Goal: Task Accomplishment & Management: Use online tool/utility

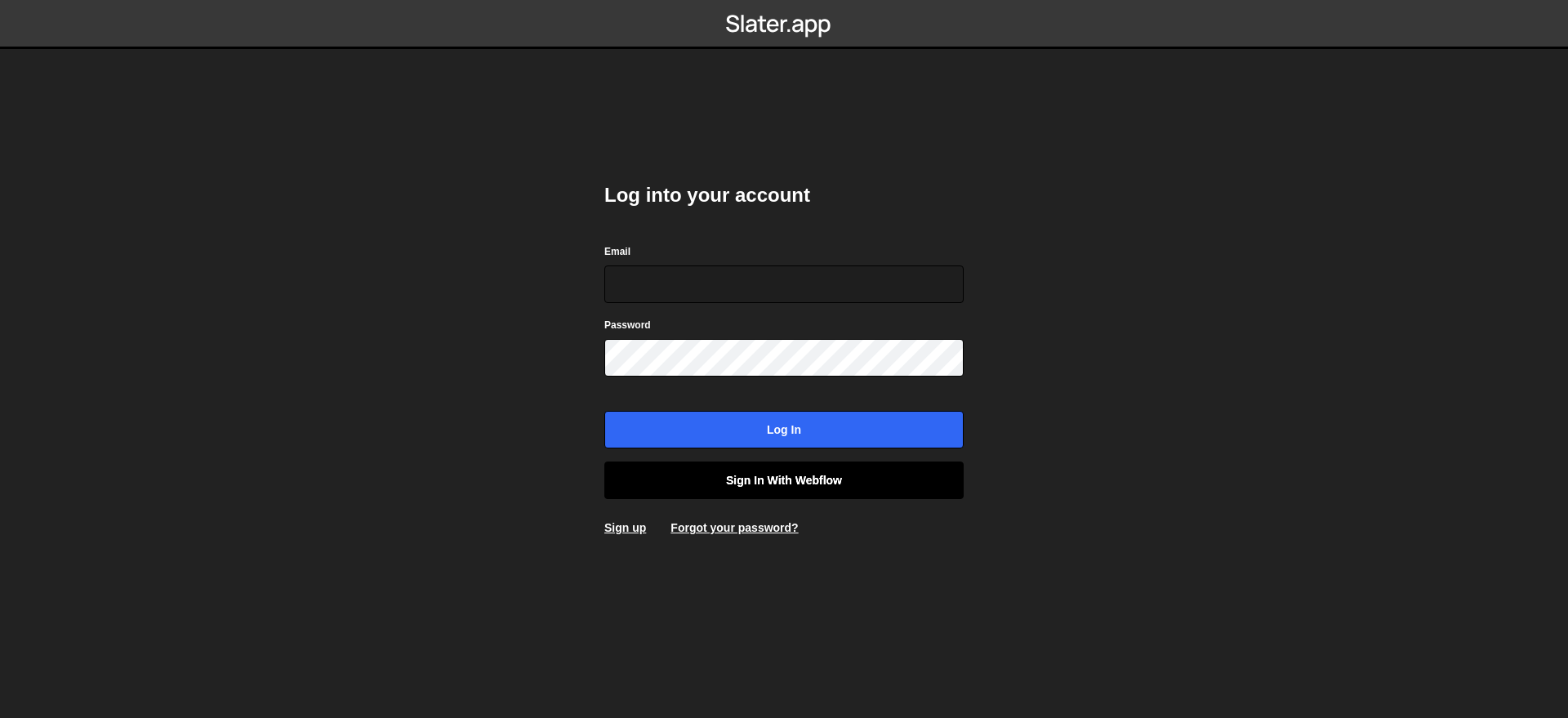
click at [808, 492] on link "Sign in with Webflow" at bounding box center [784, 480] width 359 height 38
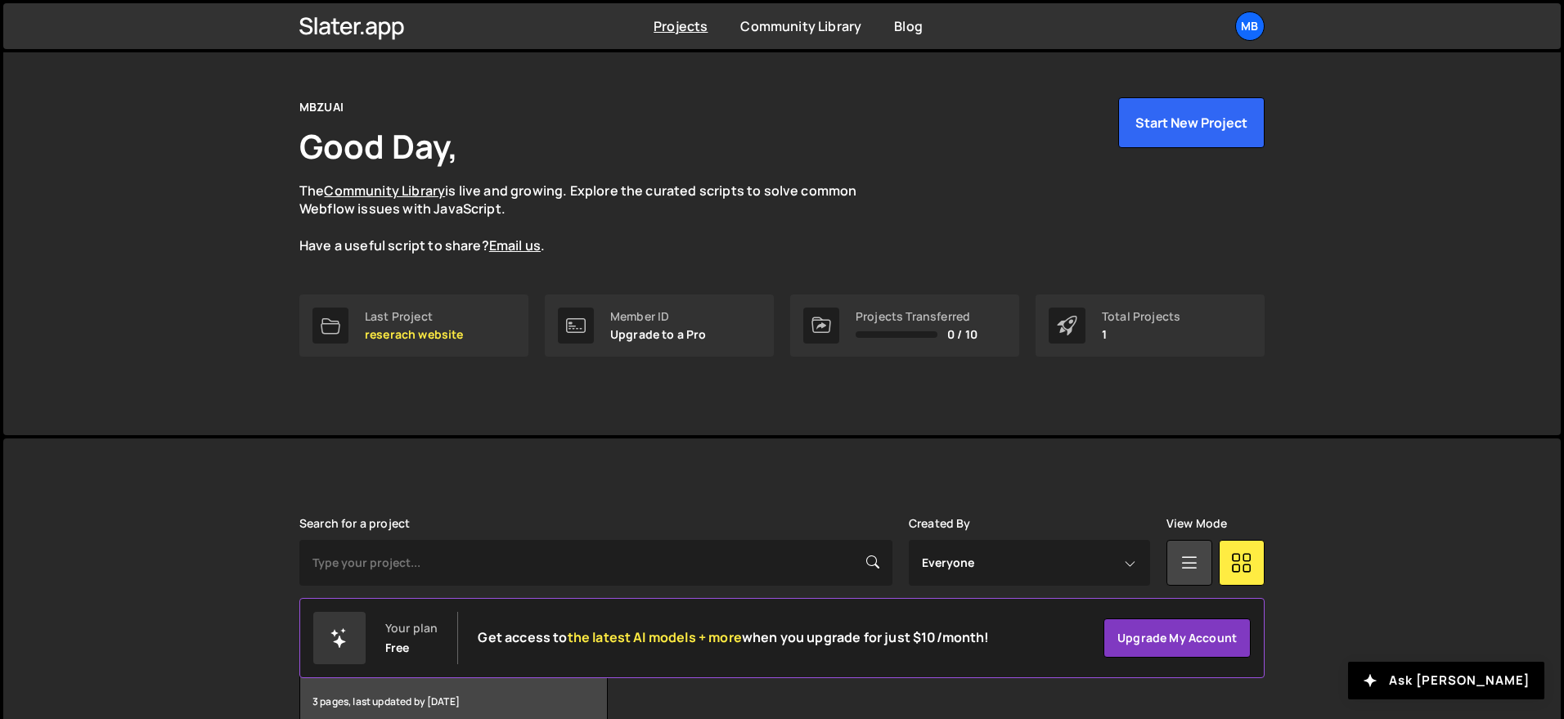
scroll to position [124, 0]
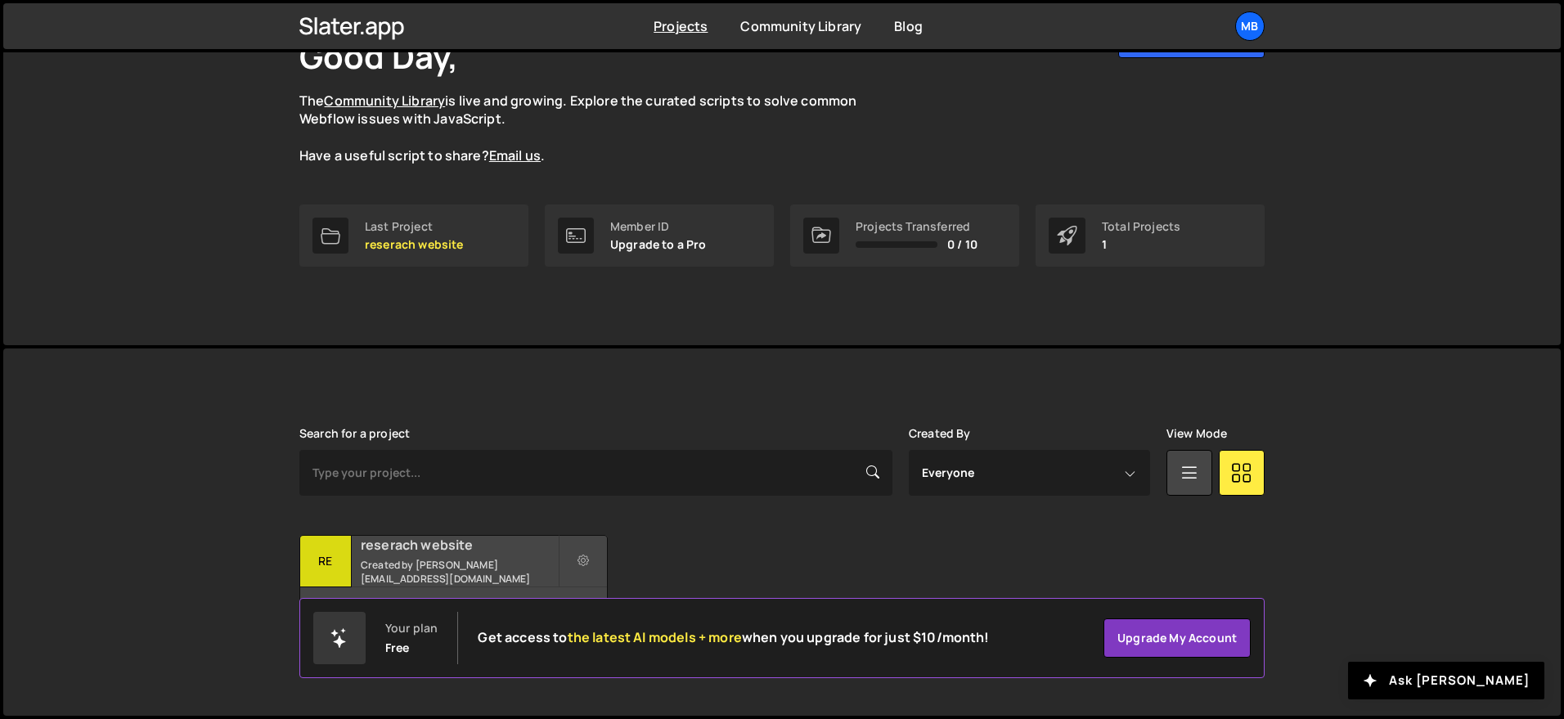
click at [445, 574] on small "Created by [PERSON_NAME][EMAIL_ADDRESS][DOMAIN_NAME]" at bounding box center [459, 572] width 197 height 28
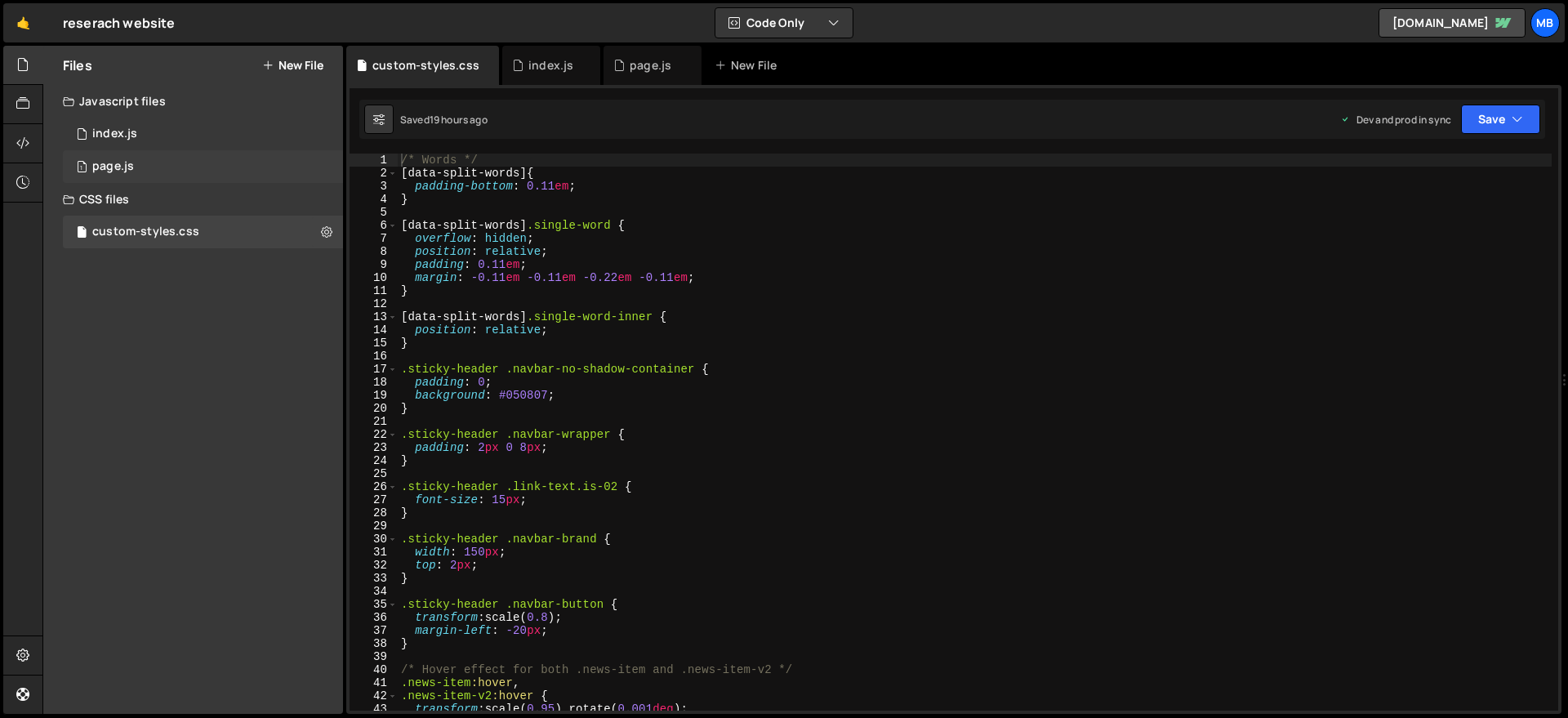
click at [151, 166] on div "1 page.js 0" at bounding box center [203, 167] width 280 height 33
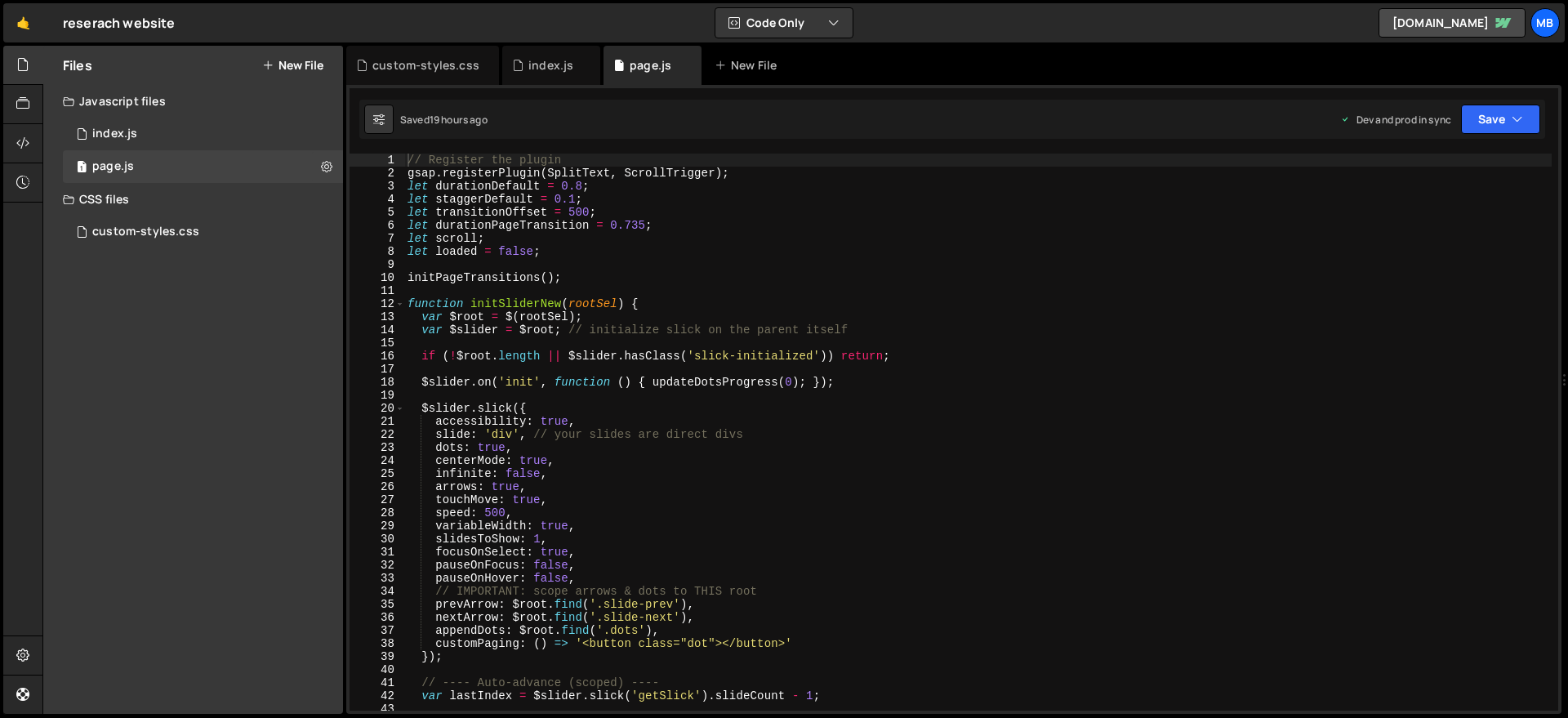
type textarea "var $slider = $root; // initialize slick on the parent itself"
click at [846, 326] on div "// Register the plugin gsap . registerPlugin ( SplitText , ScrollTrigger ) ; le…" at bounding box center [977, 445] width 1147 height 583
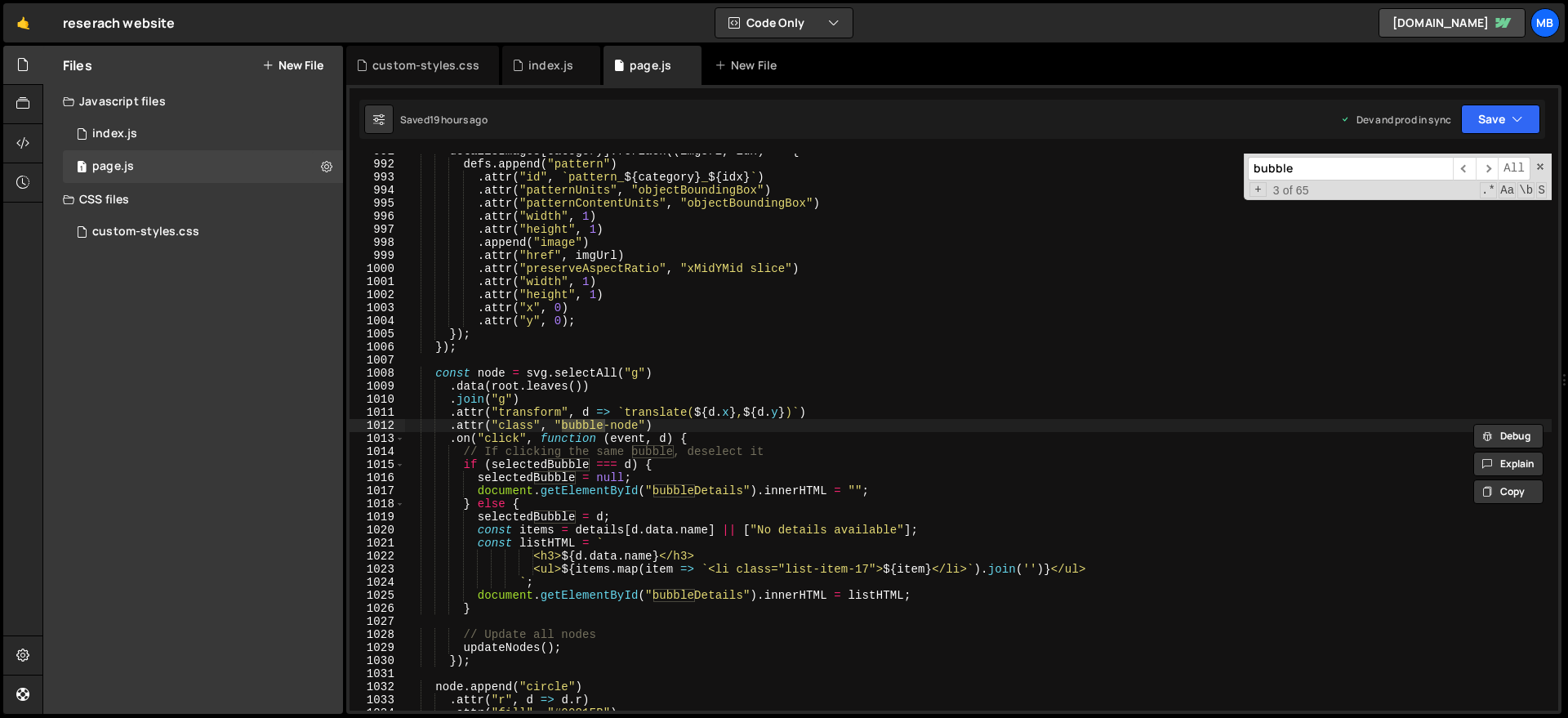
scroll to position [10702, 0]
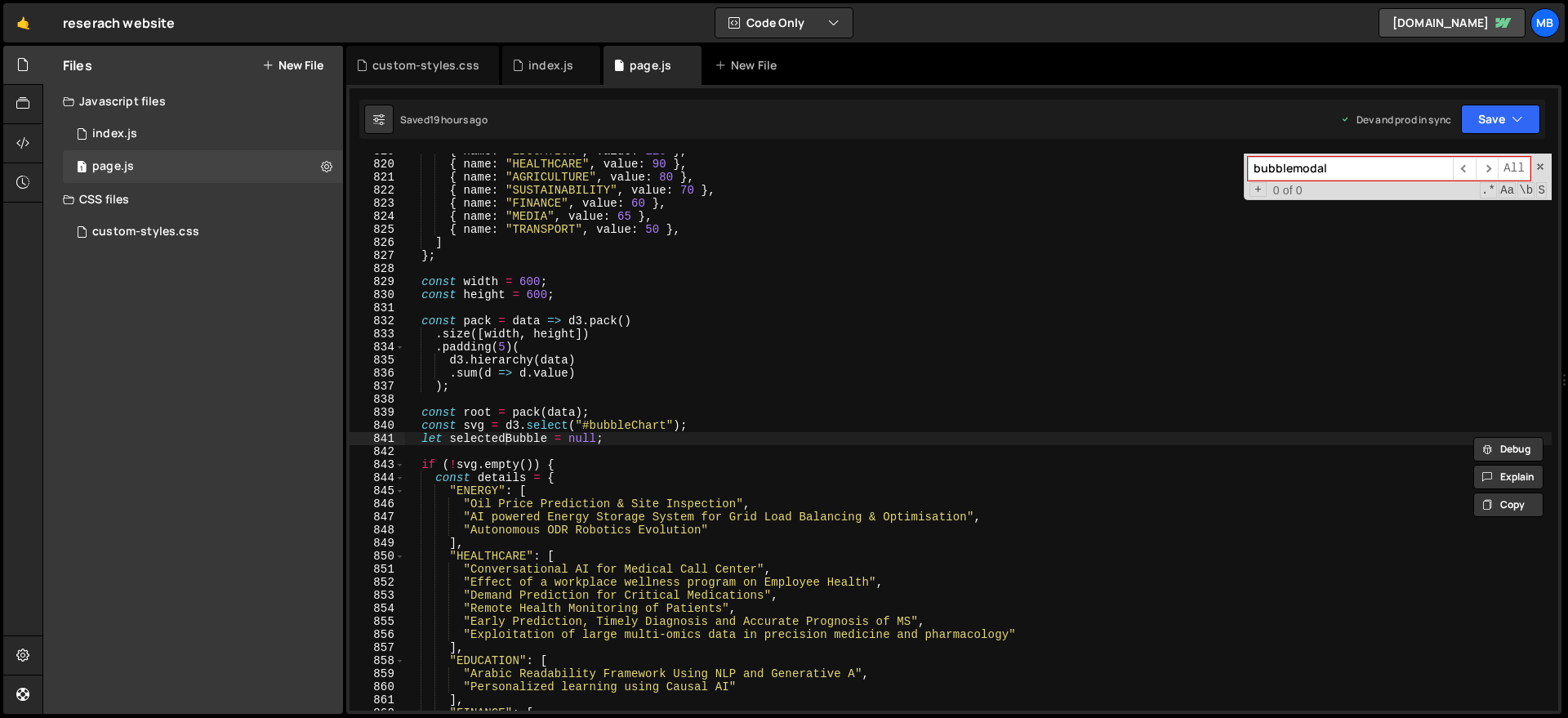
type input "bubblemodal"
type textarea "};"
click at [775, 254] on div "{ name : "EDUCATION" , value : 110 } , { name : "HEALTHCARE" , value : 90 } , {…" at bounding box center [977, 436] width 1147 height 583
paste input "M"
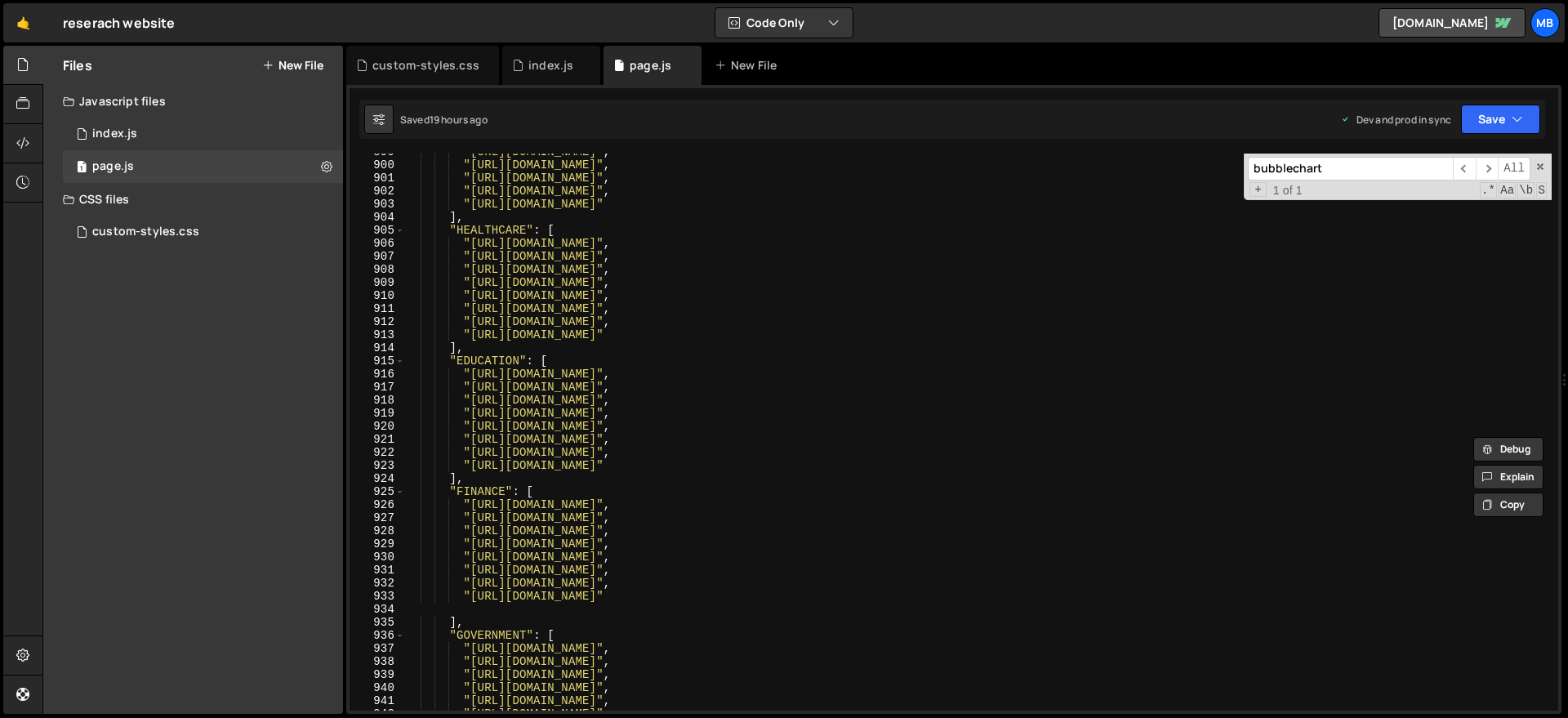
scroll to position [12103, 0]
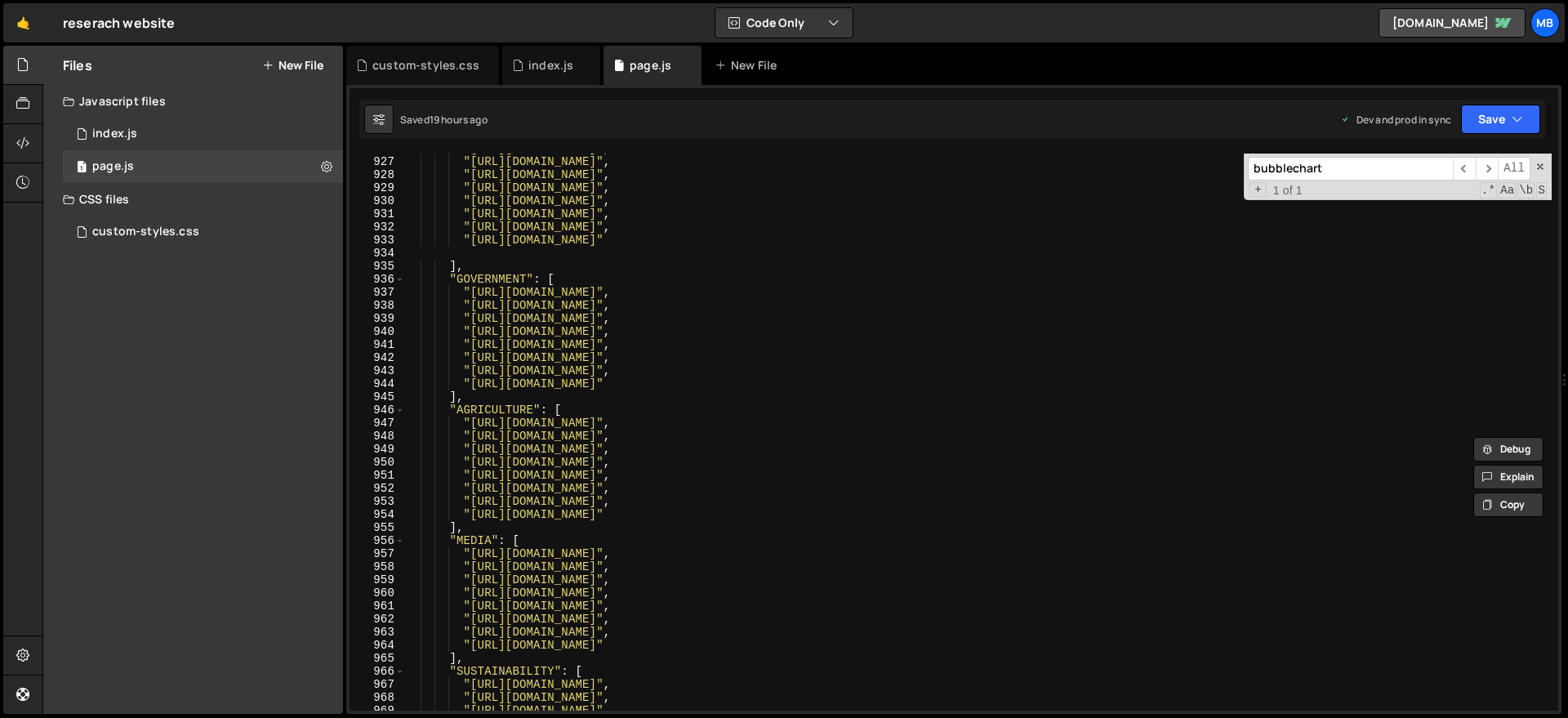
type input "bubblechart"
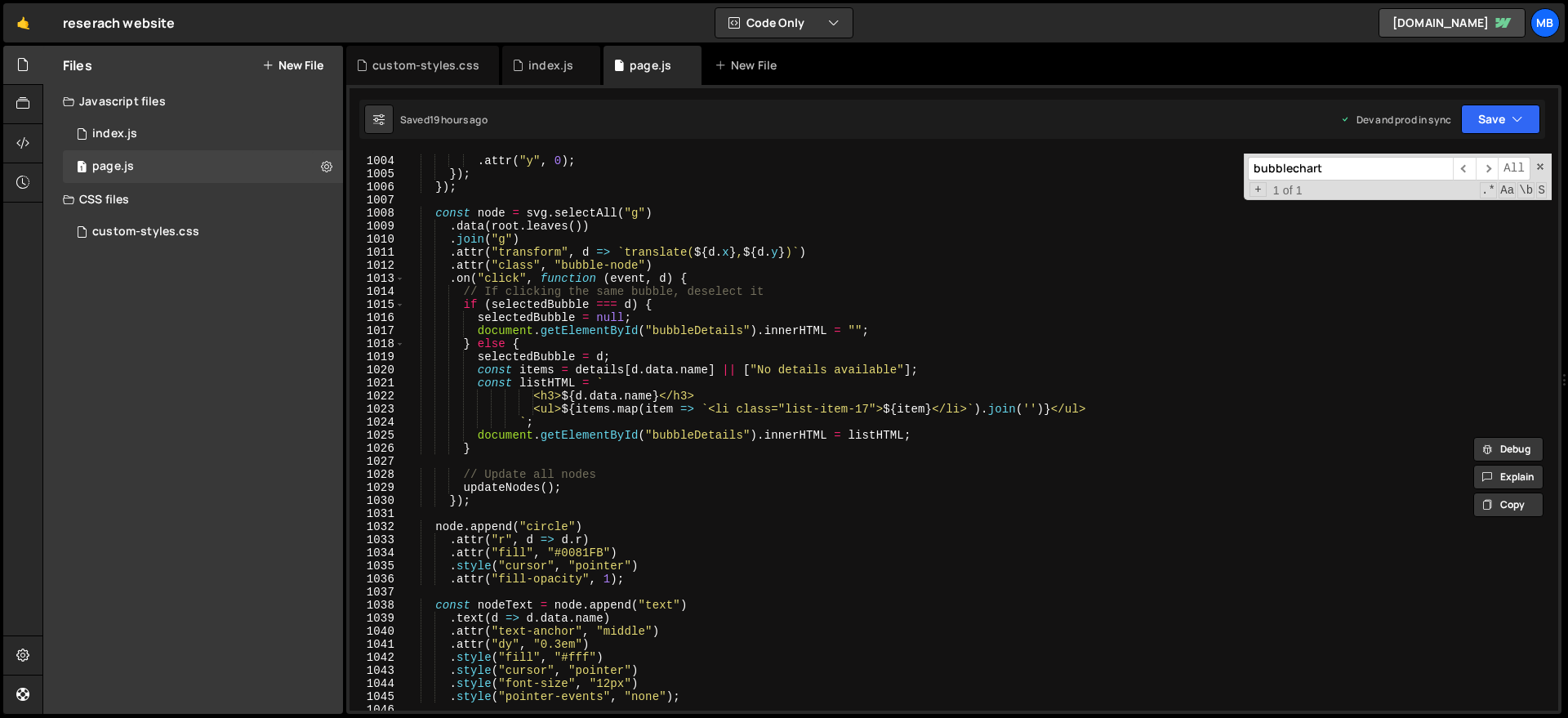
scroll to position [13111, 0]
click at [1541, 168] on span at bounding box center [1539, 166] width 11 height 11
type textarea "const svg = [DOMAIN_NAME]("#bubbleChart");"
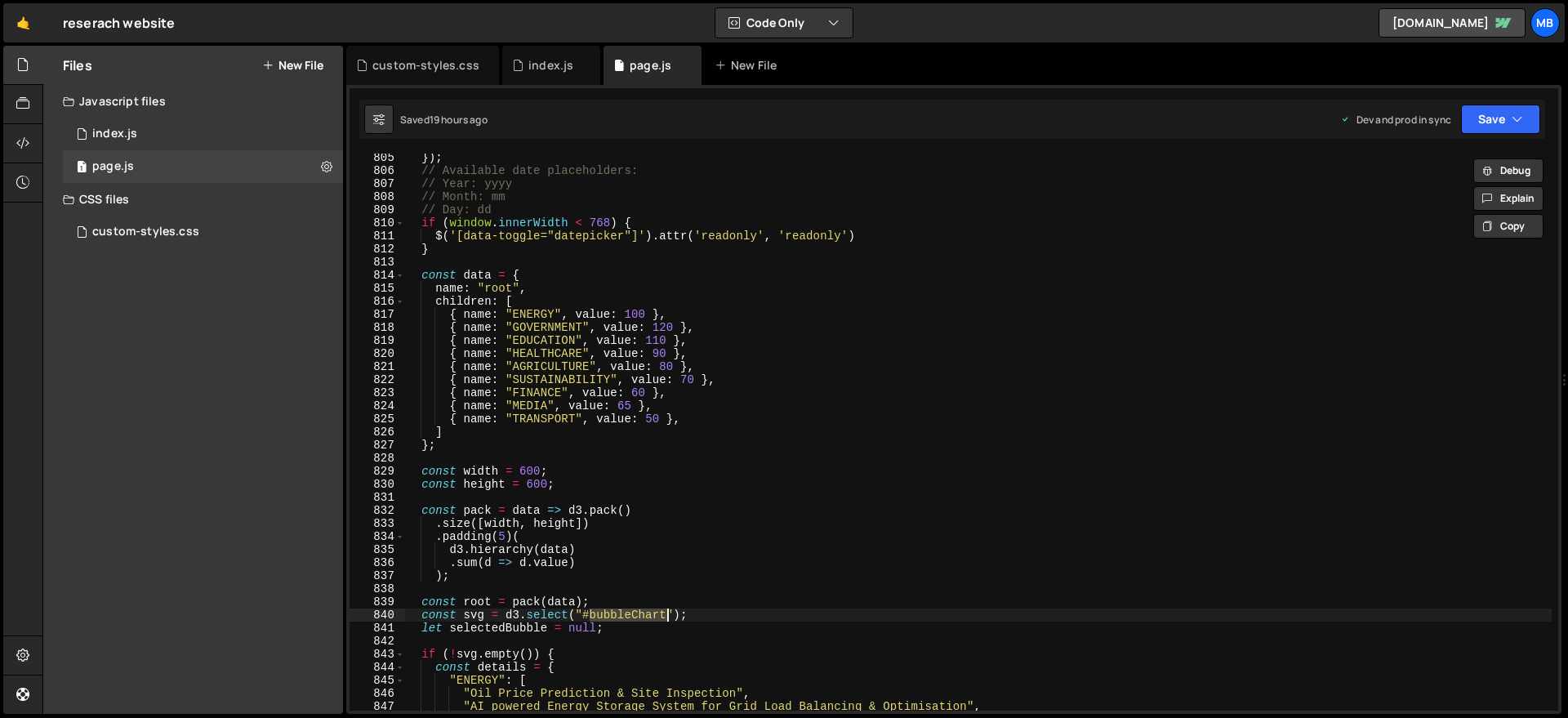
scroll to position [10512, 0]
click at [461, 264] on div "}) ; // Available date placeholders: // Year: yyyy // Month: mm // Day: dd if (…" at bounding box center [977, 442] width 1147 height 583
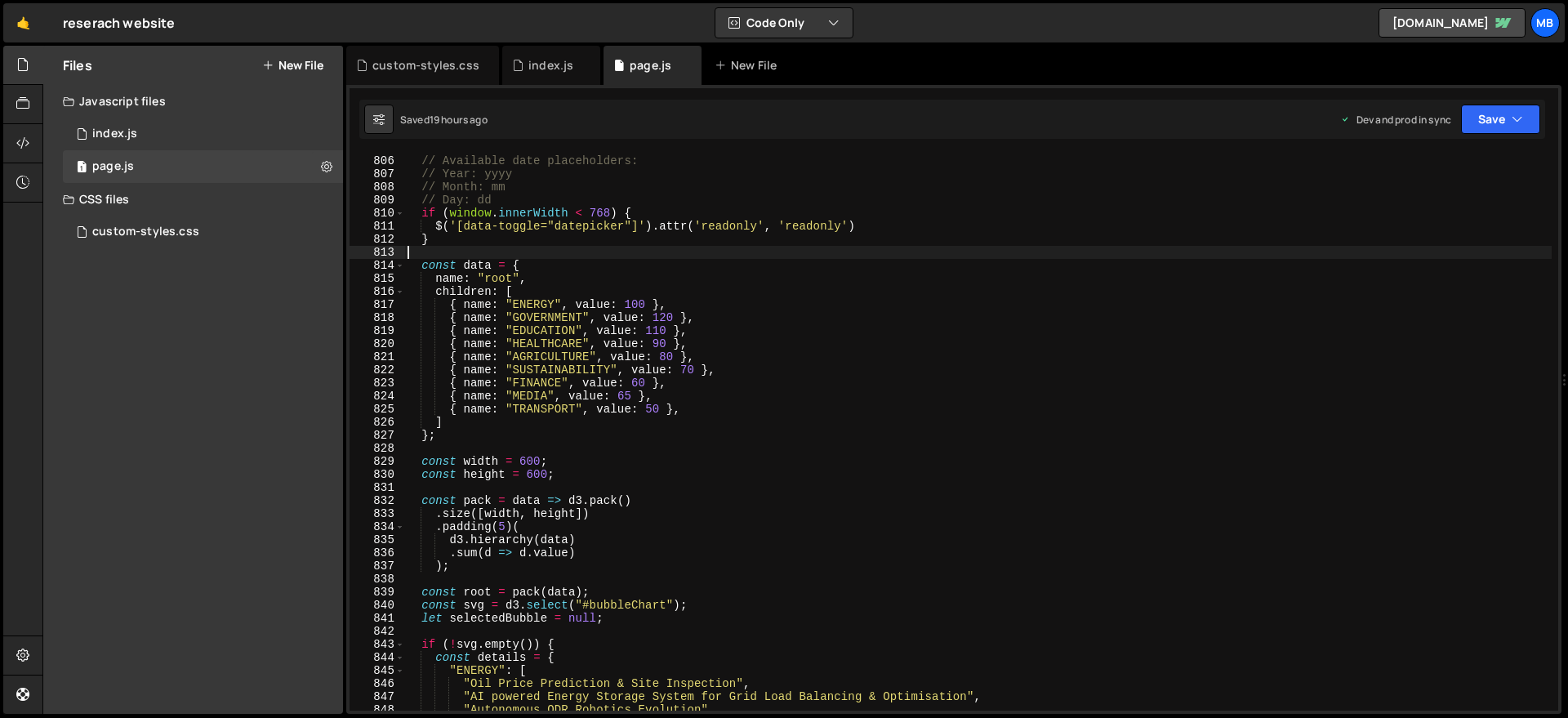
scroll to position [10522, 0]
click at [421, 267] on div "}) ; // Available date placeholders: // Year: yyyy // Month: mm // Day: dd if (…" at bounding box center [977, 433] width 1147 height 583
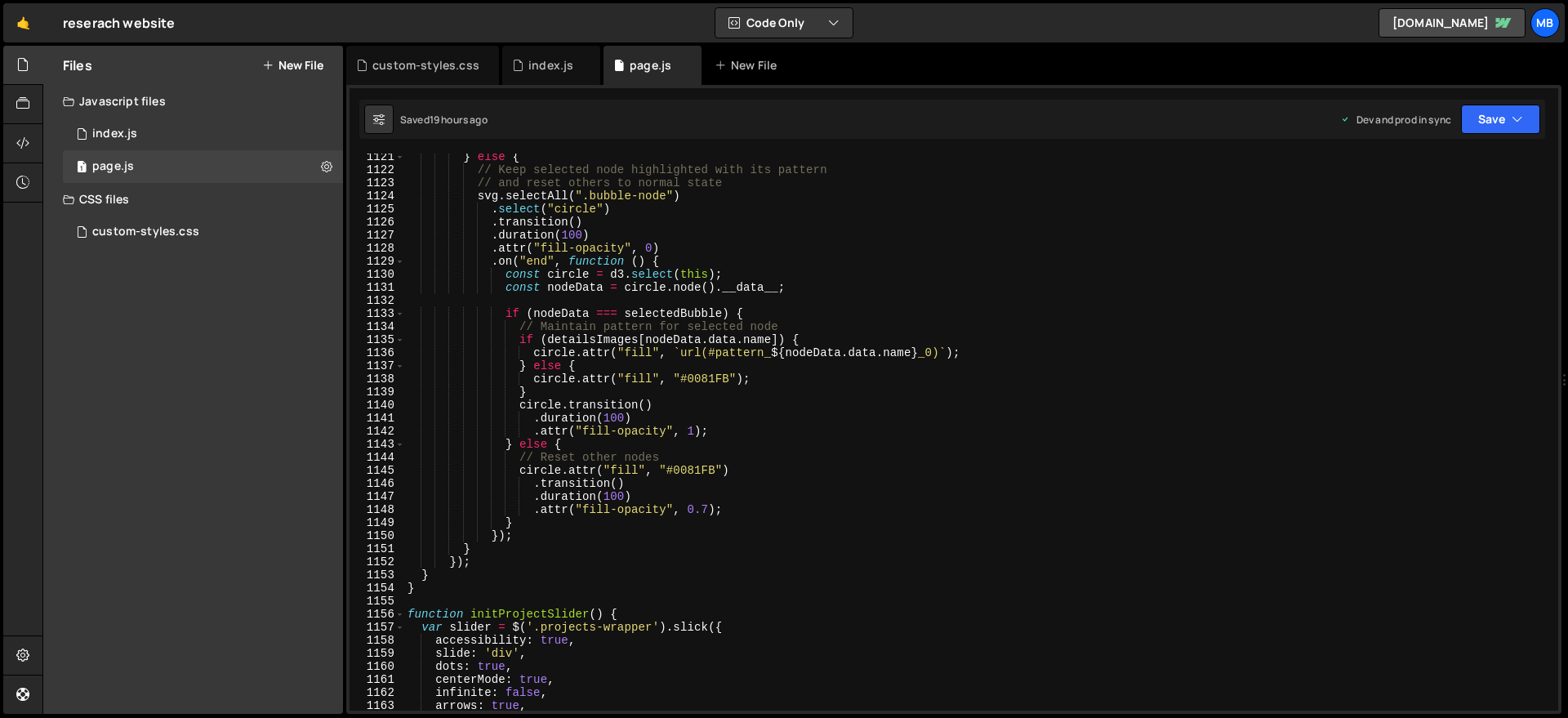
scroll to position [14962, 0]
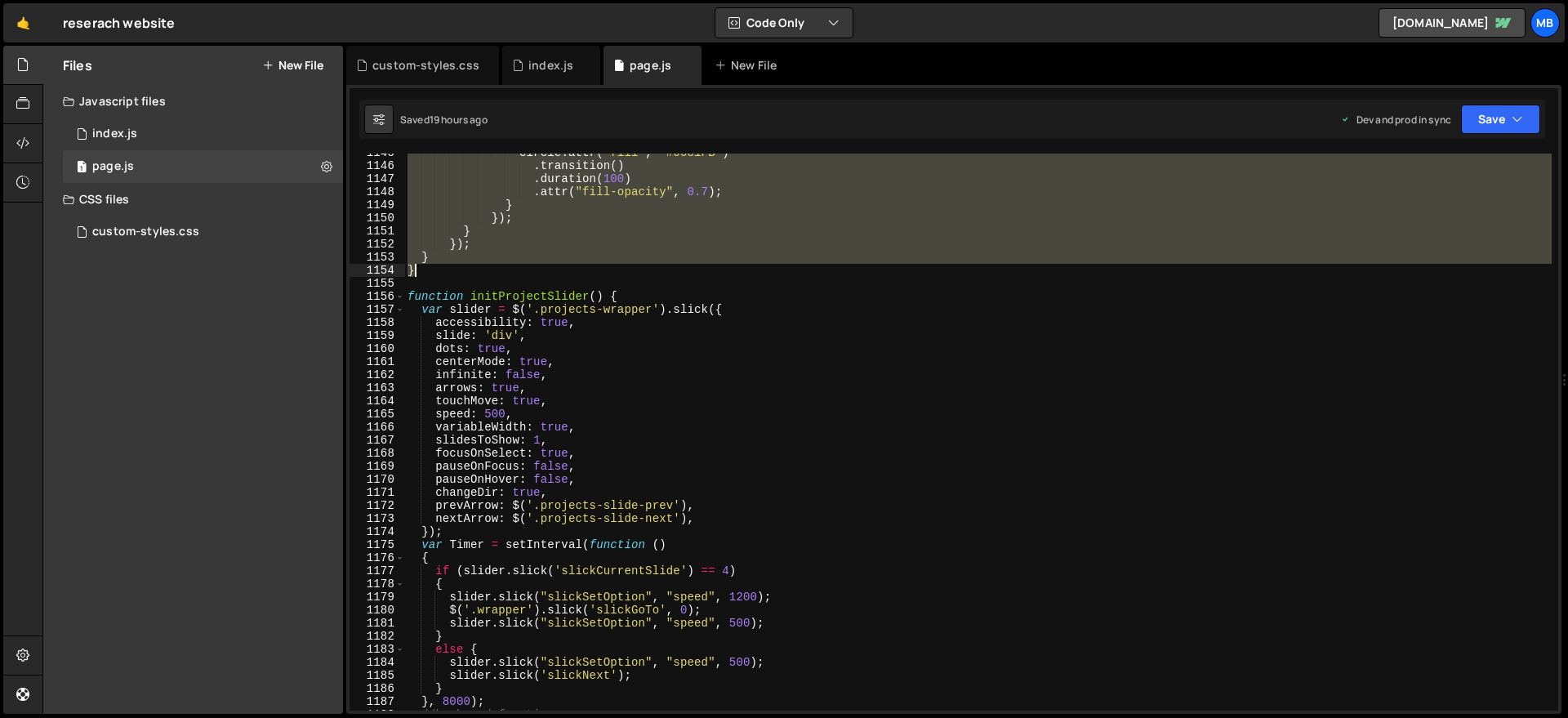
drag, startPoint x: 454, startPoint y: 268, endPoint x: 475, endPoint y: 254, distance: 25.2
click at [455, 268] on div "circle . attr ( "fill" , "#0081FB" ) . transition ( ) . duration ( 100 ) . attr…" at bounding box center [977, 437] width 1147 height 583
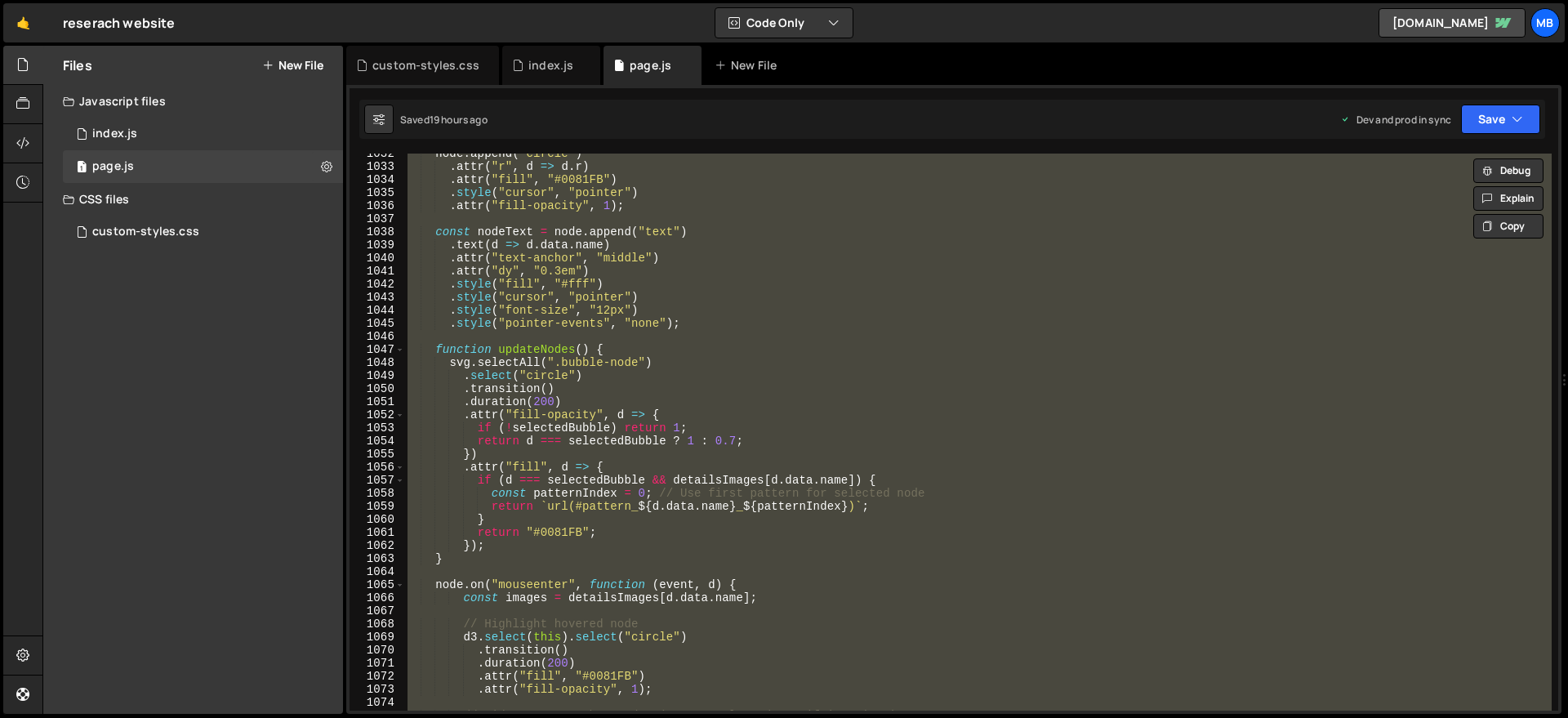
scroll to position [13408, 0]
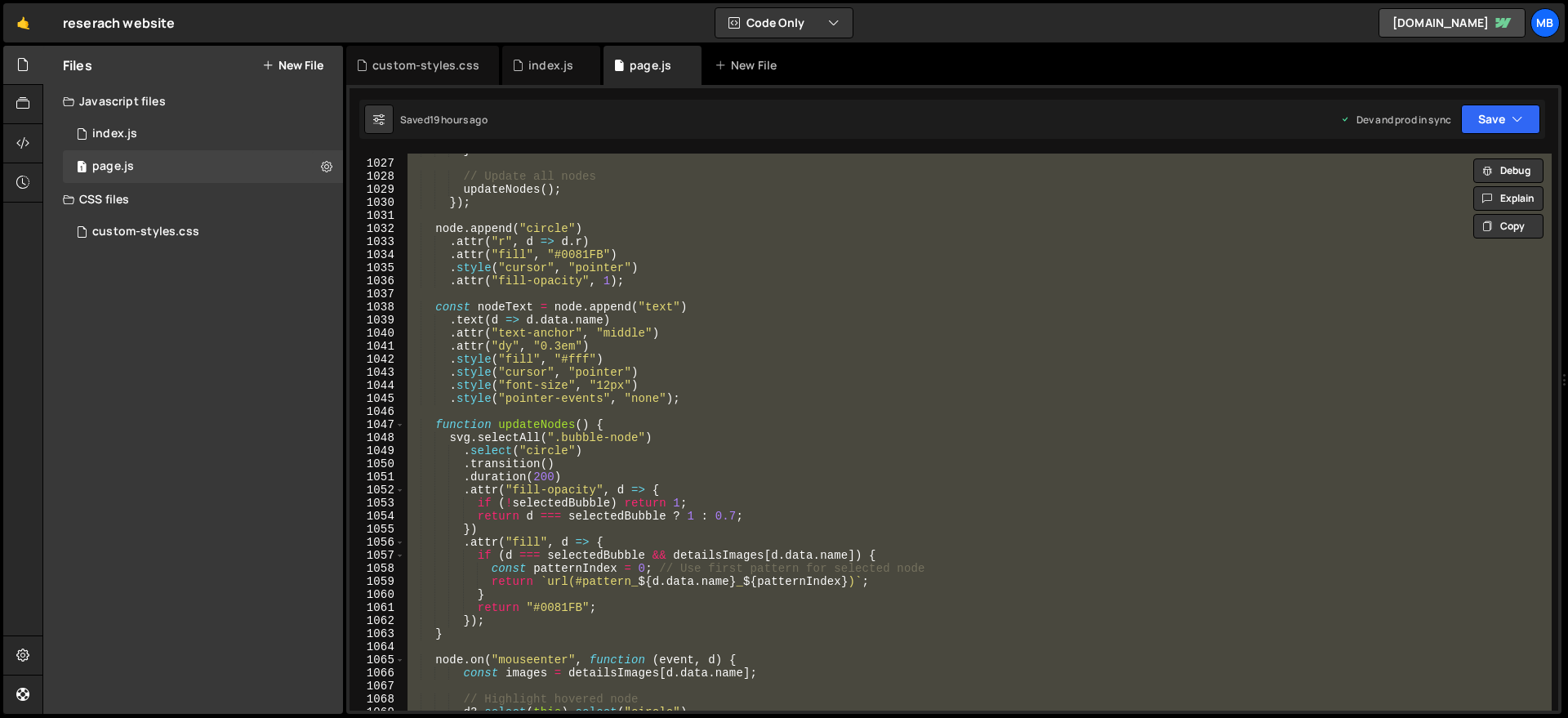
click at [685, 335] on div "} // Update all nodes updateNodes ( ) ; }) ; node . append ( "circle" ) . attr …" at bounding box center [977, 432] width 1147 height 557
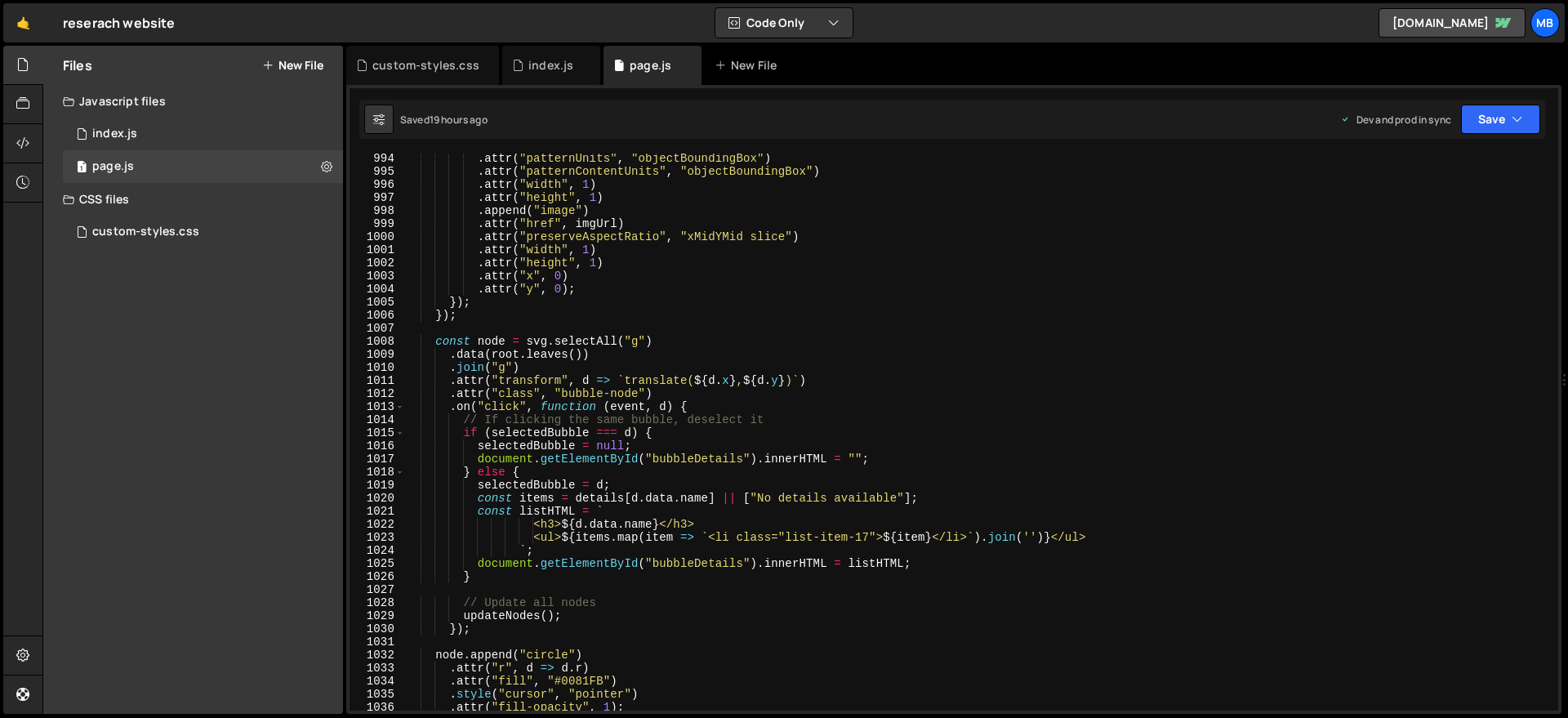
scroll to position [12921, 0]
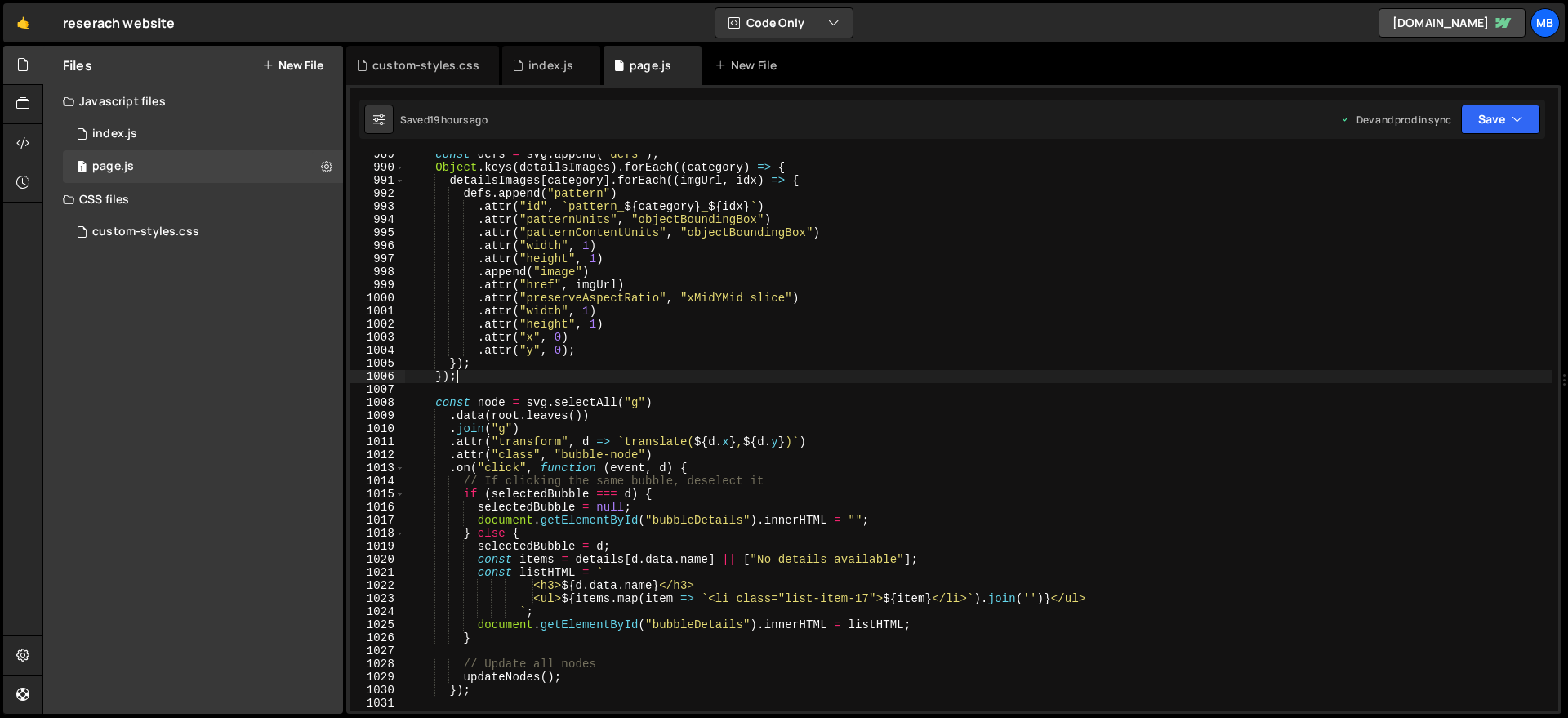
click at [602, 379] on div "const defs = svg . append ( "defs" ) ; Object . keys ( detailsImages ) . forEac…" at bounding box center [977, 439] width 1147 height 583
type textarea "});"
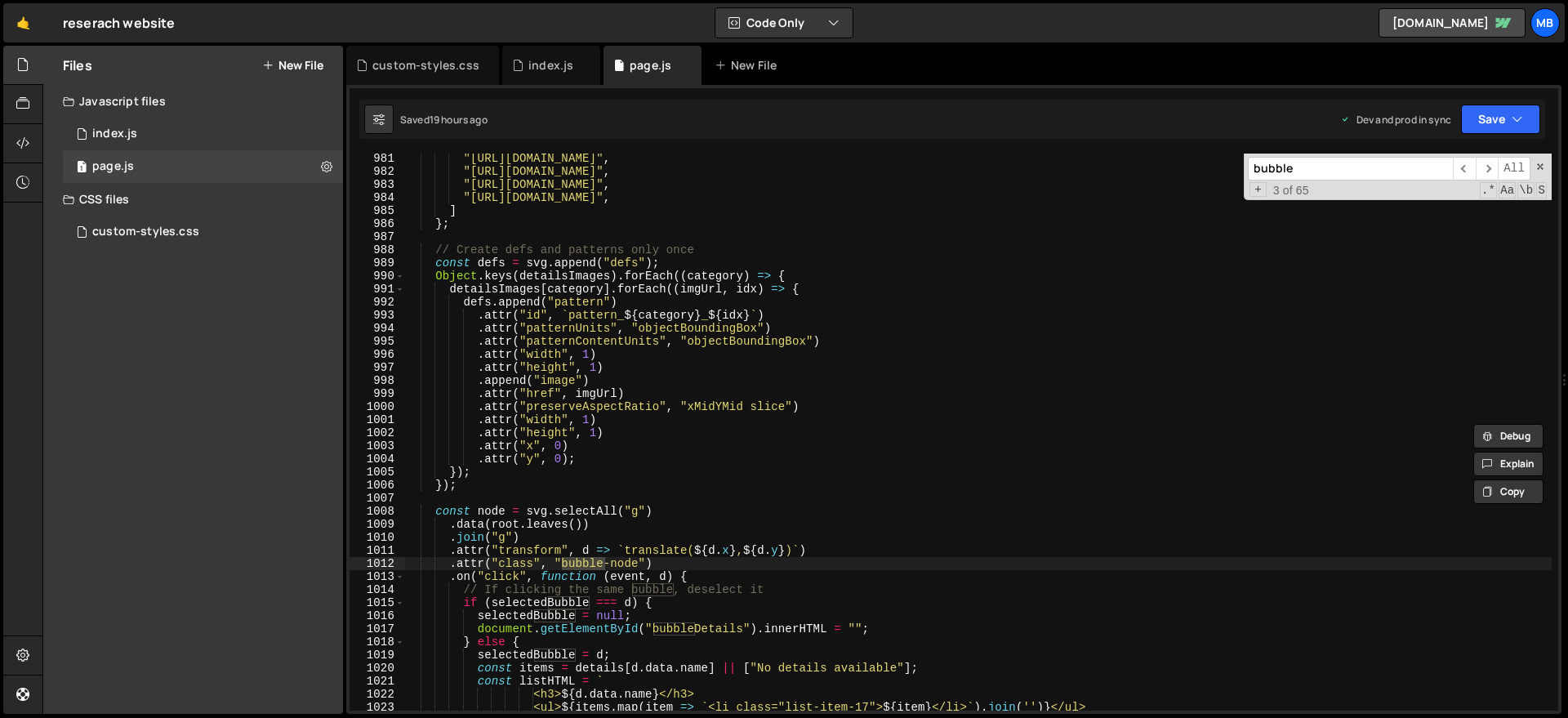
scroll to position [13021, 0]
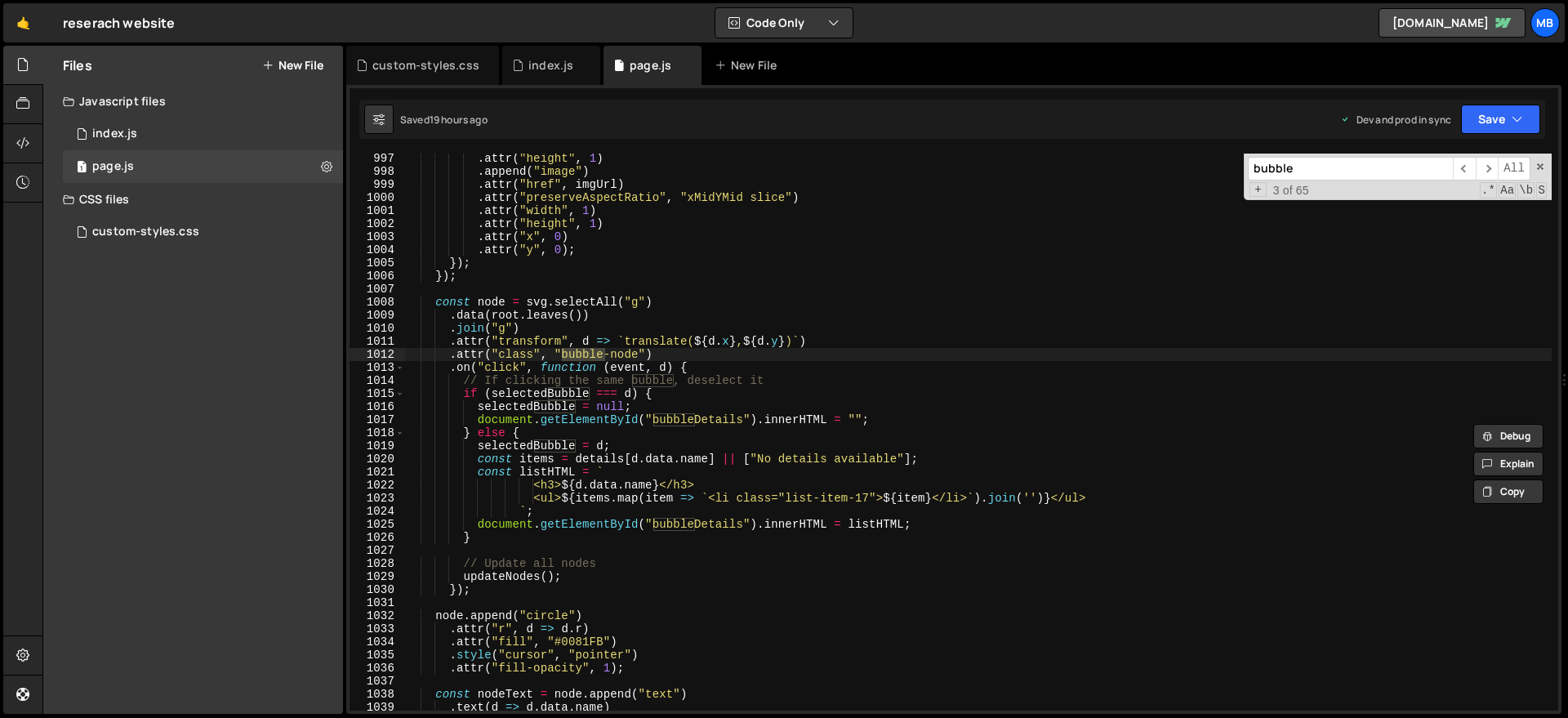
type input "bubble"
click at [588, 401] on div ". attr ( "height" , 1 ) . append ( "image" ) . attr ( "href" , imgUrl ) . attr …" at bounding box center [977, 443] width 1147 height 583
click at [690, 380] on div ". attr ( "height" , 1 ) . append ( "image" ) . attr ( "href" , imgUrl ) . attr …" at bounding box center [977, 443] width 1147 height 583
drag, startPoint x: 534, startPoint y: 384, endPoint x: 761, endPoint y: 395, distance: 227.3
click at [805, 382] on div ". attr ( "height" , 1 ) . append ( "image" ) . attr ( "href" , imgUrl ) . attr …" at bounding box center [977, 443] width 1147 height 583
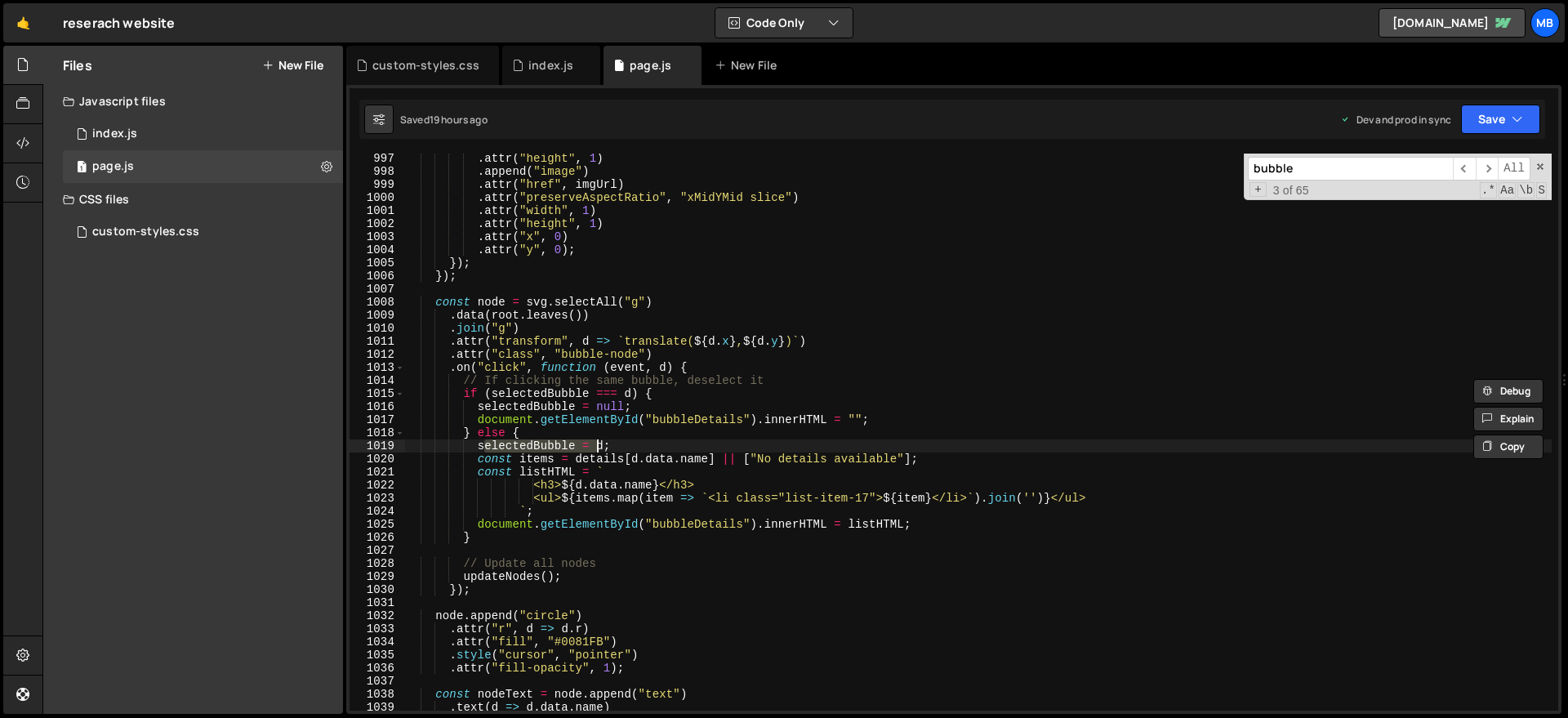
drag, startPoint x: 487, startPoint y: 451, endPoint x: 600, endPoint y: 438, distance: 113.7
click at [601, 438] on div ". attr ( "height" , 1 ) . append ( "image" ) . attr ( "href" , imgUrl ) . attr …" at bounding box center [977, 443] width 1147 height 583
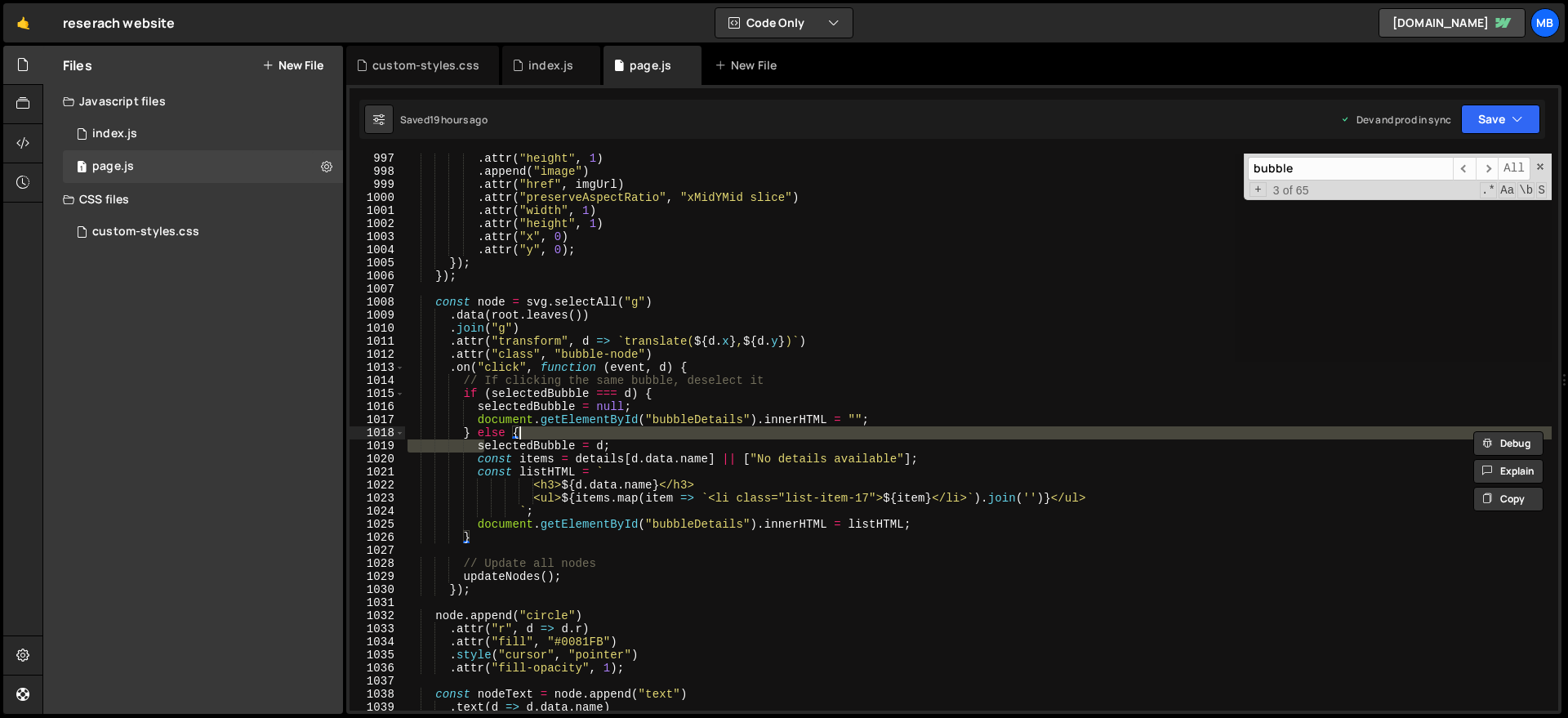
click at [615, 427] on div ". attr ( "height" , 1 ) . append ( "image" ) . attr ( "href" , imgUrl ) . attr …" at bounding box center [977, 432] width 1147 height 557
type textarea "} else {"
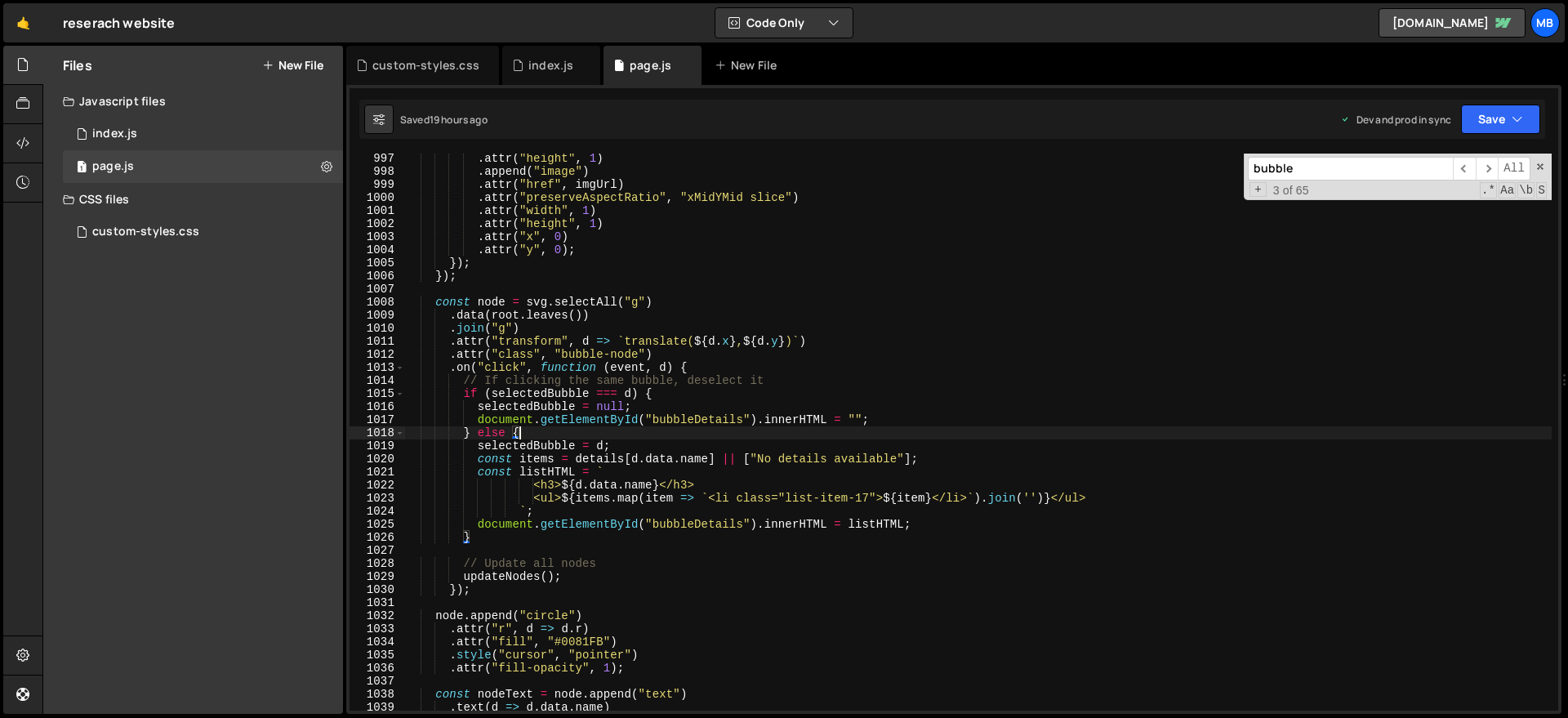
scroll to position [0, 4]
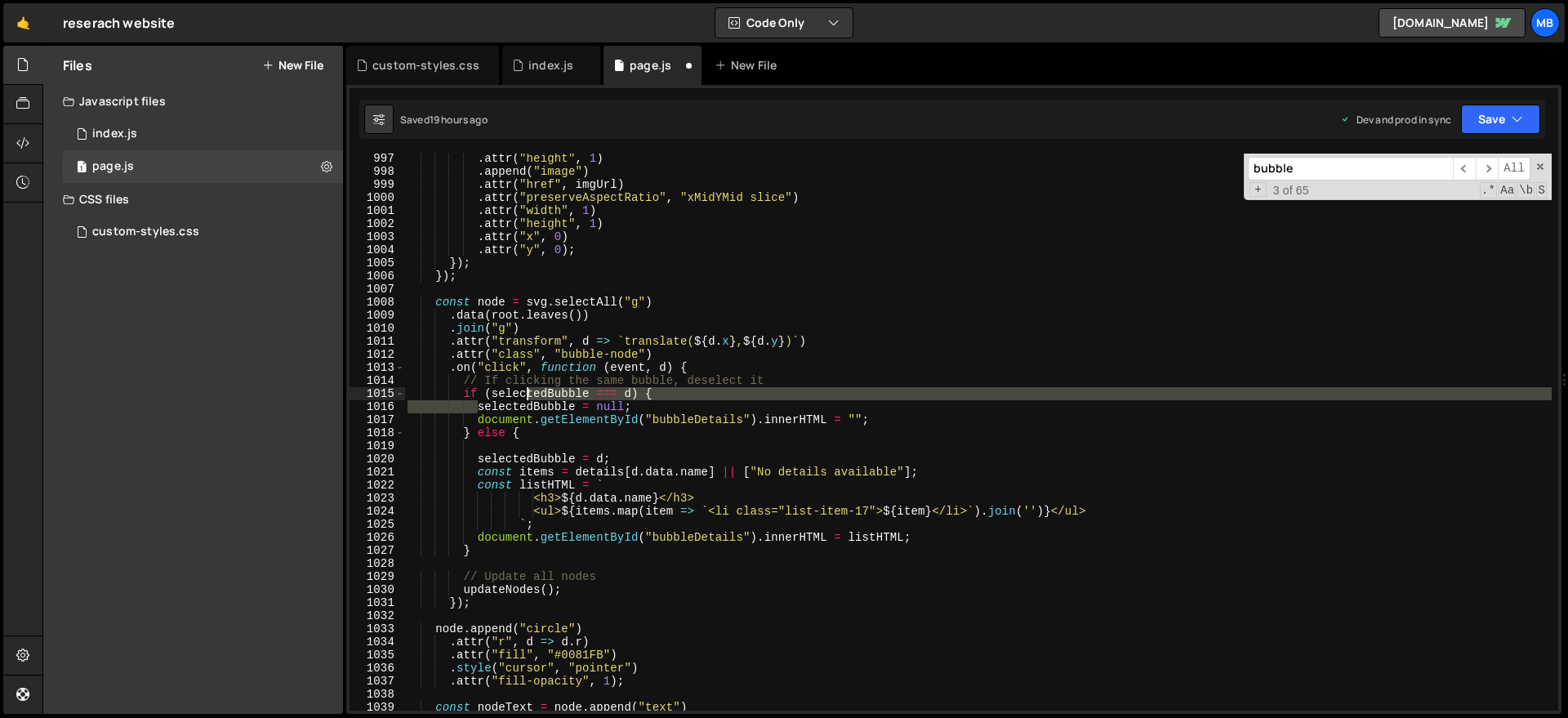
drag, startPoint x: 477, startPoint y: 402, endPoint x: 527, endPoint y: 394, distance: 50.6
click at [527, 394] on div ". attr ( "height" , 1 ) . append ( "image" ) . attr ( "href" , imgUrl ) . attr …" at bounding box center [977, 443] width 1147 height 583
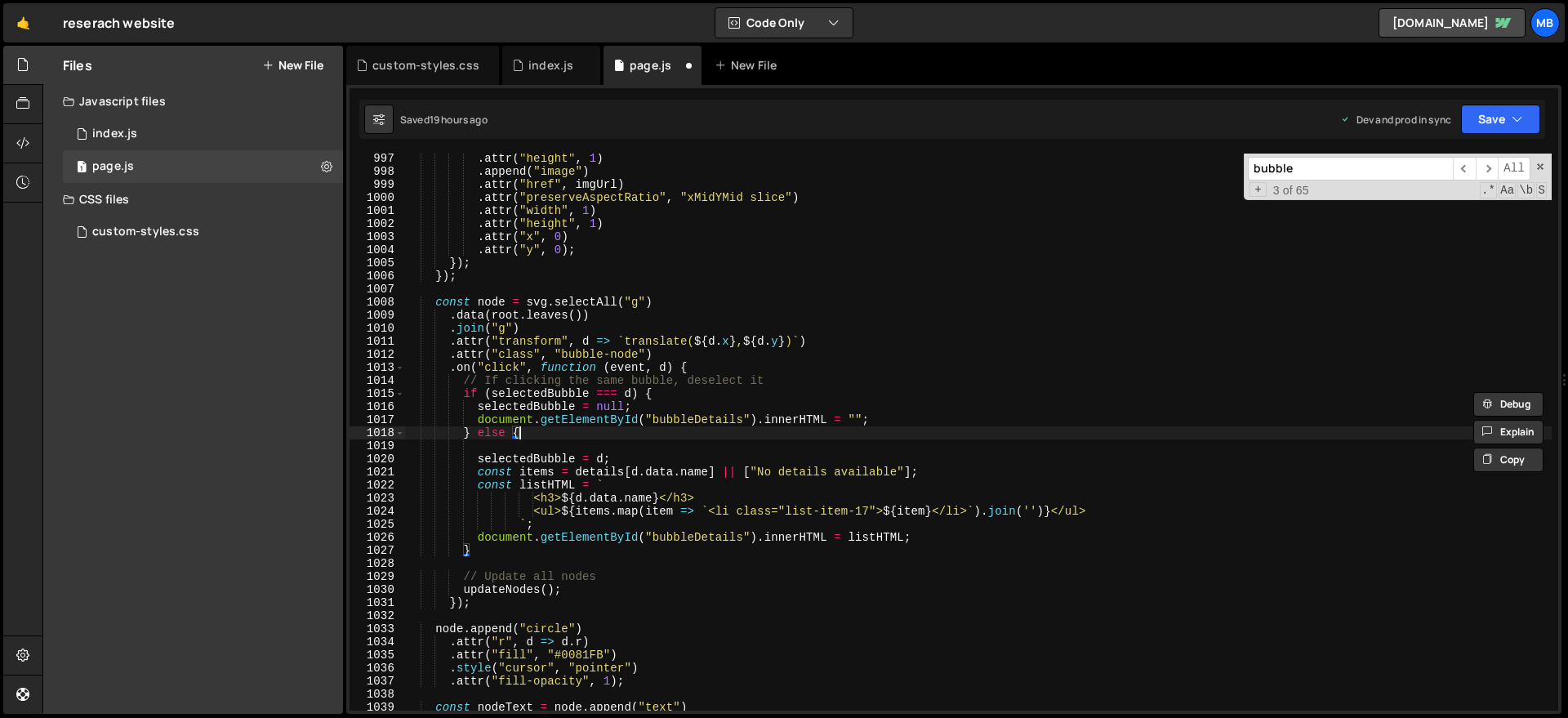
click at [519, 432] on div ". attr ( "height" , 1 ) . append ( "image" ) . attr ( "href" , imgUrl ) . attr …" at bounding box center [977, 443] width 1147 height 583
type textarea "} else {"
click at [509, 441] on div ". attr ( "height" , 1 ) . append ( "image" ) . attr ( "href" , imgUrl ) . attr …" at bounding box center [977, 443] width 1147 height 583
click at [481, 414] on div ". attr ( "height" , 1 ) . append ( "image" ) . attr ( "href" , imgUrl ) . attr …" at bounding box center [977, 443] width 1147 height 583
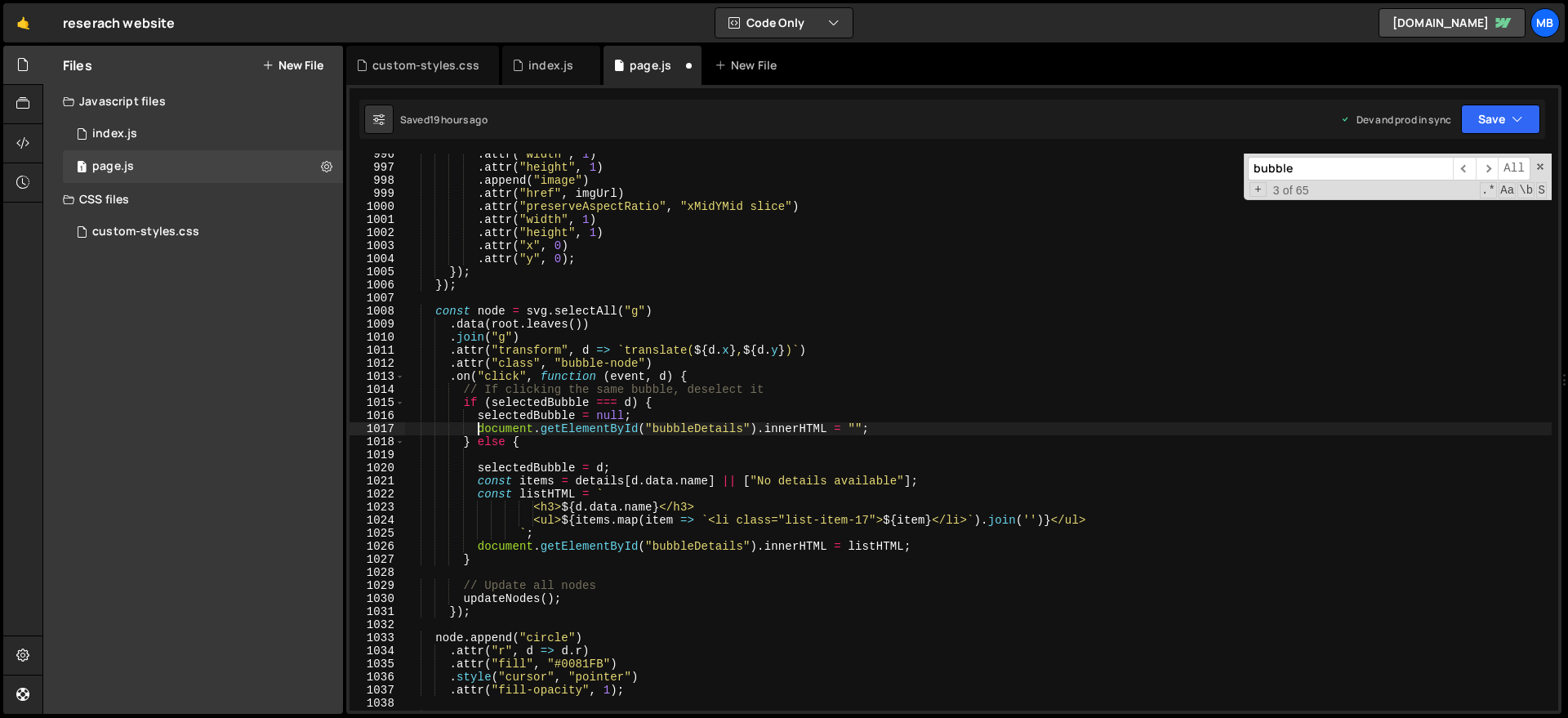
click at [609, 332] on div ". attr ( "width" , 1 ) . attr ( "height" , 1 ) . append ( "image" ) . attr ( "h…" at bounding box center [977, 439] width 1147 height 583
type textarea ".join("g")"
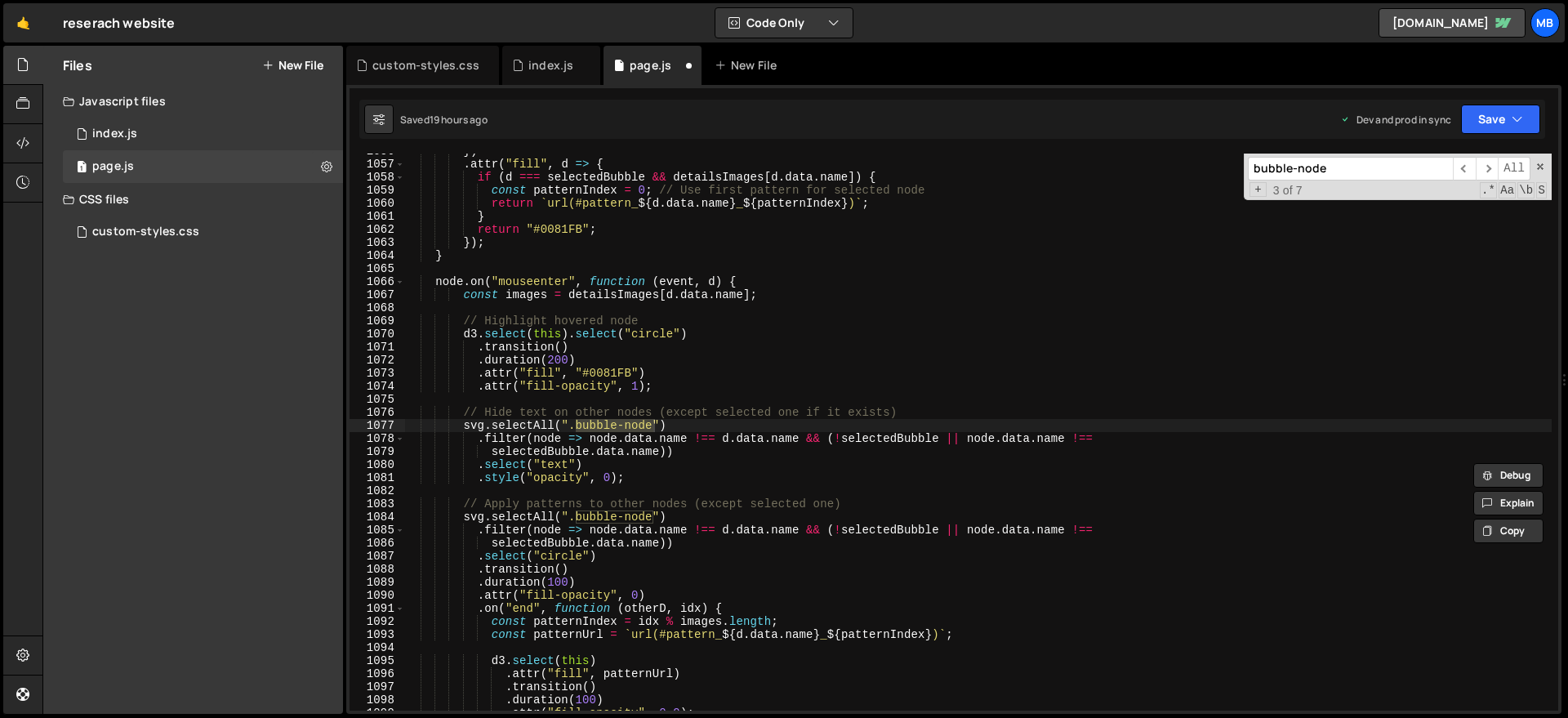
scroll to position [13800, 0]
type input "bubble-node"
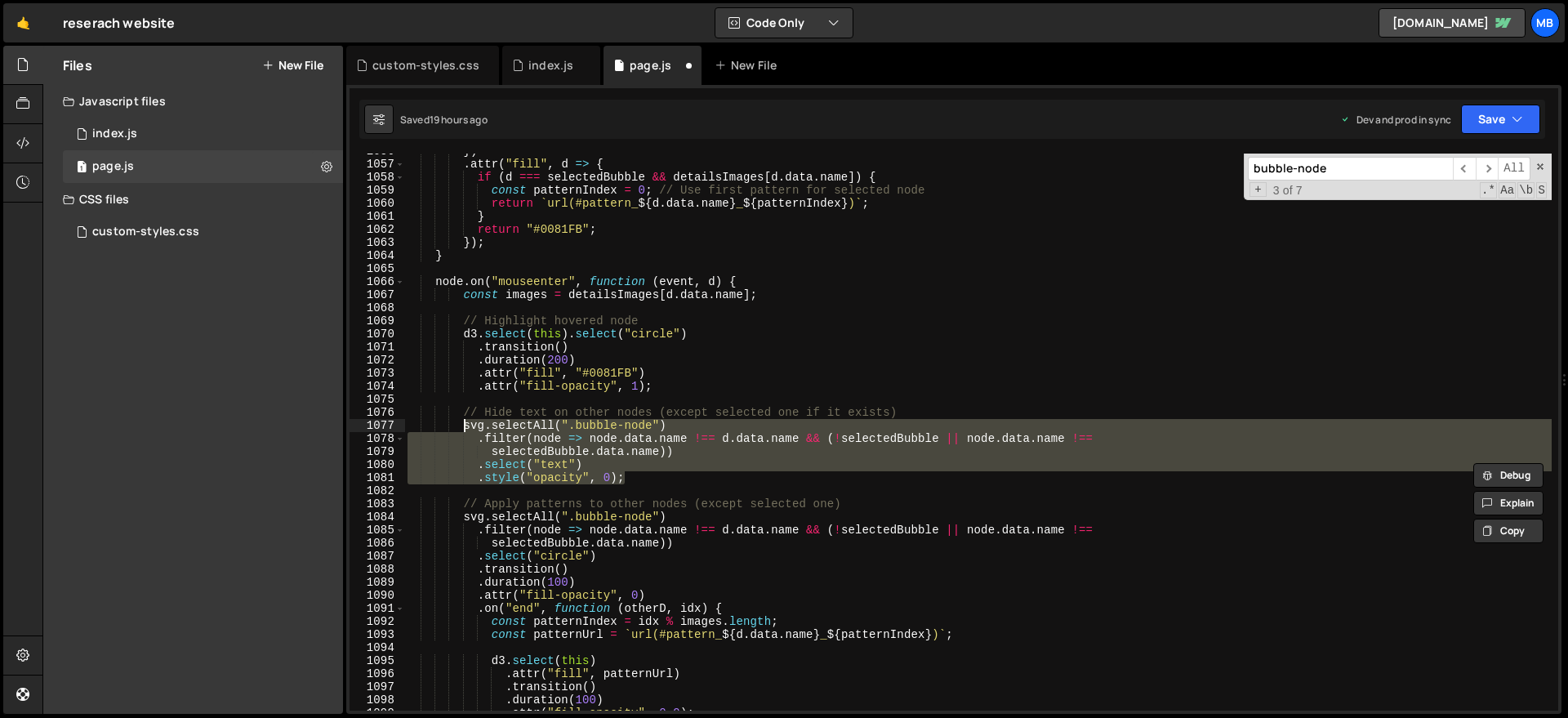
drag, startPoint x: 636, startPoint y: 478, endPoint x: 463, endPoint y: 426, distance: 180.6
click at [464, 426] on div "}) . attr ( "fill" , d => { if ( d === selectedBubble && detailsImages [ d . da…" at bounding box center [977, 436] width 1147 height 583
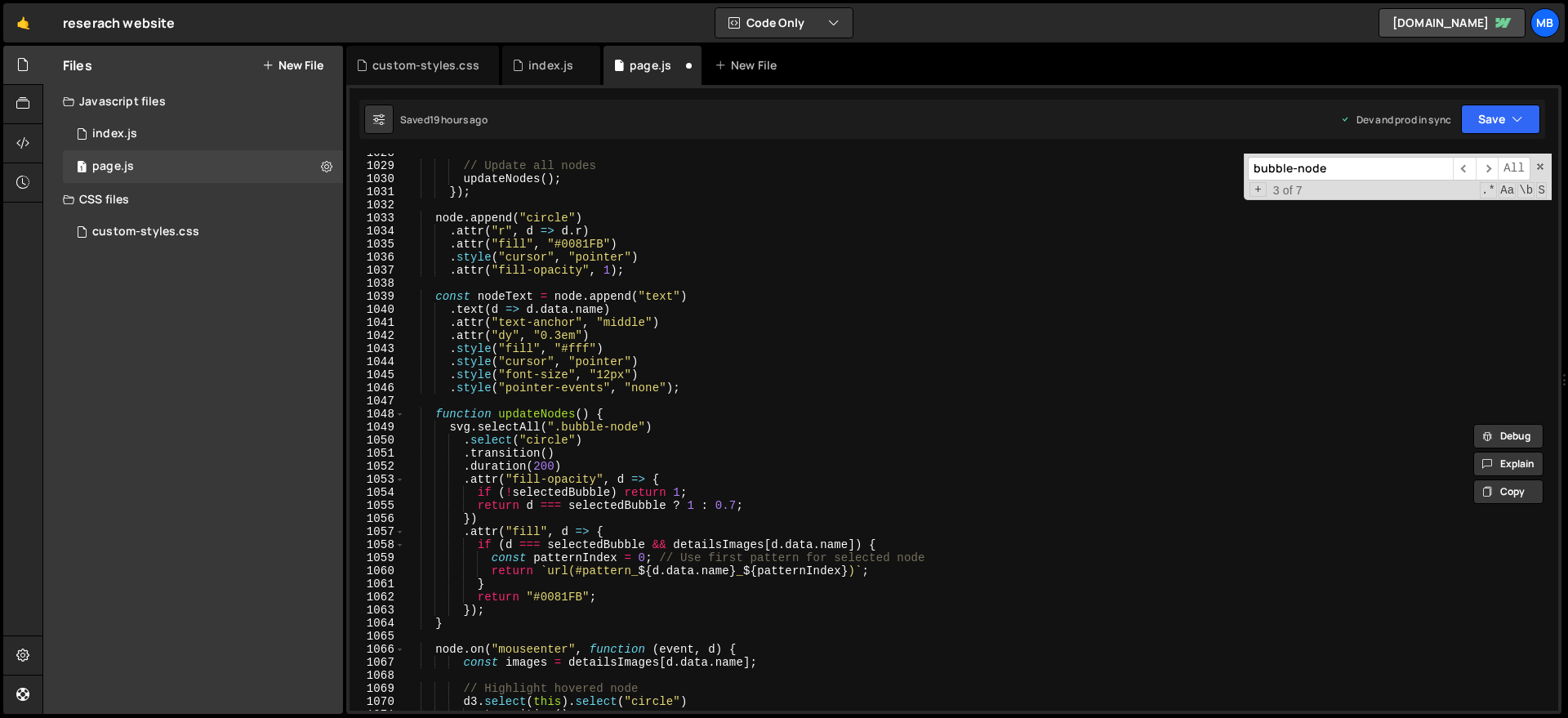
scroll to position [13432, 0]
click at [724, 528] on div "// Update all nodes updateNodes ( ) ; }) ; node . append ( "circle" ) . attr ( …" at bounding box center [977, 437] width 1147 height 583
type textarea ".attr("fill", d => {"
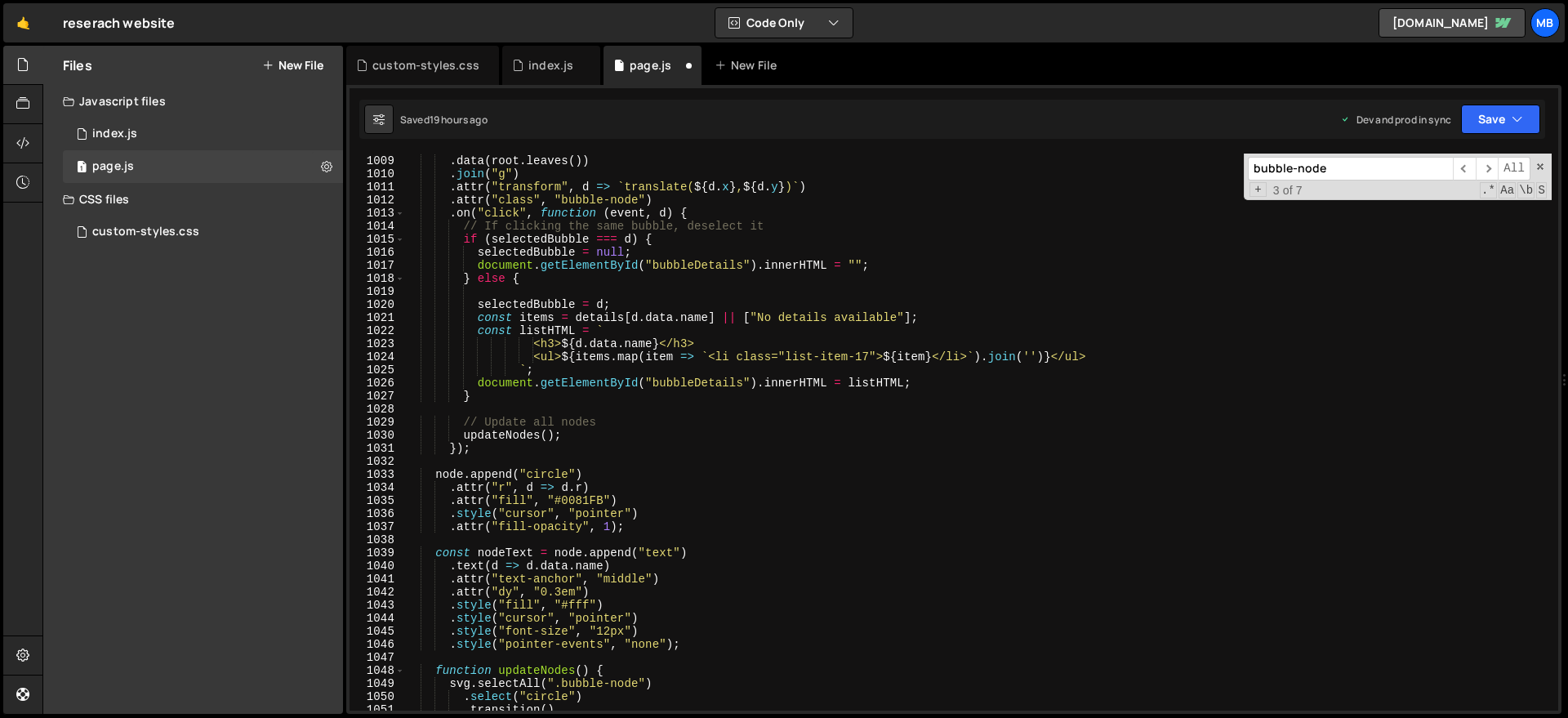
scroll to position [12851, 0]
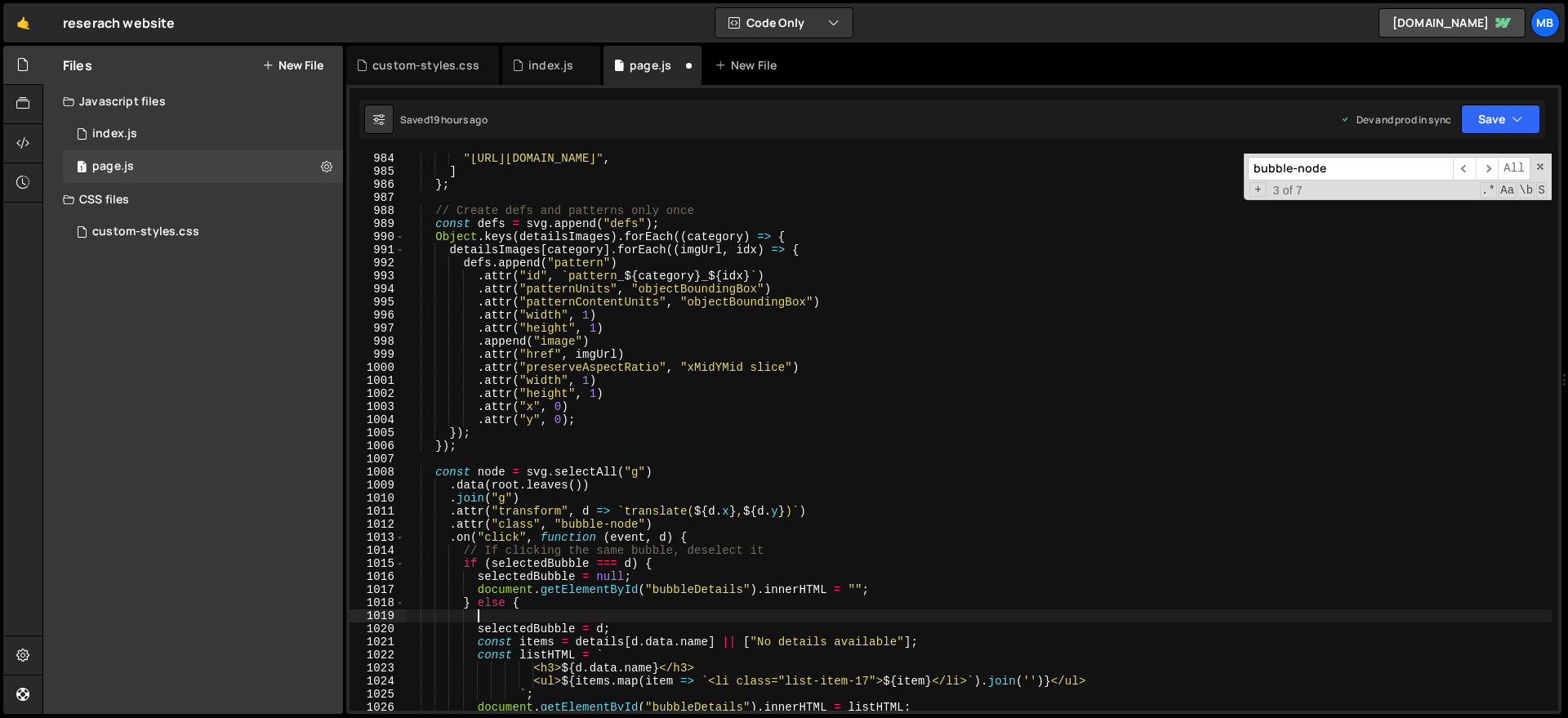
click at [607, 613] on div ""[URL][DOMAIN_NAME]" , ] } ; // Create defs and patterns only once const defs =…" at bounding box center [977, 443] width 1147 height 583
paste textarea ".style("opacity", 0);"
type textarea ".style("opacity", 0);"
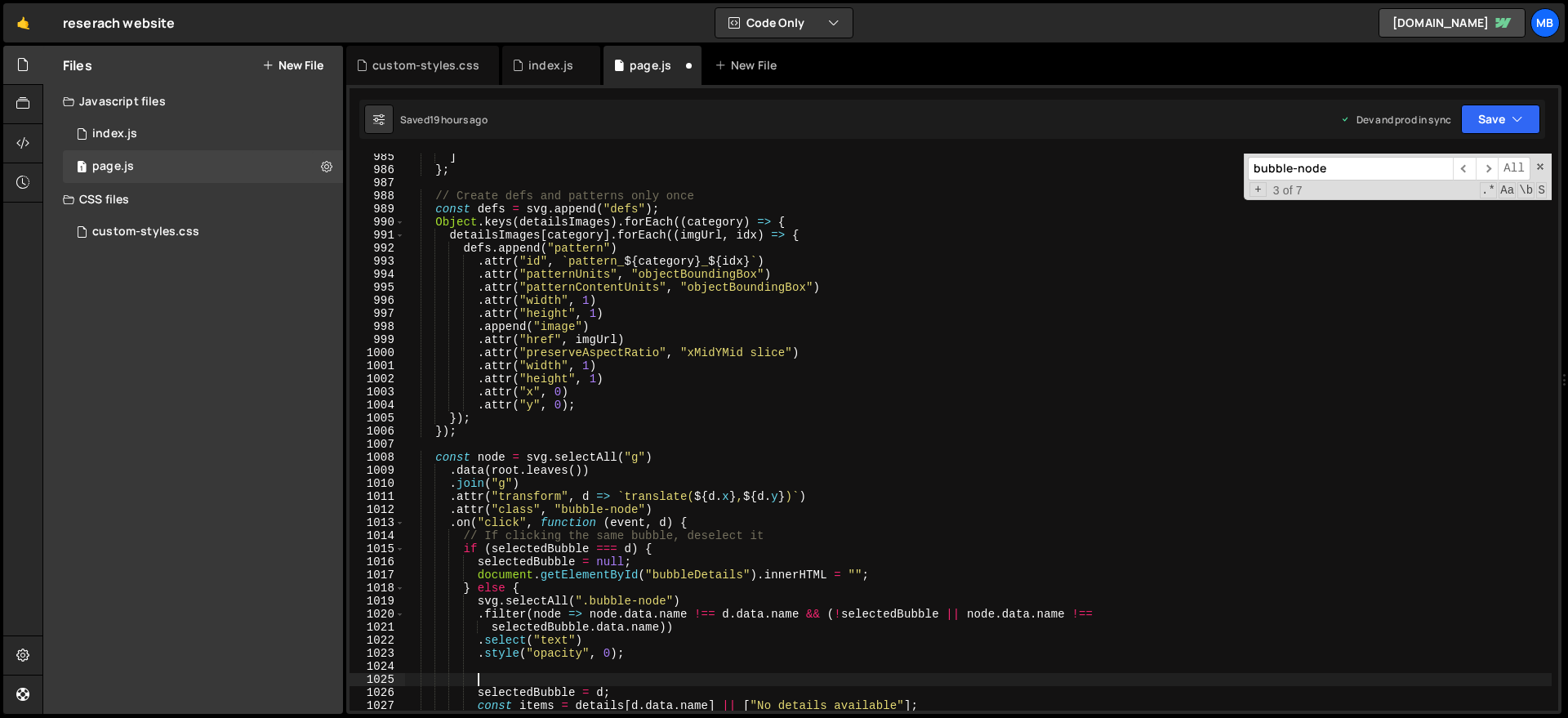
scroll to position [13024, 0]
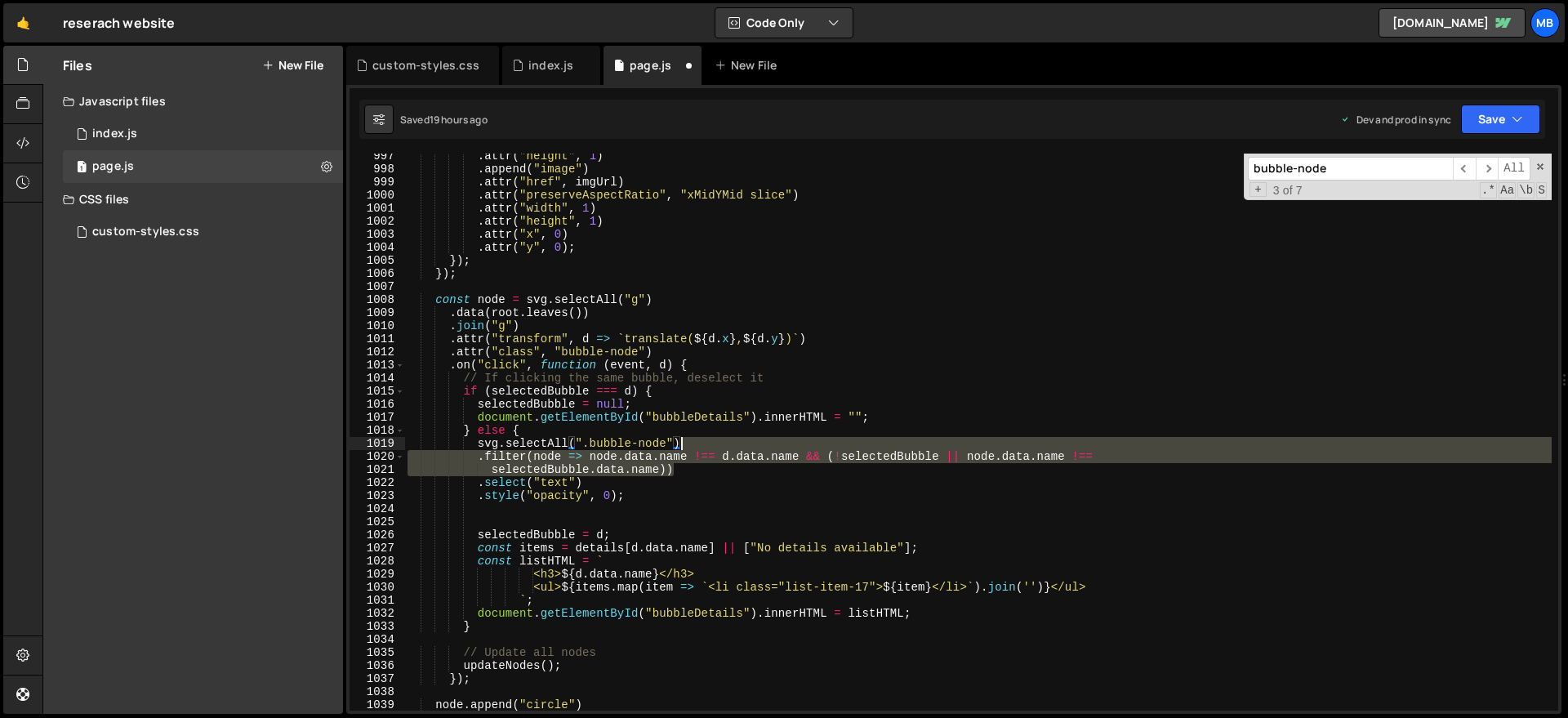
drag, startPoint x: 709, startPoint y: 470, endPoint x: 699, endPoint y: 444, distance: 27.9
click at [699, 444] on div ". attr ( "height" , 1 ) . append ( "image" ) . attr ( "href" , imgUrl ) . attr …" at bounding box center [977, 441] width 1147 height 583
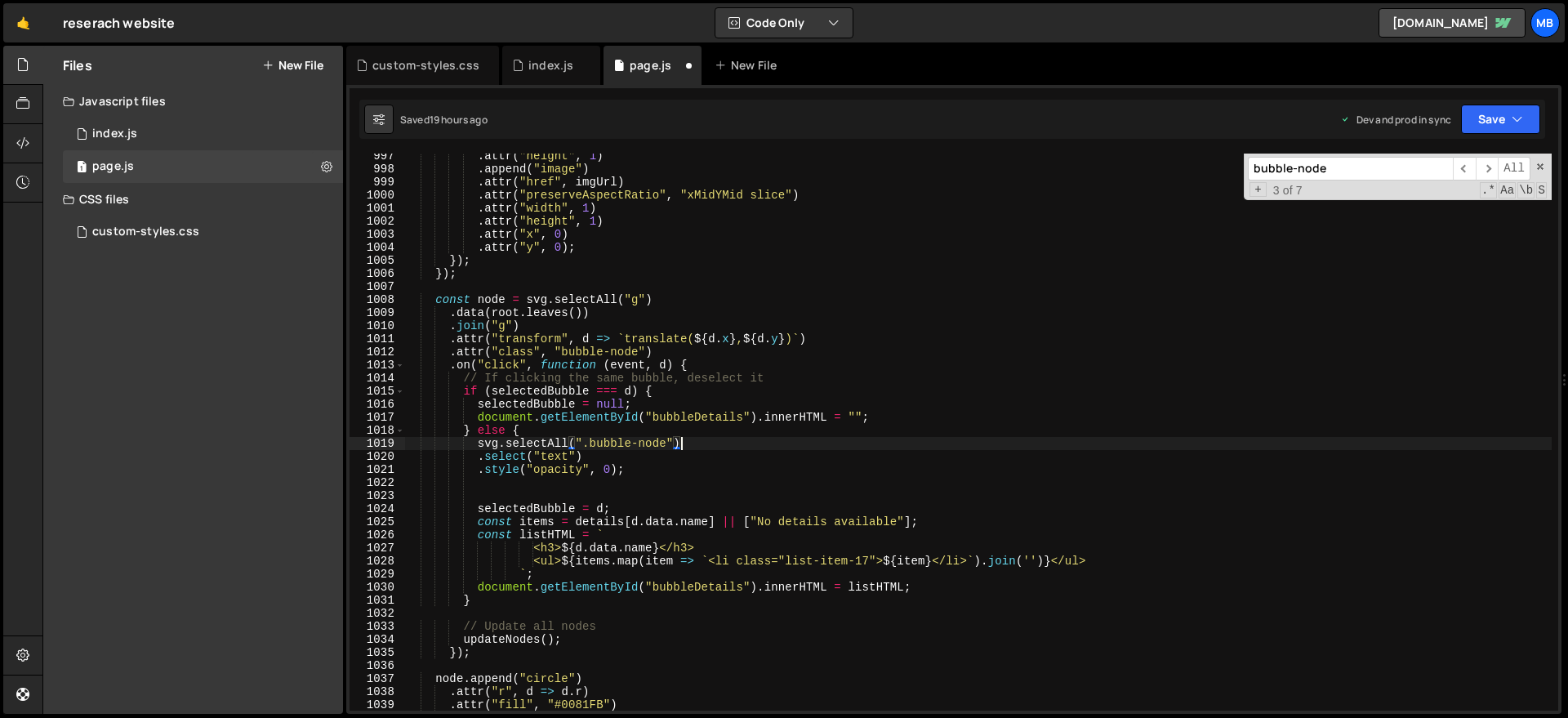
click at [477, 457] on div ". attr ( "height" , 1 ) . append ( "image" ) . attr ( "href" , imgUrl ) . attr …" at bounding box center [977, 441] width 1147 height 583
click at [478, 469] on div ". attr ( "height" , 1 ) . append ( "image" ) . attr ( "href" , imgUrl ) . attr …" at bounding box center [977, 441] width 1147 height 583
type textarea ".style("opacity", 0);"
click at [790, 489] on div ". attr ( "height" , 1 ) . append ( "image" ) . attr ( "href" , imgUrl ) . attr …" at bounding box center [977, 441] width 1147 height 583
click at [522, 505] on div ". attr ( "height" , 1 ) . append ( "image" ) . attr ( "href" , imgUrl ) . attr …" at bounding box center [977, 441] width 1147 height 583
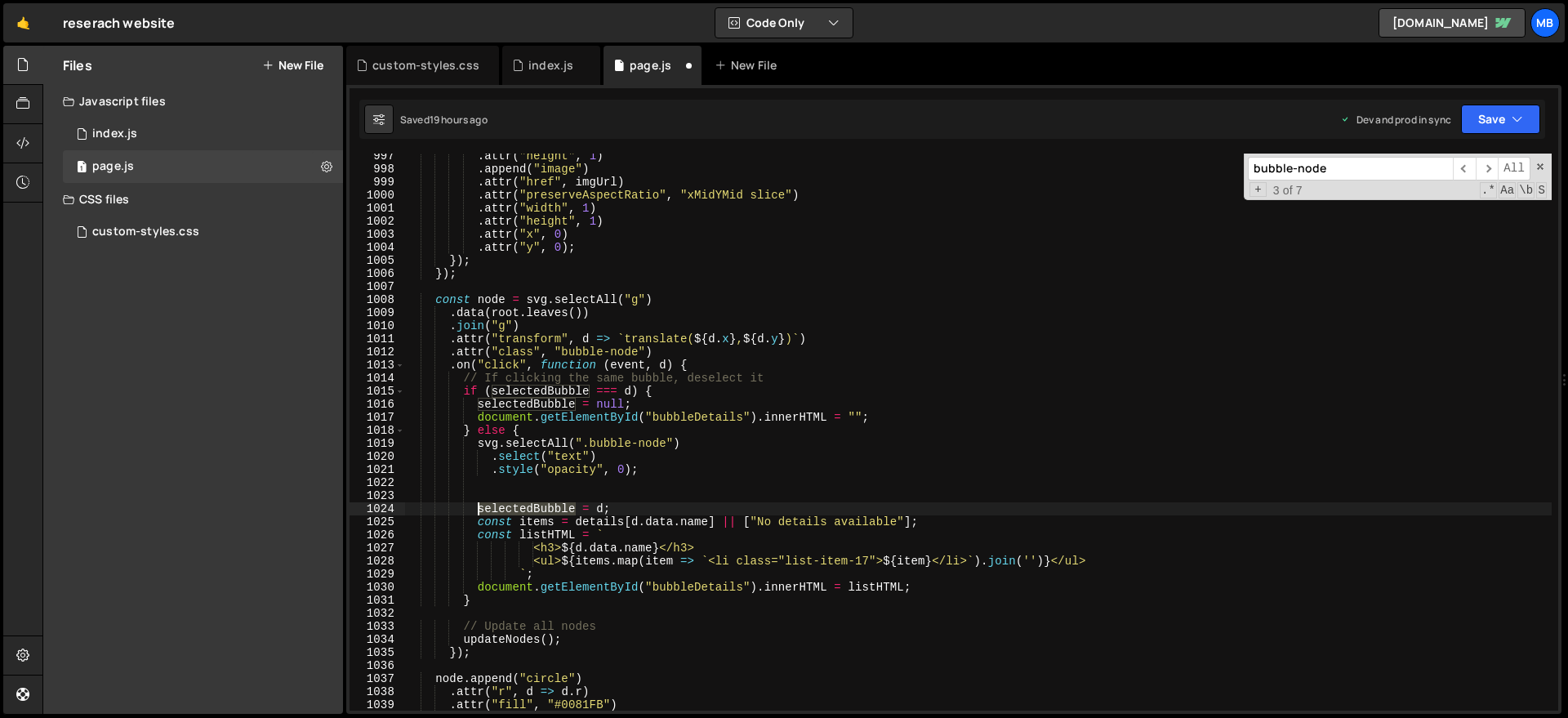
click at [522, 505] on div ". attr ( "height" , 1 ) . append ( "image" ) . attr ( "href" , imgUrl ) . attr …" at bounding box center [977, 441] width 1147 height 583
click at [549, 449] on div ". attr ( "height" , 1 ) . append ( "image" ) . attr ( "href" , imgUrl ) . attr …" at bounding box center [977, 442] width 1147 height 583
click at [550, 449] on div ". attr ( "height" , 1 ) . append ( "image" ) . attr ( "href" , imgUrl ) . attr …" at bounding box center [977, 442] width 1147 height 583
click at [595, 505] on div ". attr ( "height" , 1 ) . append ( "image" ) . attr ( "href" , imgUrl ) . attr …" at bounding box center [977, 442] width 1147 height 583
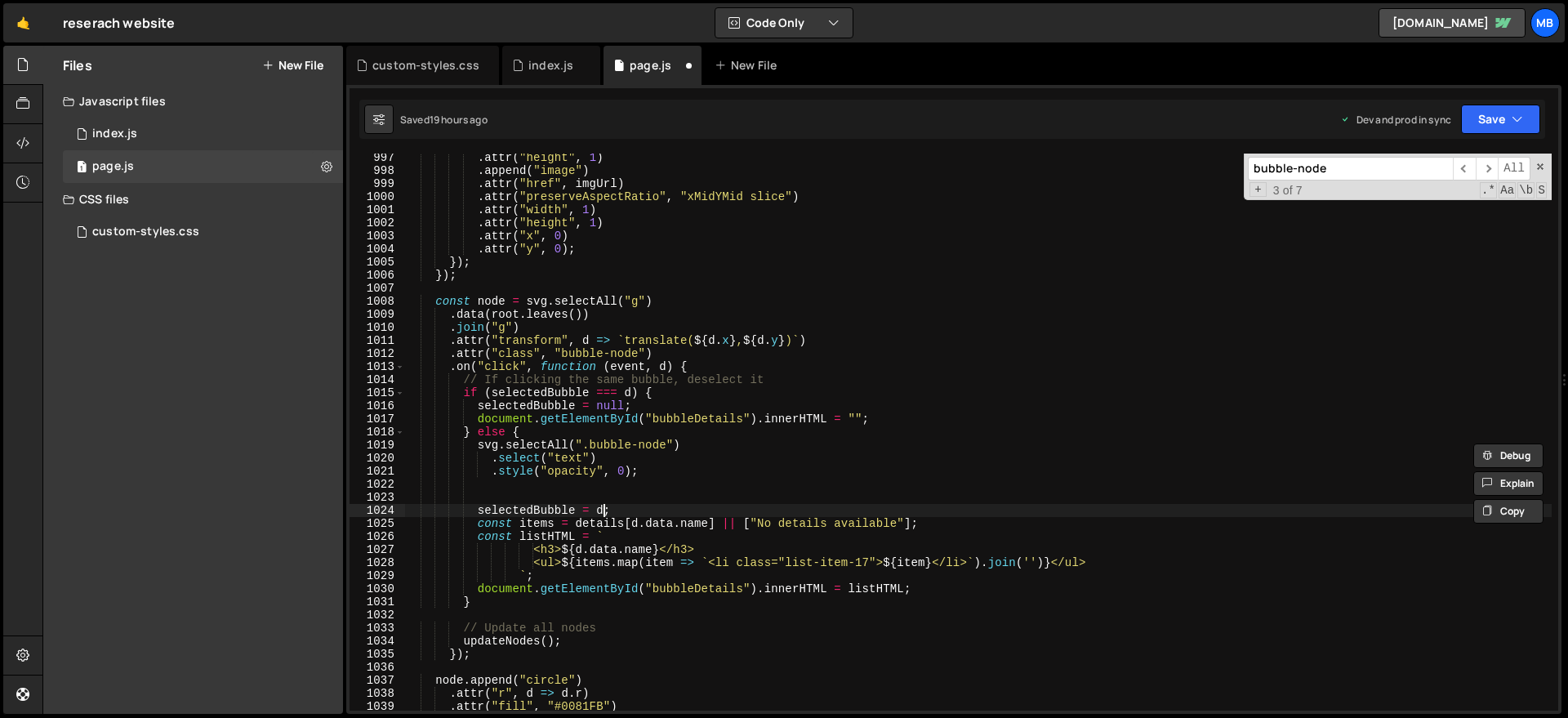
type textarea "selectedBubble = d;"
click at [613, 495] on div ". attr ( "height" , 1 ) . append ( "image" ) . attr ( "href" , imgUrl ) . attr …" at bounding box center [977, 442] width 1147 height 583
click at [621, 505] on div ". attr ( "height" , 1 ) . append ( "image" ) . attr ( "href" , imgUrl ) . attr …" at bounding box center [977, 442] width 1147 height 583
drag, startPoint x: 486, startPoint y: 344, endPoint x: 588, endPoint y: 341, distance: 102.0
click at [588, 341] on div ". attr ( "height" , 1 ) . append ( "image" ) . attr ( "href" , imgUrl ) . attr …" at bounding box center [977, 442] width 1147 height 583
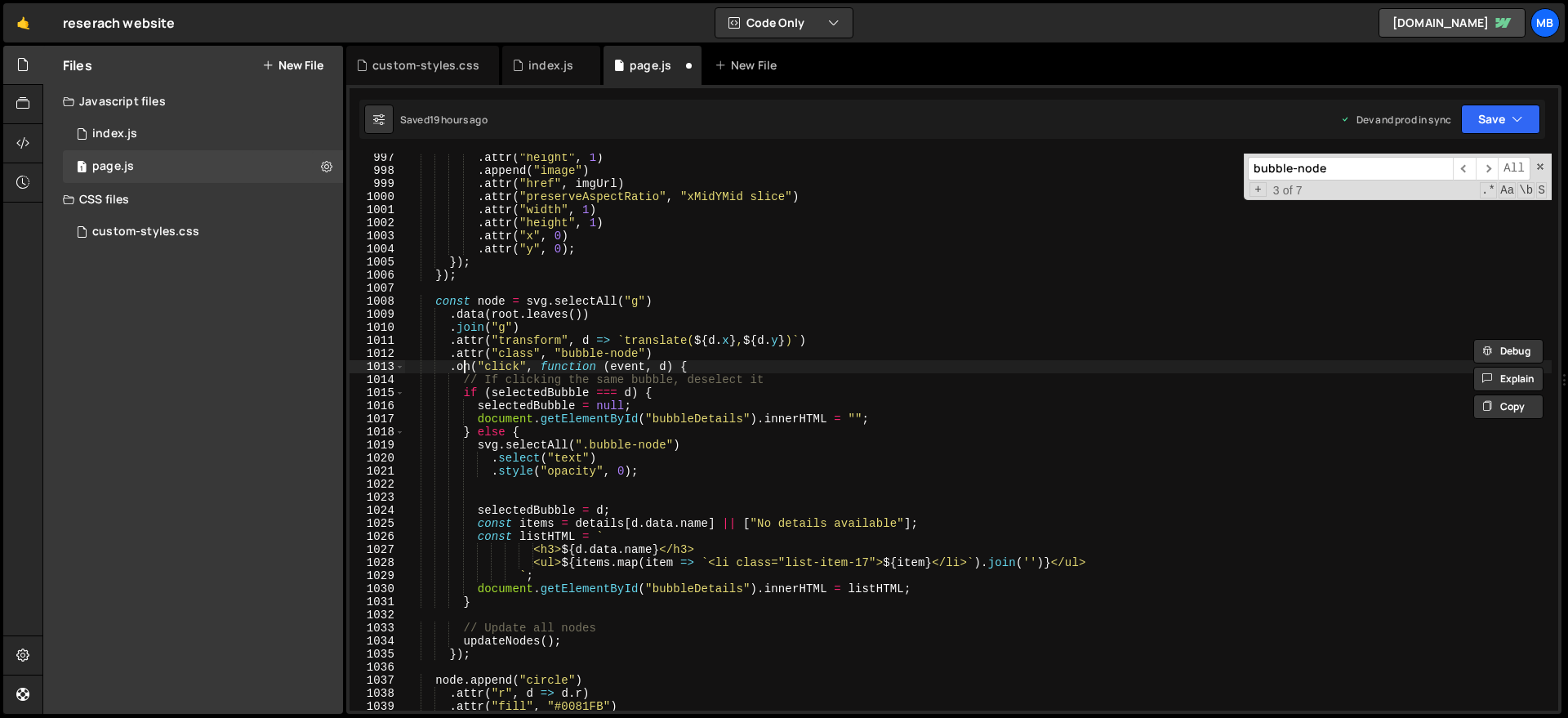
click at [469, 370] on div ". attr ( "height" , 1 ) . append ( "image" ) . attr ( "href" , imgUrl ) . attr …" at bounding box center [977, 442] width 1147 height 583
click at [659, 366] on div ". attr ( "height" , 1 ) . append ( "image" ) . attr ( "href" , imgUrl ) . attr …" at bounding box center [977, 442] width 1147 height 583
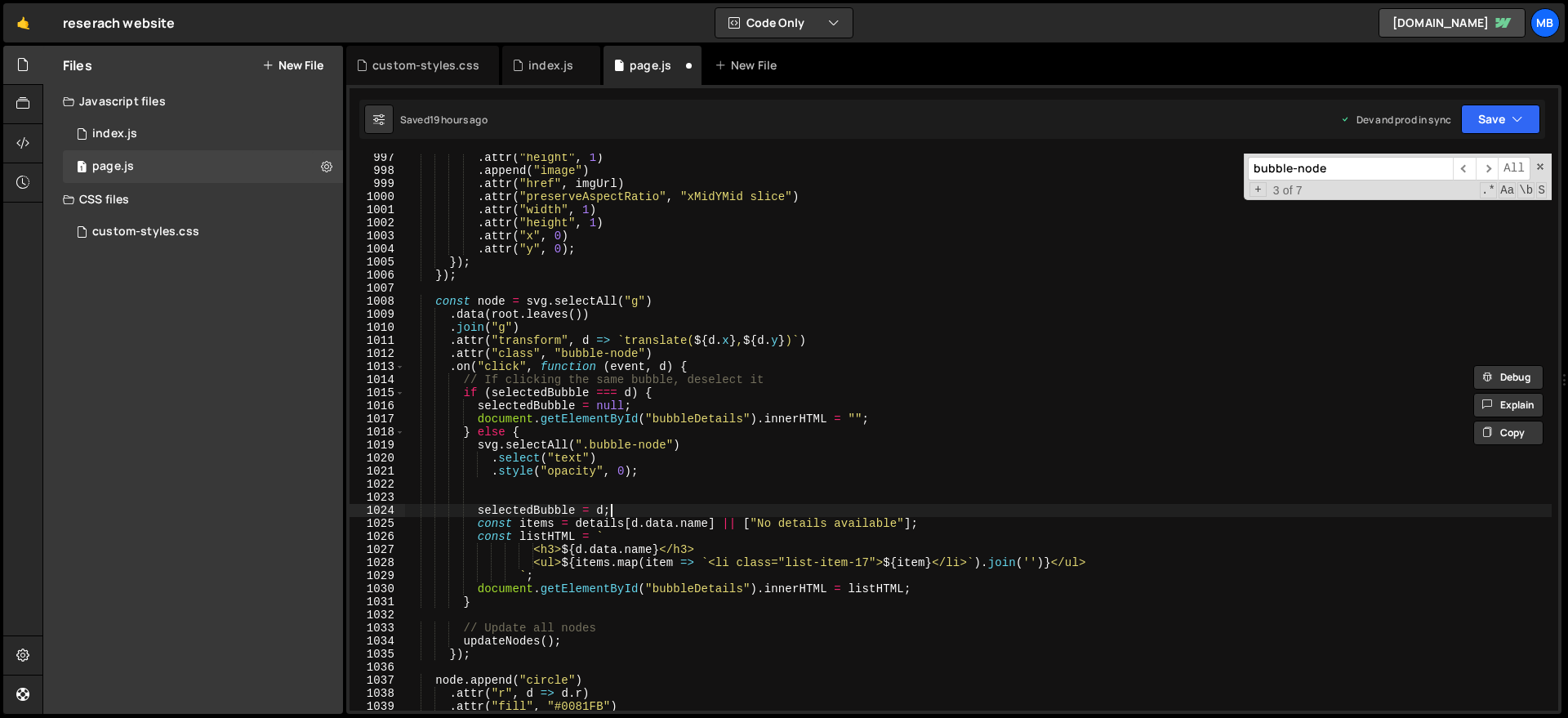
click at [641, 506] on div ". attr ( "height" , 1 ) . append ( "image" ) . attr ( "href" , imgUrl ) . attr …" at bounding box center [977, 442] width 1147 height 583
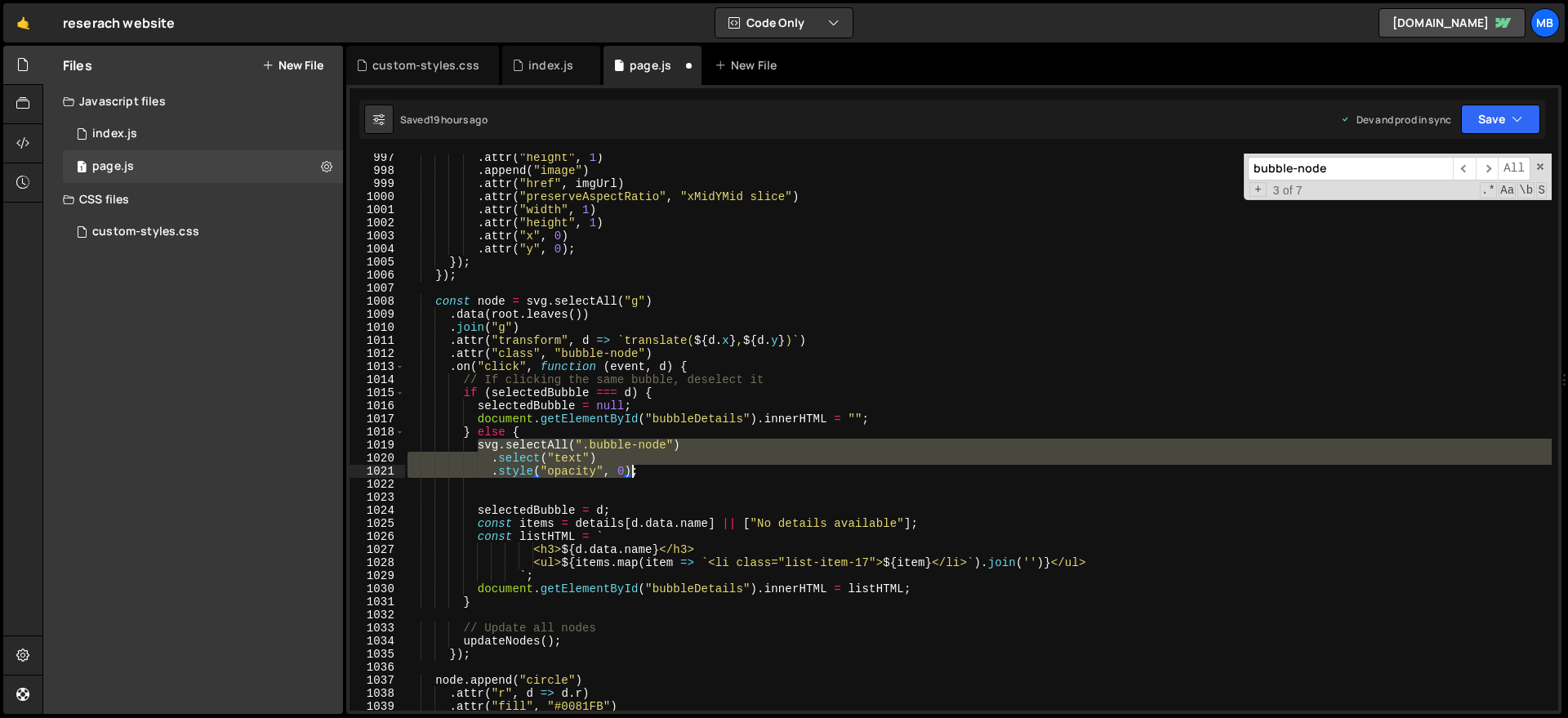
drag, startPoint x: 475, startPoint y: 447, endPoint x: 631, endPoint y: 466, distance: 157.2
click at [631, 466] on div ". attr ( "height" , 1 ) . append ( "image" ) . attr ( "href" , imgUrl ) . attr …" at bounding box center [977, 442] width 1147 height 583
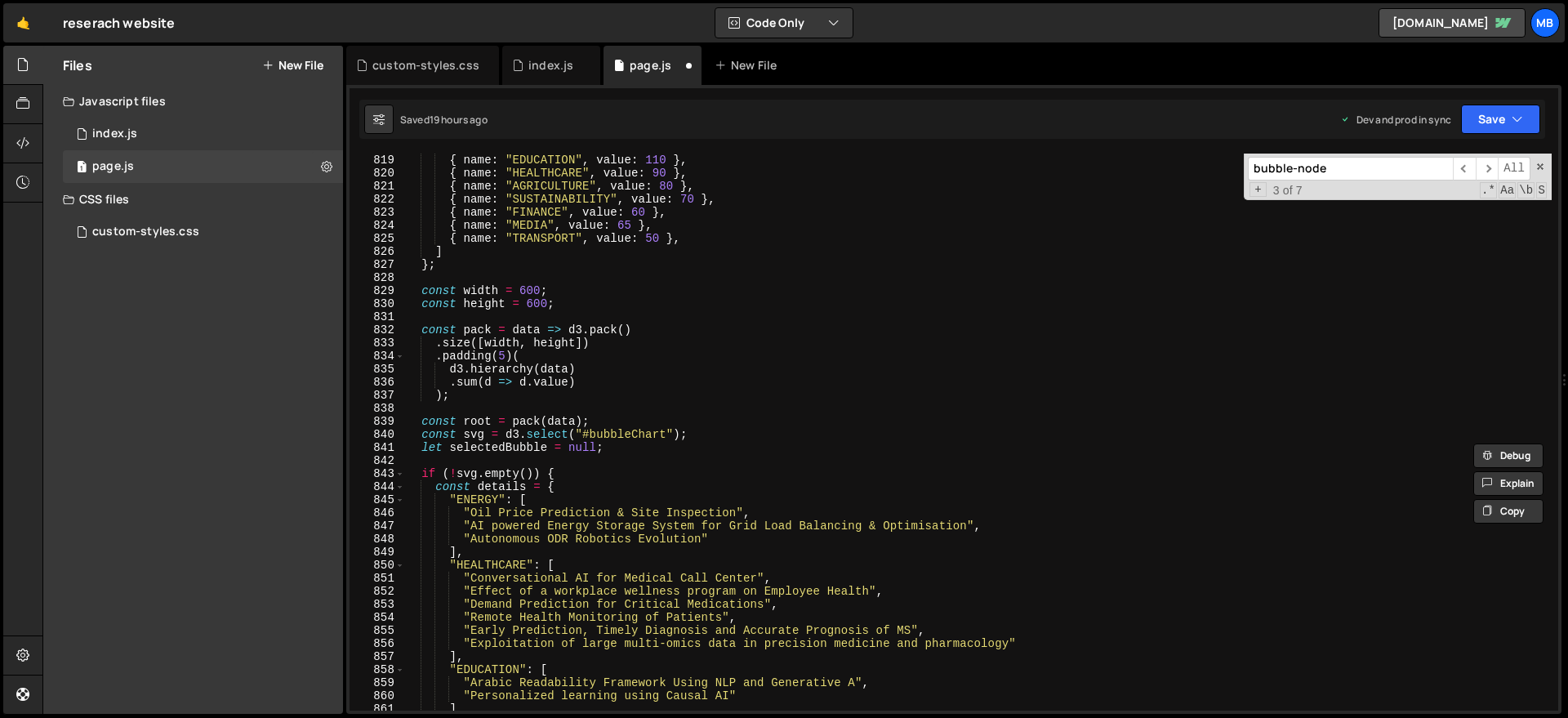
scroll to position [10617, 0]
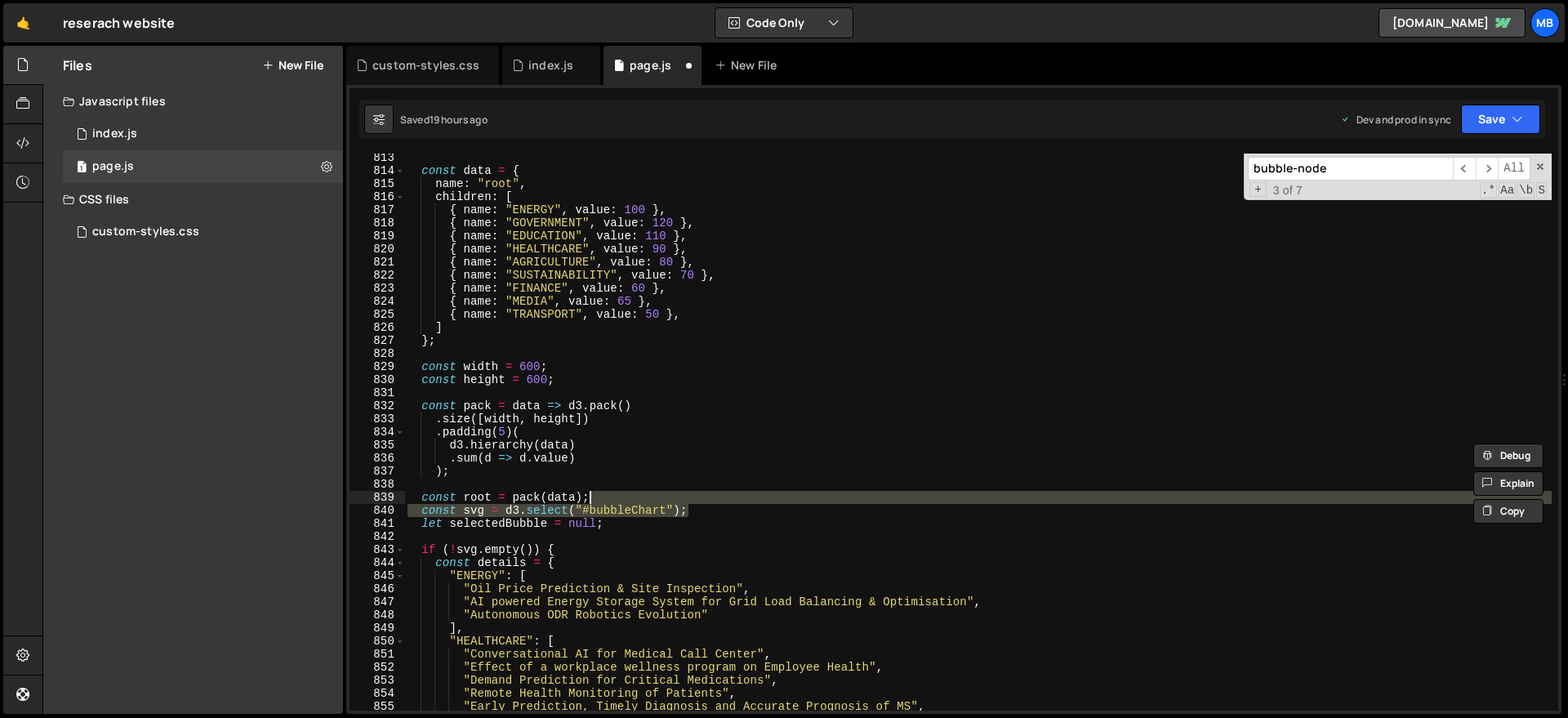
drag, startPoint x: 726, startPoint y: 502, endPoint x: 708, endPoint y: 482, distance: 26.9
click at [727, 489] on div "const data = { name : "root" , children : [ { name : "ENERGY" , value : 100 } ,…" at bounding box center [977, 442] width 1147 height 583
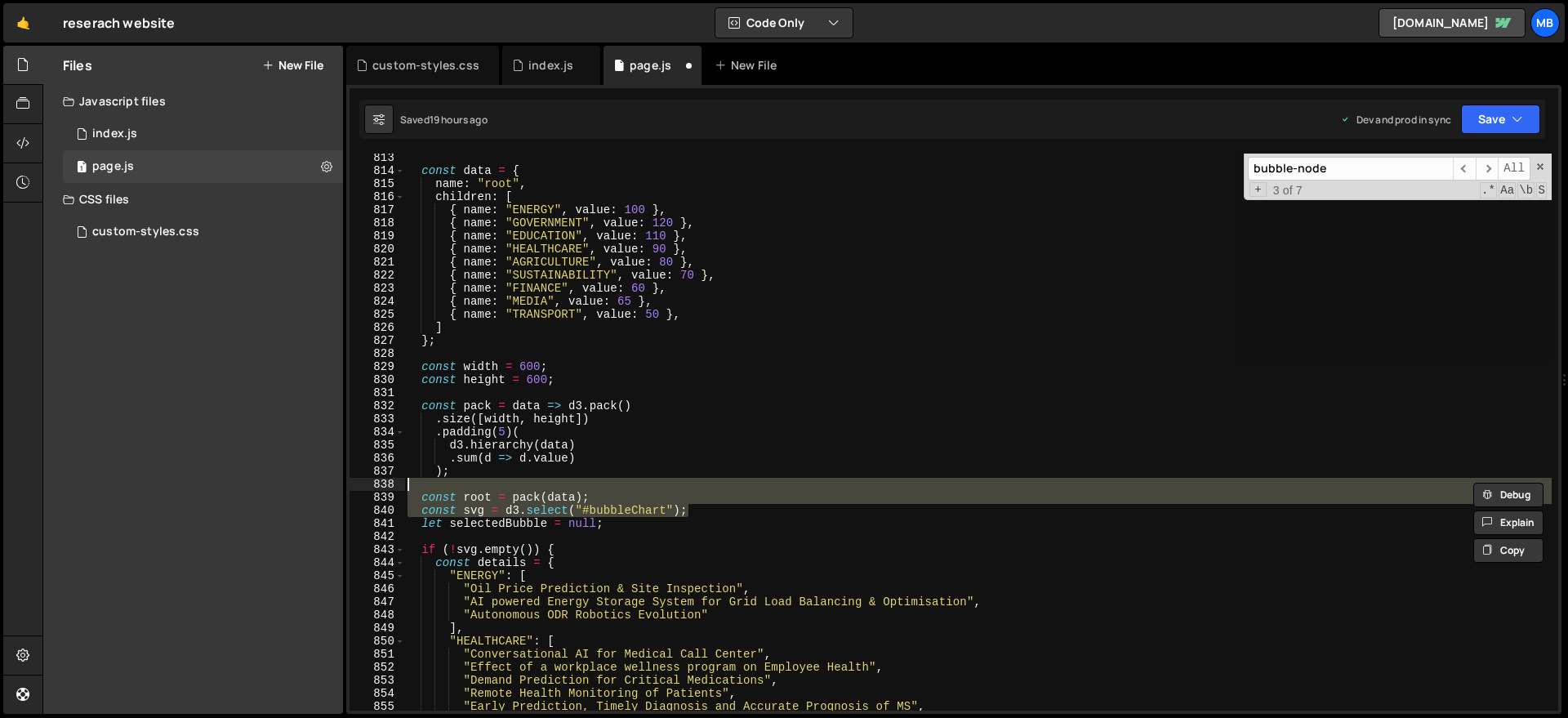
click at [686, 492] on div "const data = { name : "root" , children : [ { name : "ENERGY" , value : 100 } ,…" at bounding box center [977, 432] width 1147 height 557
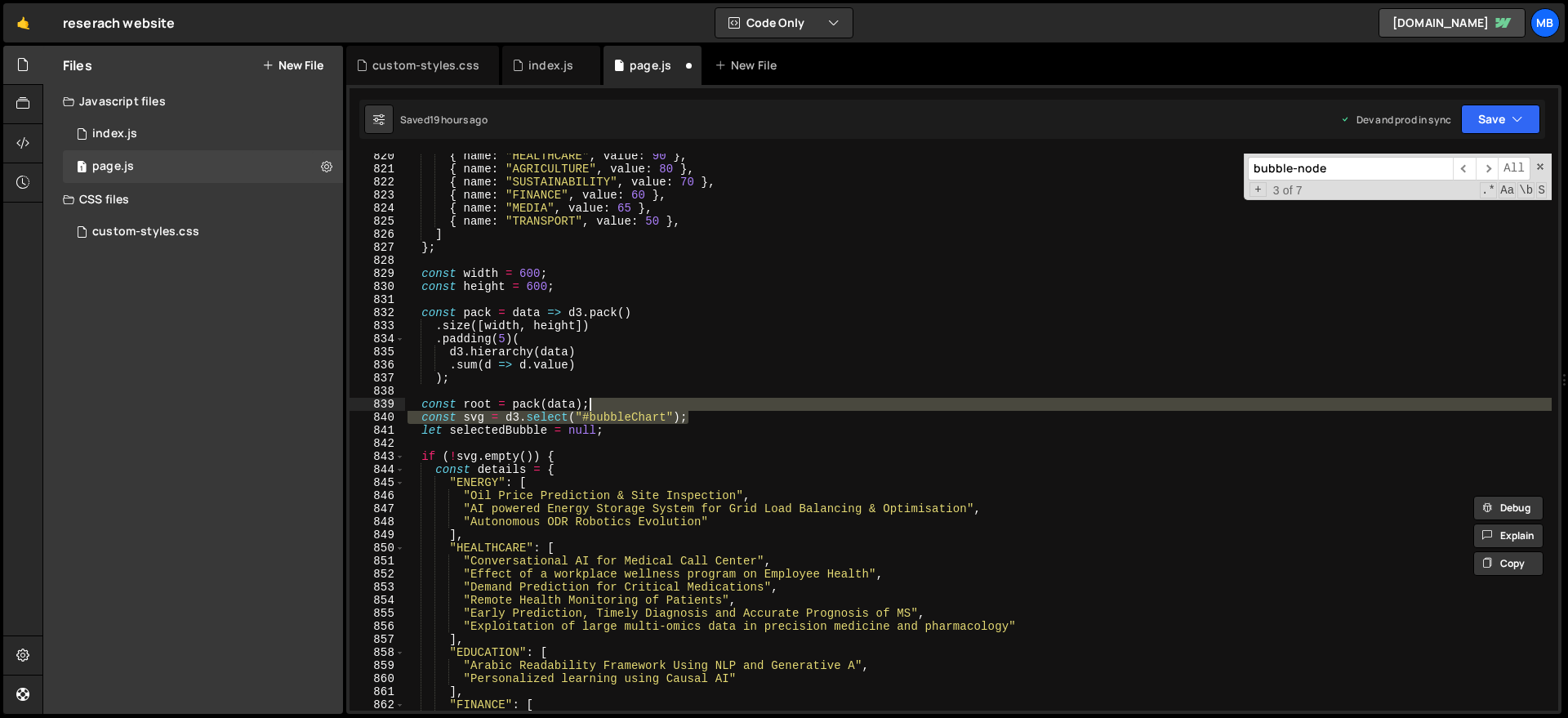
scroll to position [10710, 0]
click at [687, 403] on div "{ name : "HEALTHCARE" , value : 90 } , { name : "AGRICULTURE" , value : 80 } , …" at bounding box center [977, 432] width 1147 height 557
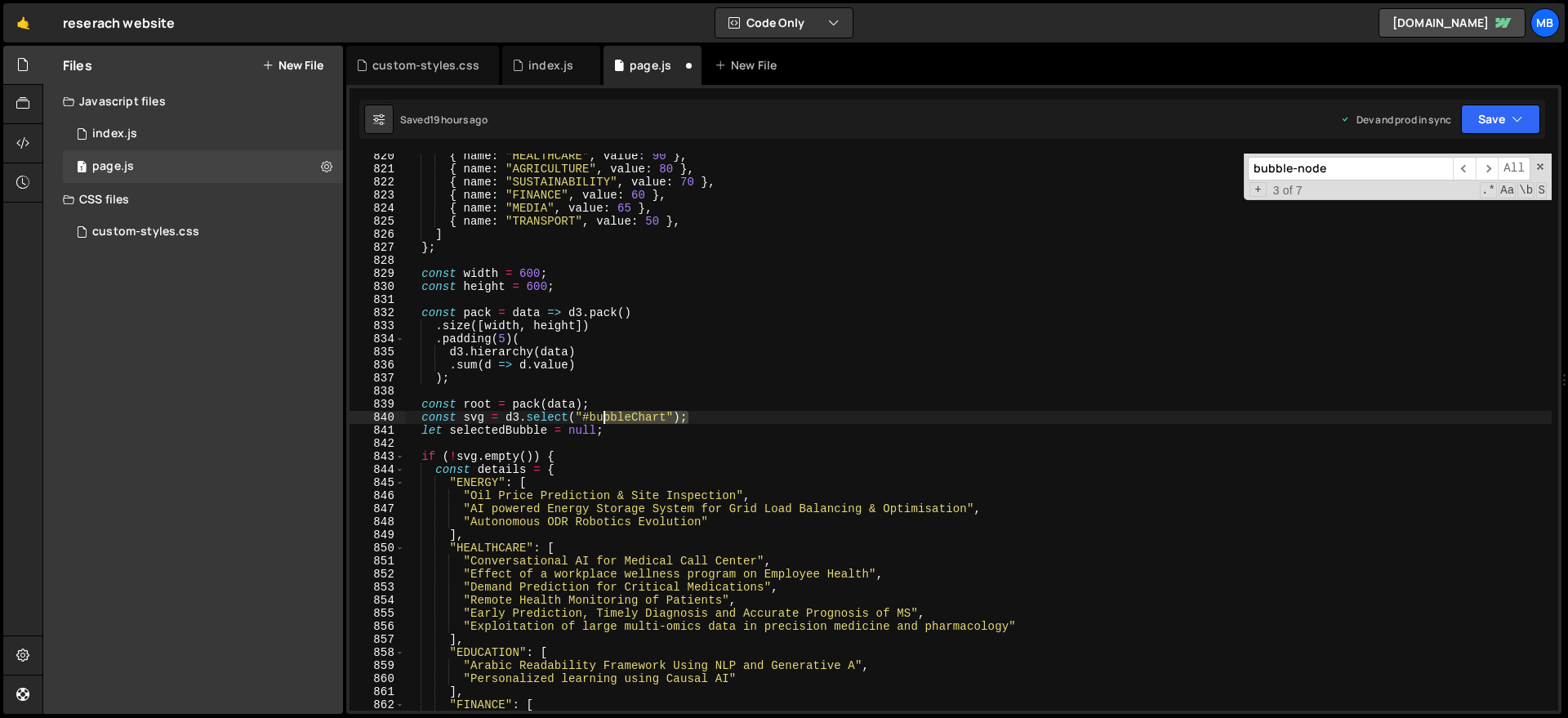
drag, startPoint x: 723, startPoint y: 417, endPoint x: 501, endPoint y: 403, distance: 222.4
click at [499, 408] on div "{ name : "HEALTHCARE" , value : 90 } , { name : "AGRICULTURE" , value : 80 } , …" at bounding box center [977, 441] width 1147 height 583
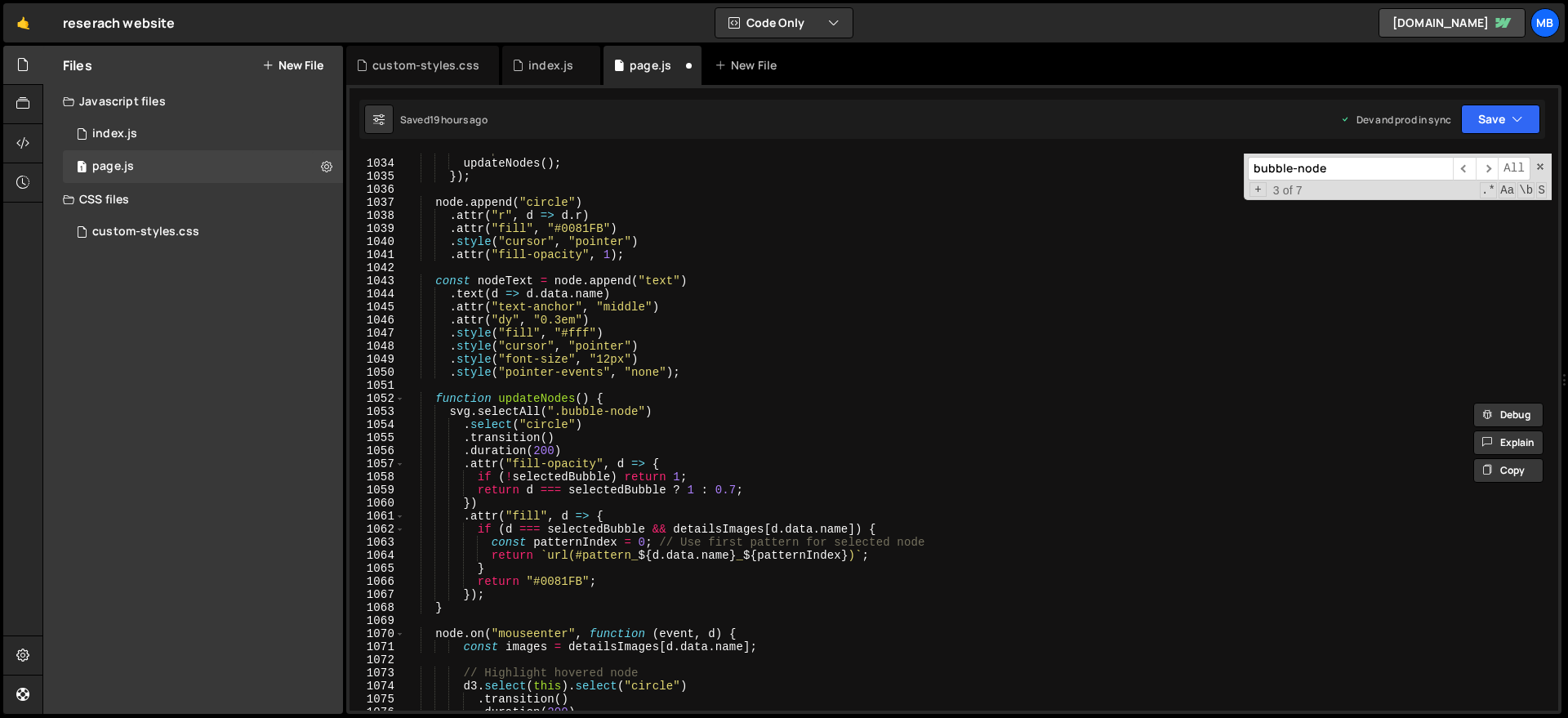
scroll to position [13500, 0]
click at [595, 393] on div "// Update all nodes updateNodes ( ) ; }) ; node . append ( "circle" ) . attr ( …" at bounding box center [977, 435] width 1147 height 583
type textarea "function updateNodes() {"
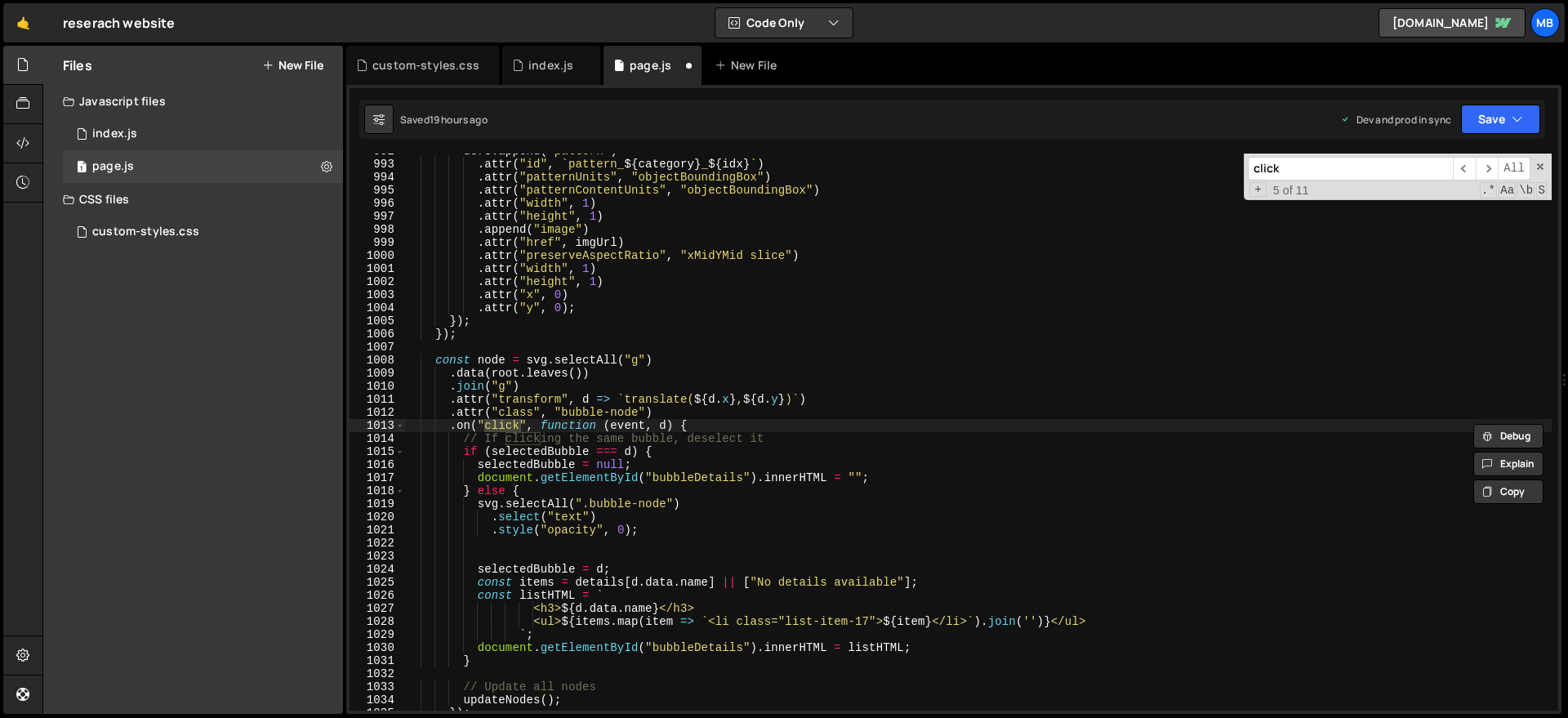
scroll to position [12963, 0]
type input "click"
click at [737, 538] on div "defs . append ( "pattern" ) . attr ( "id" , ` pattern_ ${ category } _ ${ idx }…" at bounding box center [977, 436] width 1147 height 583
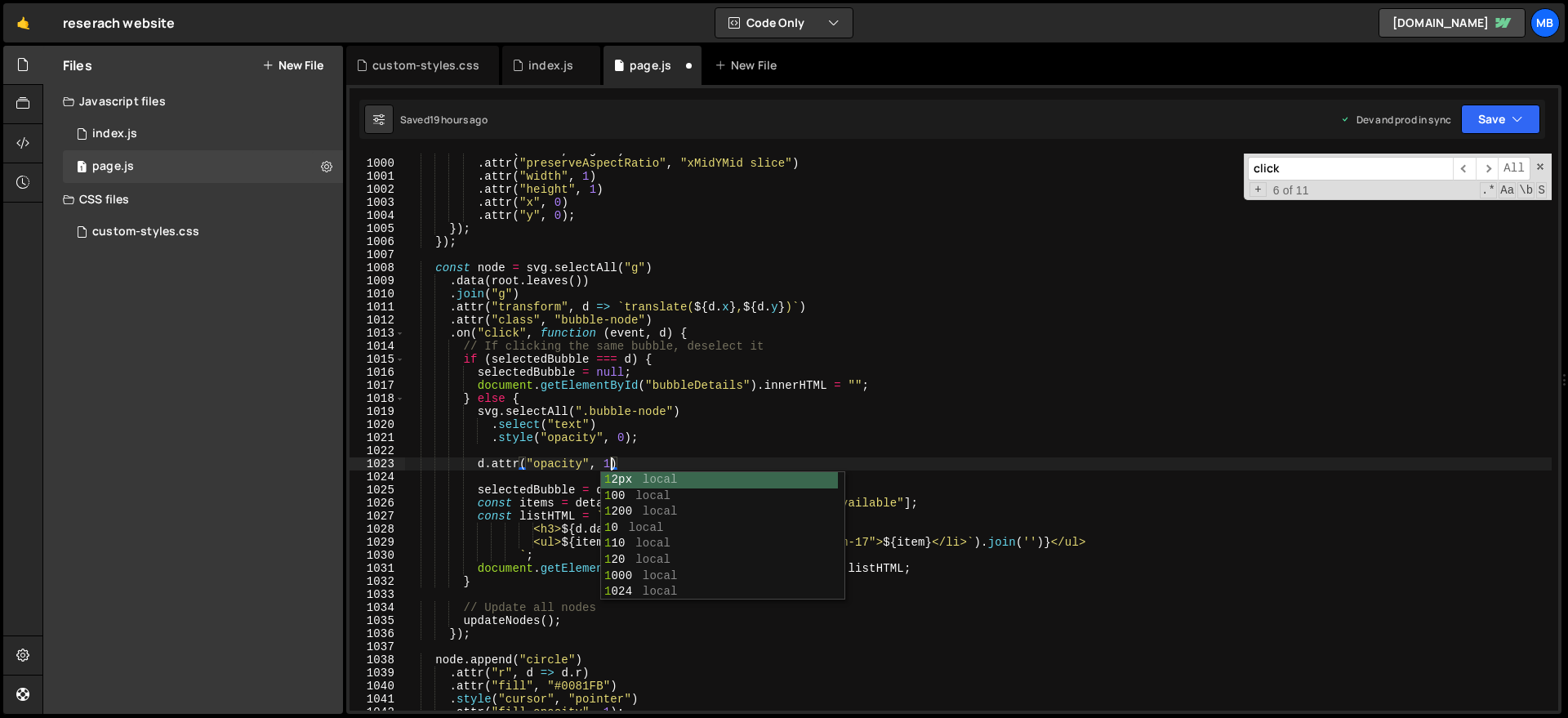
scroll to position [0, 14]
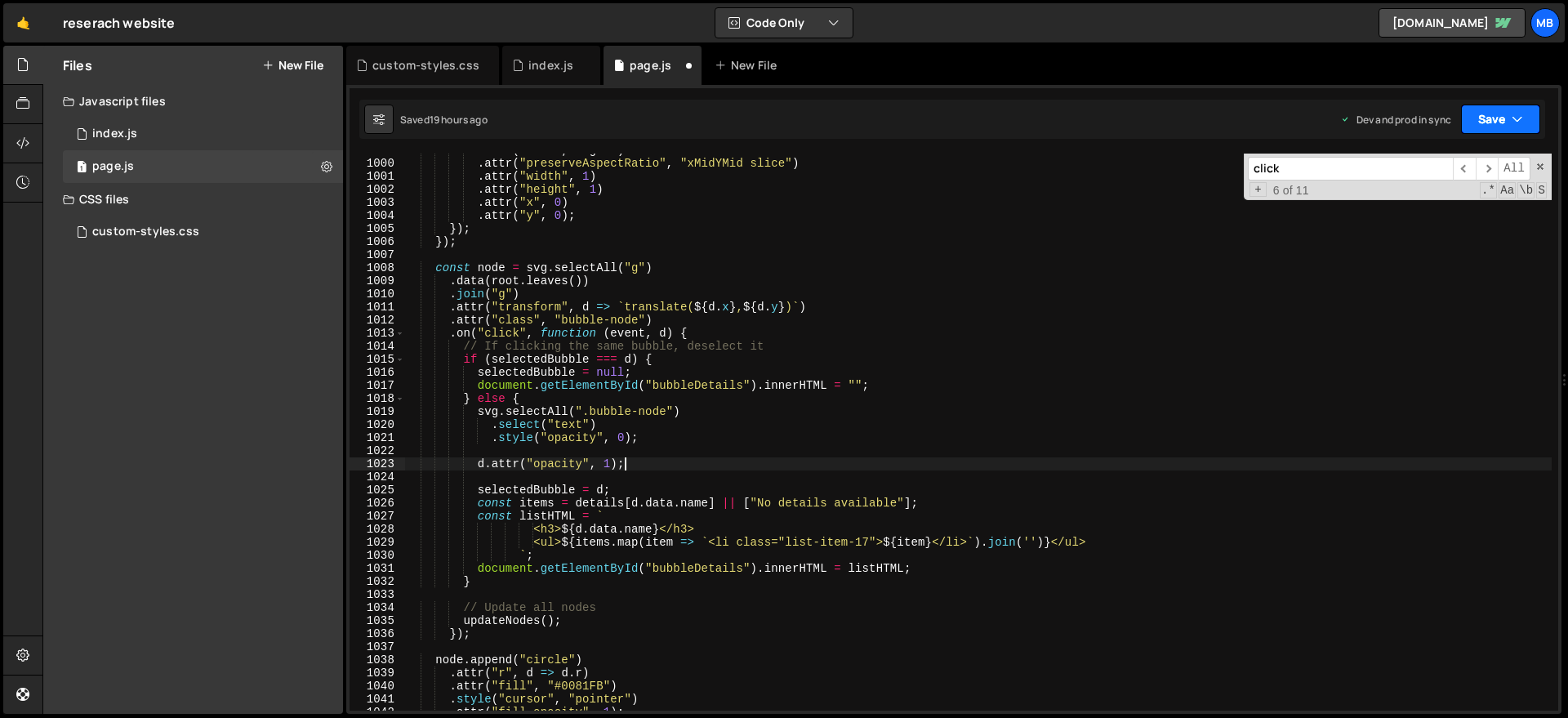
click at [1486, 115] on button "Save" at bounding box center [1500, 119] width 79 height 29
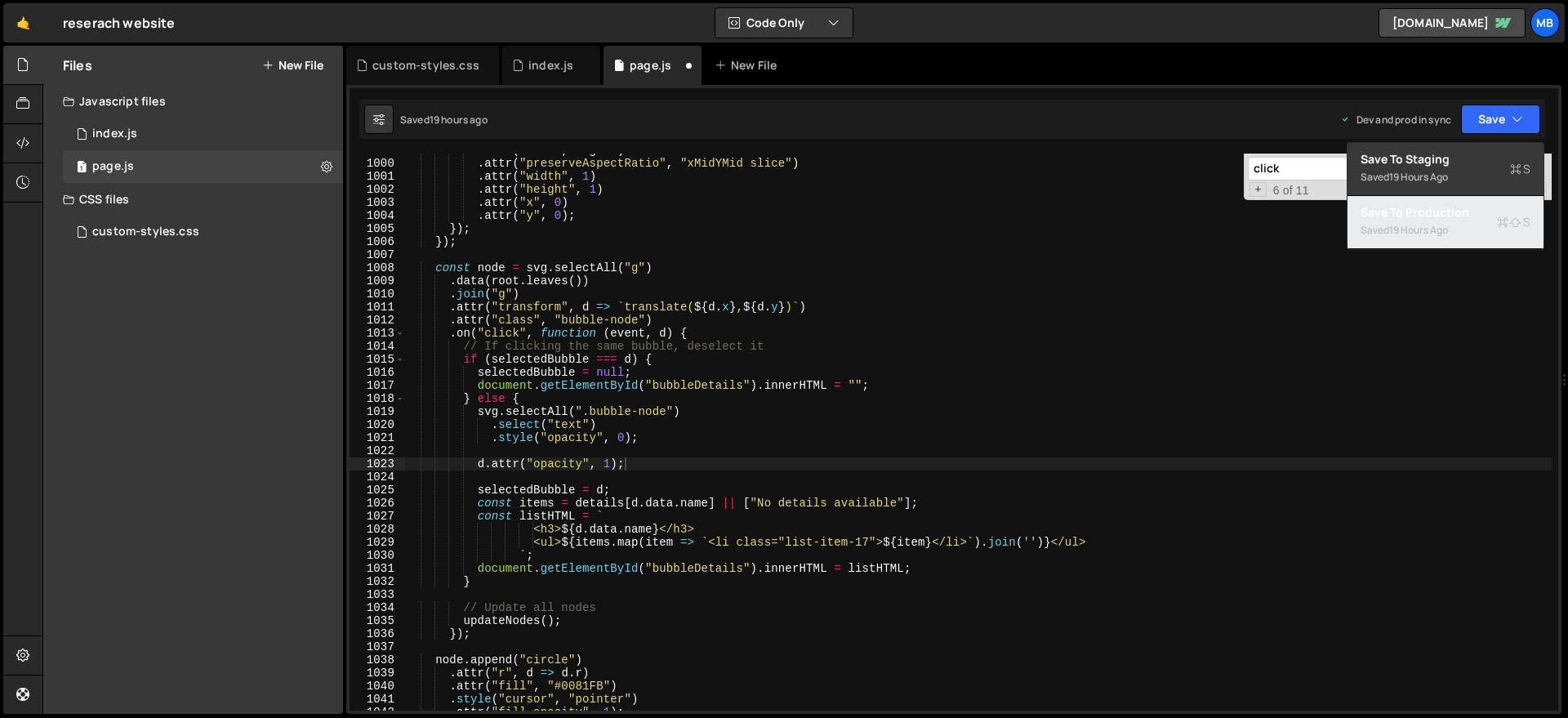
click at [1438, 214] on div "Save to Production S" at bounding box center [1445, 213] width 170 height 16
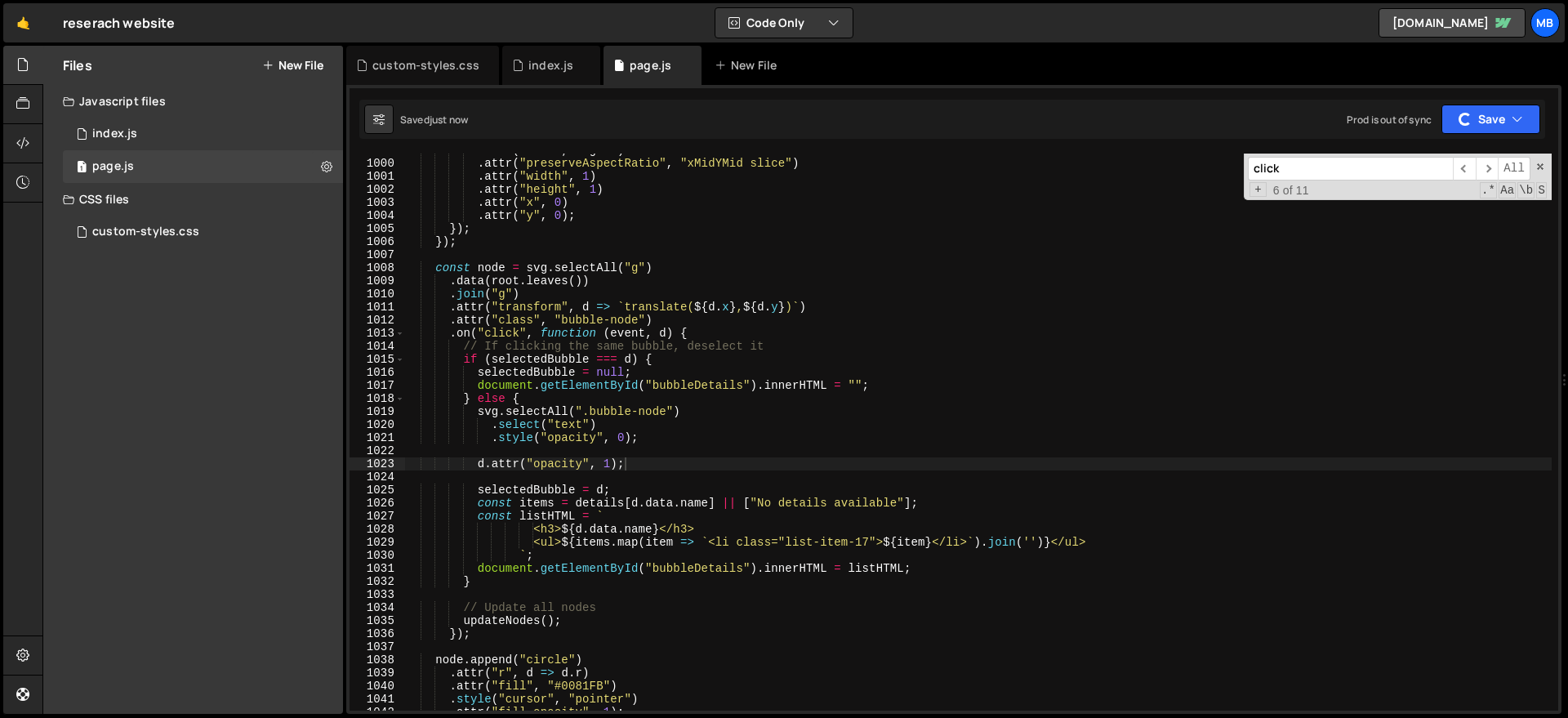
click at [1545, 167] on span at bounding box center [1539, 166] width 11 height 11
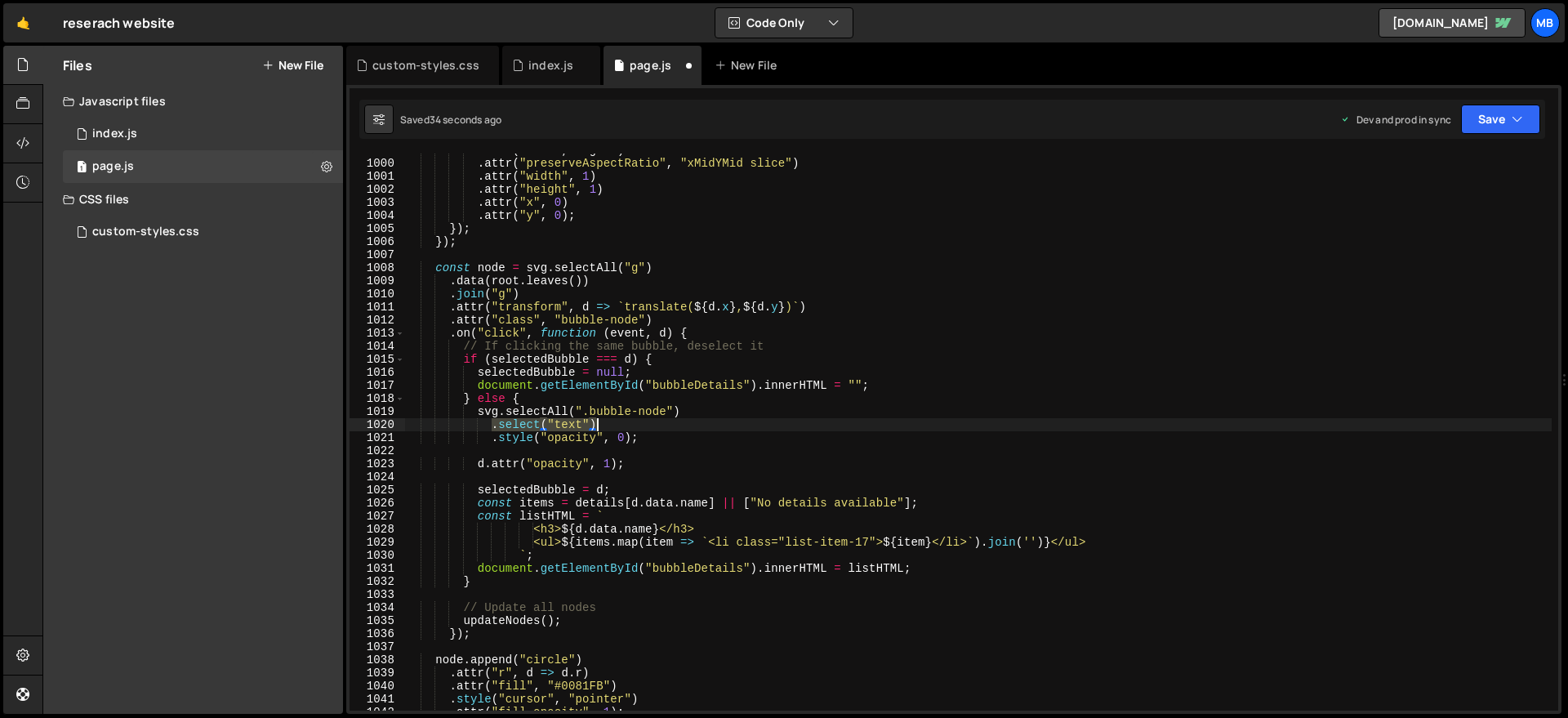
drag, startPoint x: 490, startPoint y: 428, endPoint x: 598, endPoint y: 427, distance: 108.0
click at [598, 427] on div ". attr ( "href" , imgUrl ) . attr ( "preserveAspectRatio" , "xMidYMid slice" ) …" at bounding box center [977, 435] width 1147 height 583
click at [493, 462] on div ". attr ( "href" , imgUrl ) . attr ( "preserveAspectRatio" , "xMidYMid slice" ) …" at bounding box center [977, 435] width 1147 height 583
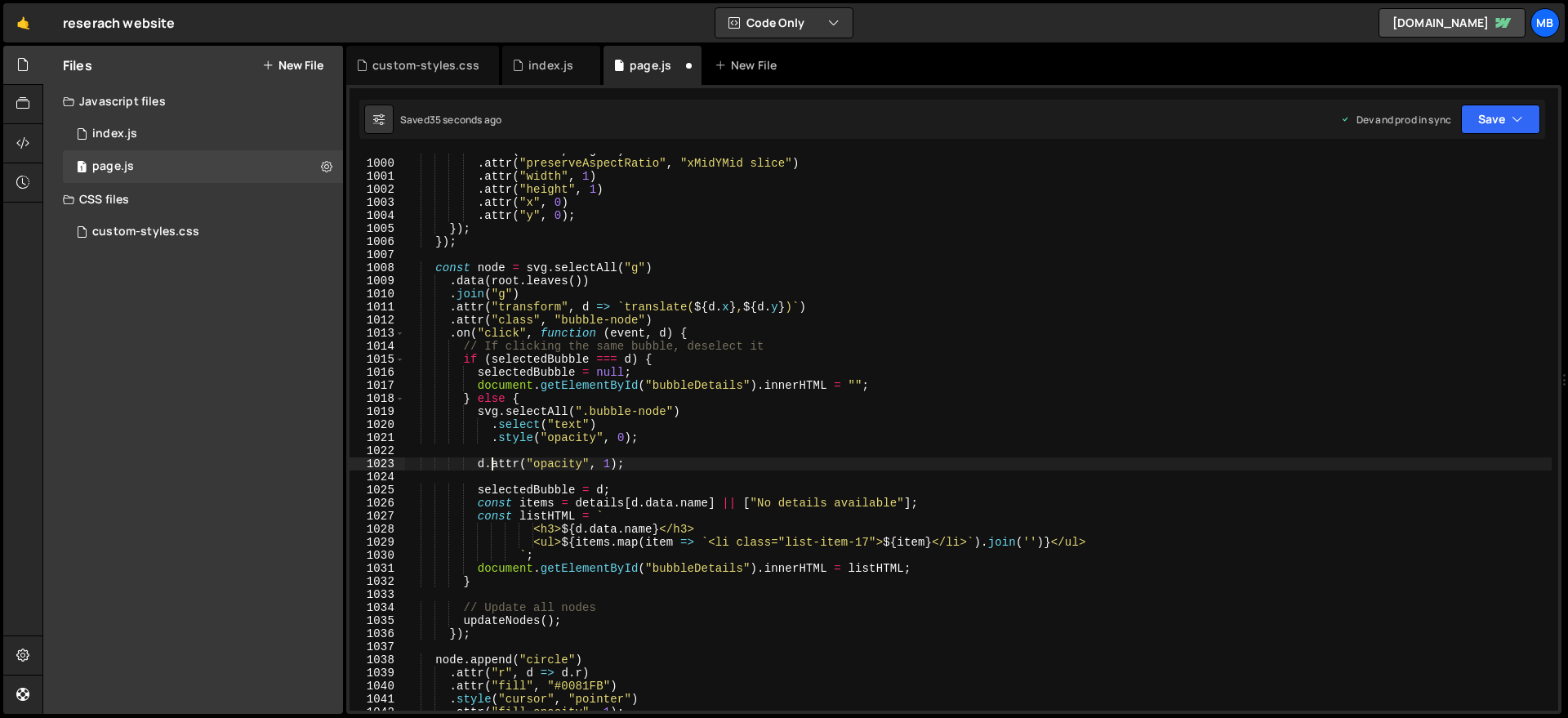
click at [487, 462] on div ". attr ( "href" , imgUrl ) . attr ( "preserveAspectRatio" , "xMidYMid slice" ) …" at bounding box center [977, 435] width 1147 height 583
paste textarea "select("text")."
click at [1491, 117] on button "Save" at bounding box center [1500, 119] width 79 height 29
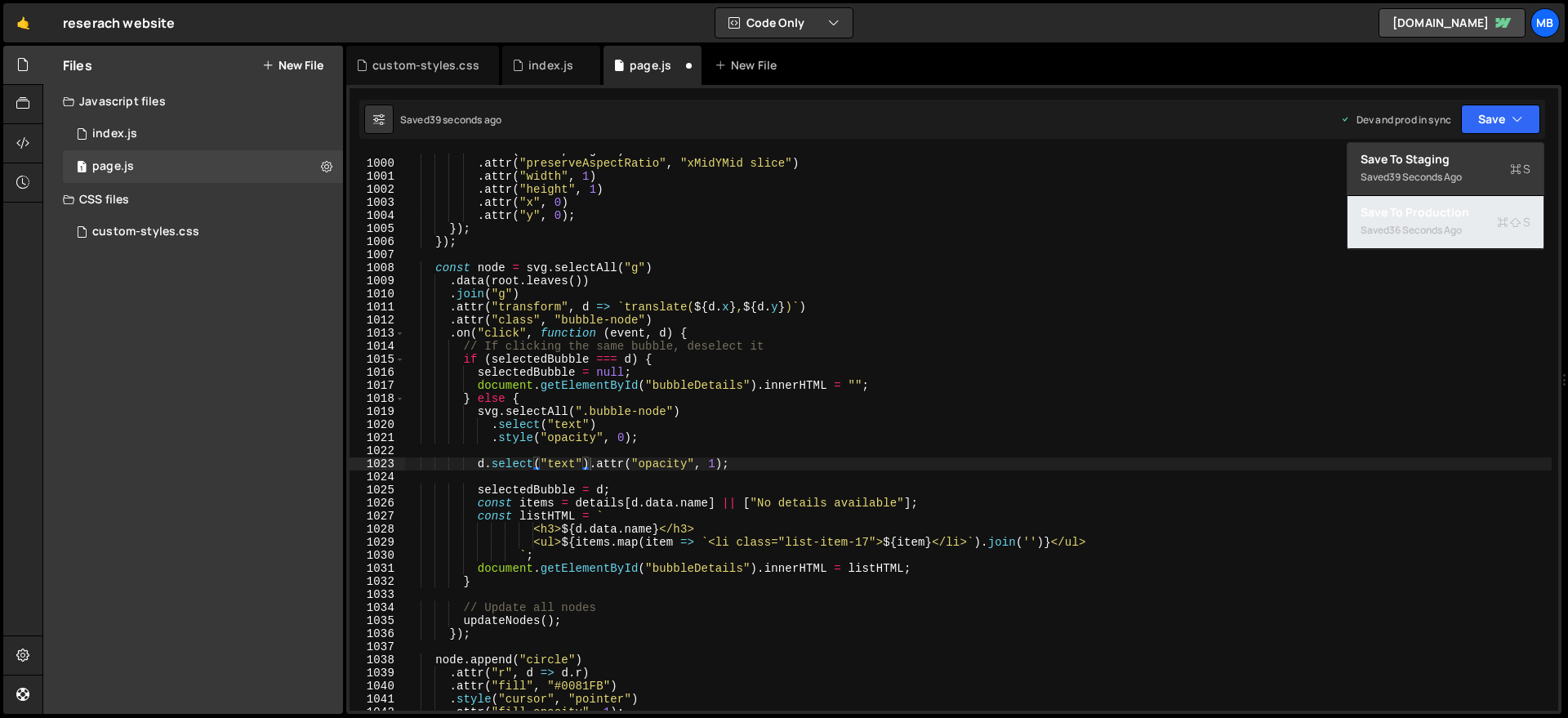
click at [1449, 214] on div "Save to Production S" at bounding box center [1445, 213] width 170 height 16
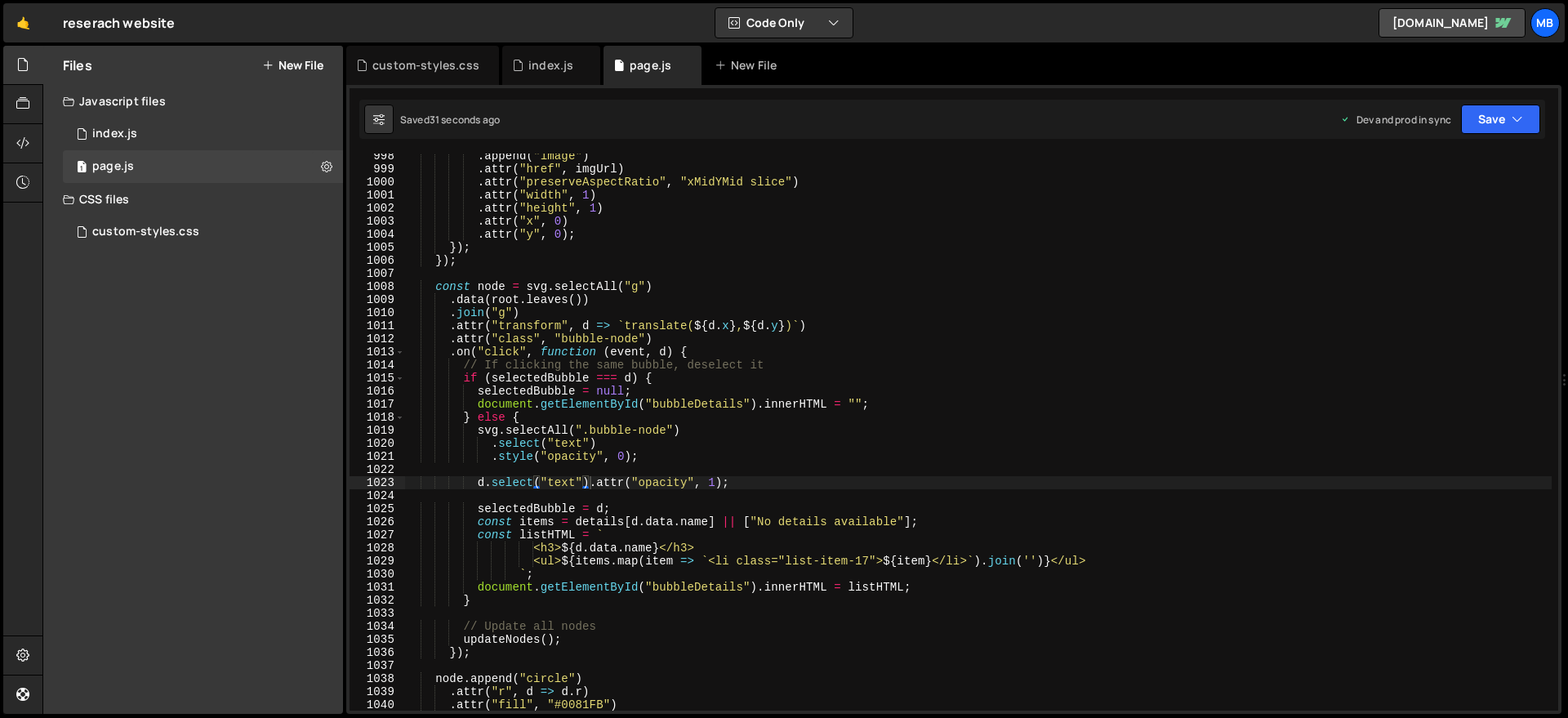
scroll to position [13037, 0]
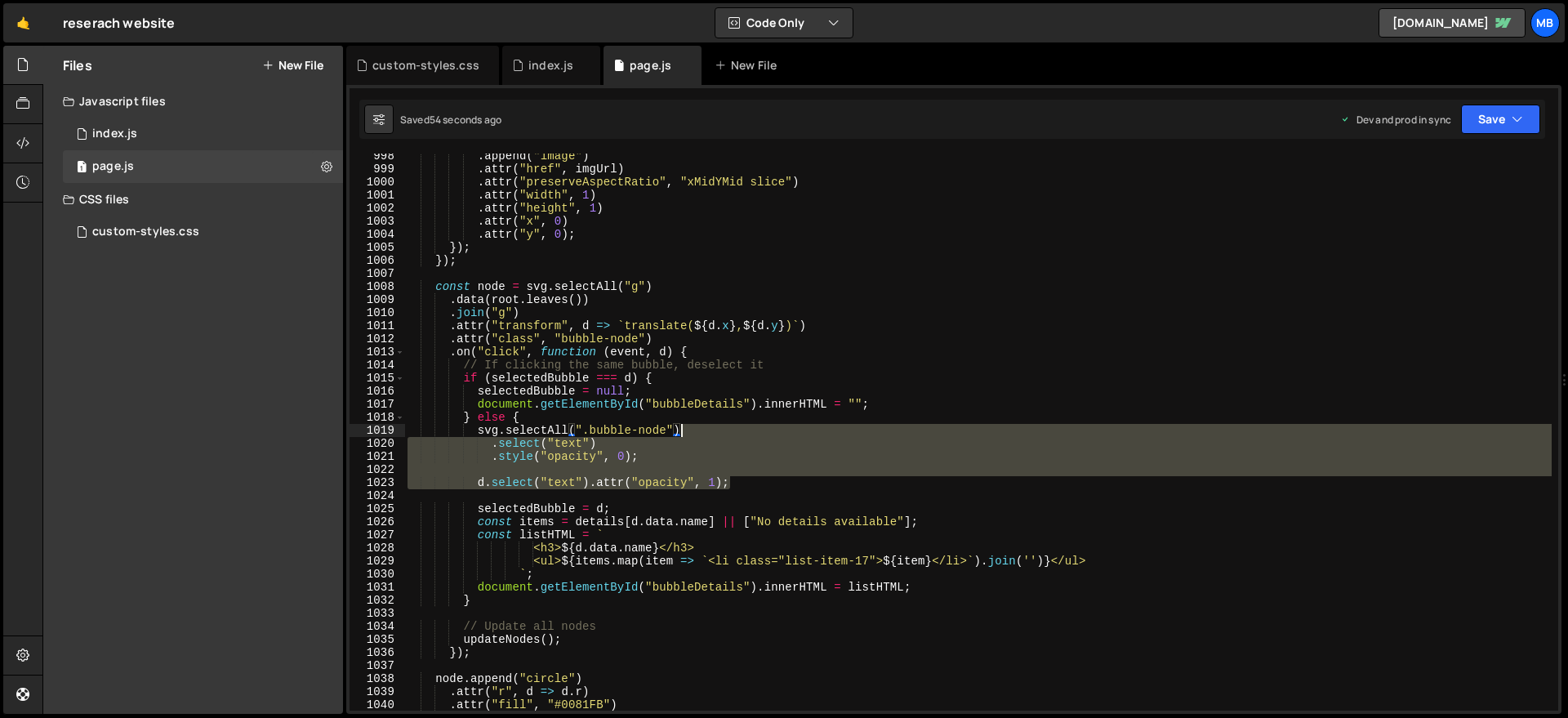
drag, startPoint x: 806, startPoint y: 478, endPoint x: 792, endPoint y: 424, distance: 55.8
click at [788, 427] on div ". append ( "image" ) . attr ( "href" , imgUrl ) . attr ( "preserveAspectRatio" …" at bounding box center [977, 441] width 1147 height 583
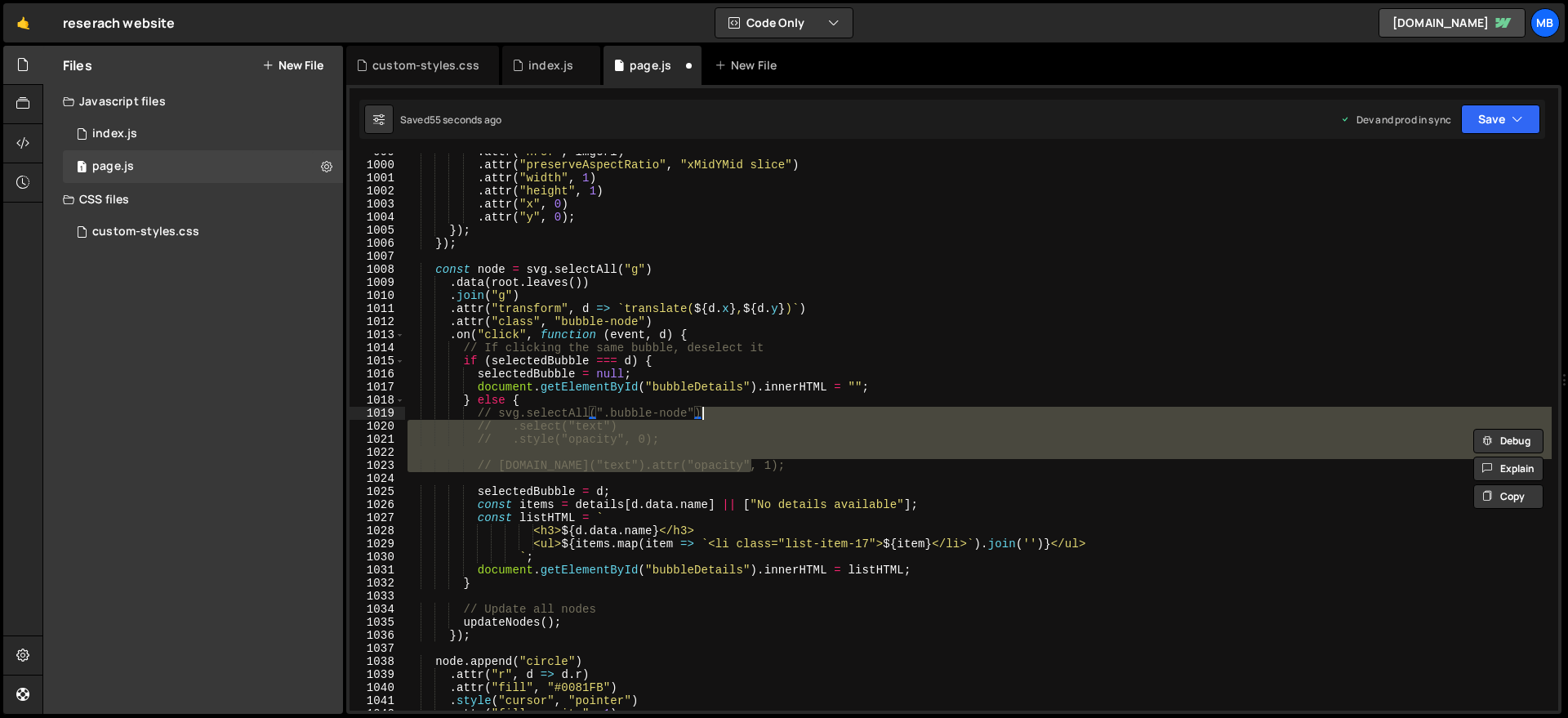
click at [718, 422] on div ". attr ( "href" , imgUrl ) . attr ( "preserveAspectRatio" , "xMidYMid slice" ) …" at bounding box center [977, 432] width 1147 height 557
type textarea "// .select("text")"
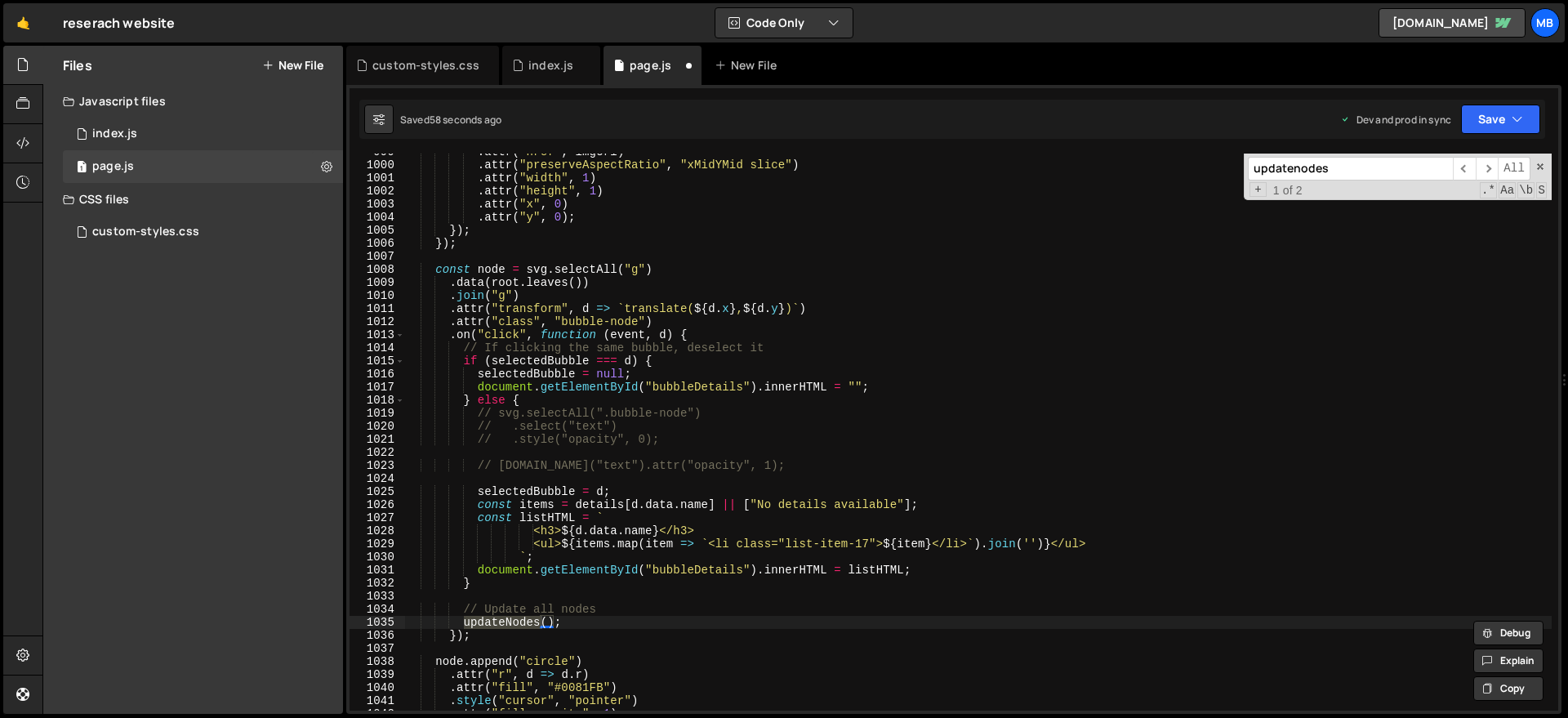
scroll to position [13486, 0]
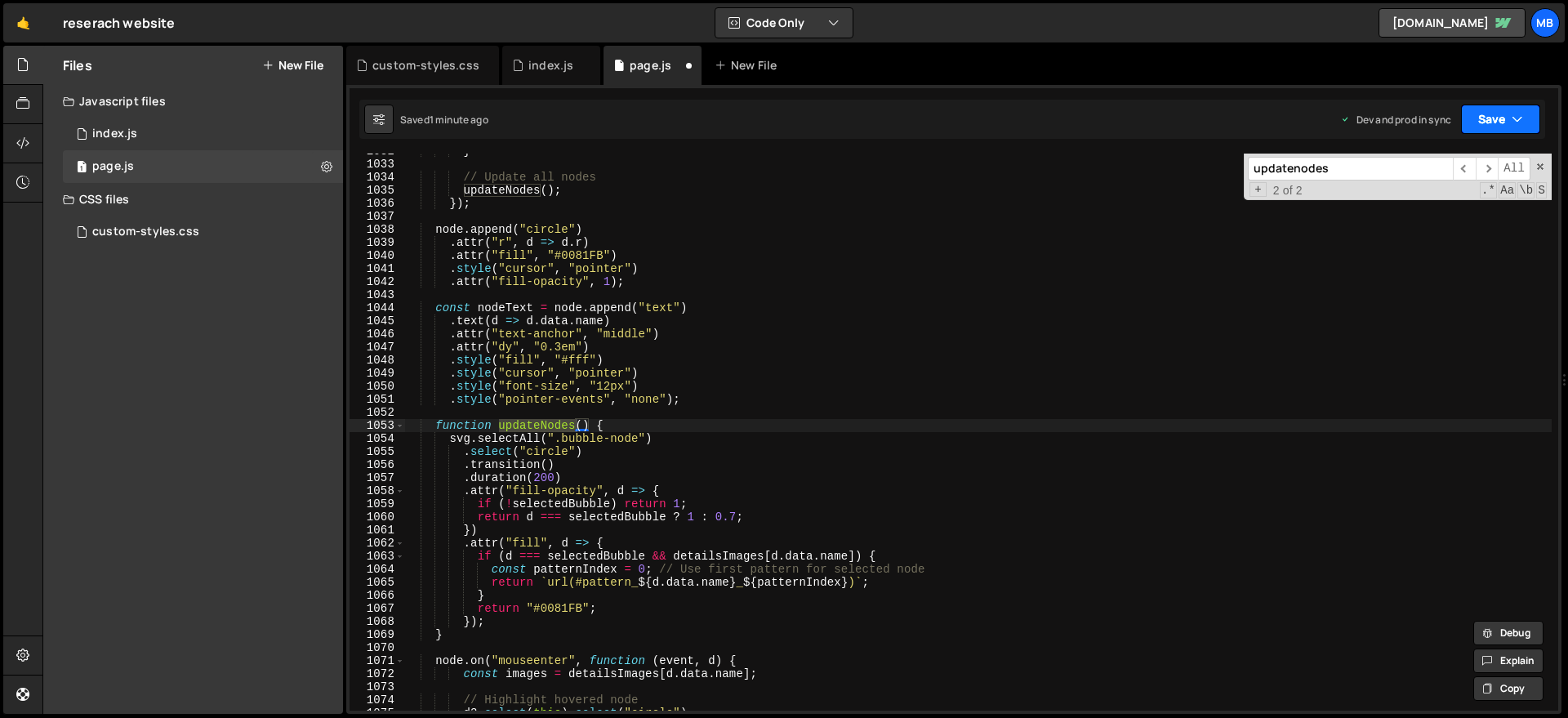
type input "updatenodes"
click at [1478, 119] on button "Save" at bounding box center [1500, 119] width 79 height 29
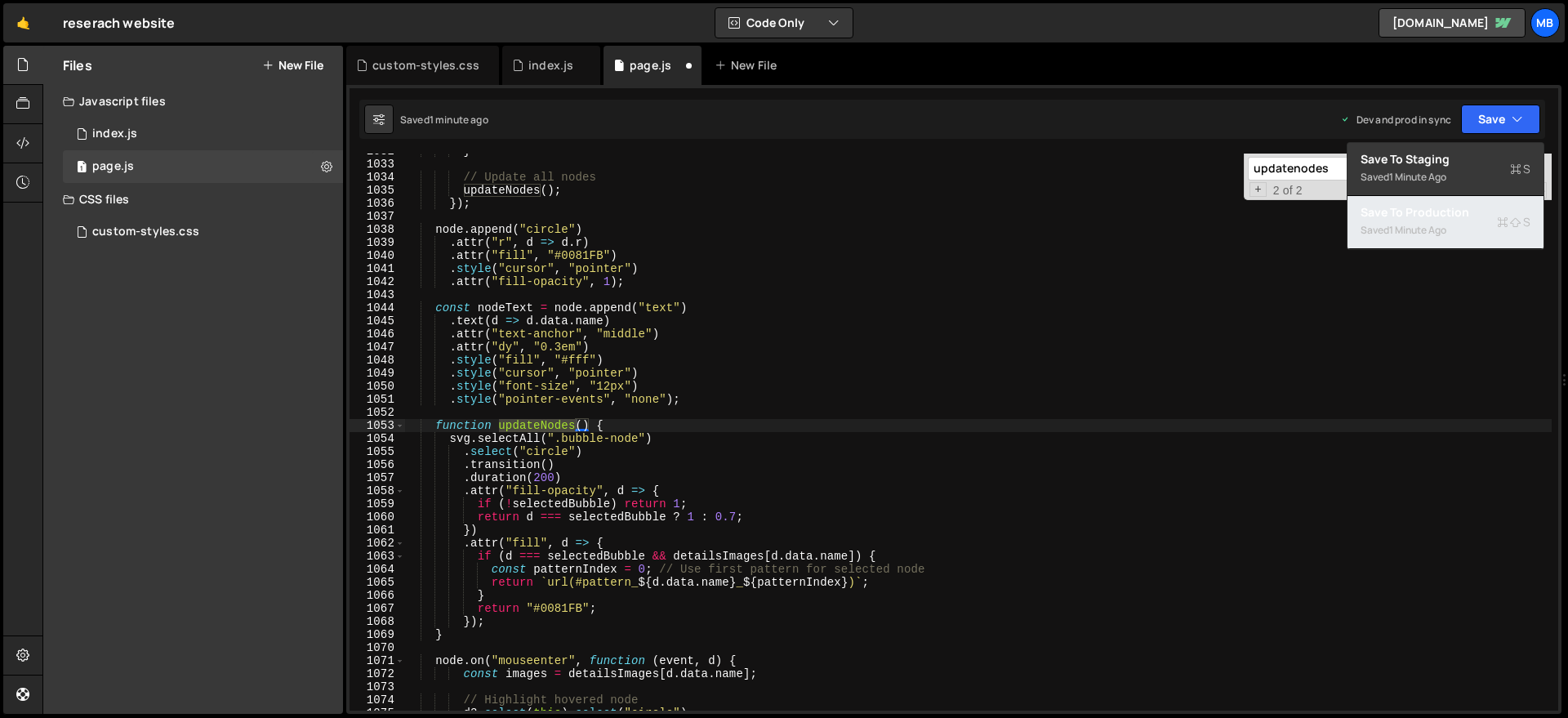
click at [1437, 223] on div "1 minute ago" at bounding box center [1417, 230] width 57 height 14
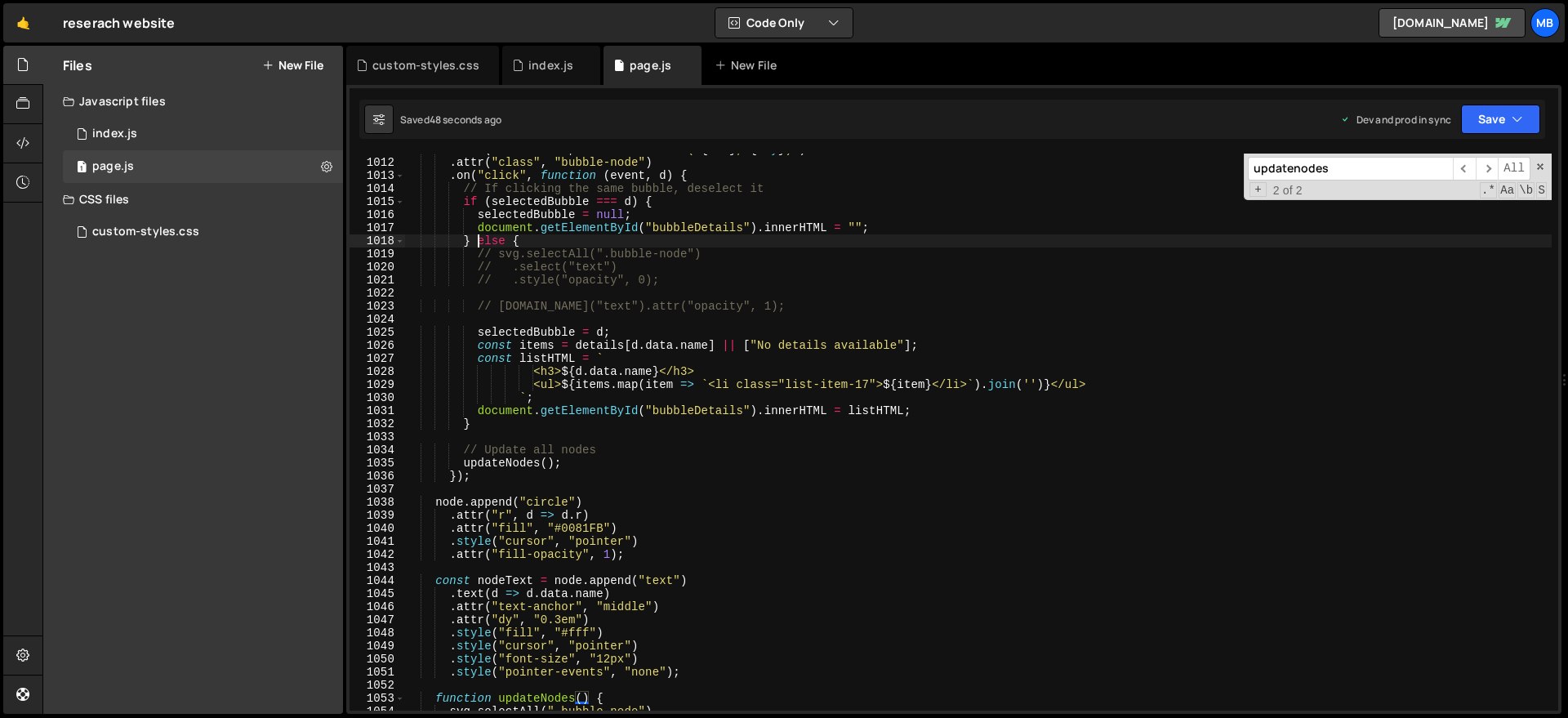
scroll to position [0, 7]
click at [474, 243] on div ". attr ( "transform" , d => ` translate( ${ d . x } , ${ d . y } ) ` ) . attr (…" at bounding box center [977, 434] width 1147 height 583
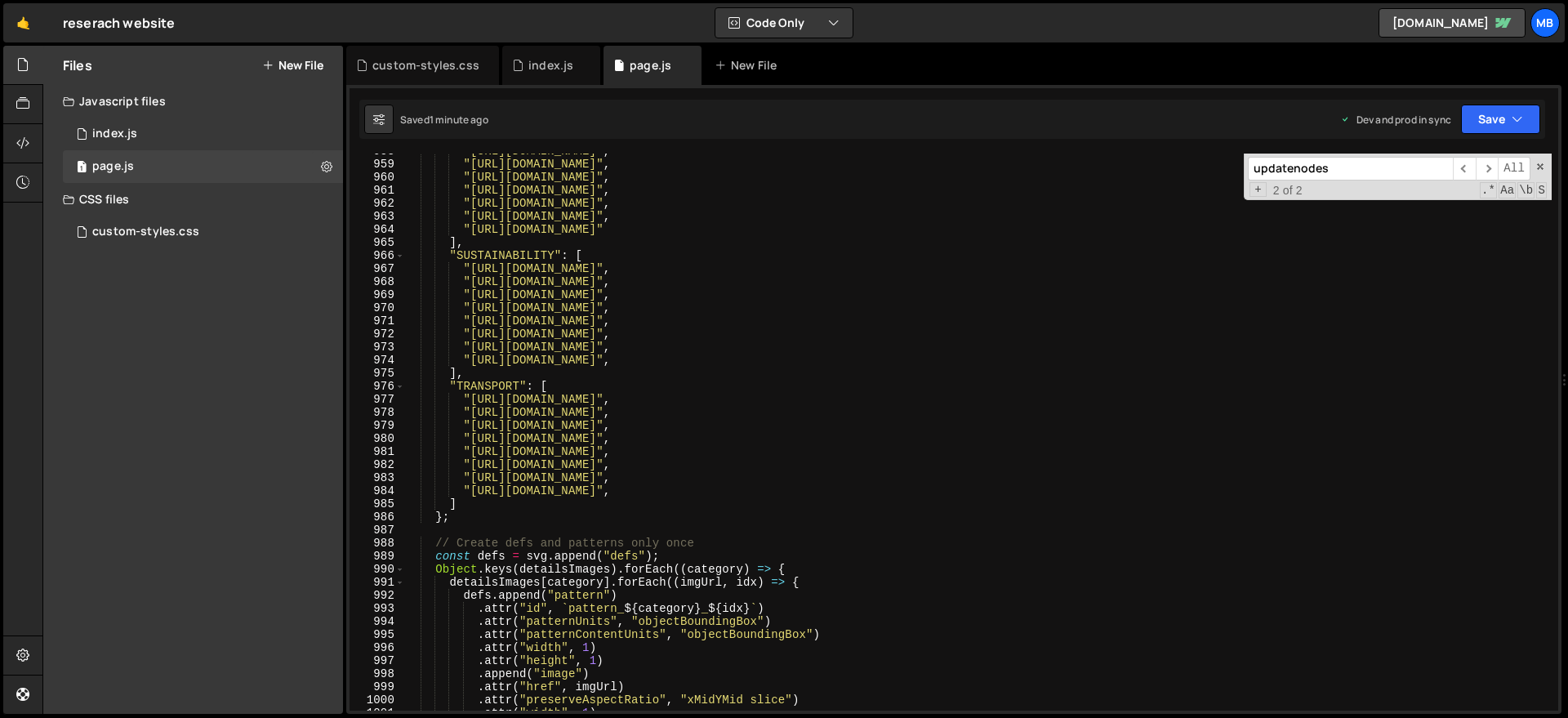
scroll to position [13107, 0]
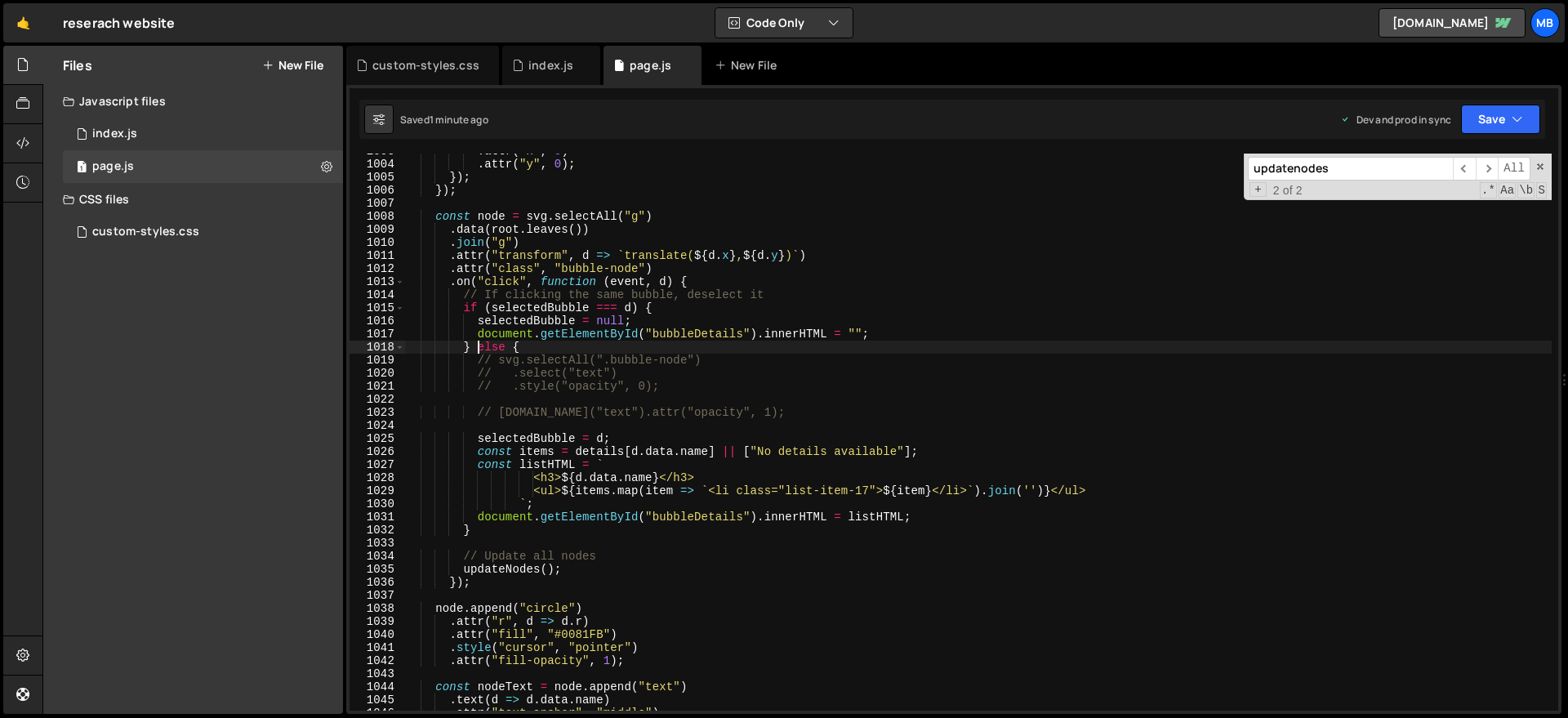
click at [769, 279] on div ". attr ( "x" , 0 ) . attr ( "y" , 0 ) ; }) ; }) ; const node = svg . selectAll …" at bounding box center [977, 436] width 1147 height 583
type textarea ".on("click", function (event, d) {"
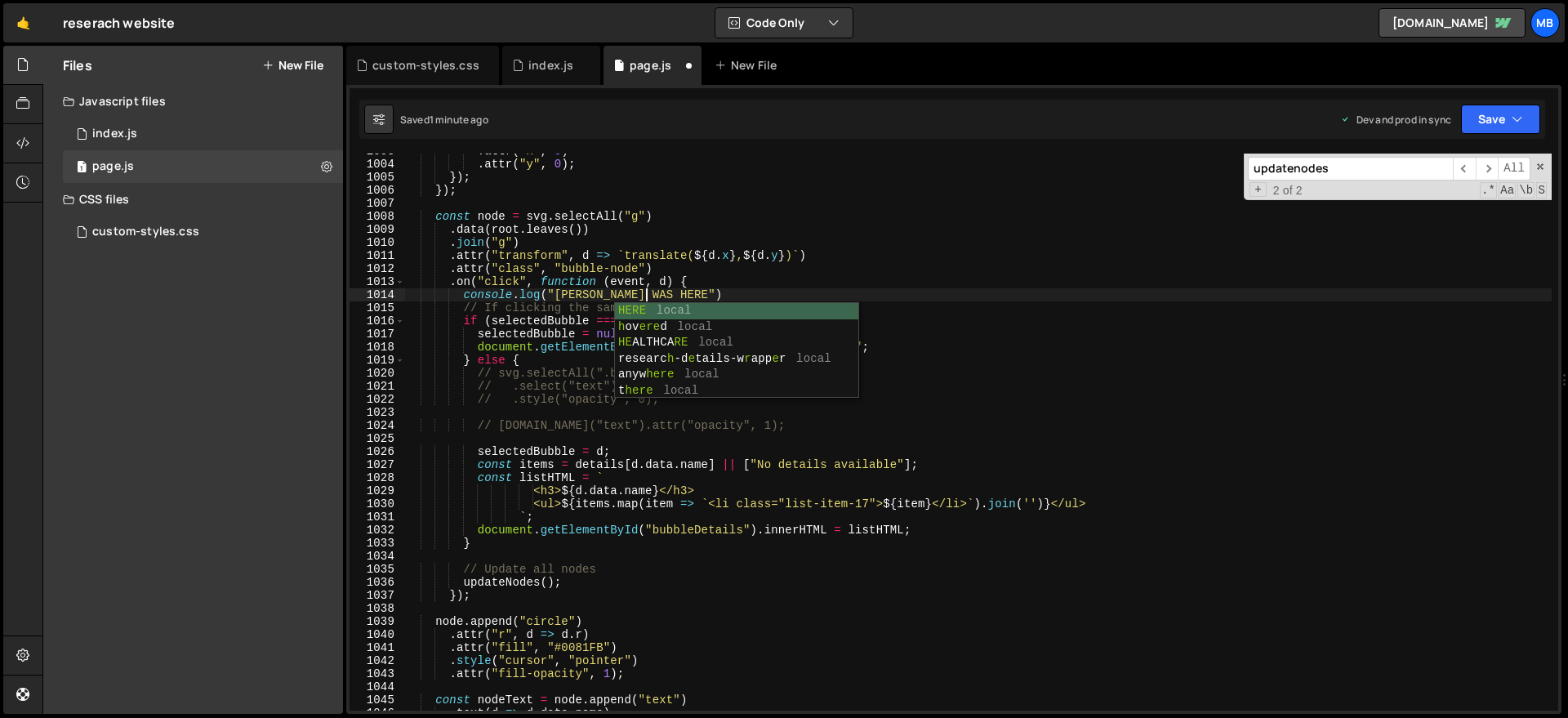
scroll to position [0, 16]
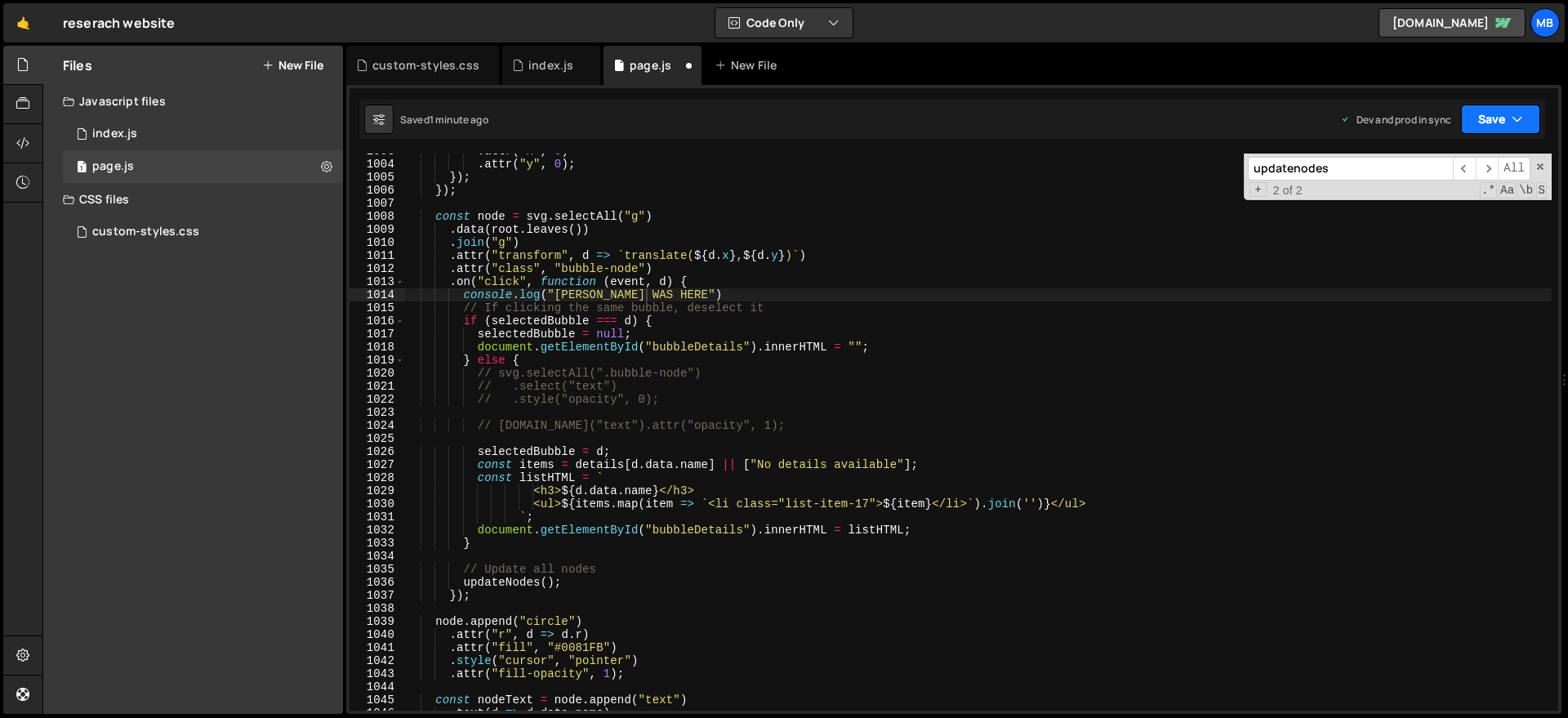
drag, startPoint x: 1474, startPoint y: 119, endPoint x: 1469, endPoint y: 127, distance: 9.4
click at [1474, 116] on button "Save" at bounding box center [1500, 119] width 79 height 29
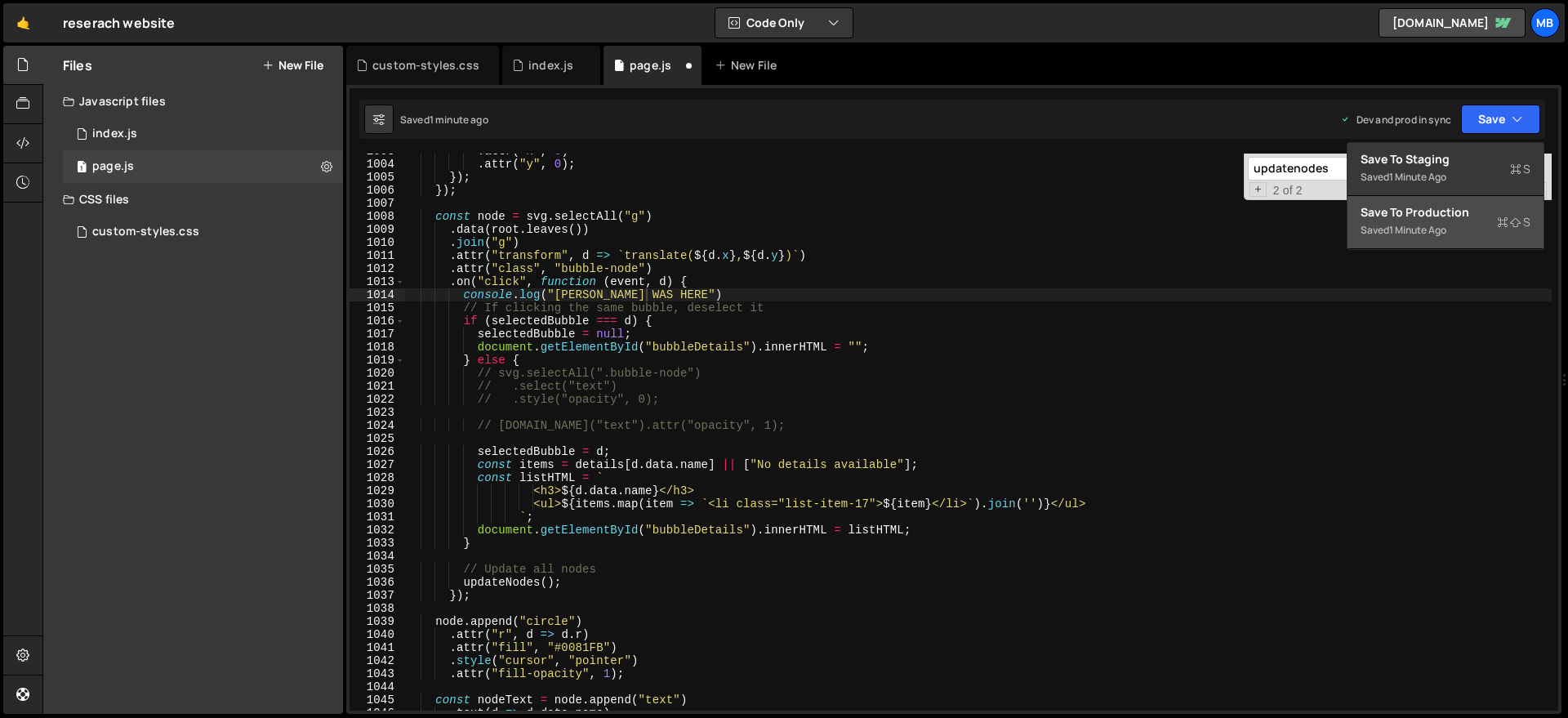
click at [1437, 215] on div "Save to Production S" at bounding box center [1445, 213] width 170 height 16
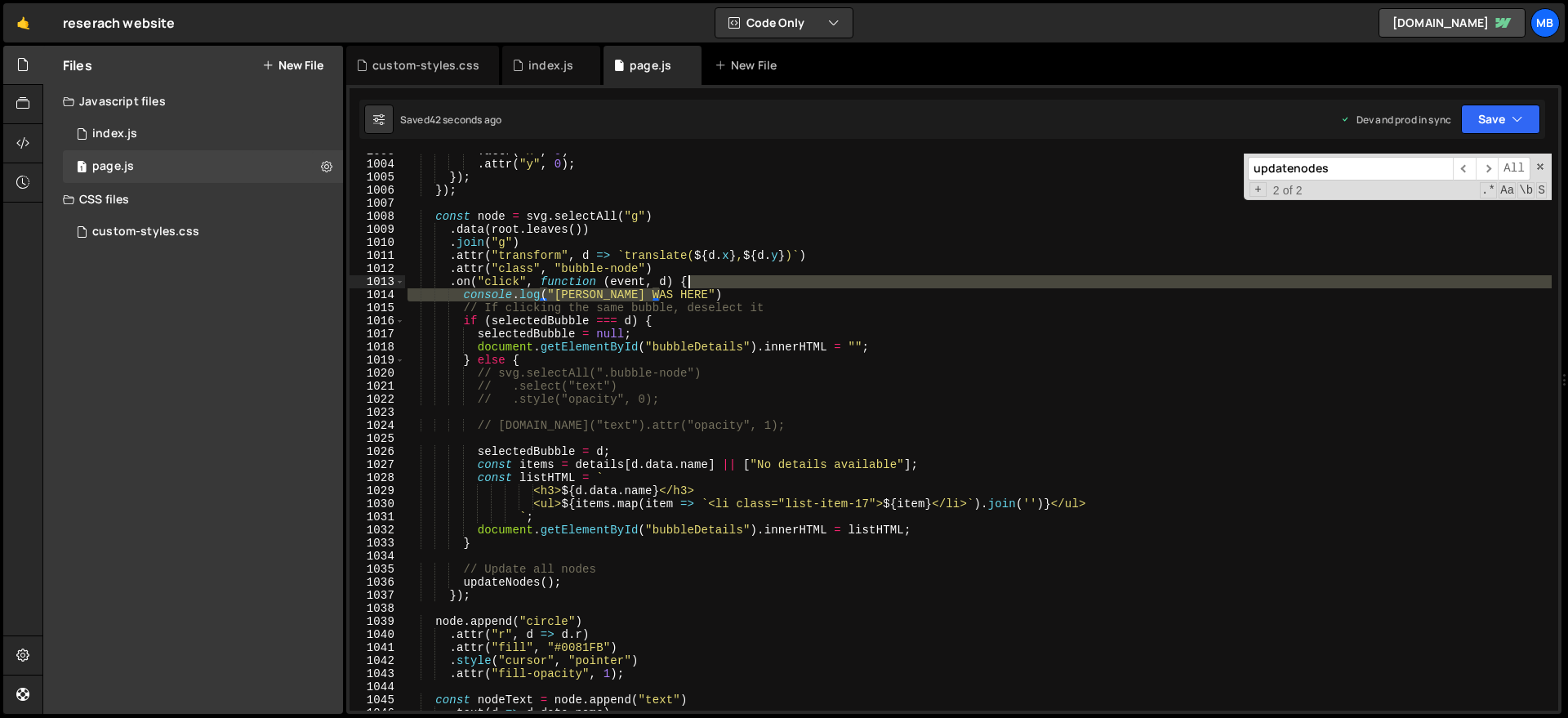
drag, startPoint x: 689, startPoint y: 293, endPoint x: 695, endPoint y: 285, distance: 10.0
click at [695, 285] on div ". attr ( "x" , 0 ) . attr ( "y" , 0 ) ; }) ; }) ; const node = svg . selectAll …" at bounding box center [977, 436] width 1147 height 583
click at [578, 297] on div ". attr ( "x" , 0 ) . attr ( "y" , 0 ) ; }) ; }) ; const node = svg . selectAll …" at bounding box center [977, 432] width 1147 height 557
click at [578, 297] on div ". attr ( "x" , 0 ) . attr ( "y" , 0 ) ; }) ; }) ; const node = svg . selectAll …" at bounding box center [977, 436] width 1147 height 583
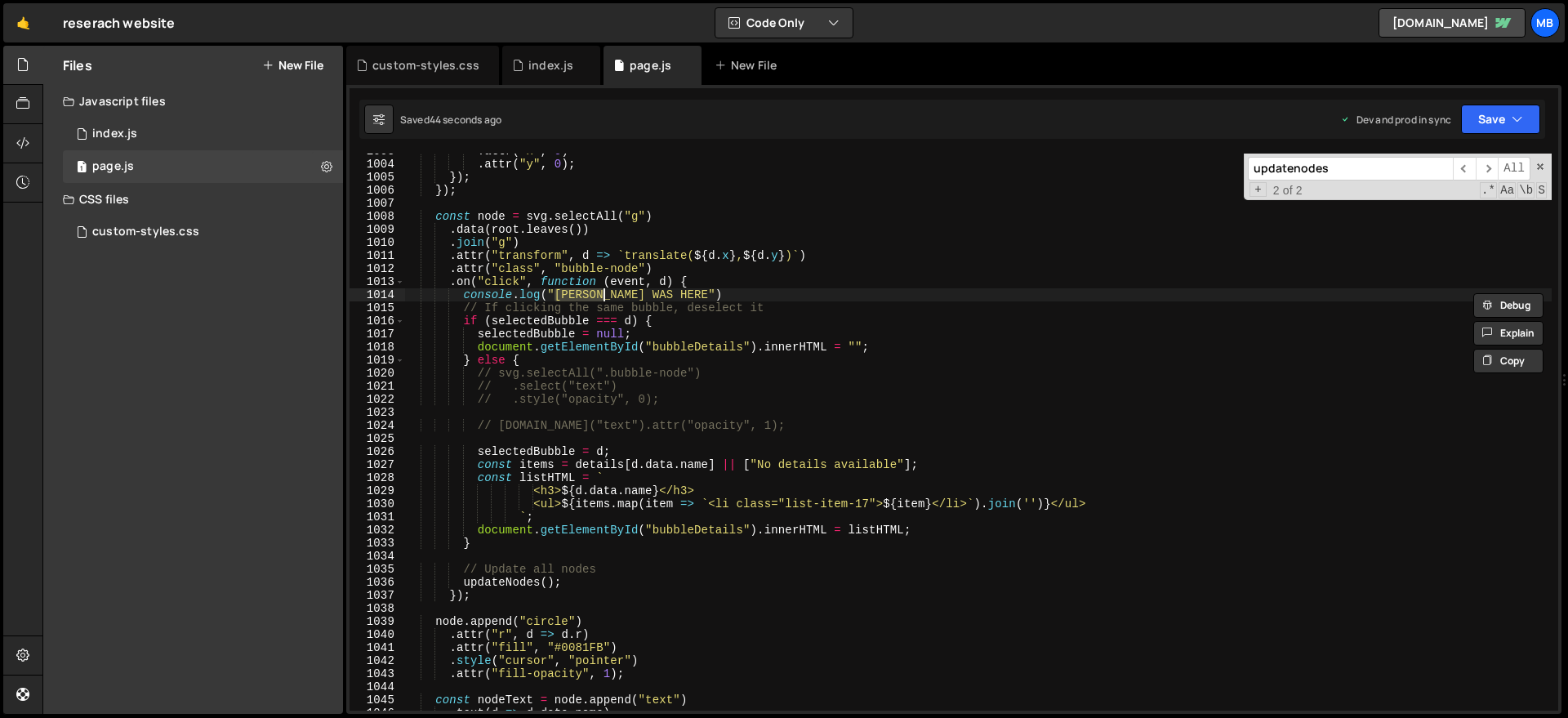
click at [606, 295] on div ". attr ( "x" , 0 ) . attr ( "y" , 0 ) ; }) ; }) ; const node = svg . selectAll …" at bounding box center [977, 436] width 1147 height 583
click at [616, 293] on div ". attr ( "x" , 0 ) . attr ( "y" , 0 ) ; }) ; }) ; const node = svg . selectAll …" at bounding box center [977, 436] width 1147 height 583
click at [608, 293] on div ". attr ( "x" , 0 ) . attr ( "y" , 0 ) ; }) ; }) ; const node = svg . selectAll …" at bounding box center [977, 436] width 1147 height 583
click at [613, 295] on div ". attr ( "x" , 0 ) . attr ( "y" , 0 ) ; }) ; }) ; const node = svg . selectAll …" at bounding box center [977, 436] width 1147 height 583
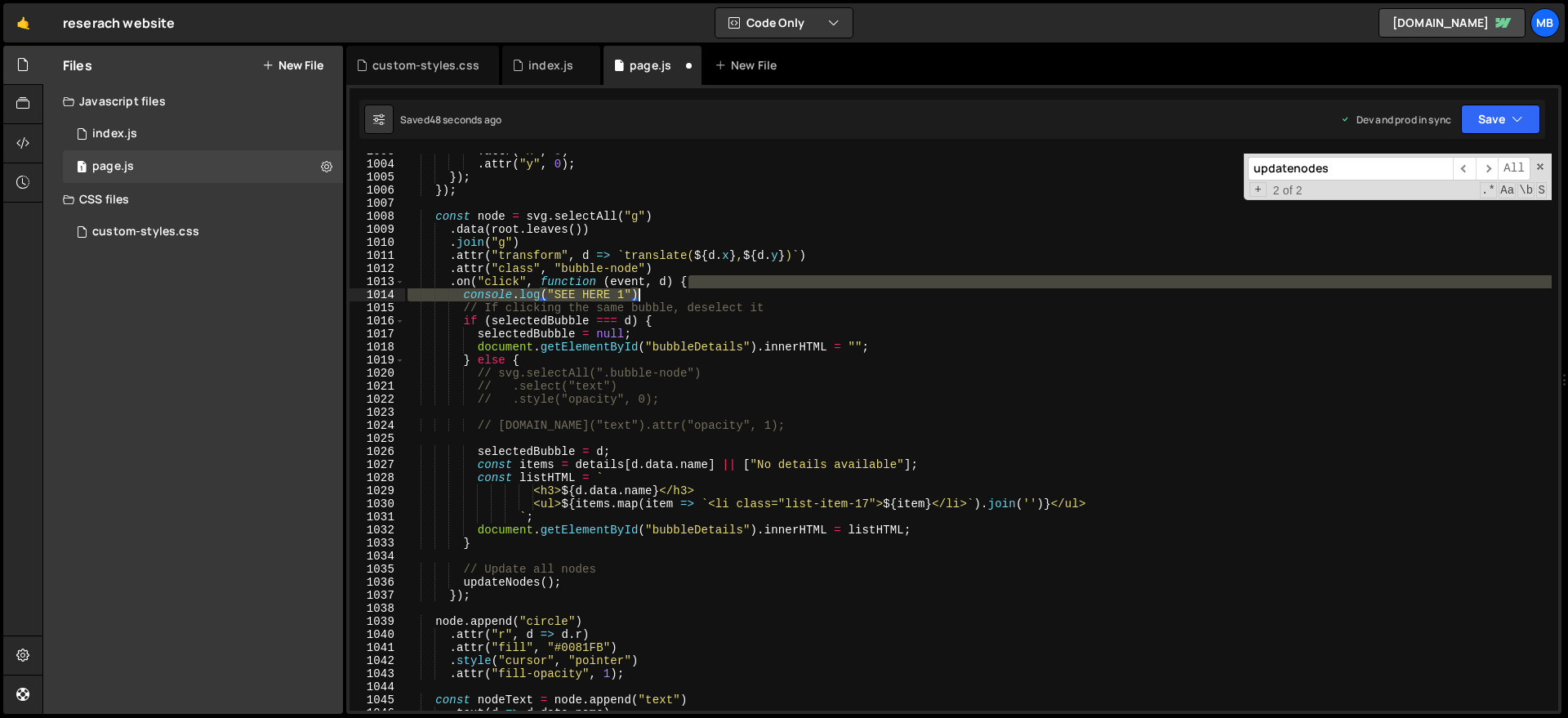
drag, startPoint x: 719, startPoint y: 288, endPoint x: 720, endPoint y: 296, distance: 8.1
click at [720, 296] on div ". attr ( "x" , 0 ) . attr ( "y" , 0 ) ; }) ; }) ; const node = svg . selectAll …" at bounding box center [977, 436] width 1147 height 583
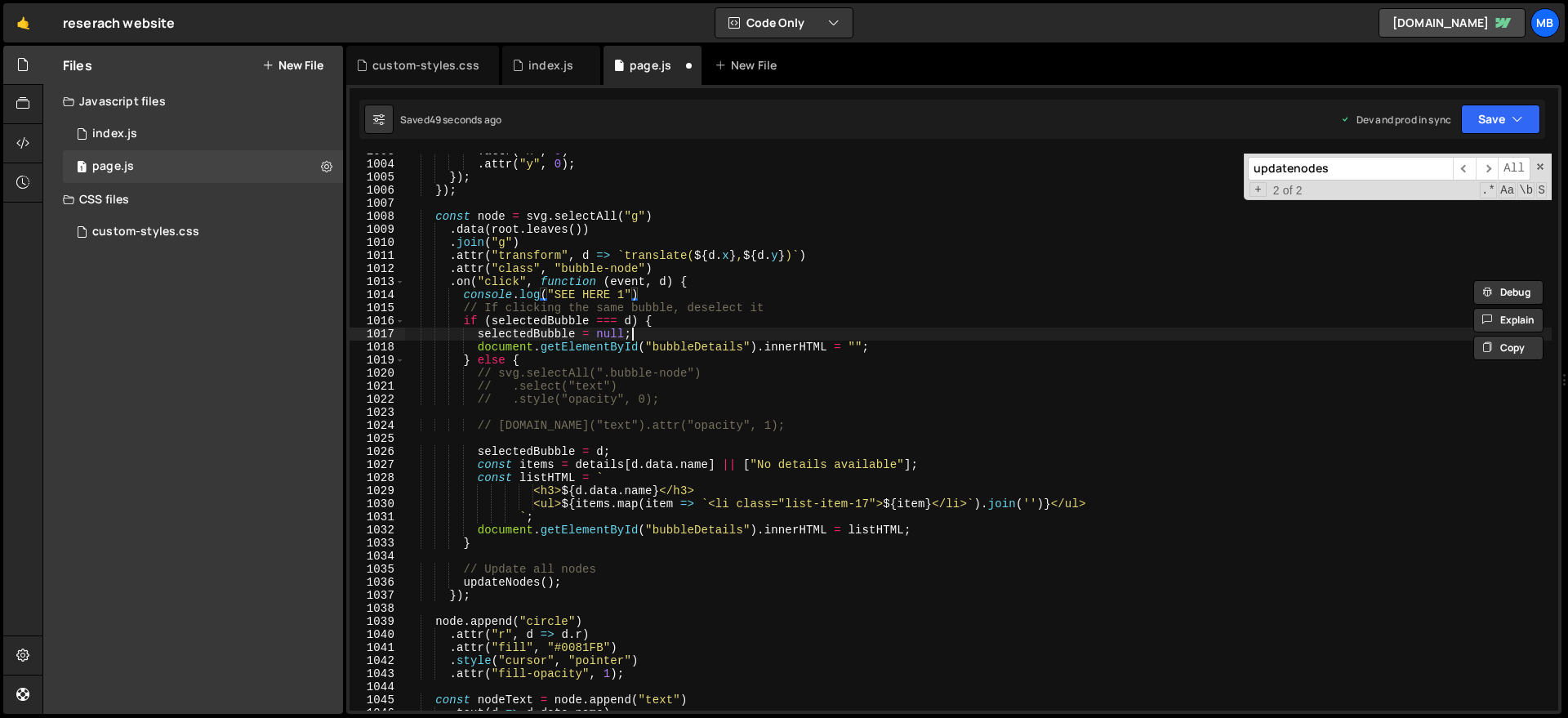
click at [905, 333] on div ". attr ( "x" , 0 ) . attr ( "y" , 0 ) ; }) ; }) ; const node = svg . selectAll …" at bounding box center [977, 436] width 1147 height 583
paste textarea "console.log("SEE HERE 1")"
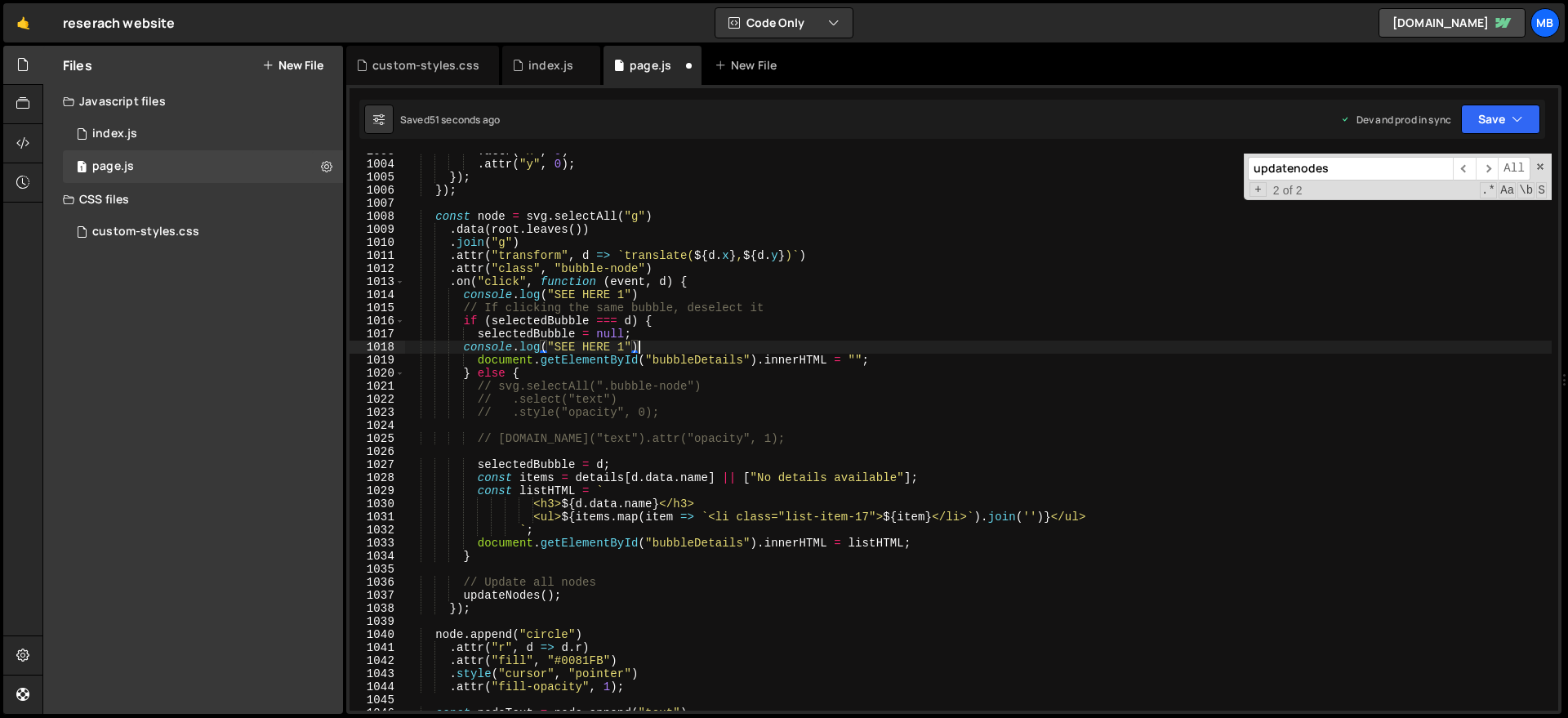
click at [622, 349] on div ". attr ( "x" , 0 ) . attr ( "y" , 0 ) ; }) ; }) ; const node = svg . selectAll …" at bounding box center [977, 436] width 1147 height 583
click at [876, 332] on div ". attr ( "x" , 0 ) . attr ( "y" , 0 ) ; }) ; }) ; const node = svg . selectAll …" at bounding box center [977, 436] width 1147 height 583
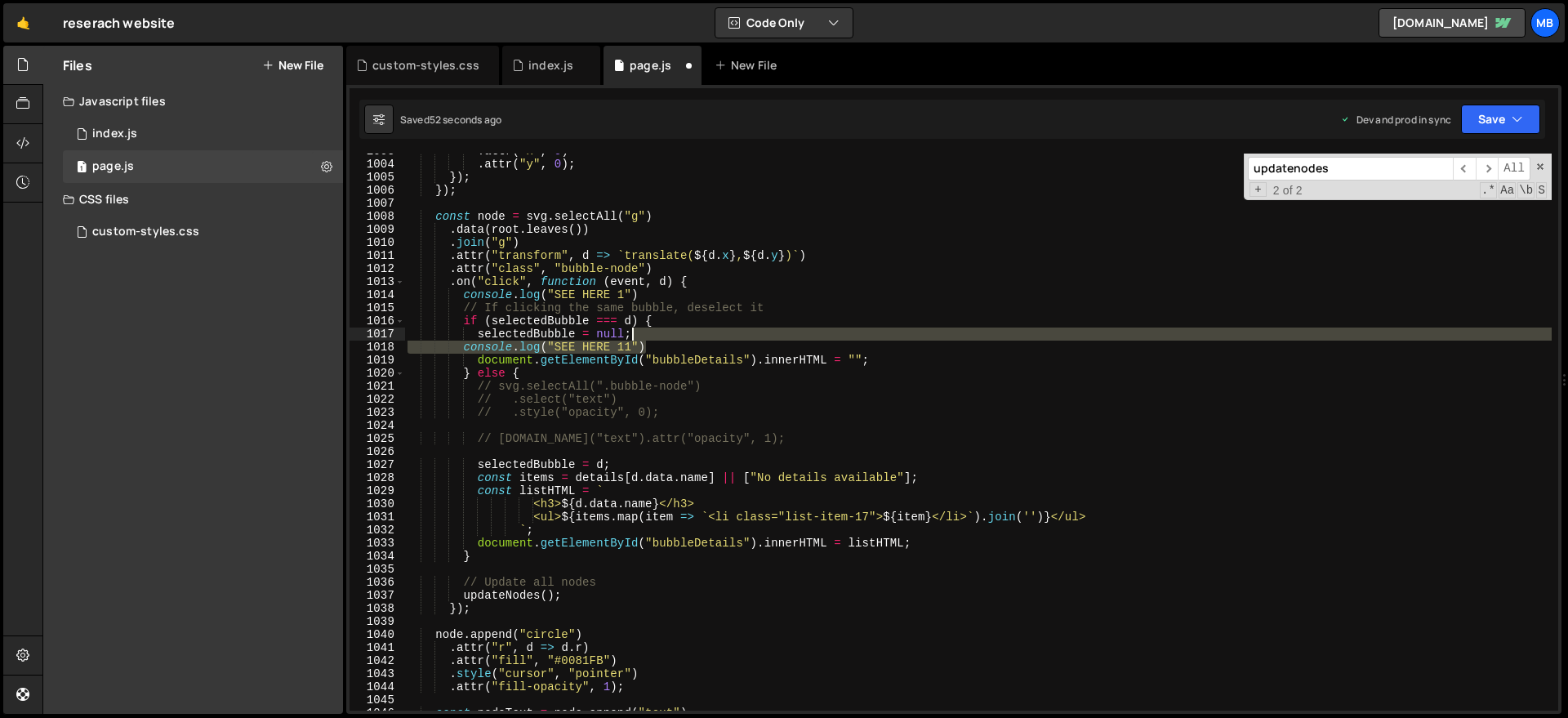
click at [859, 334] on div ". attr ( "x" , 0 ) . attr ( "y" , 0 ) ; }) ; }) ; const node = svg . selectAll …" at bounding box center [977, 436] width 1147 height 583
click at [877, 367] on div ". attr ( "x" , 0 ) . attr ( "y" , 0 ) ; }) ; }) ; const node = svg . selectAll …" at bounding box center [977, 436] width 1147 height 583
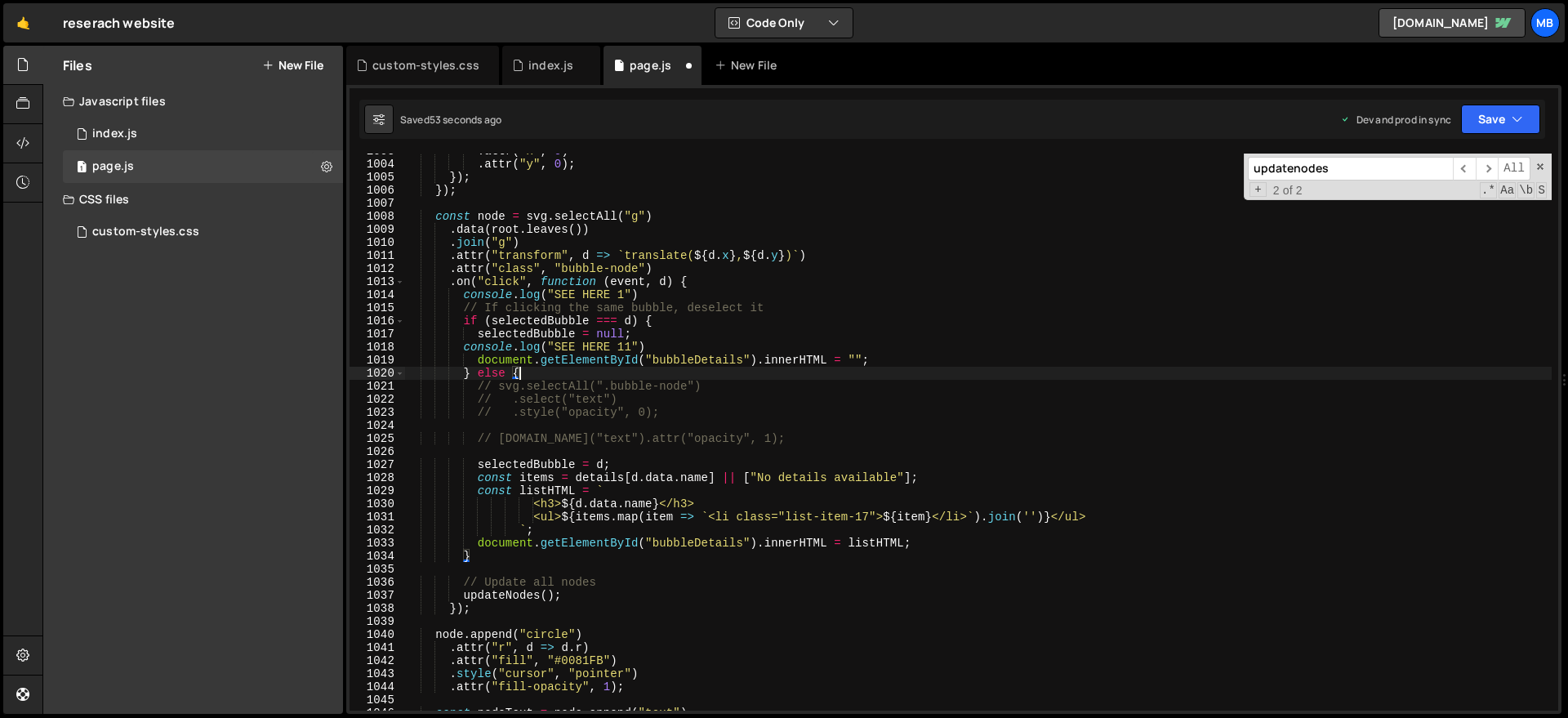
scroll to position [0, 7]
paste textarea "console.log("SEE HERE 11")"
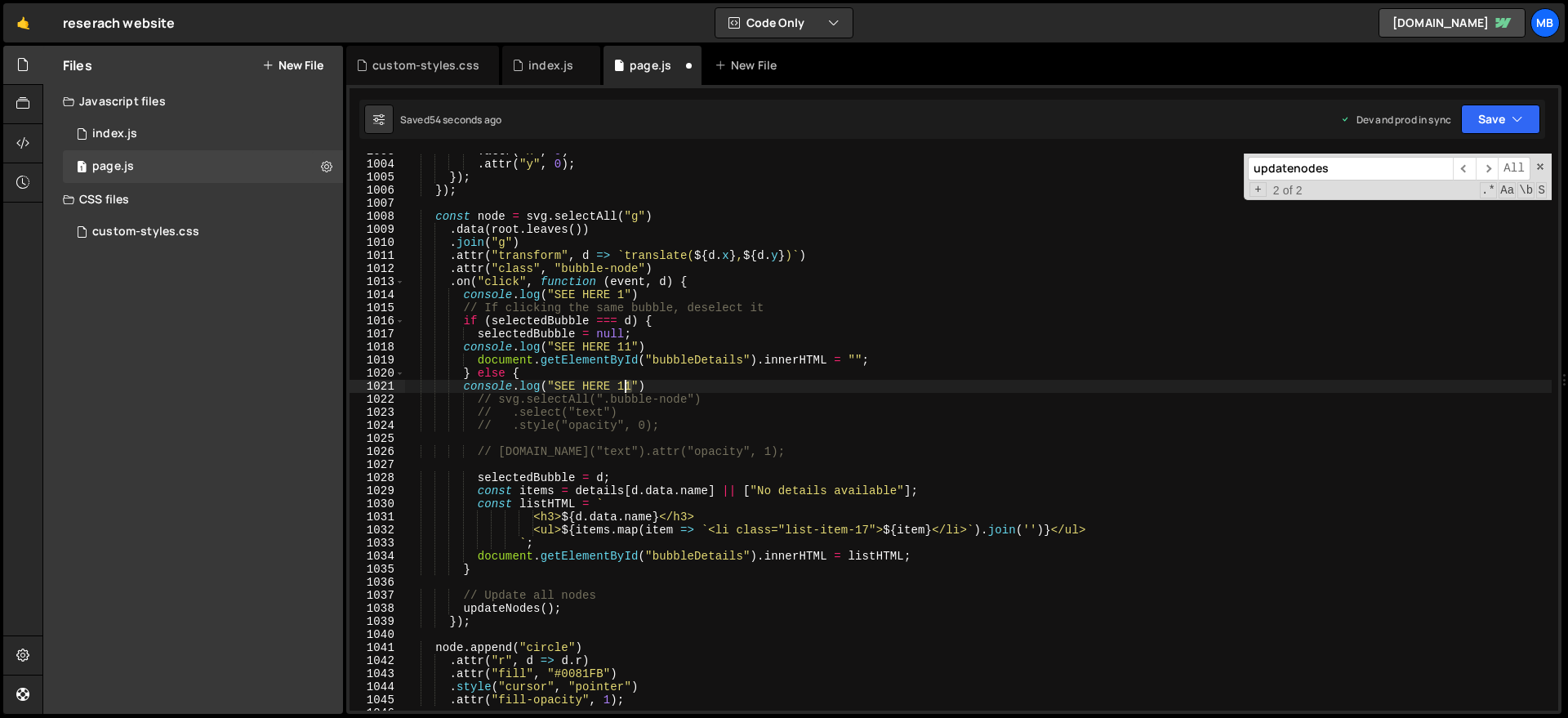
click at [624, 384] on div ". attr ( "x" , 0 ) . attr ( "y" , 0 ) ; }) ; }) ; const node = svg . selectAll …" at bounding box center [977, 436] width 1147 height 583
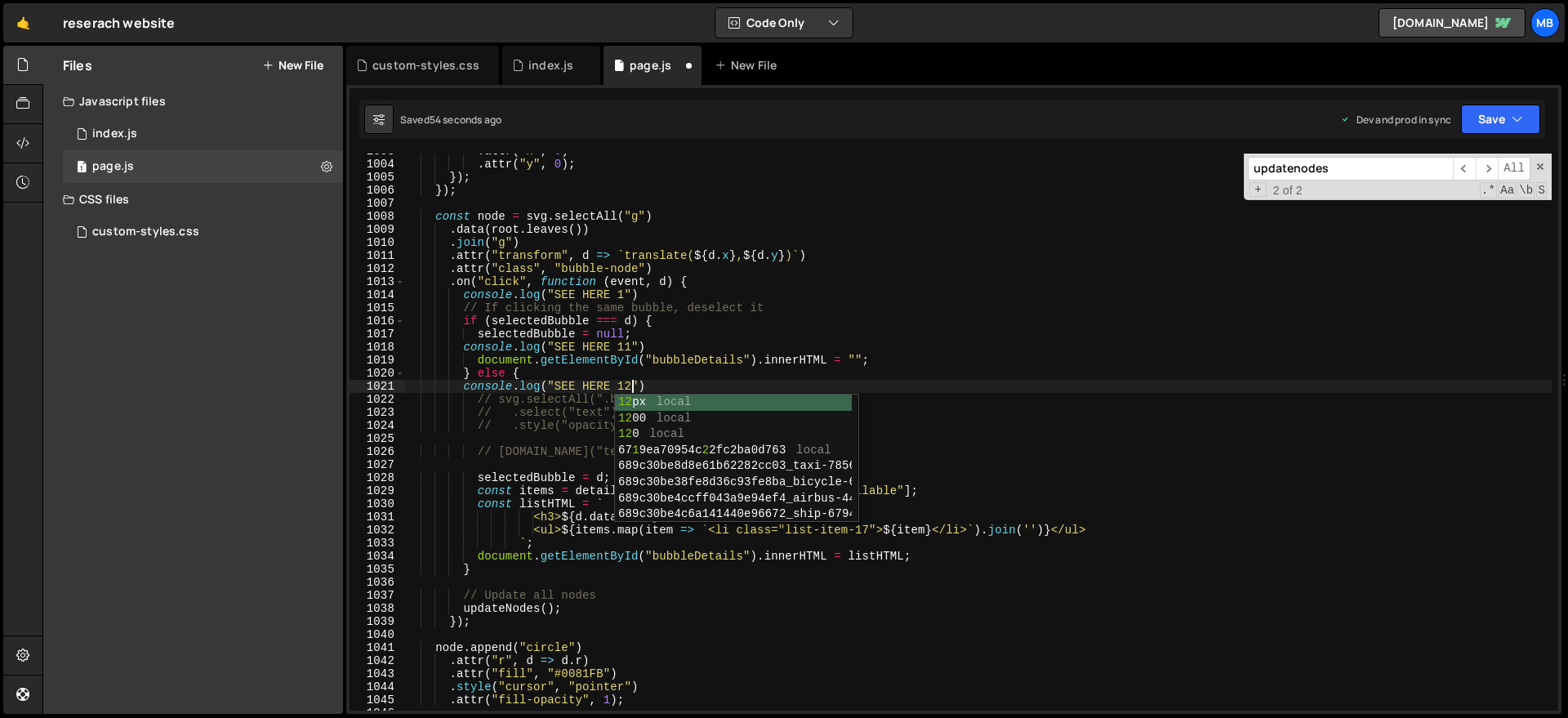
scroll to position [0, 16]
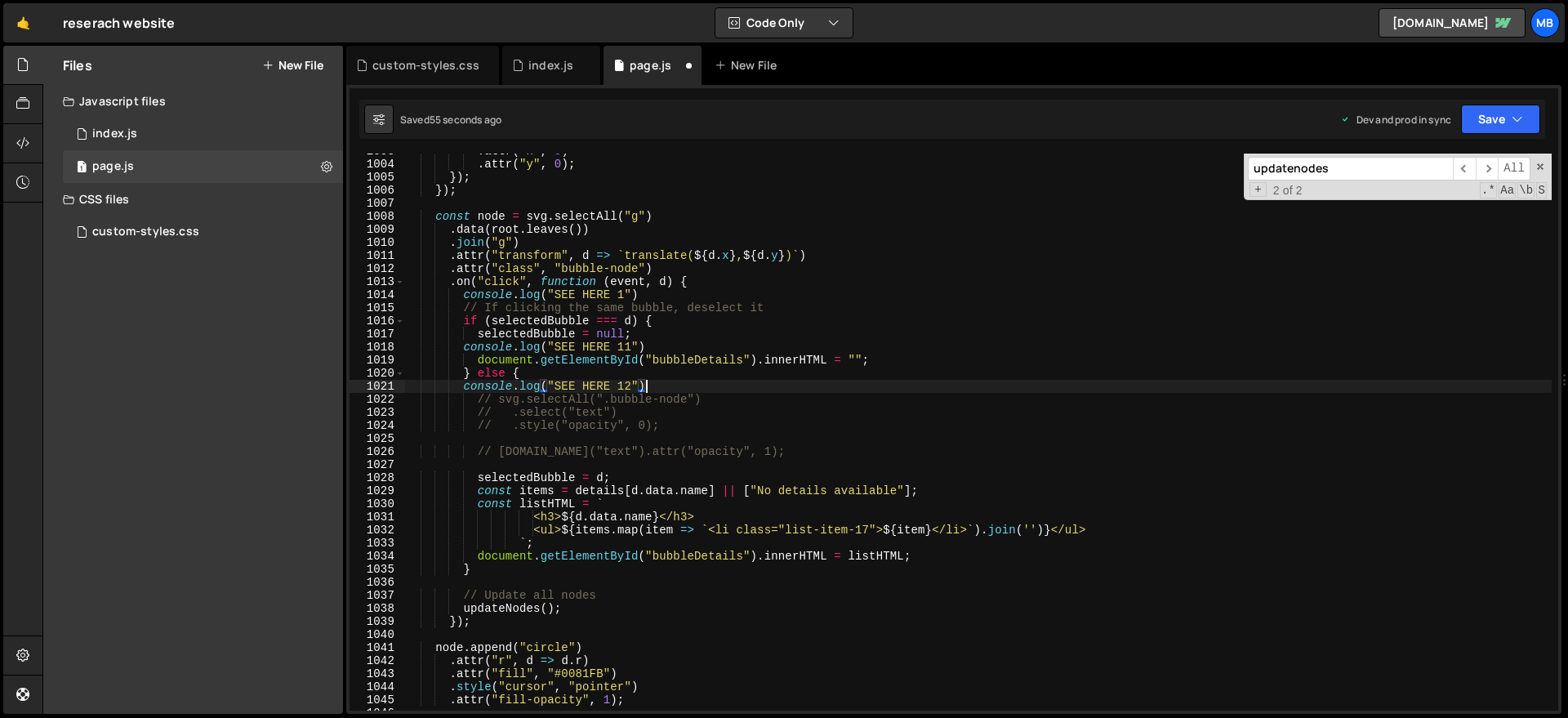
drag, startPoint x: 720, startPoint y: 388, endPoint x: 719, endPoint y: 378, distance: 10.0
click at [719, 378] on div ". attr ( "x" , 0 ) . attr ( "y" , 0 ) ; }) ; }) ; const node = svg . selectAll …" at bounding box center [977, 436] width 1147 height 583
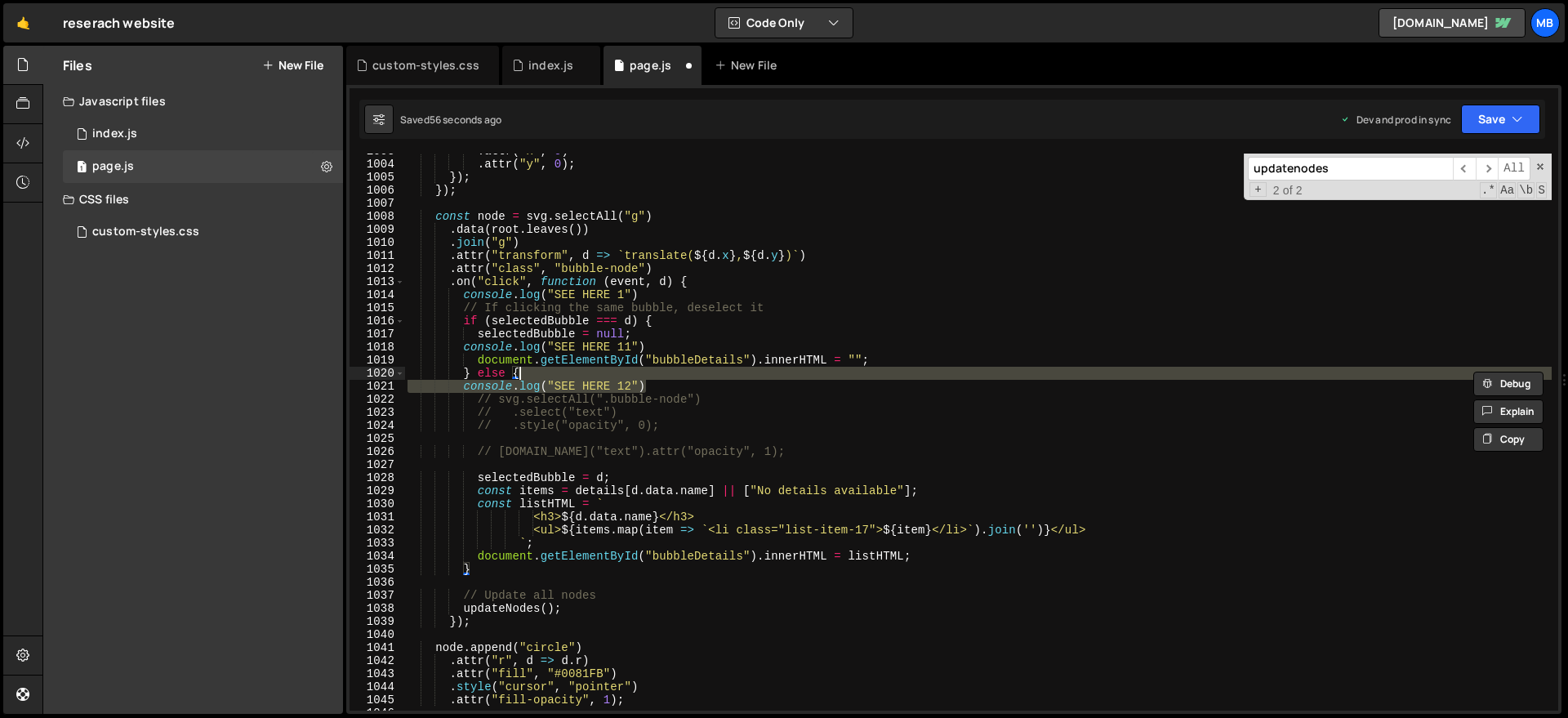
click at [515, 607] on div ". attr ( "x" , 0 ) . attr ( "y" , 0 ) ; }) ; }) ; const node = svg . selectAll …" at bounding box center [977, 436] width 1147 height 583
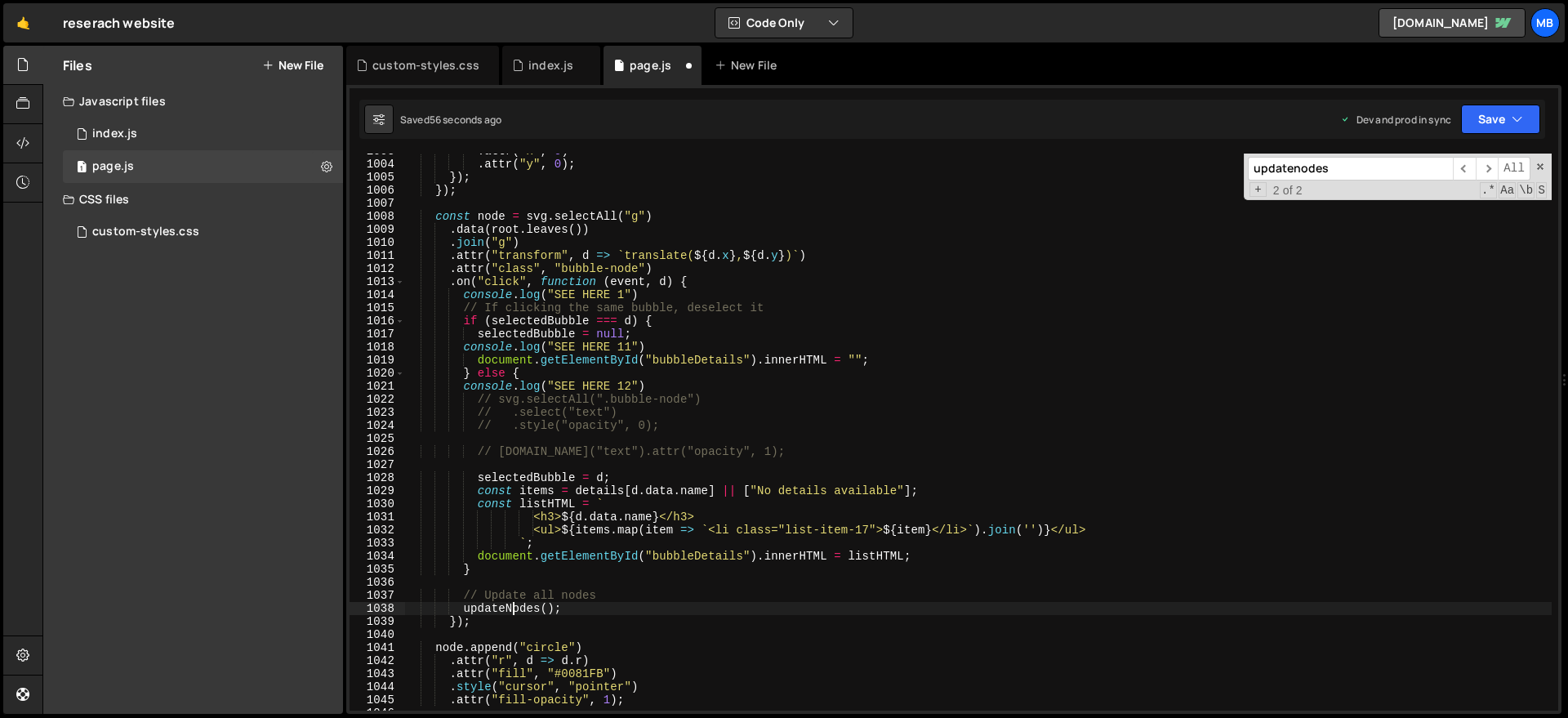
click at [515, 607] on div ". attr ( "x" , 0 ) . attr ( "y" , 0 ) ; }) ; }) ; const node = svg . selectAll …" at bounding box center [977, 436] width 1147 height 583
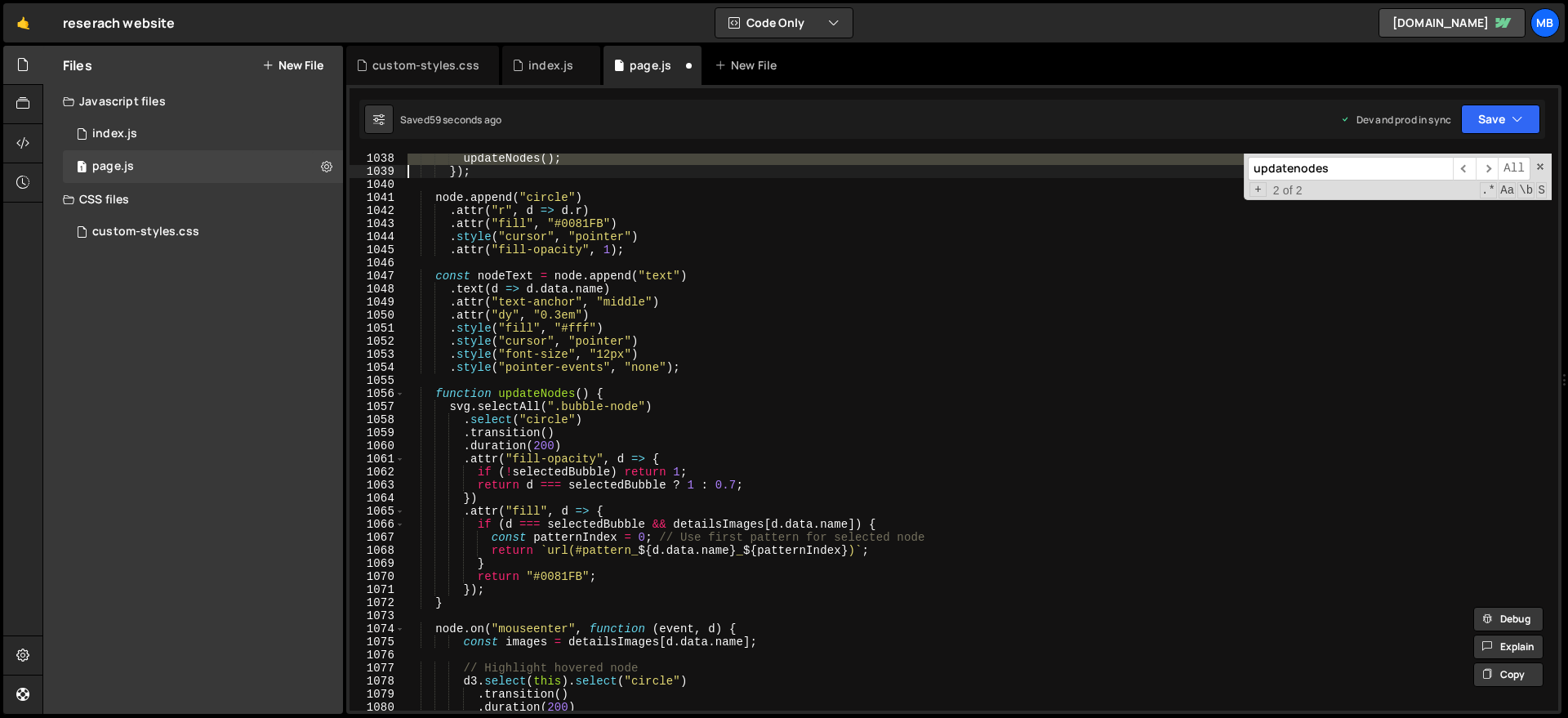
scroll to position [13557, 0]
click at [505, 163] on div "updateNodes ( ) ; }) ; node . append ( "circle" ) . attr ( "r" , d => d . r ) .…" at bounding box center [977, 432] width 1147 height 557
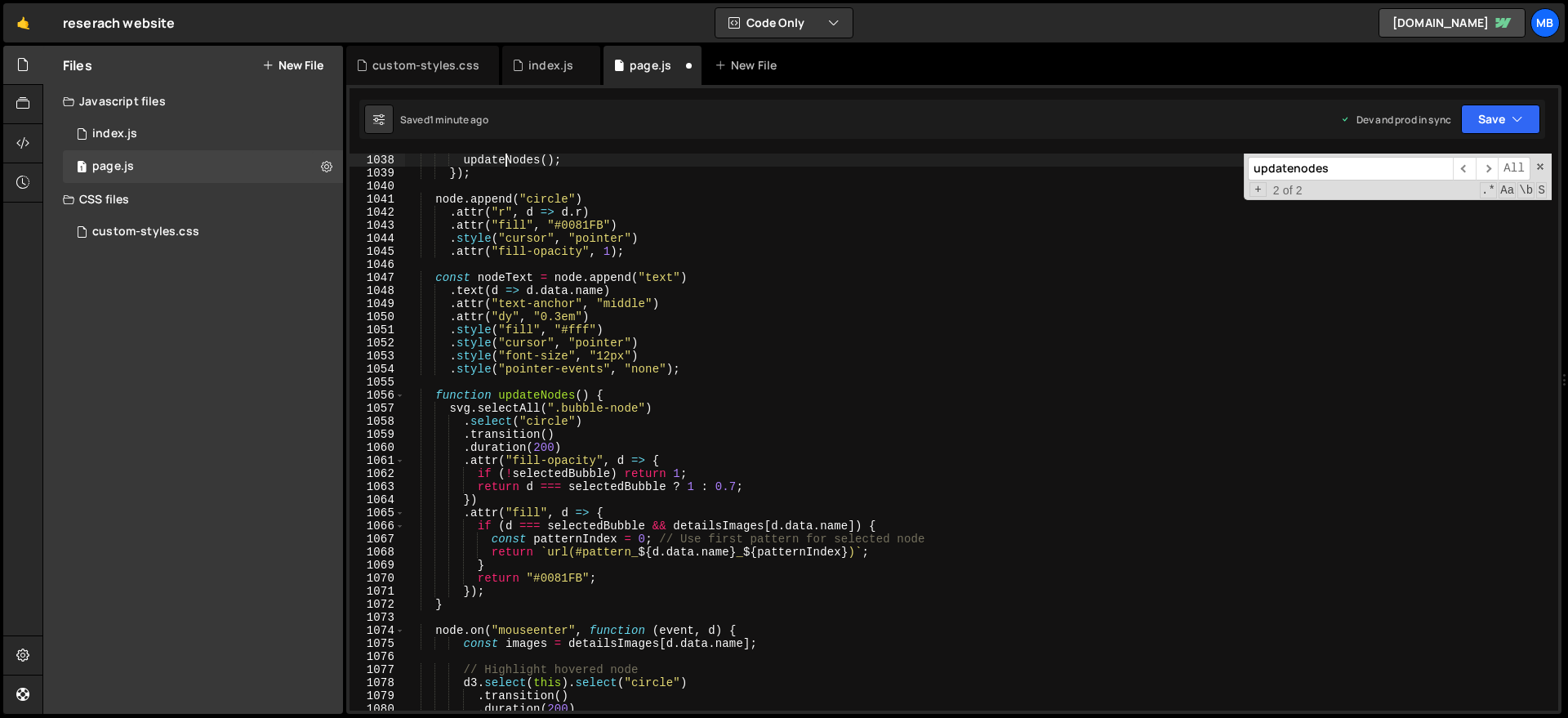
scroll to position [13556, 0]
click at [506, 161] on div "updateNodes ( ) ; }) ; node . append ( "circle" ) . attr ( "r" , d => d . r ) .…" at bounding box center [977, 445] width 1147 height 583
click at [650, 400] on div "updateNodes ( ) ; }) ; node . append ( "circle" ) . attr ( "r" , d => d . r ) .…" at bounding box center [977, 445] width 1147 height 583
paste textarea "console.log("SEE HERE 12")"
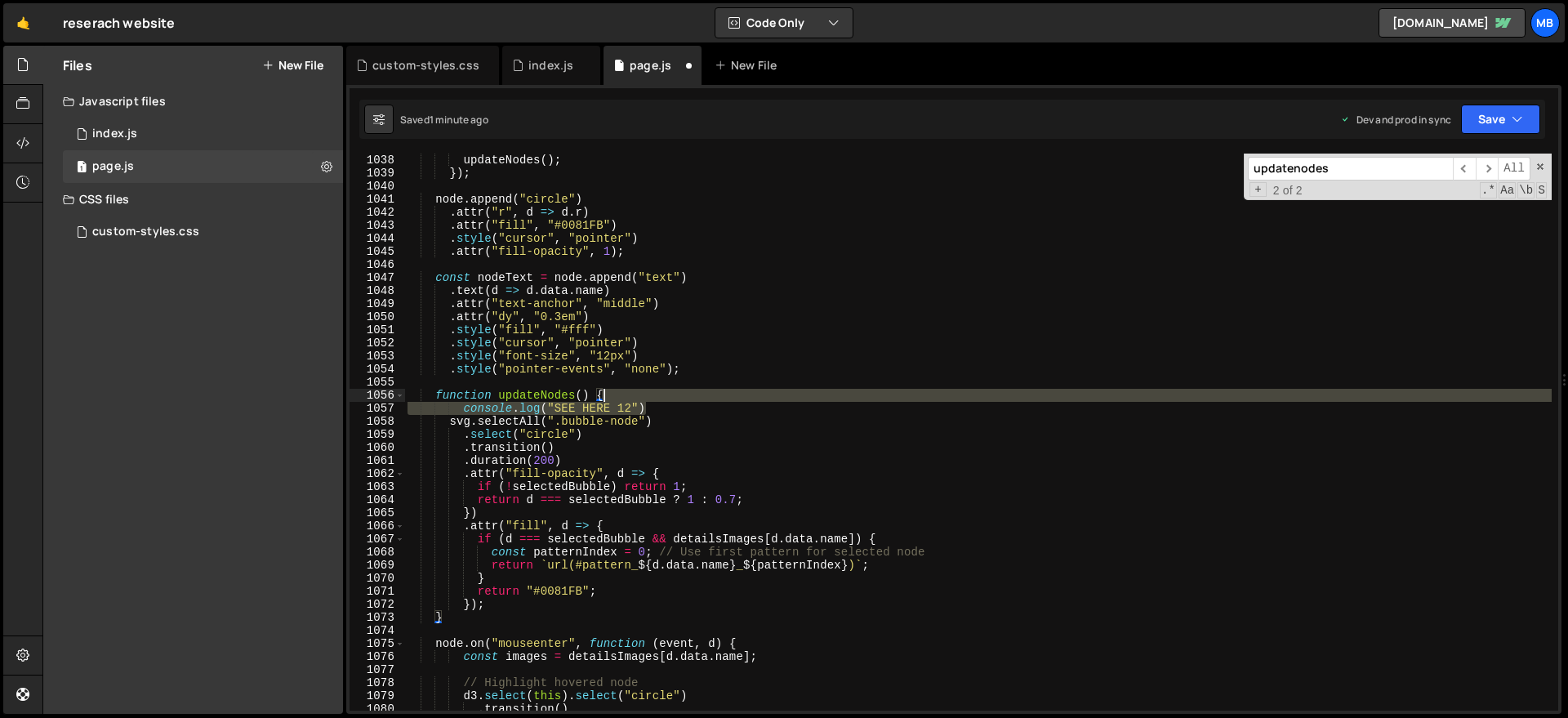
drag, startPoint x: 685, startPoint y: 402, endPoint x: 637, endPoint y: 404, distance: 48.0
click at [686, 392] on div "updateNodes ( ) ; }) ; node . append ( "circle" ) . attr ( "r" , d => d . r ) .…" at bounding box center [977, 445] width 1147 height 583
click at [636, 405] on div "updateNodes ( ) ; }) ; node . append ( "circle" ) . attr ( "r" , d => d . r ) .…" at bounding box center [977, 432] width 1147 height 557
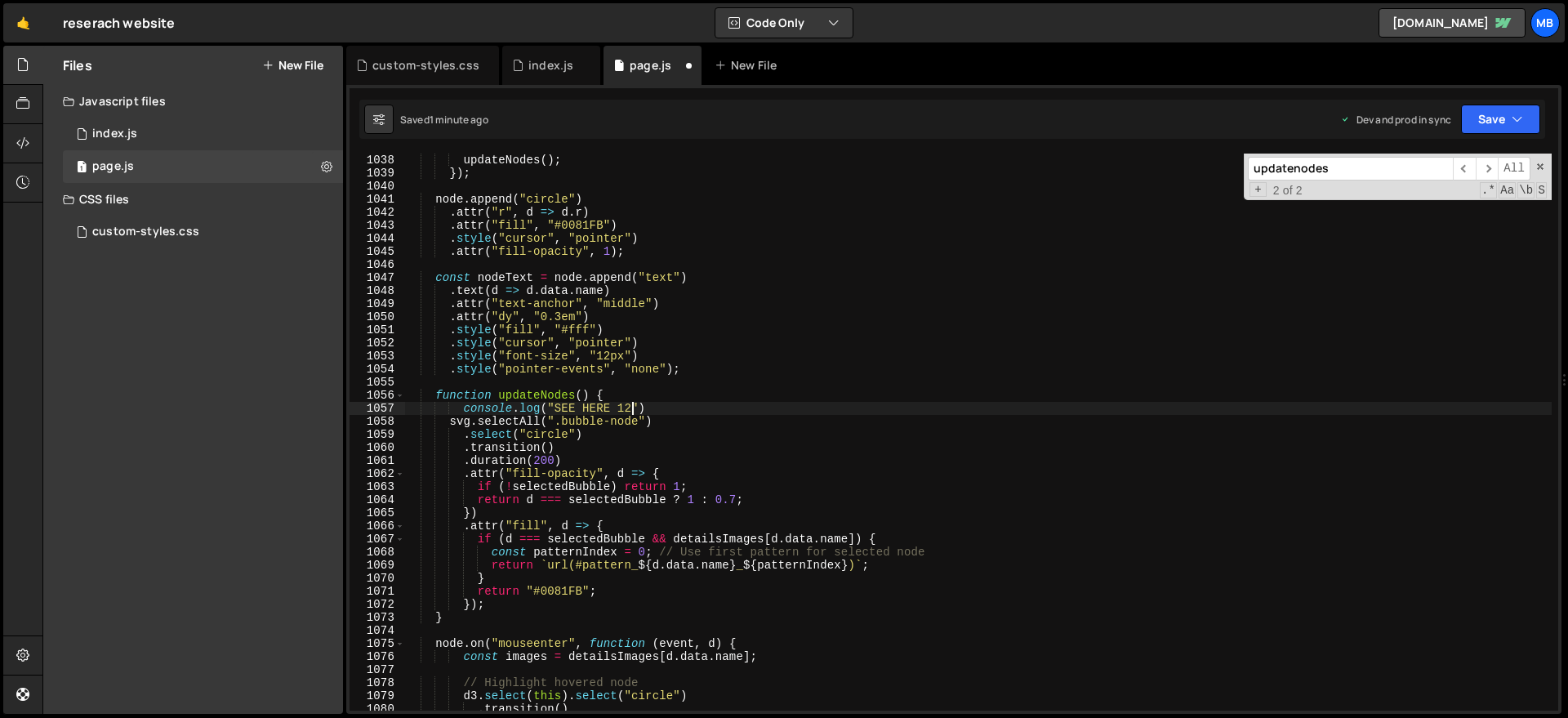
click at [631, 408] on div "updateNodes ( ) ; }) ; node . append ( "circle" ) . attr ( "r" , d => d . r ) .…" at bounding box center [977, 445] width 1147 height 583
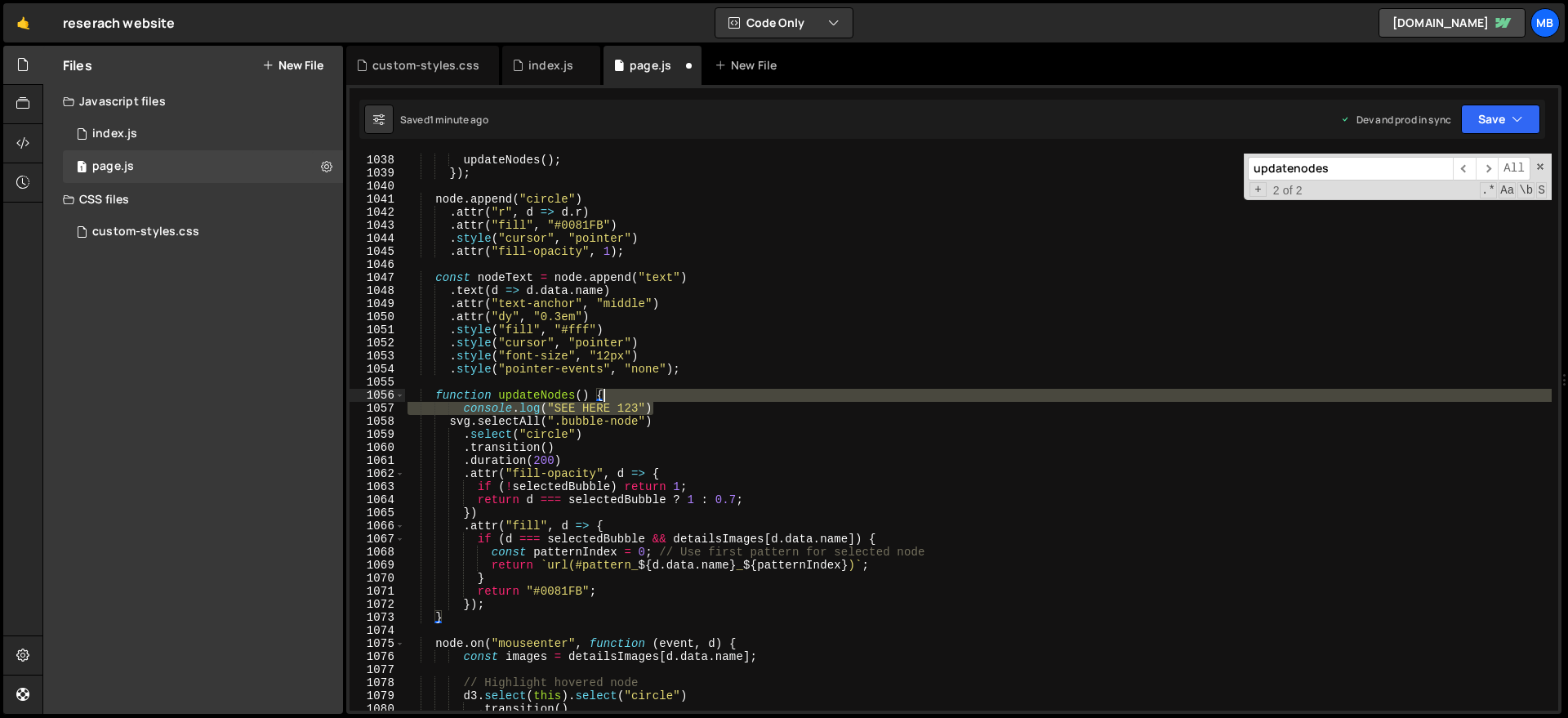
click at [685, 399] on div "updateNodes ( ) ; }) ; node . append ( "circle" ) . attr ( "r" , d => d . r ) .…" at bounding box center [977, 445] width 1147 height 583
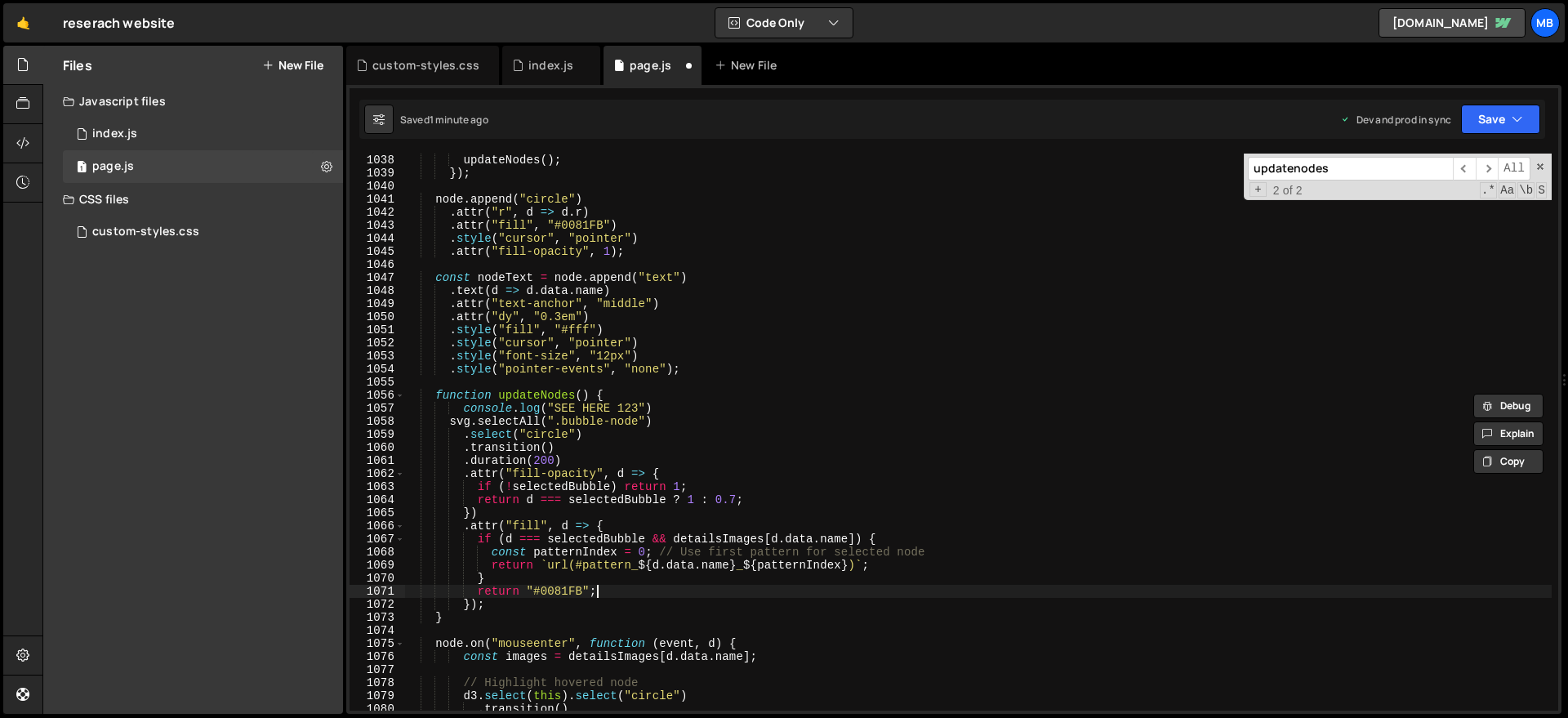
click at [622, 590] on div "updateNodes ( ) ; }) ; node . append ( "circle" ) . attr ( "r" , d => d . r ) .…" at bounding box center [977, 445] width 1147 height 583
click at [623, 603] on div "updateNodes ( ) ; }) ; node . append ( "circle" ) . attr ( "r" , d => d . r ) .…" at bounding box center [977, 445] width 1147 height 583
paste textarea "console.log("SEE HERE 123")"
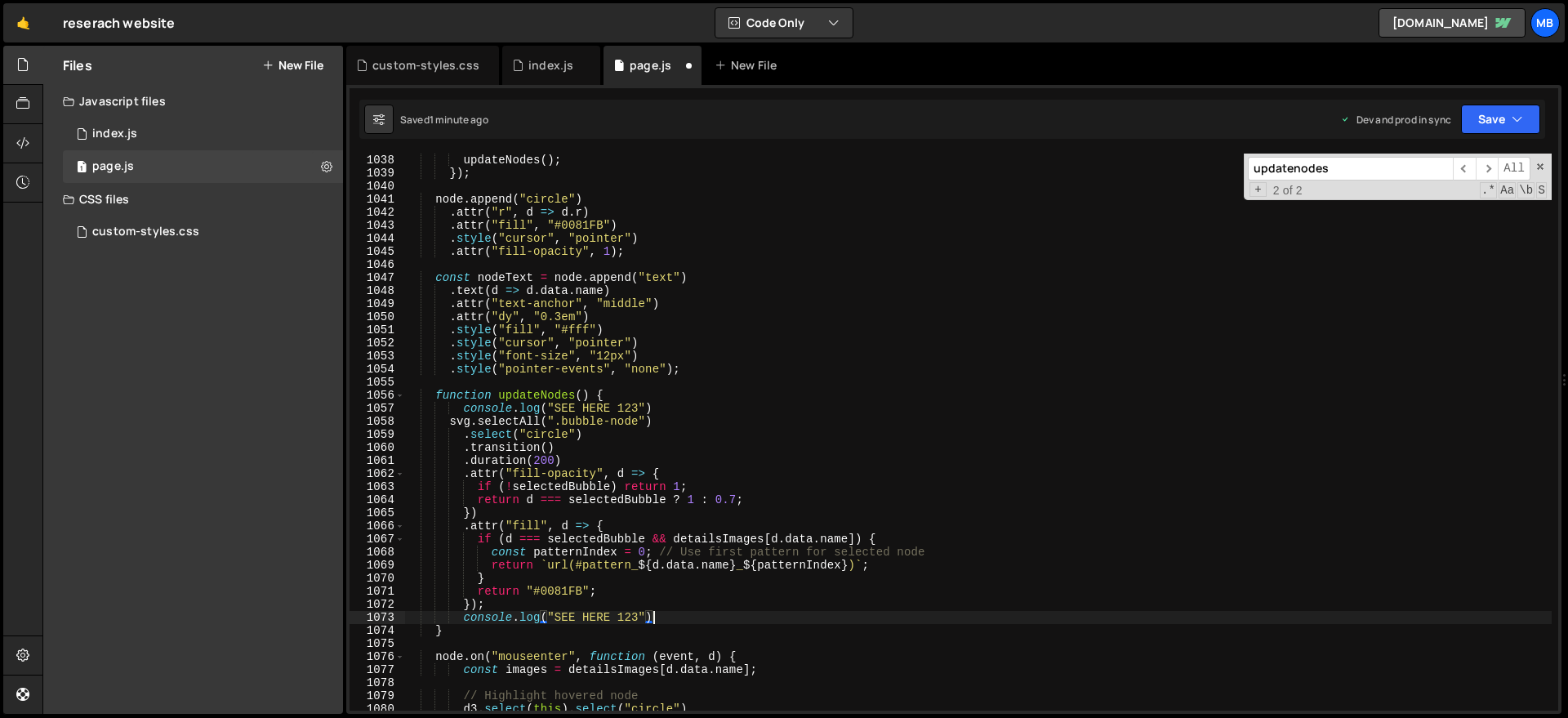
click at [640, 612] on div "updateNodes ( ) ; }) ; node . append ( "circle" ) . attr ( "r" , d => d . r ) .…" at bounding box center [977, 445] width 1147 height 583
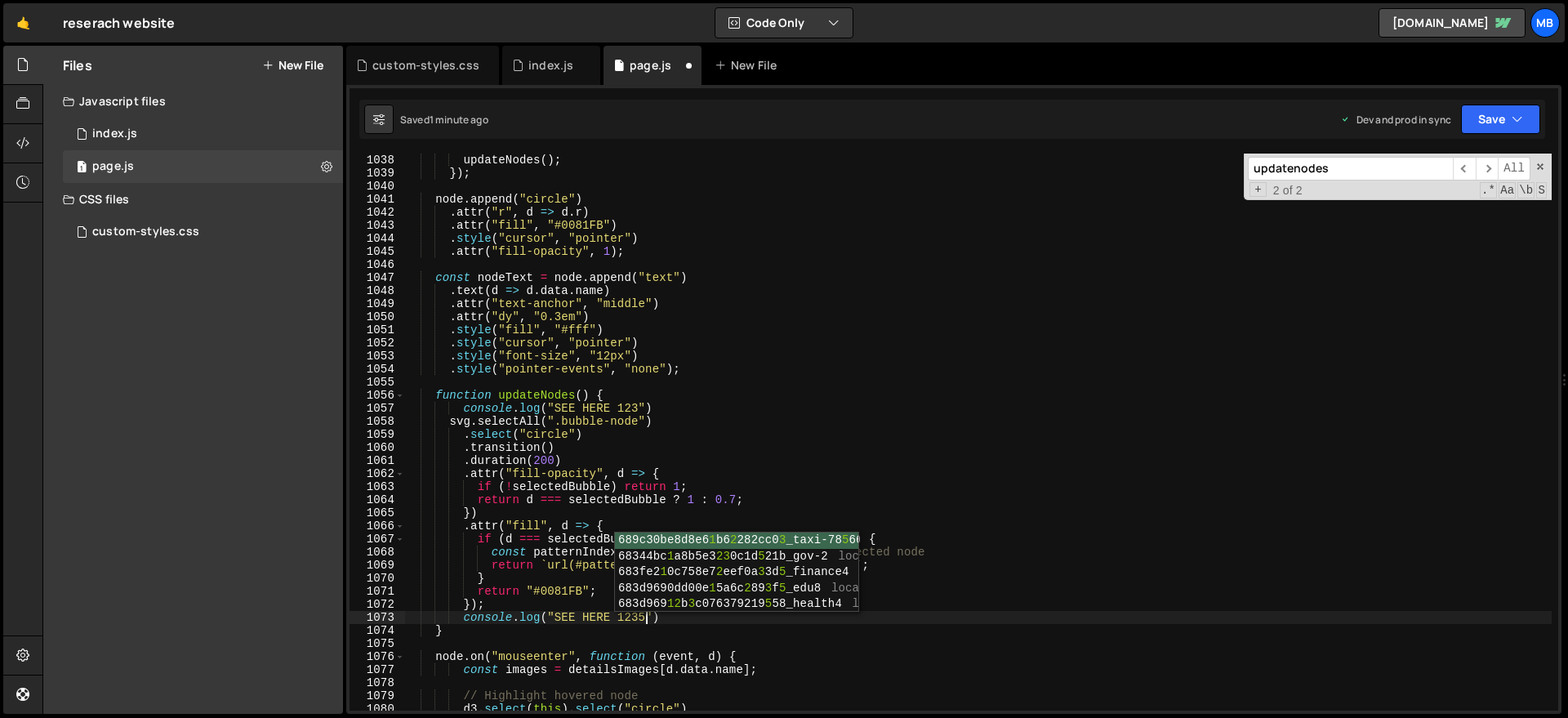
scroll to position [0, 16]
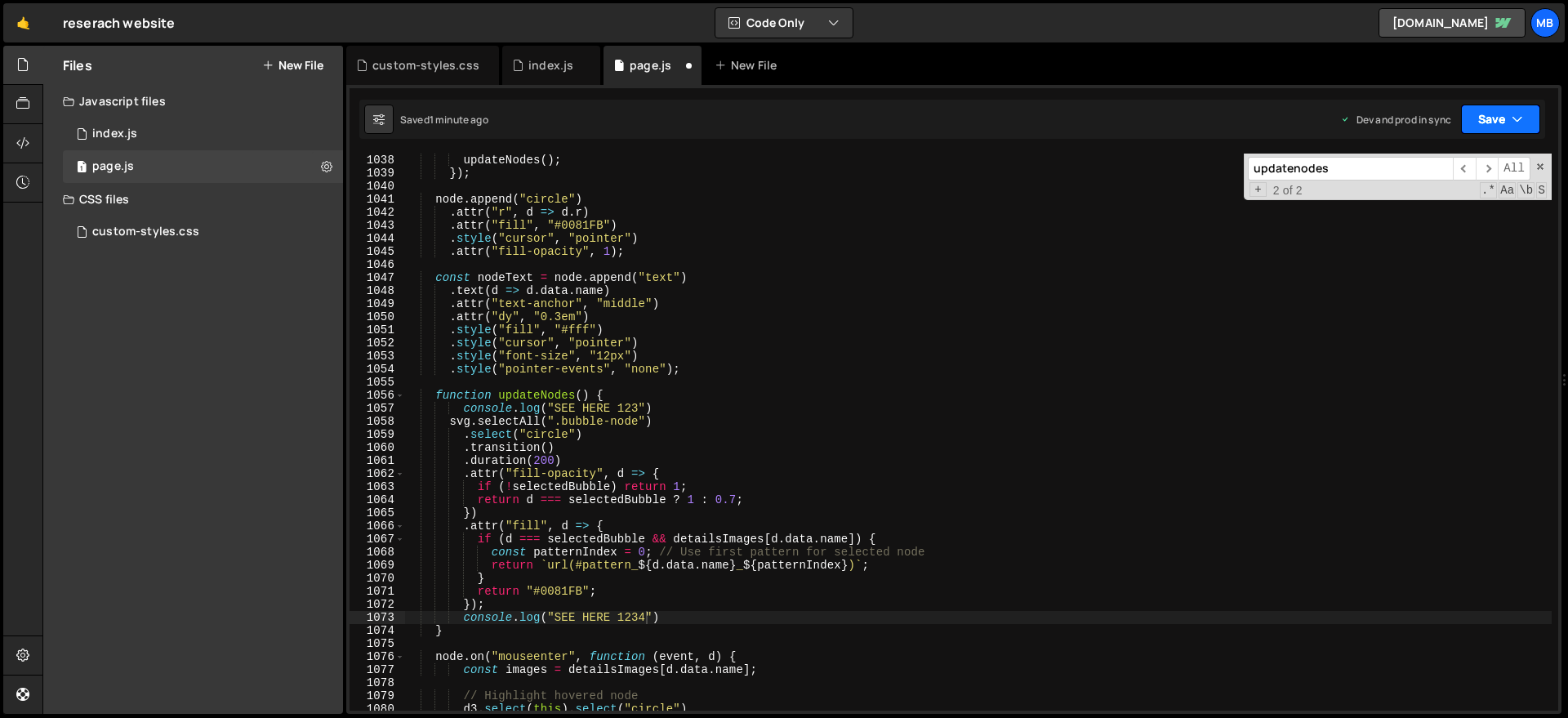
click at [1495, 119] on button "Save" at bounding box center [1500, 119] width 79 height 29
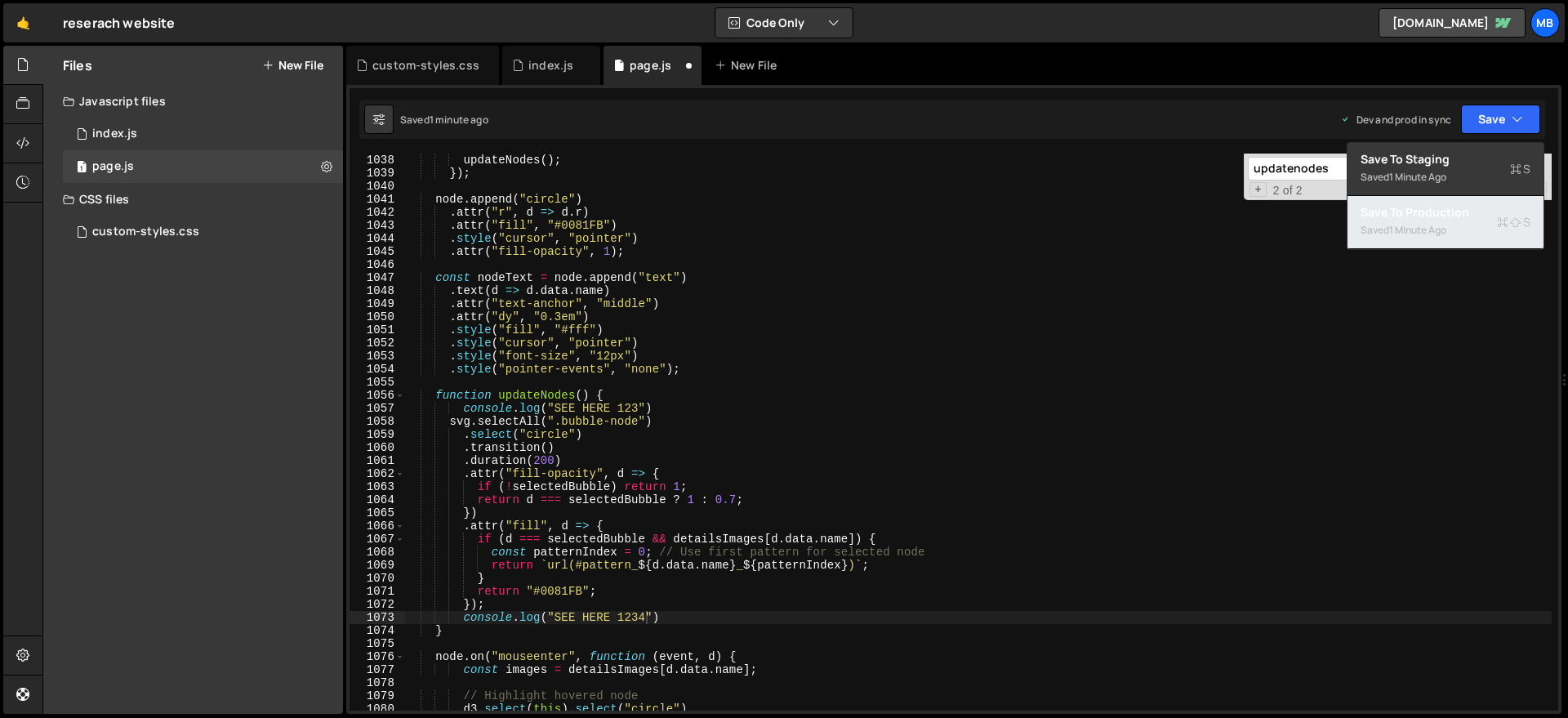
click at [1434, 229] on div "1 minute ago" at bounding box center [1417, 230] width 57 height 14
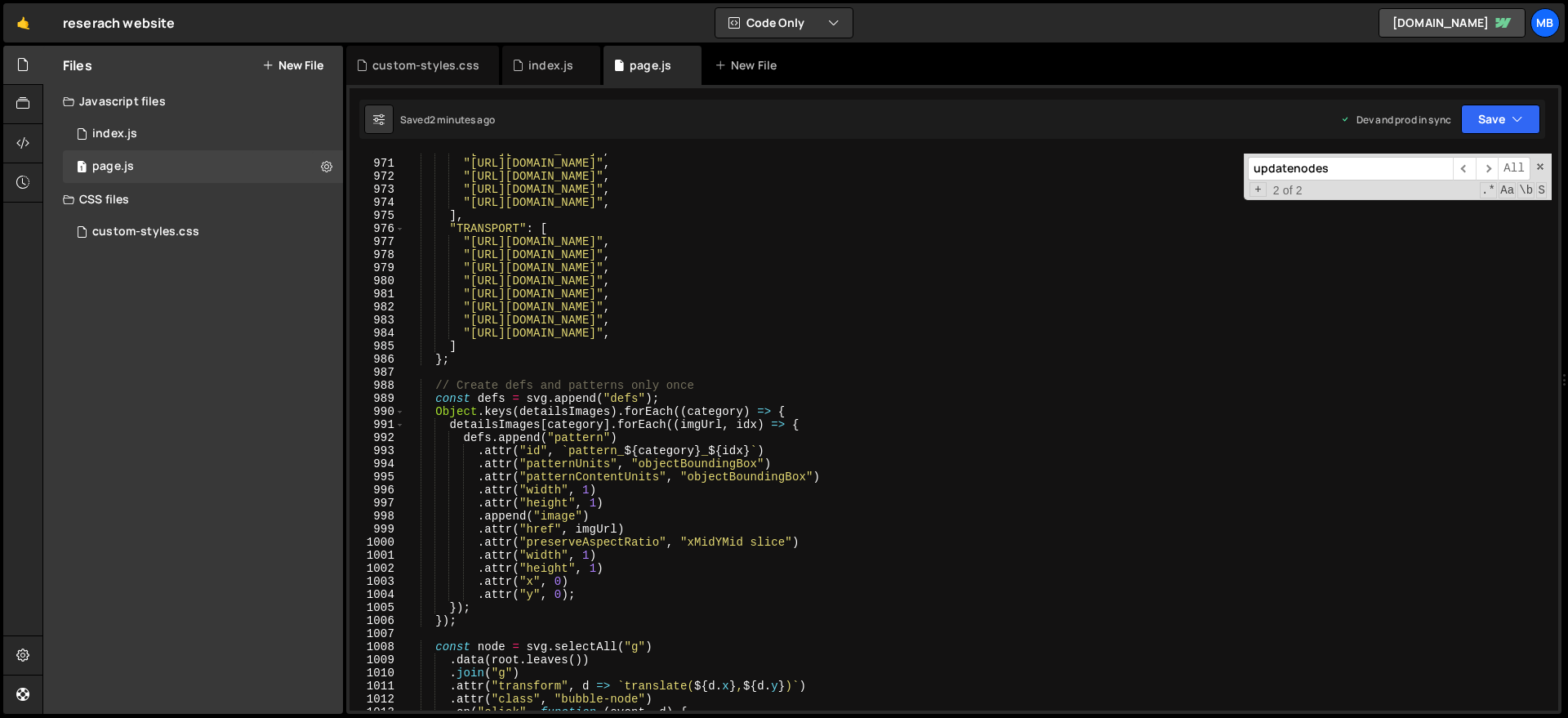
scroll to position [12676, 0]
click at [511, 282] on div ""[URL][DOMAIN_NAME]" , "[URL][DOMAIN_NAME]" , "[URL][DOMAIN_NAME]" , "[URL][DOM…" at bounding box center [977, 435] width 1147 height 583
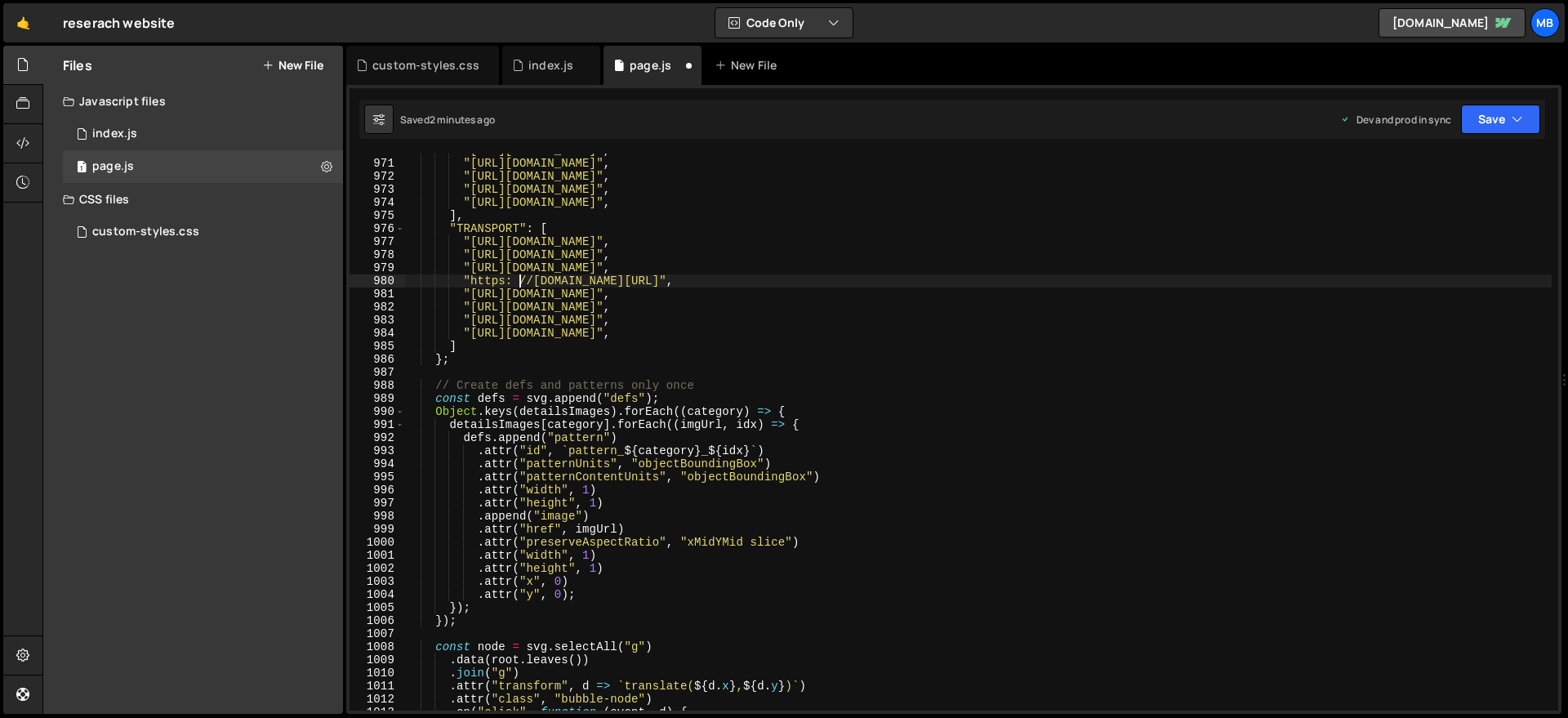
type textarea ""[URL][DOMAIN_NAME]","
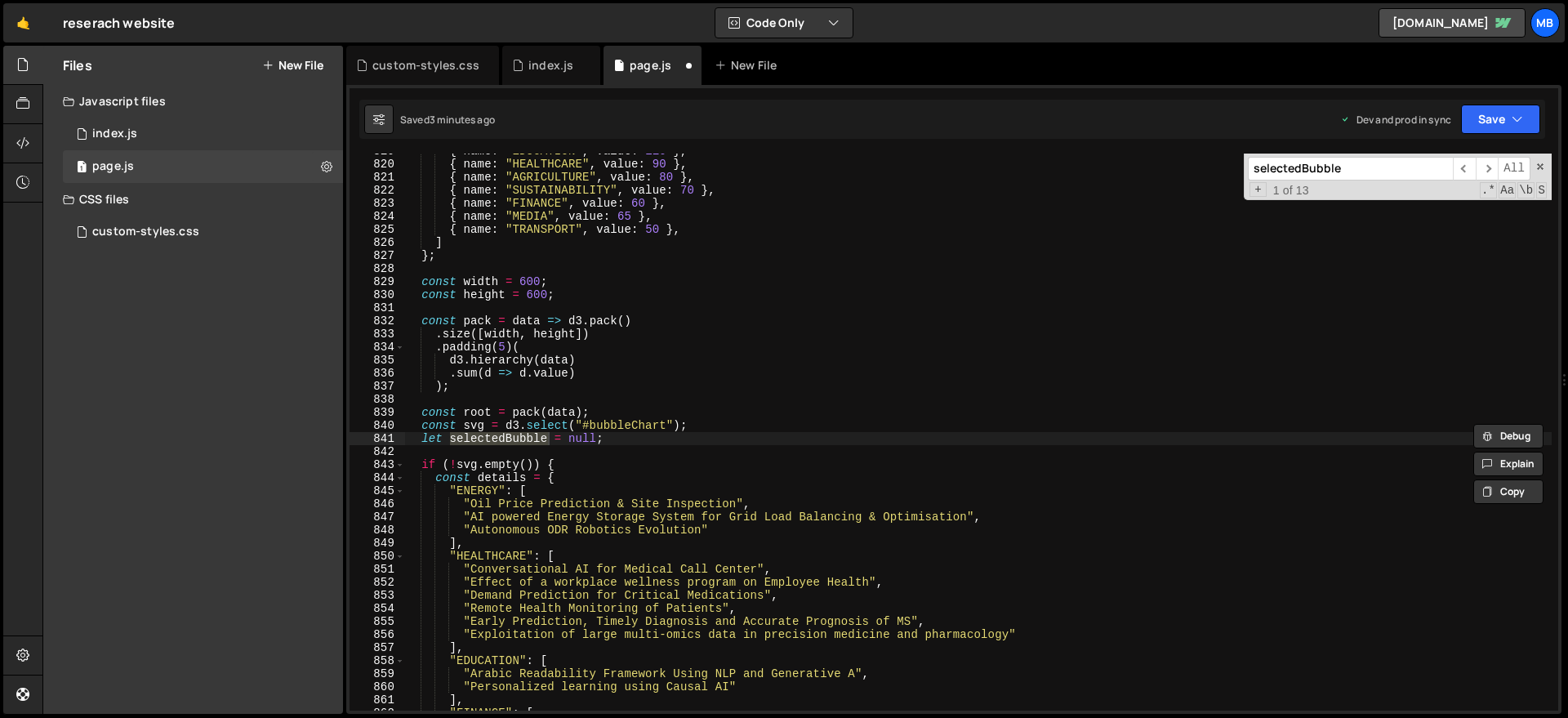
scroll to position [13003, 0]
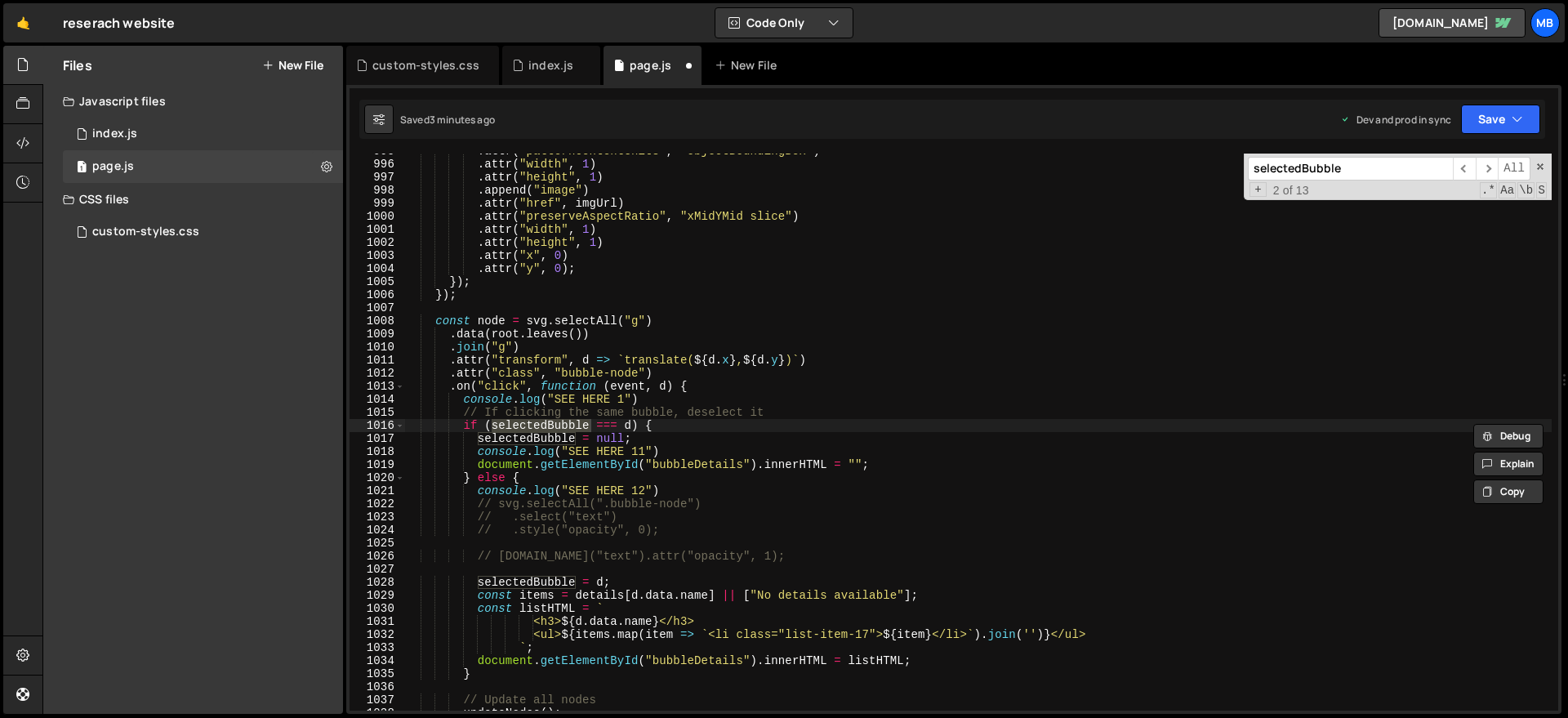
type input "selectedBubble"
type textarea "selectedBubble = d;"
drag, startPoint x: 493, startPoint y: 577, endPoint x: 483, endPoint y: 583, distance: 11.7
click at [493, 577] on div ". attr ( "patternContentUnits" , "objectBoundingBox" ) . attr ( "width" , 1 ) .…" at bounding box center [977, 436] width 1147 height 583
click at [481, 584] on div ". attr ( "patternContentUnits" , "objectBoundingBox" ) . attr ( "width" , 1 ) .…" at bounding box center [977, 436] width 1147 height 583
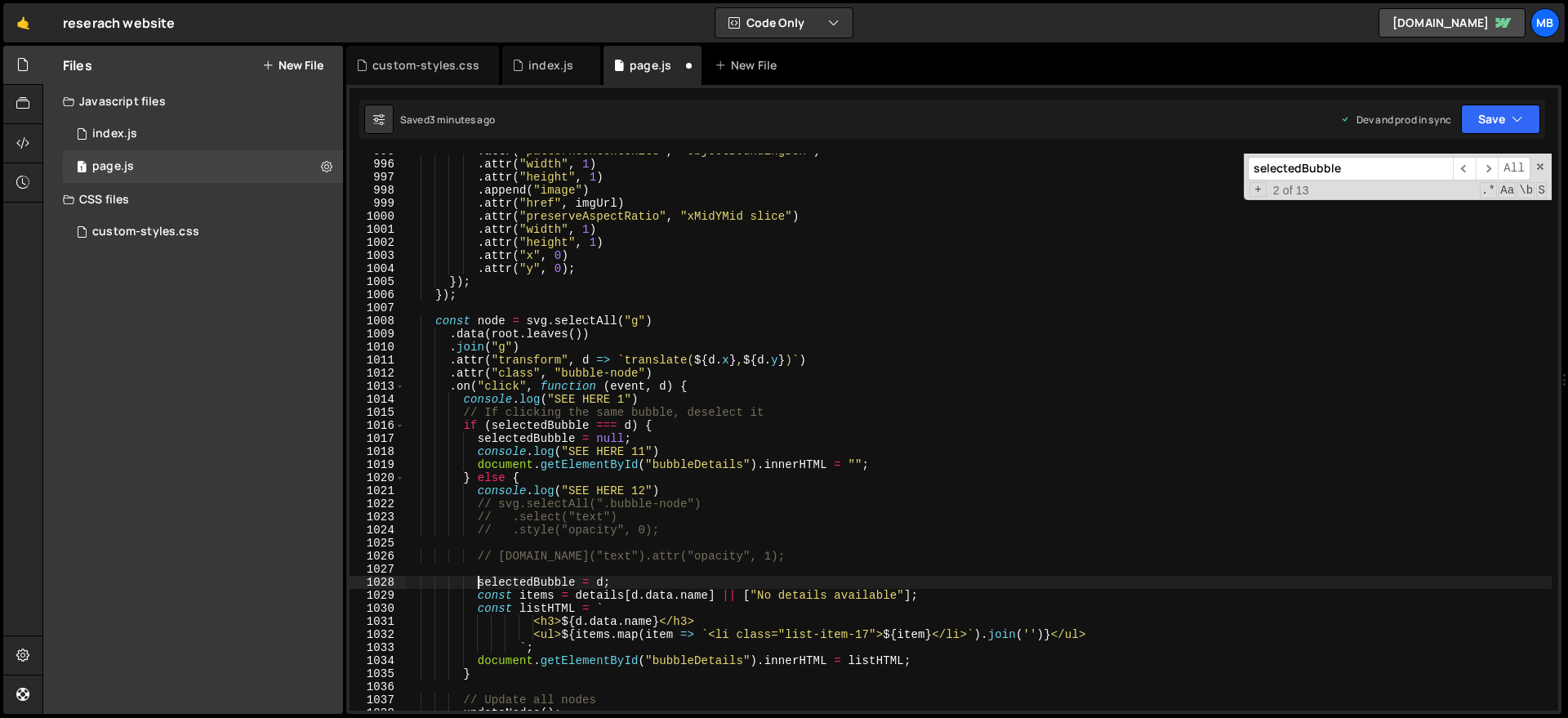
click at [481, 584] on div ". attr ( "patternContentUnits" , "objectBoundingBox" ) . attr ( "width" , 1 ) .…" at bounding box center [977, 436] width 1147 height 583
click at [774, 566] on div ". attr ( "patternContentUnits" , "objectBoundingBox" ) . attr ( "width" , 1 ) .…" at bounding box center [977, 436] width 1147 height 583
drag, startPoint x: 506, startPoint y: 559, endPoint x: 477, endPoint y: 556, distance: 29.2
click at [477, 556] on div ". attr ( "patternContentUnits" , "objectBoundingBox" ) . attr ( "width" , 1 ) .…" at bounding box center [977, 436] width 1147 height 583
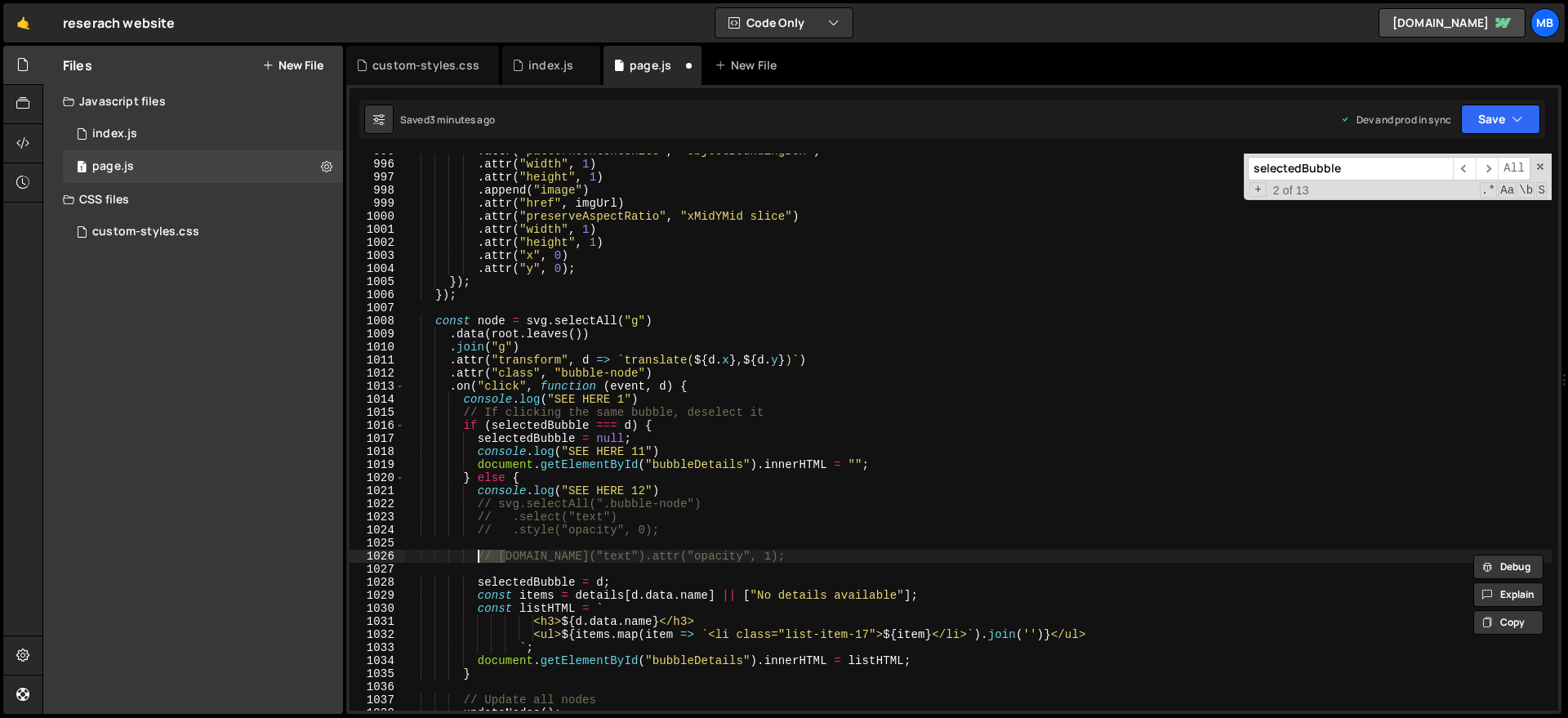
paste textarea "selectedBubble"
click at [1486, 115] on button "Save" at bounding box center [1500, 119] width 79 height 29
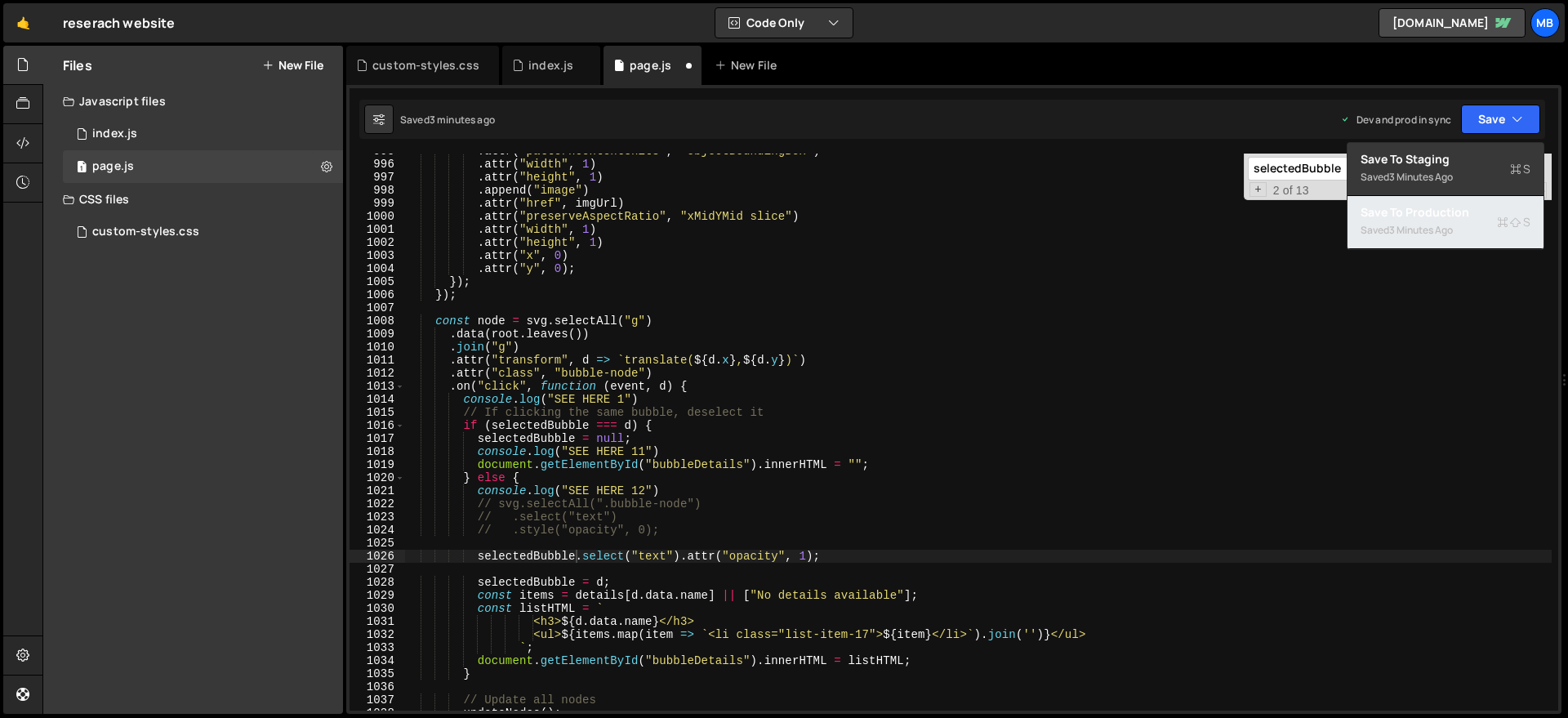
click at [1461, 224] on div "Saved 3 minutes ago" at bounding box center [1445, 231] width 170 height 20
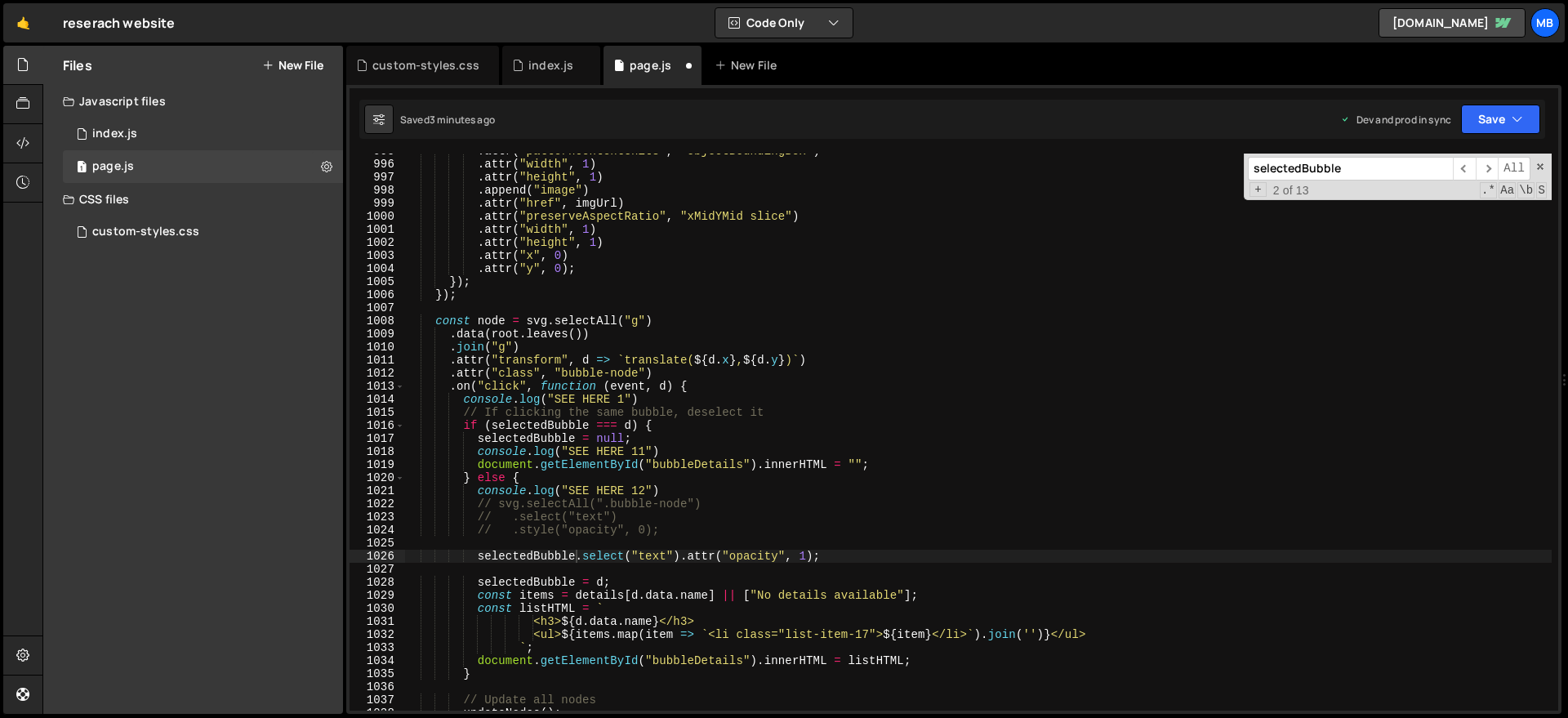
click at [803, 556] on div ". attr ( "patternContentUnits" , "objectBoundingBox" ) . attr ( "width" , 1 ) .…" at bounding box center [977, 436] width 1147 height 583
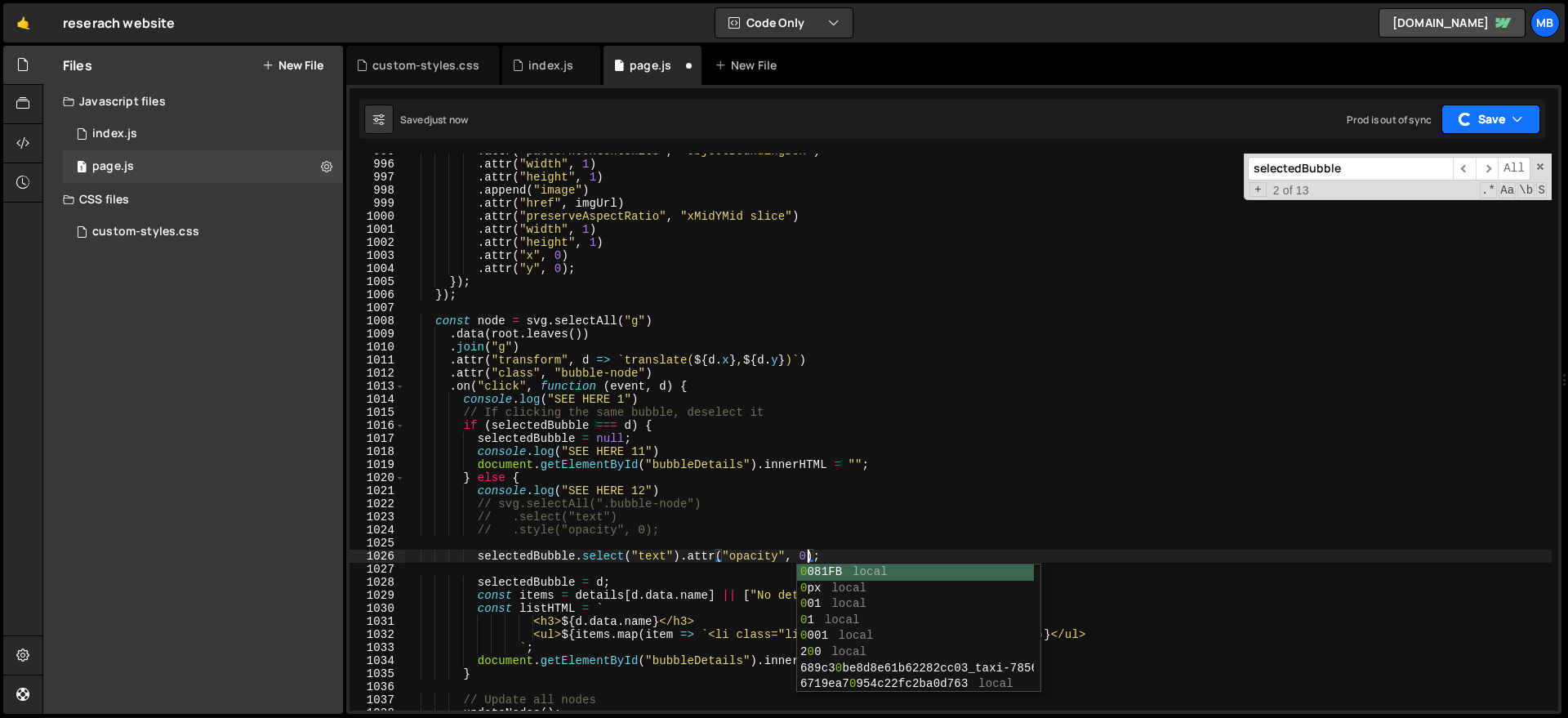
click at [1503, 121] on button "Save" at bounding box center [1490, 119] width 99 height 29
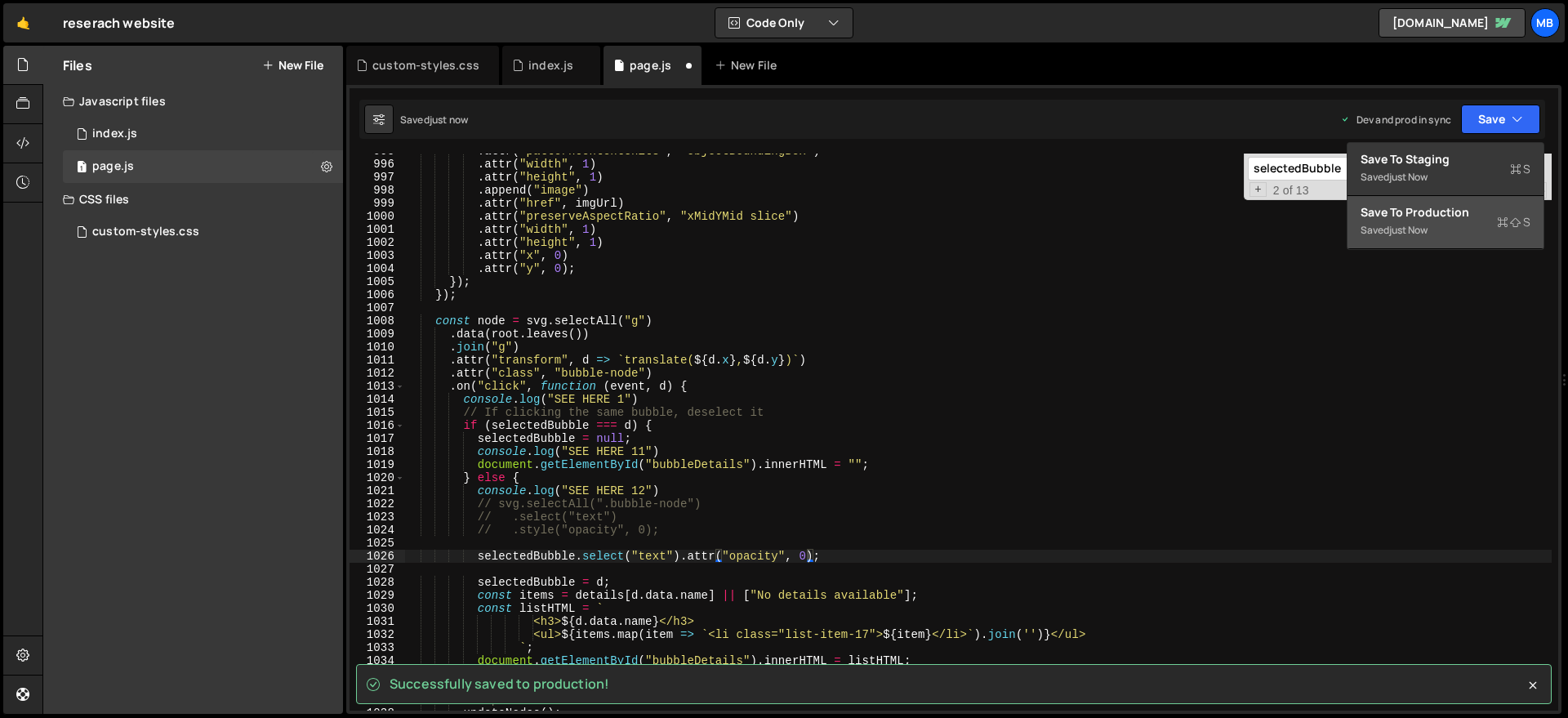
click at [1467, 207] on div "Save to Production S" at bounding box center [1445, 213] width 170 height 16
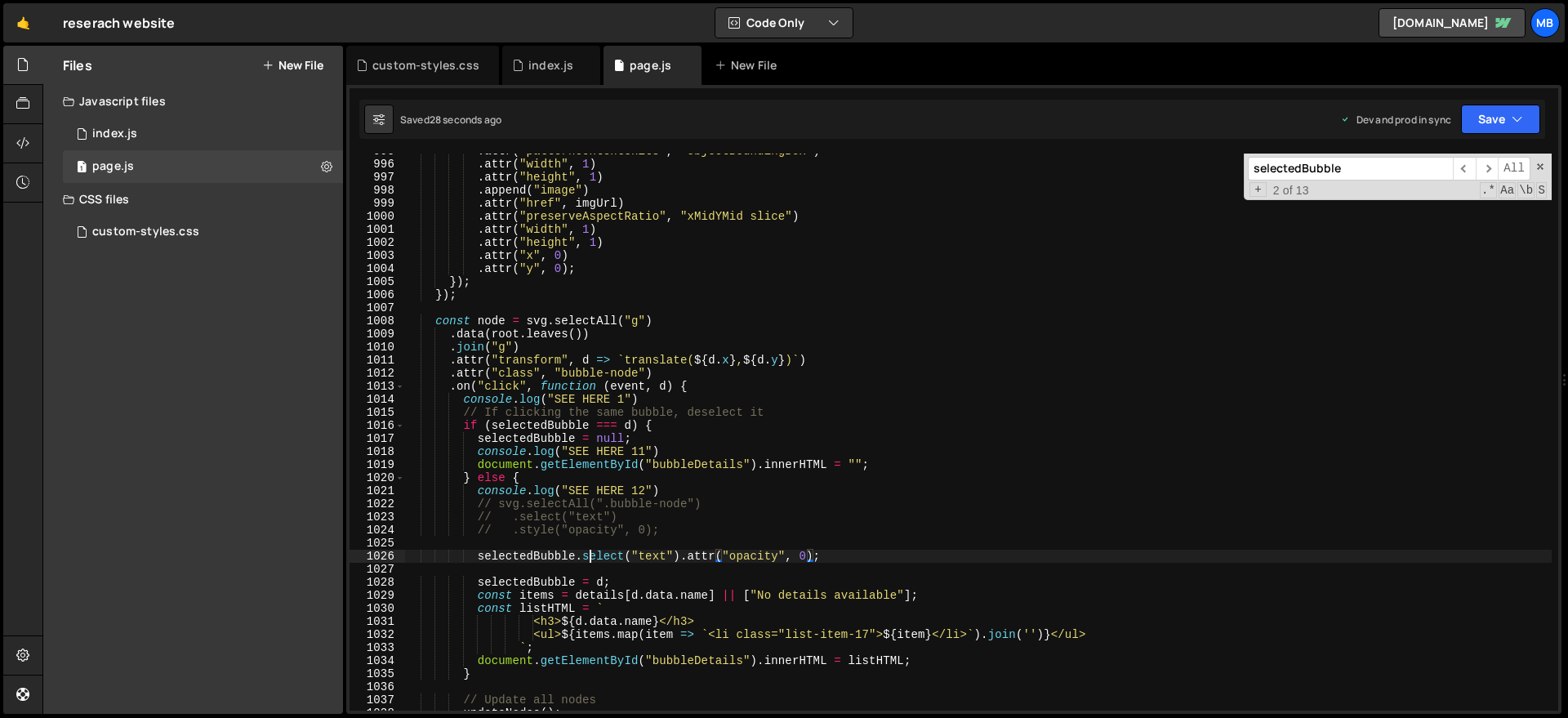
click at [587, 557] on div ". attr ( "patternContentUnits" , "objectBoundingBox" ) . attr ( "width" , 1 ) .…" at bounding box center [977, 436] width 1147 height 583
click at [681, 557] on div ". attr ( "patternContentUnits" , "objectBoundingBox" ) . attr ( "width" , 1 ) .…" at bounding box center [977, 436] width 1147 height 583
click at [583, 553] on div ". attr ( "patternContentUnits" , "objectBoundingBox" ) . attr ( "width" , 1 ) .…" at bounding box center [977, 436] width 1147 height 583
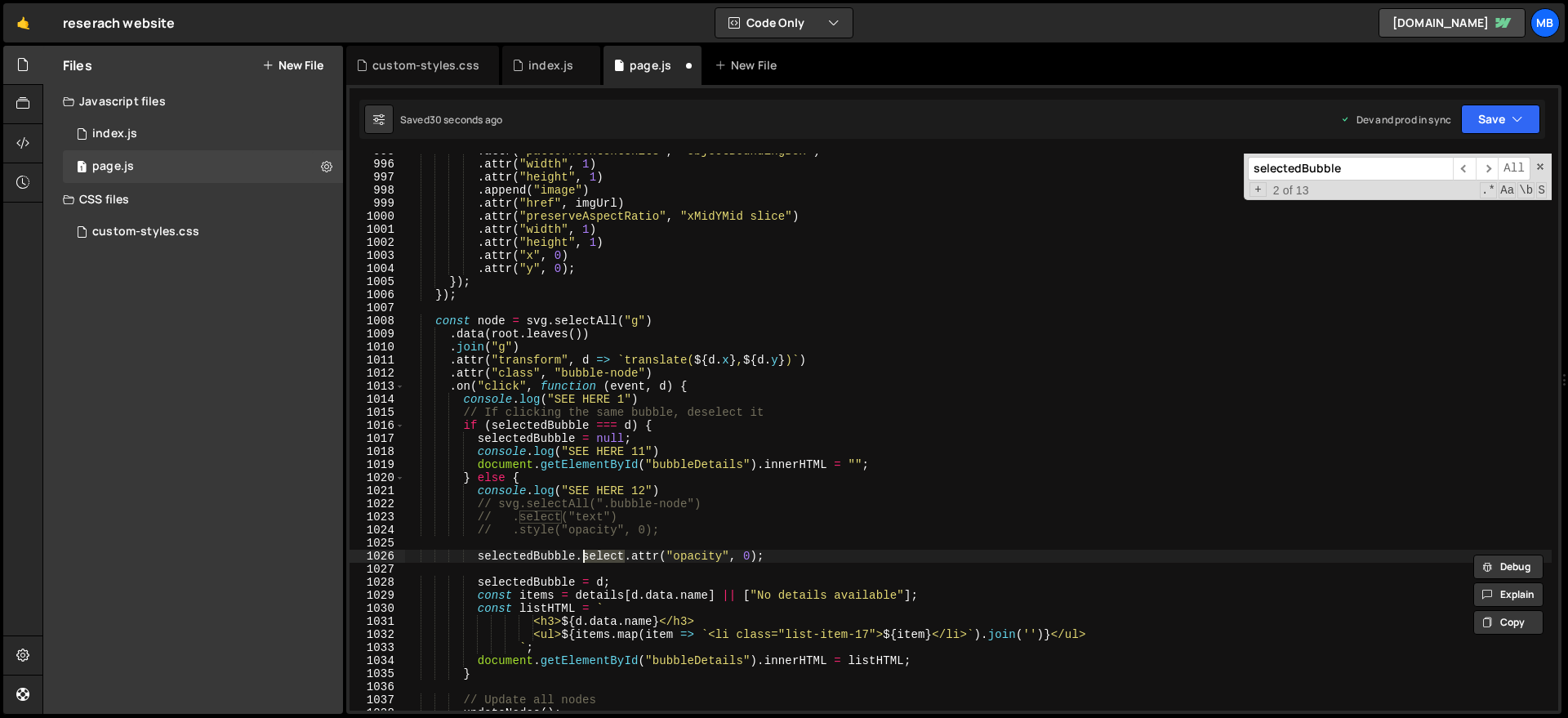
scroll to position [0, 21]
type textarea "selectedBubble.attr("opacity", 0);"
click at [615, 546] on div ". attr ( "patternContentUnits" , "objectBoundingBox" ) . attr ( "width" , 1 ) .…" at bounding box center [977, 436] width 1147 height 583
type textarea "selectedBubble.attr("opacity", 0);"
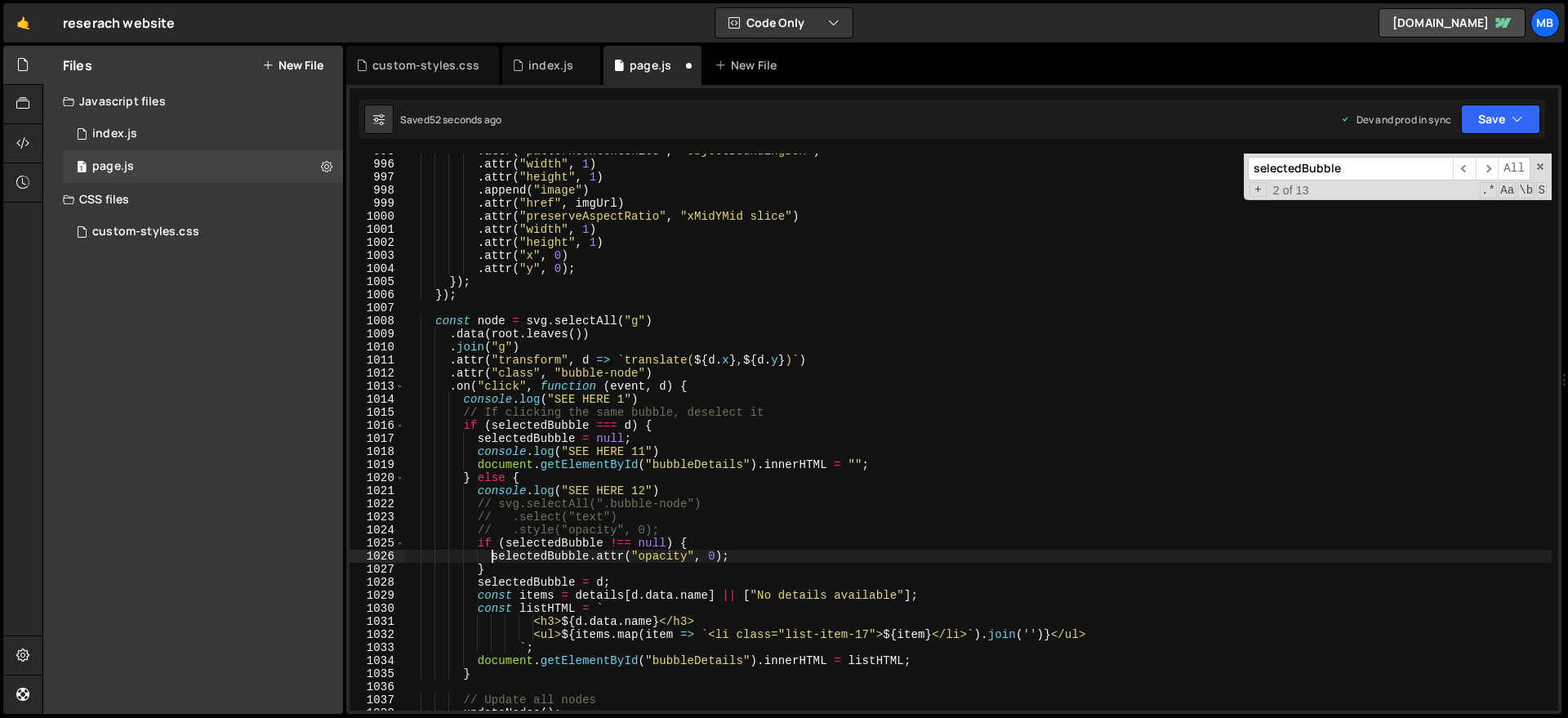
scroll to position [13001, 0]
drag, startPoint x: 537, startPoint y: 519, endPoint x: 626, endPoint y: 519, distance: 89.0
click at [626, 519] on div ". attr ( "patternContentUnits" , "objectBoundingBox" ) . attr ( "width" , 1 ) .…" at bounding box center [977, 437] width 1147 height 583
click at [591, 557] on div ". attr ( "patternContentUnits" , "objectBoundingBox" ) . attr ( "width" , 1 ) .…" at bounding box center [977, 437] width 1147 height 583
paste textarea "select("text")."
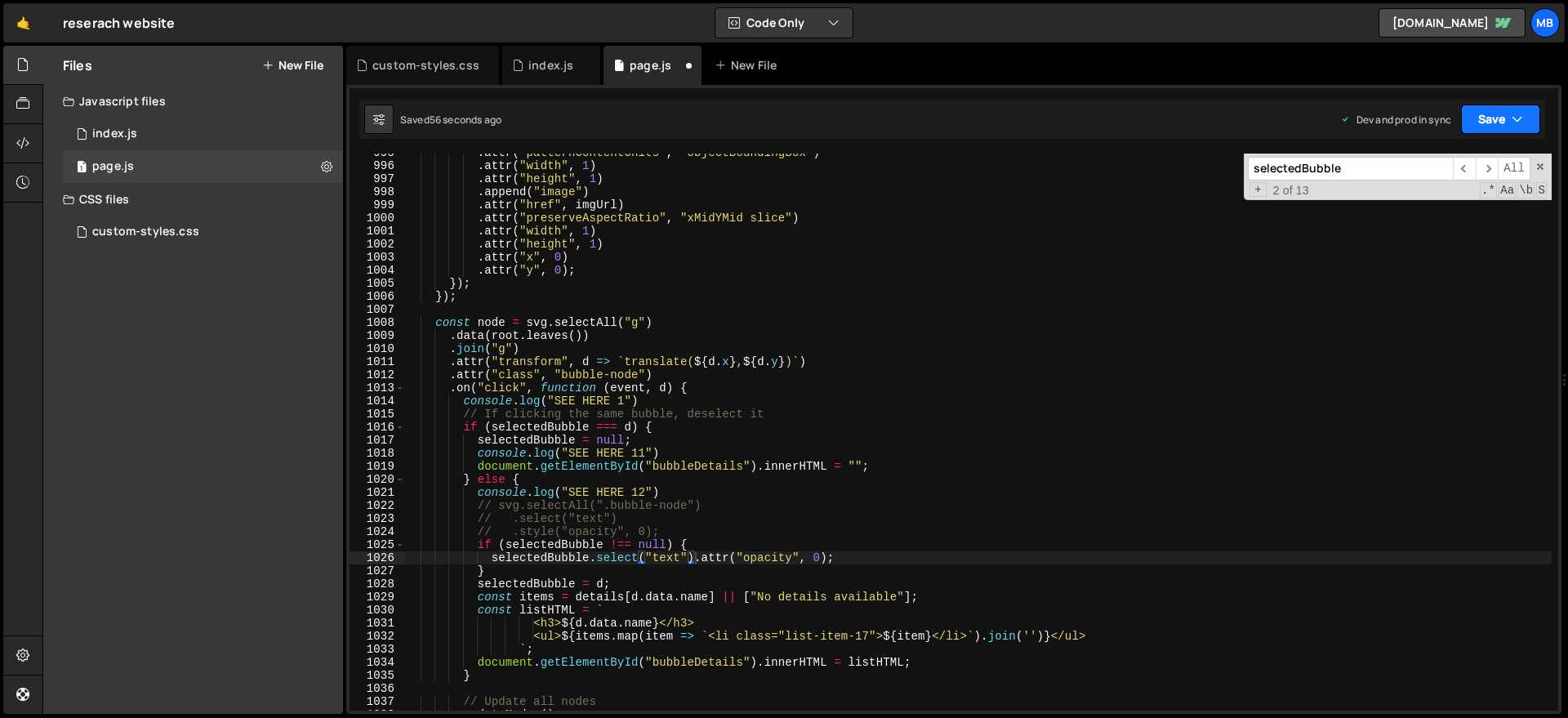
click at [1507, 116] on button "Save" at bounding box center [1500, 119] width 79 height 29
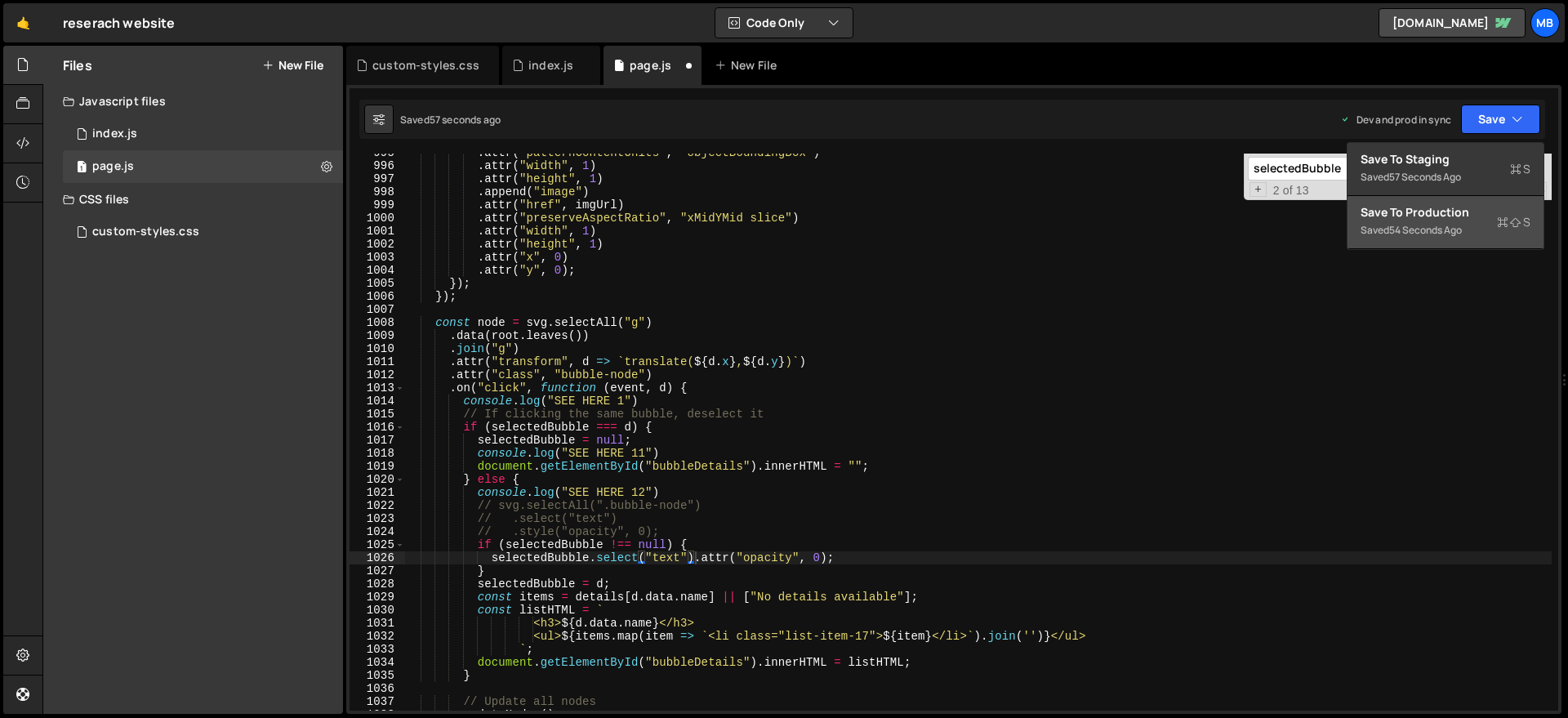
click at [1445, 218] on div "Save to Production S" at bounding box center [1445, 213] width 170 height 16
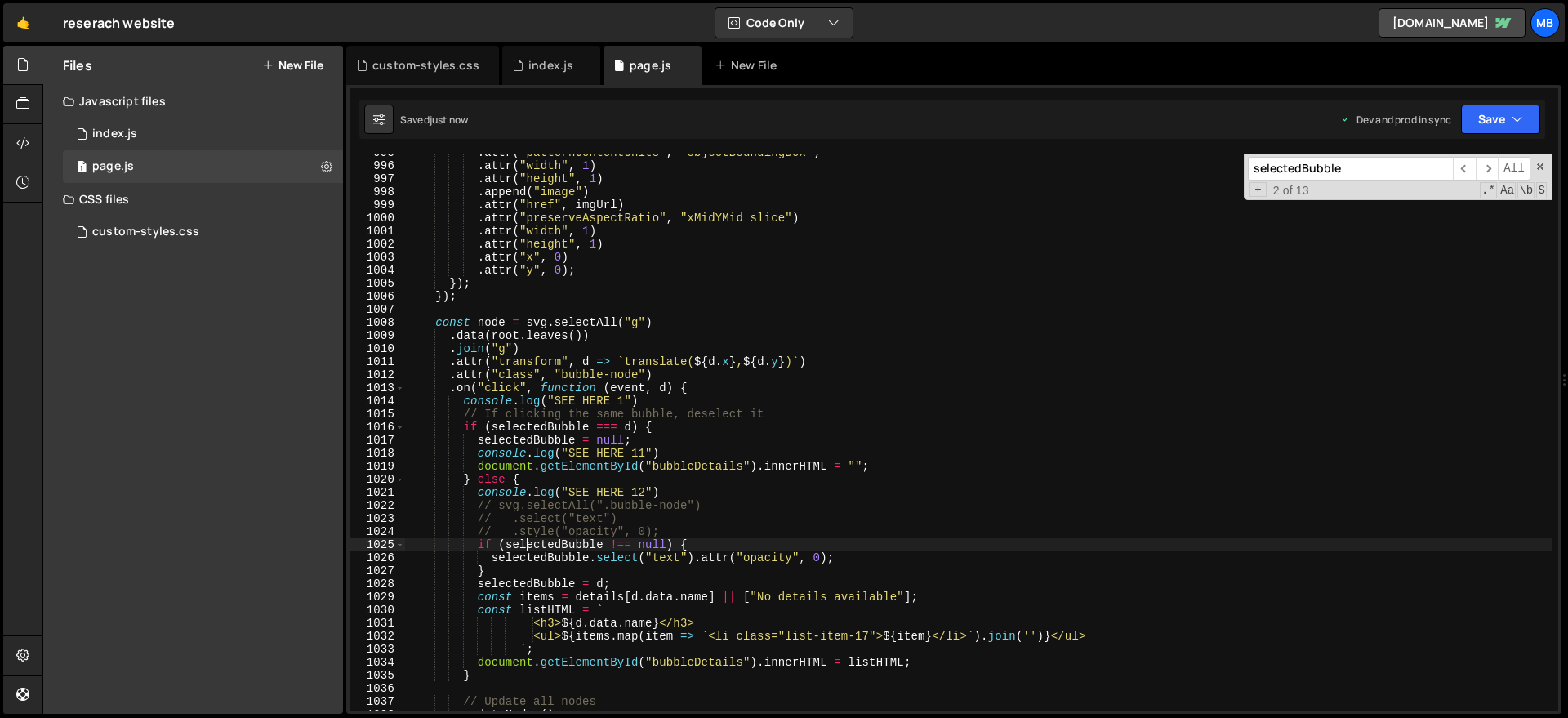
click at [524, 550] on div ". attr ( "patternContentUnits" , "objectBoundingBox" ) . attr ( "width" , 1 ) .…" at bounding box center [977, 437] width 1147 height 583
click at [524, 556] on div ". attr ( "patternContentUnits" , "objectBoundingBox" ) . attr ( "width" , 1 ) .…" at bounding box center [977, 437] width 1147 height 583
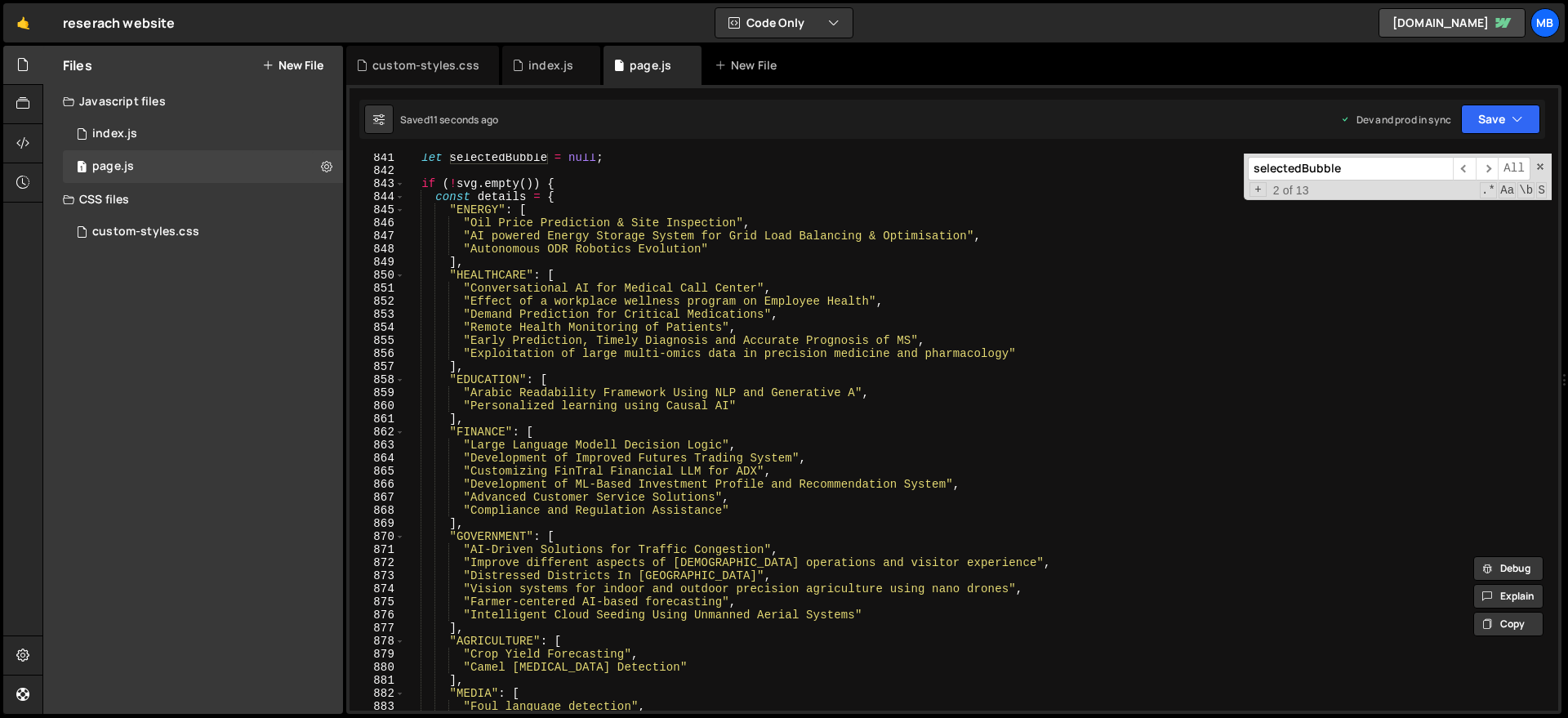
scroll to position [10632, 0]
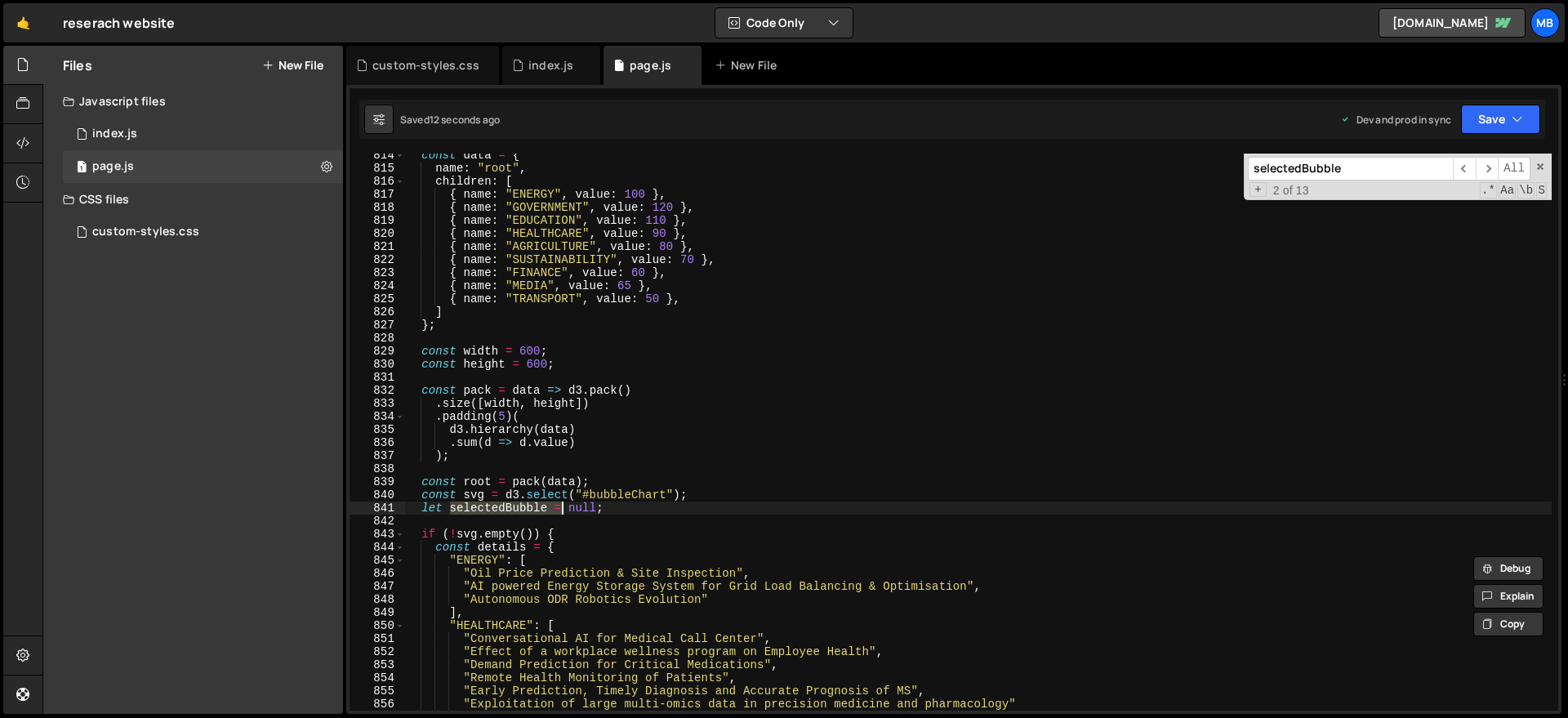
drag, startPoint x: 452, startPoint y: 512, endPoint x: 562, endPoint y: 512, distance: 110.0
click at [562, 512] on div "const data = { name : "root" , children : [ { name : "ENERGY" , value : 100 } ,…" at bounding box center [977, 440] width 1147 height 583
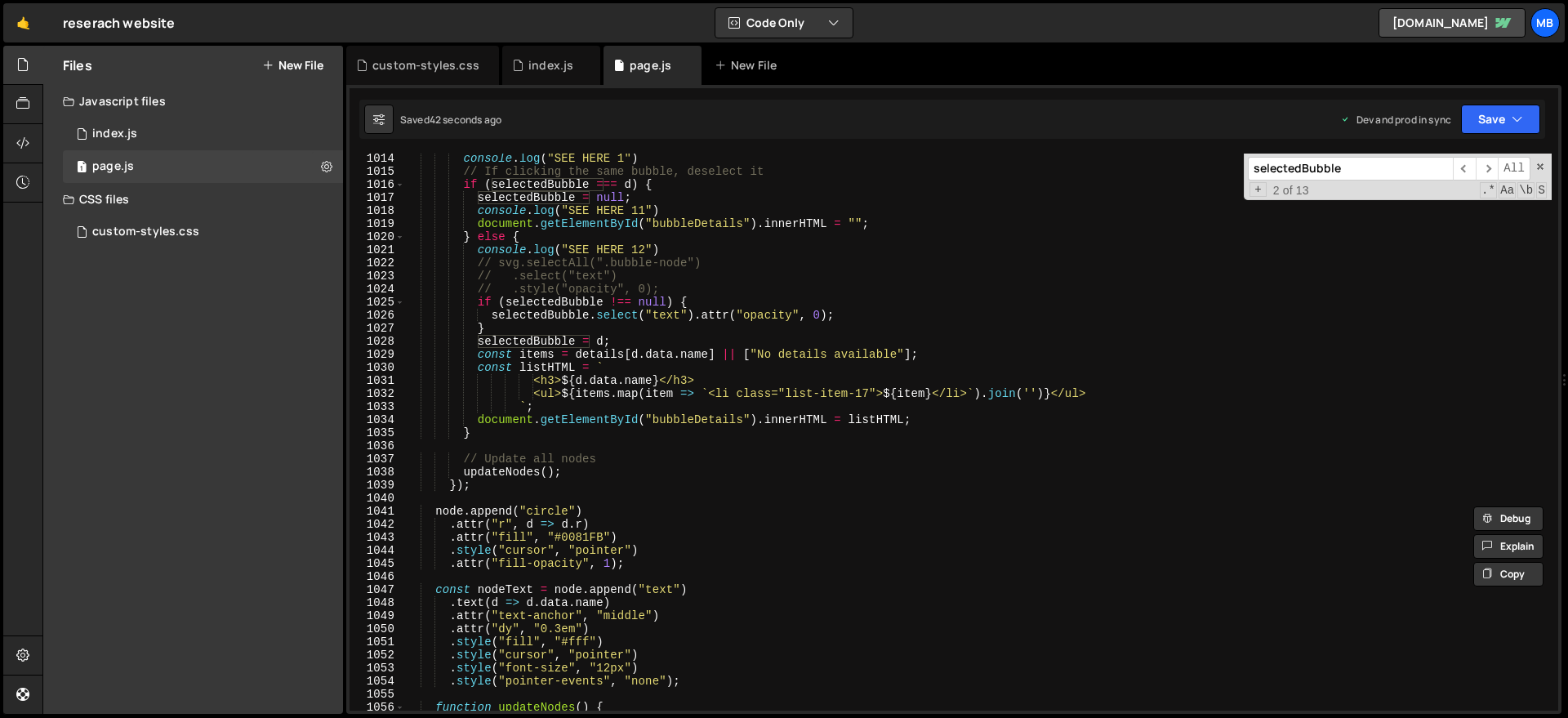
scroll to position [13180, 0]
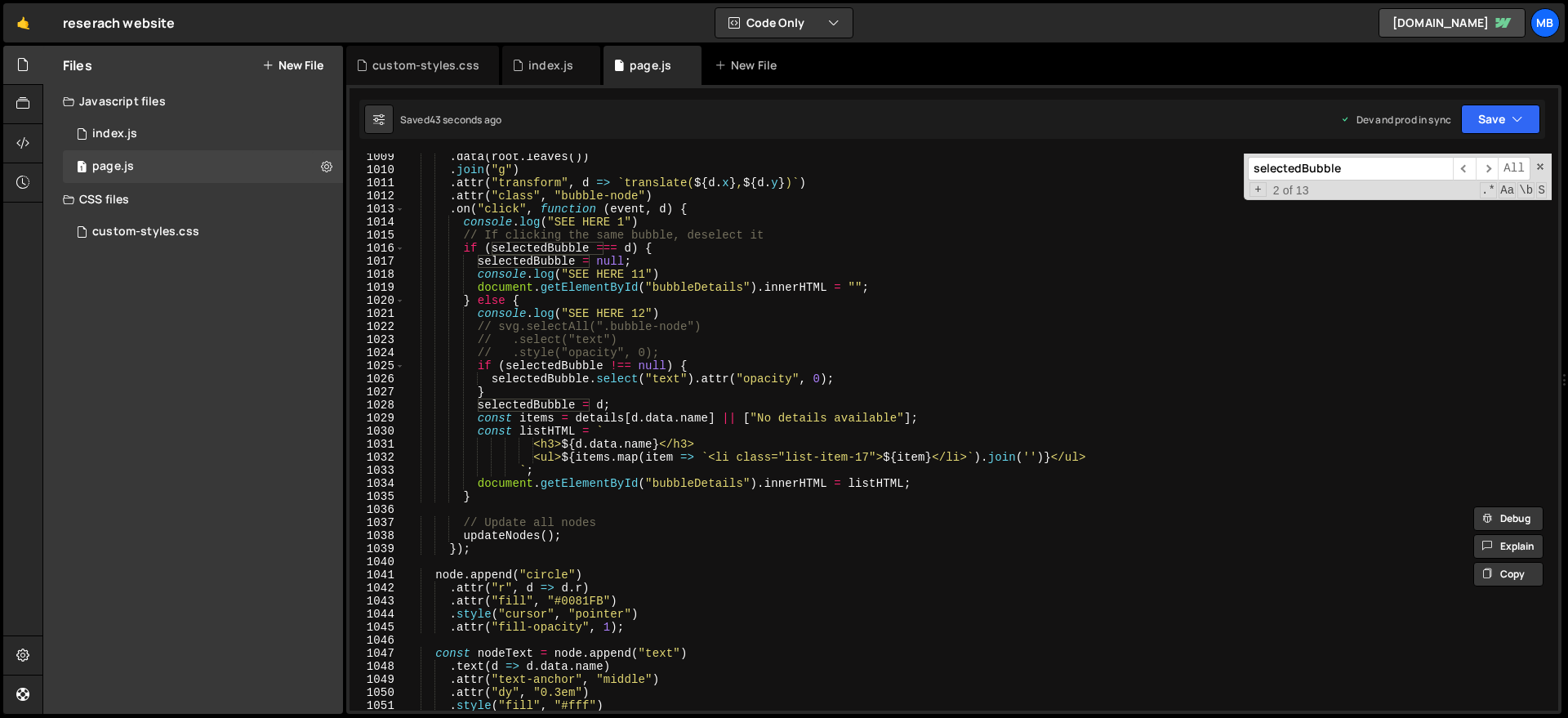
drag, startPoint x: 525, startPoint y: 363, endPoint x: 528, endPoint y: 384, distance: 21.2
click at [525, 364] on div ". data ( root . leaves ( )) . join ( "g" ) . attr ( "transform" , d => ` transl…" at bounding box center [977, 442] width 1147 height 583
drag, startPoint x: 550, startPoint y: 381, endPoint x: 571, endPoint y: 380, distance: 21.0
click at [551, 381] on div ". data ( root . leaves ( )) . join ( "g" ) . attr ( "transform" , d => ` transl…" at bounding box center [977, 442] width 1147 height 583
click at [593, 378] on div ". data ( root . leaves ( )) . join ( "g" ) . attr ( "transform" , d => ` transl…" at bounding box center [977, 442] width 1147 height 583
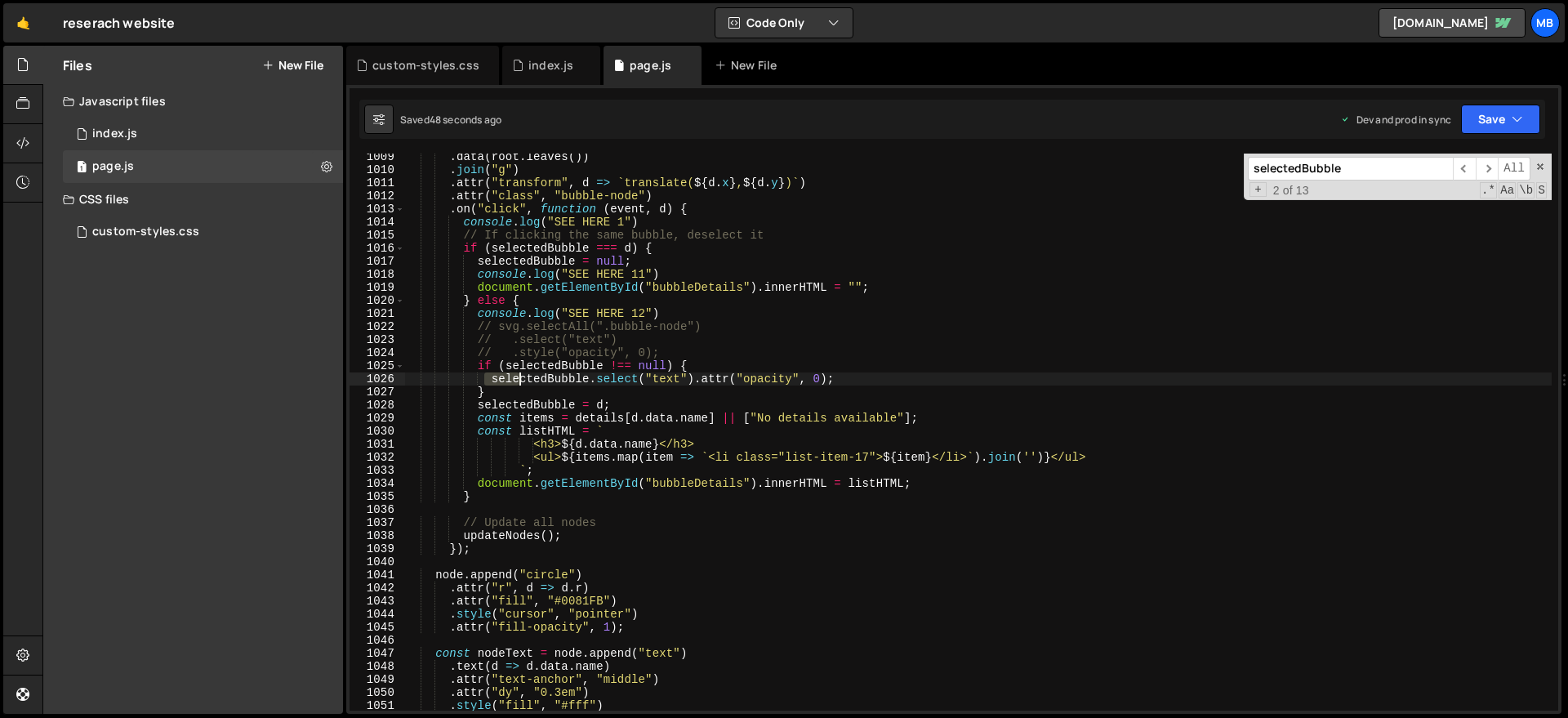
drag, startPoint x: 488, startPoint y: 377, endPoint x: 518, endPoint y: 377, distance: 30.0
click at [518, 377] on div ". data ( root . leaves ( )) . join ( "g" ) . attr ( "transform" , d => ` transl…" at bounding box center [977, 442] width 1147 height 583
click at [495, 377] on div ". data ( root . leaves ( )) . join ( "g" ) . attr ( "transform" , d => ` transl…" at bounding box center [977, 432] width 1147 height 557
click at [493, 379] on div ". data ( root . leaves ( )) . join ( "g" ) . attr ( "transform" , d => ` transl…" at bounding box center [977, 442] width 1147 height 583
click at [689, 377] on div ". data ( root . leaves ( )) . join ( "g" ) . attr ( "transform" , d => ` transl…" at bounding box center [977, 442] width 1147 height 583
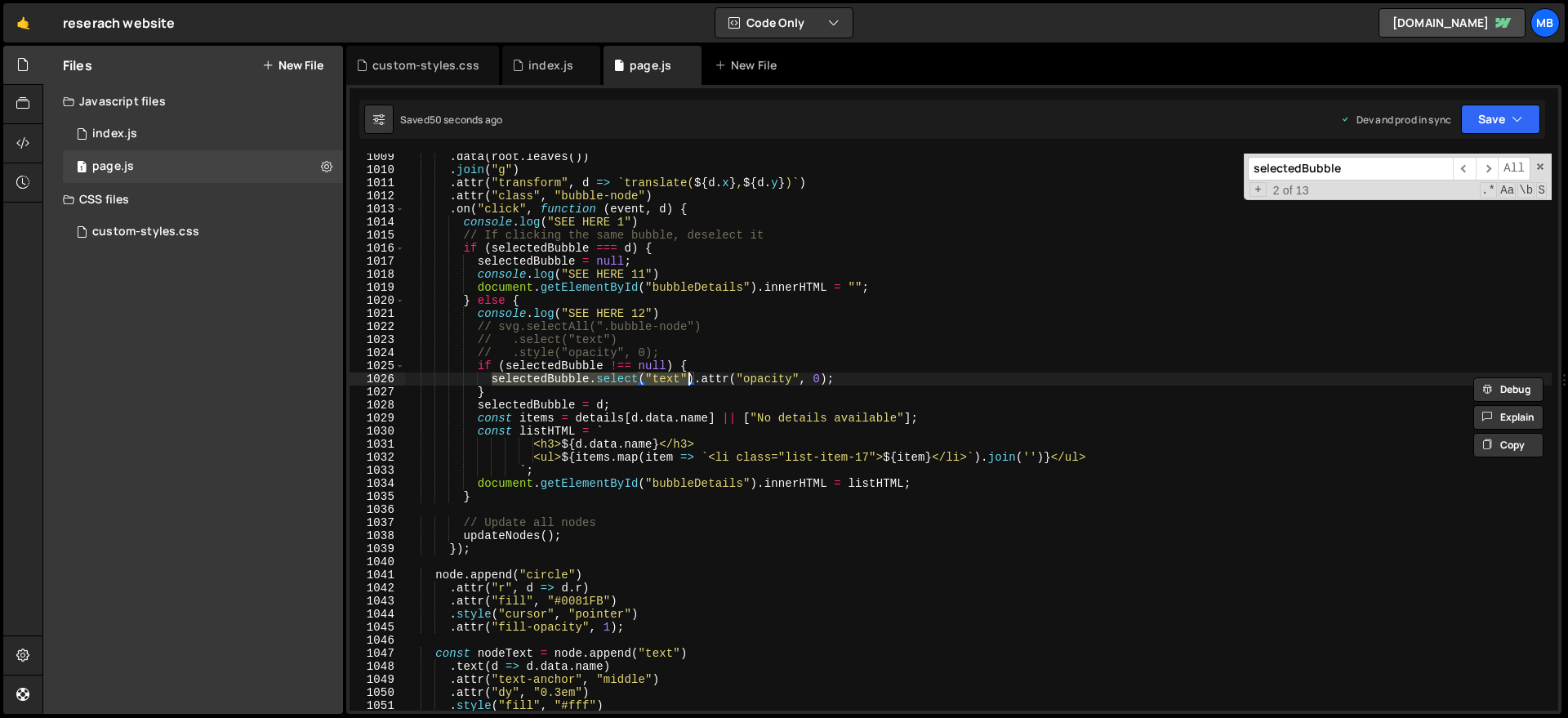
click at [694, 375] on div ". data ( root . leaves ( )) . join ( "g" ) . attr ( "transform" , d => ` transl…" at bounding box center [977, 442] width 1147 height 583
click at [667, 362] on div ". data ( root . leaves ( )) . join ( "g" ) . attr ( "transform" , d => ` transl…" at bounding box center [977, 442] width 1147 height 583
paste textarea "[DOMAIN_NAME]("text")"
click at [1123, 414] on div ". data ( root . leaves ( )) . join ( "g" ) . attr ( "transform" , d => ` transl…" at bounding box center [977, 442] width 1147 height 583
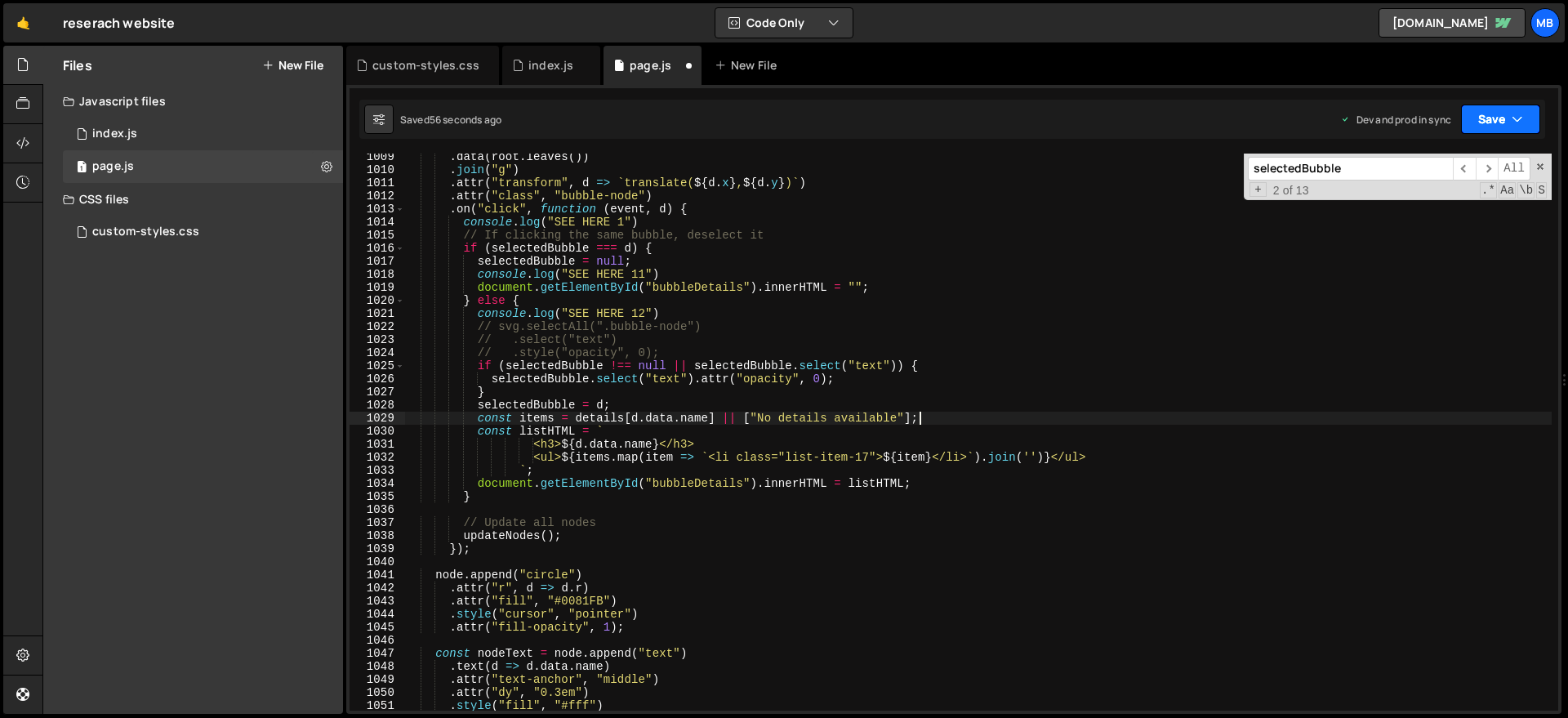
click at [1466, 120] on button "Save" at bounding box center [1500, 119] width 79 height 29
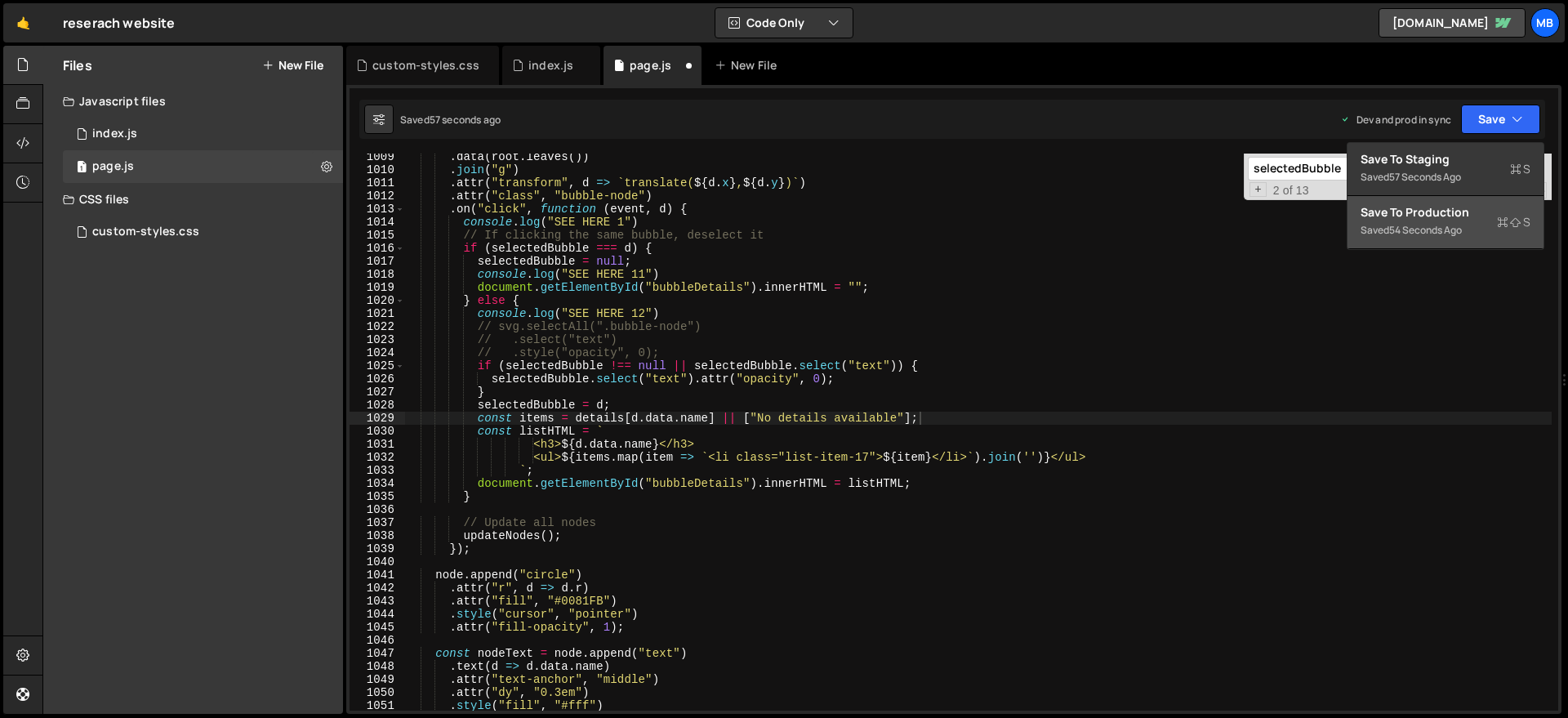
click at [1446, 196] on button "Save to Production S Saved 54 seconds ago" at bounding box center [1445, 222] width 196 height 53
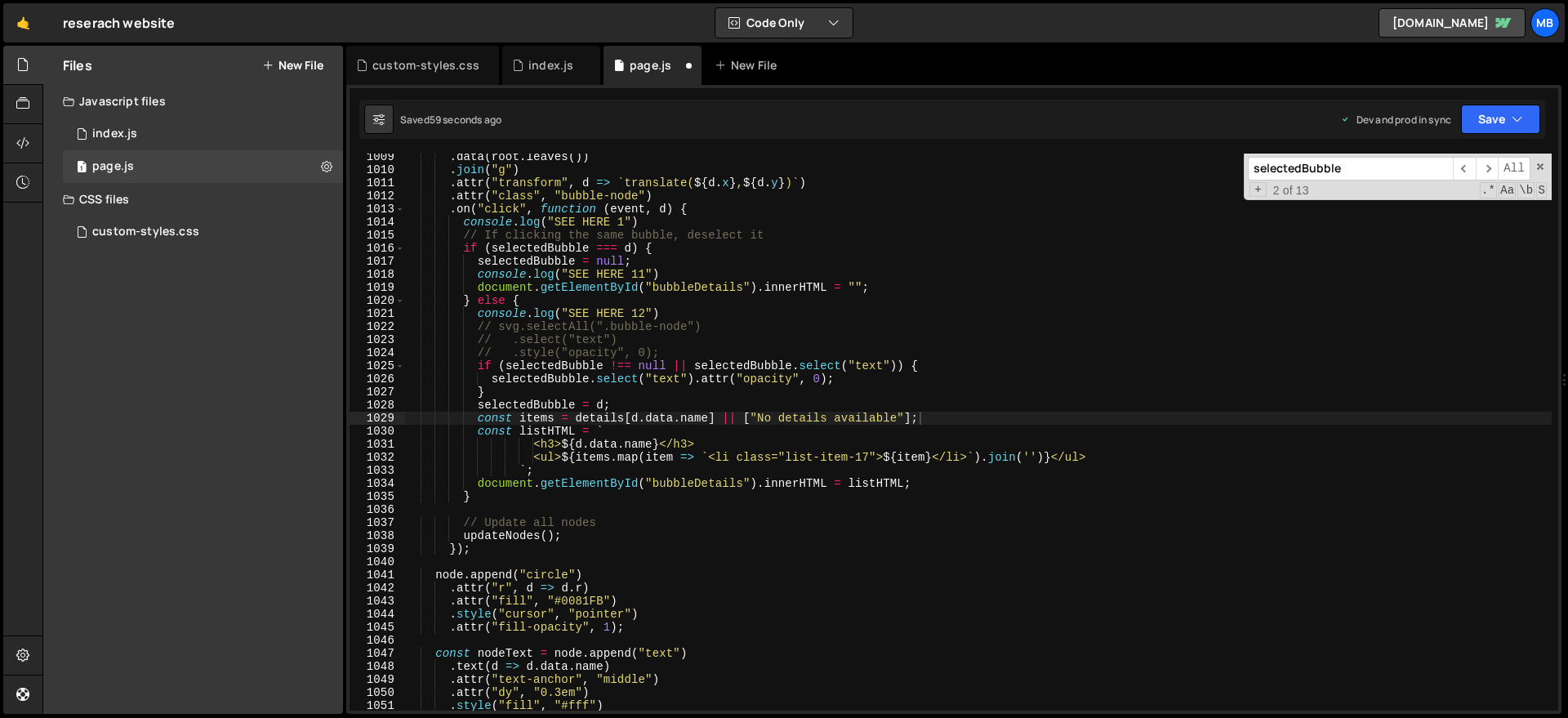
type textarea "// .style("opacity", 0);"
click at [685, 354] on div ". data ( root . leaves ( )) . join ( "g" ) . attr ( "transform" , d => ` transl…" at bounding box center [977, 442] width 1147 height 583
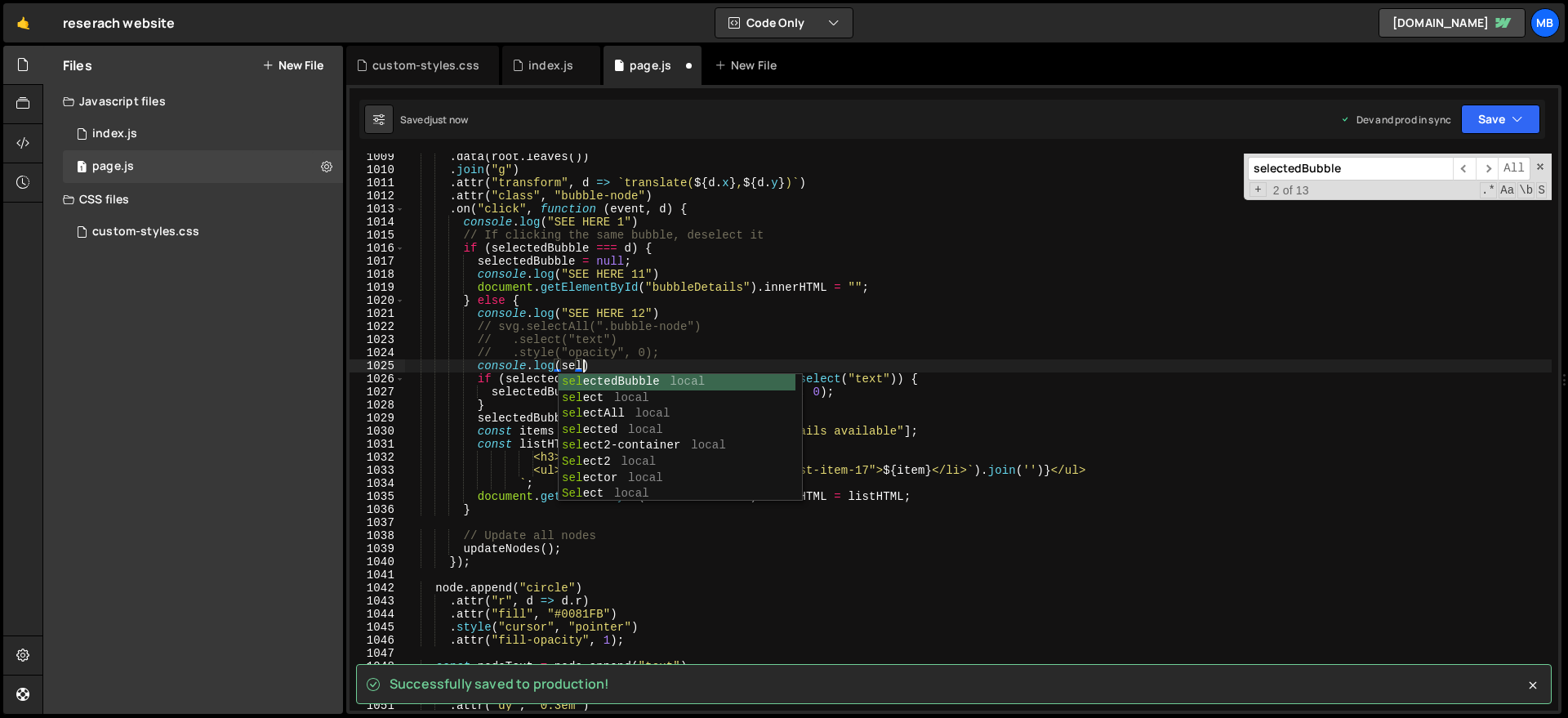
scroll to position [0, 11]
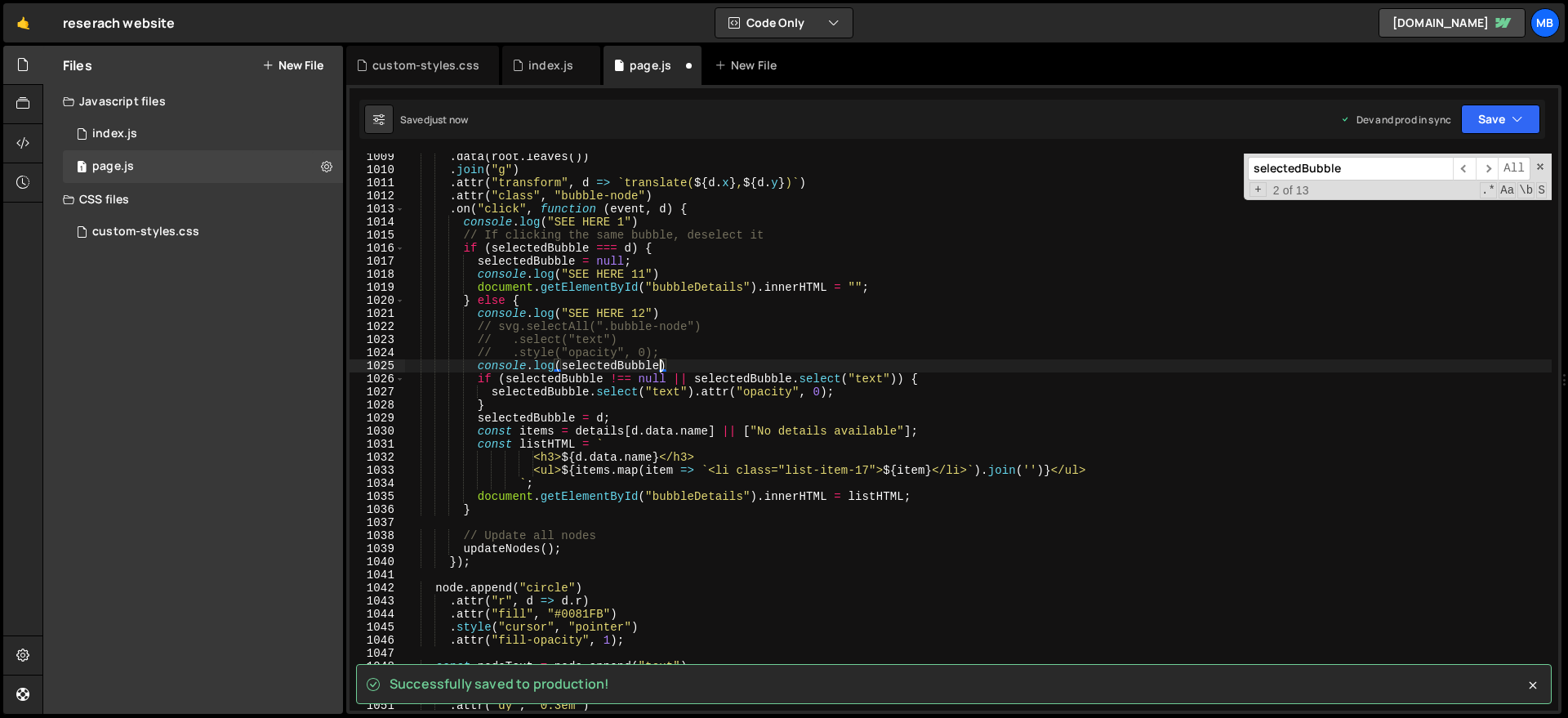
click at [711, 371] on div ". data ( root . leaves ( )) . join ( "g" ) . attr ( "transform" , d => ` transl…" at bounding box center [977, 442] width 1147 height 583
click at [1466, 124] on button "Save" at bounding box center [1500, 119] width 79 height 29
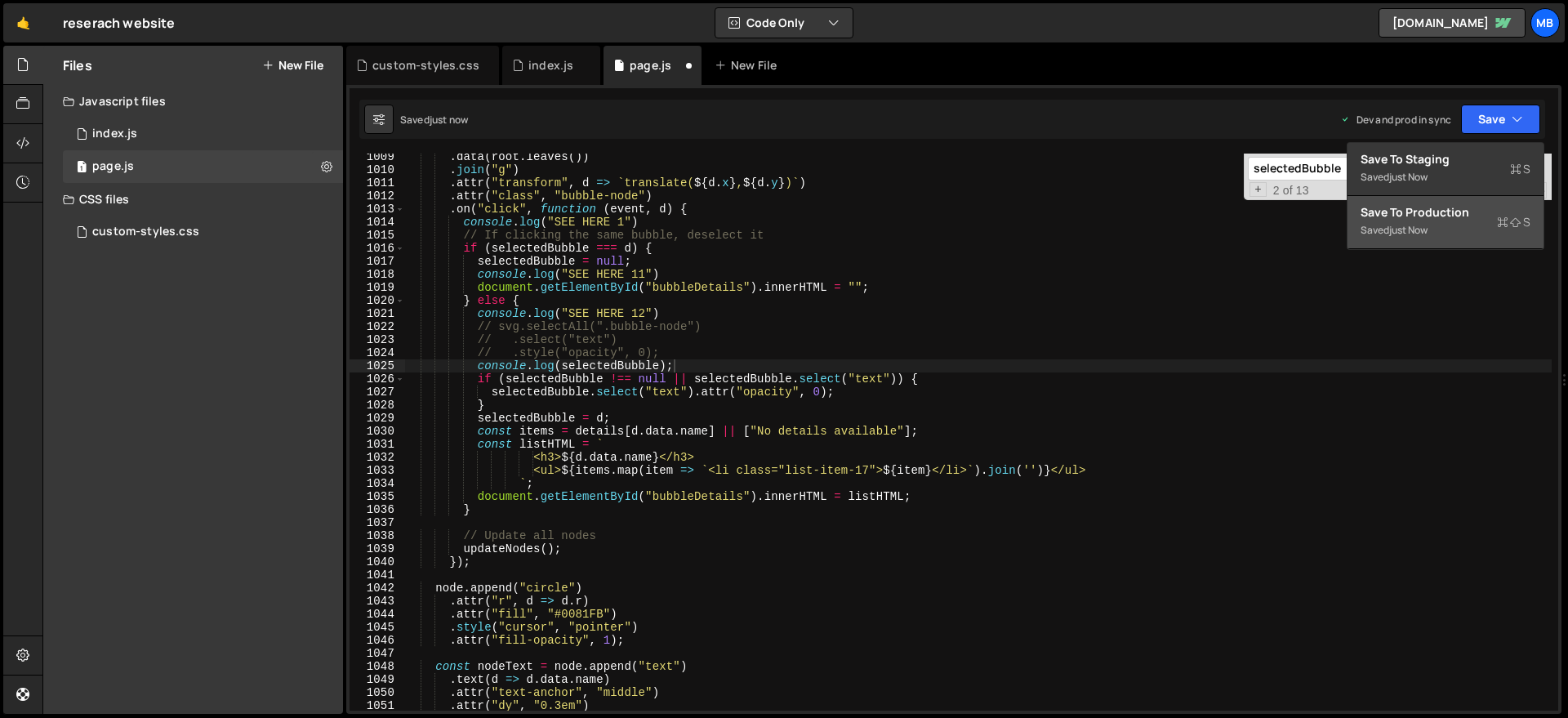
click at [1461, 200] on button "Save to Production S Saved just now" at bounding box center [1445, 222] width 196 height 53
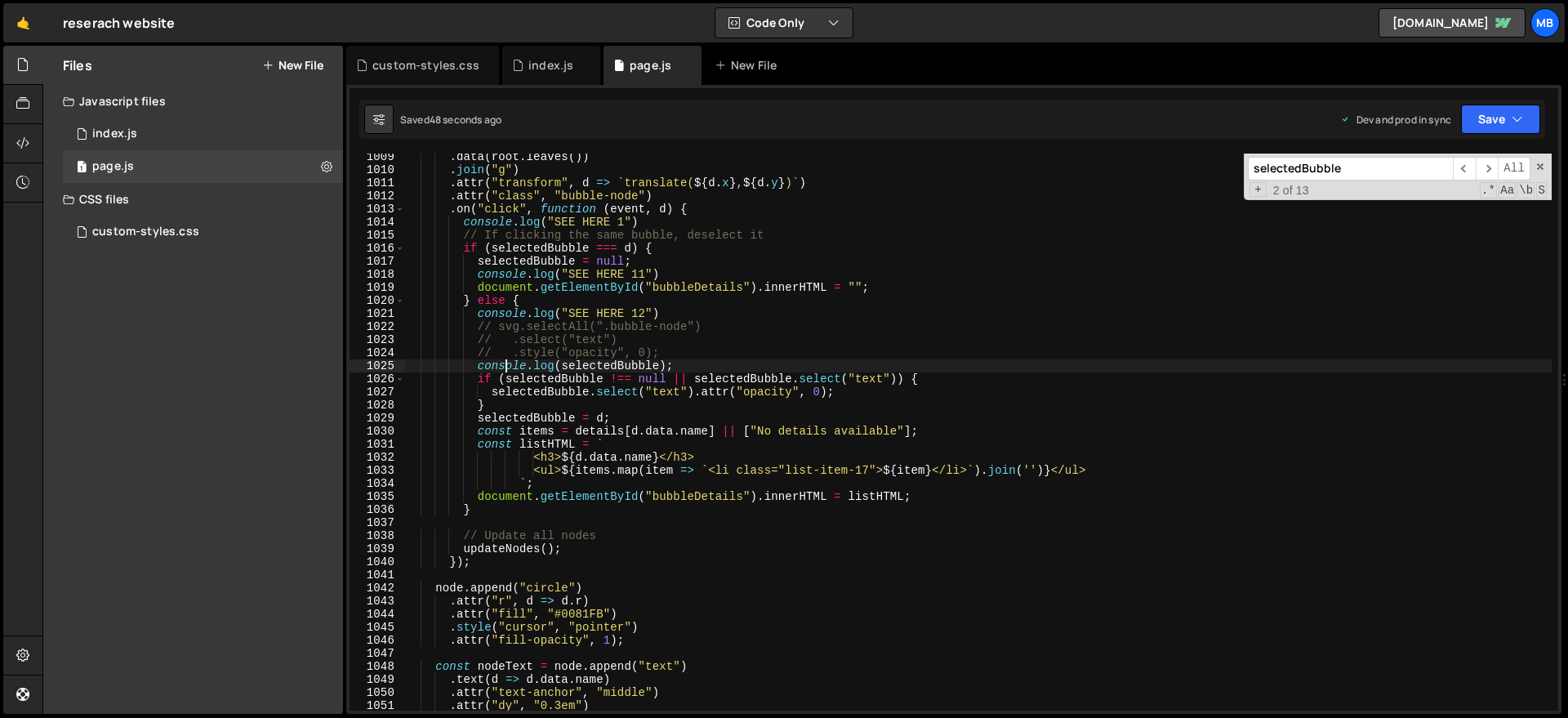
click at [505, 367] on div ". data ( root . leaves ( )) . join ( "g" ) . attr ( "transform" , d => ` transl…" at bounding box center [977, 442] width 1147 height 583
click at [514, 402] on div ". data ( root . leaves ( )) . join ( "g" ) . attr ( "transform" , d => ` transl…" at bounding box center [977, 442] width 1147 height 583
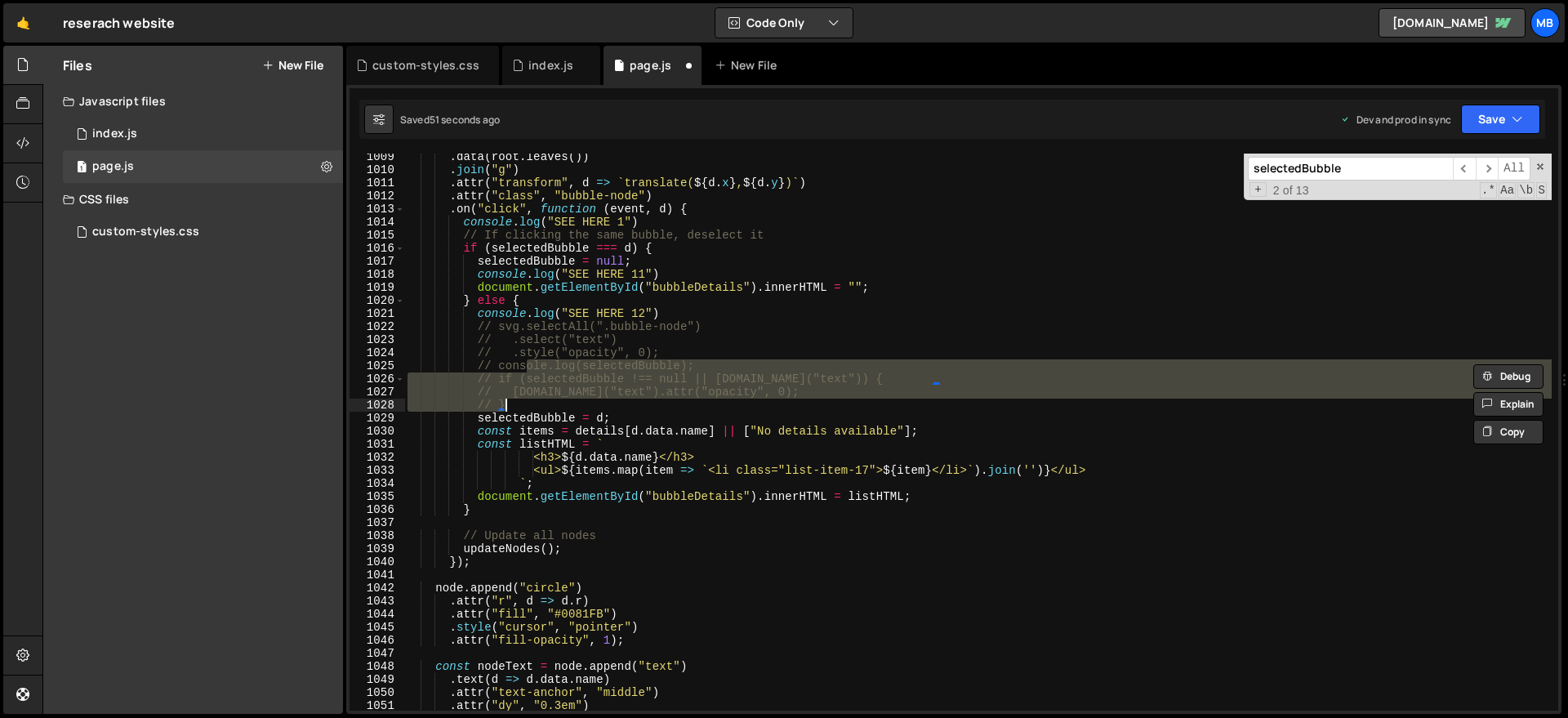
click at [604, 311] on div ". data ( root . leaves ( )) . join ( "g" ) . attr ( "transform" , d => ` transl…" at bounding box center [977, 442] width 1147 height 583
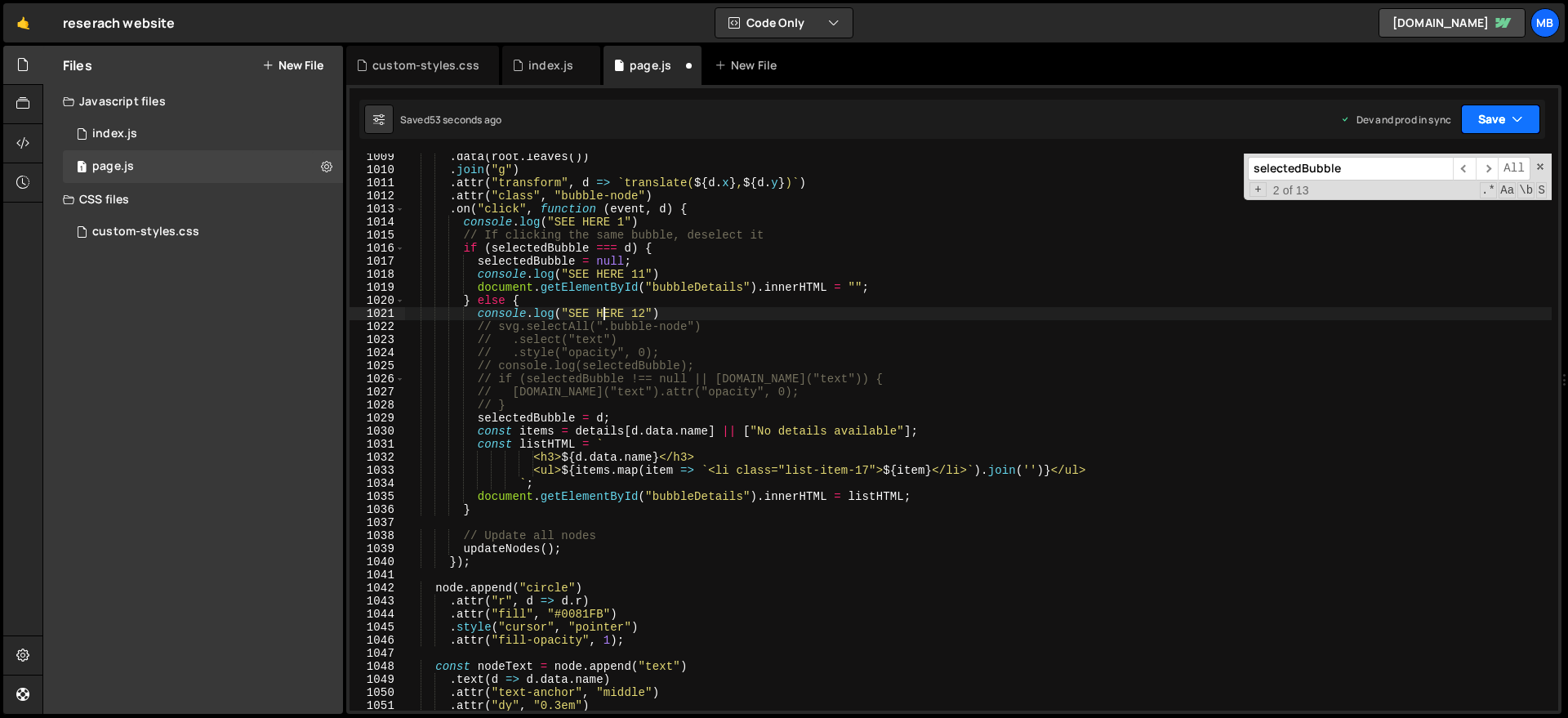
drag, startPoint x: 1499, startPoint y: 118, endPoint x: 1389, endPoint y: 83, distance: 115.4
click at [1497, 116] on button "Save" at bounding box center [1500, 119] width 79 height 29
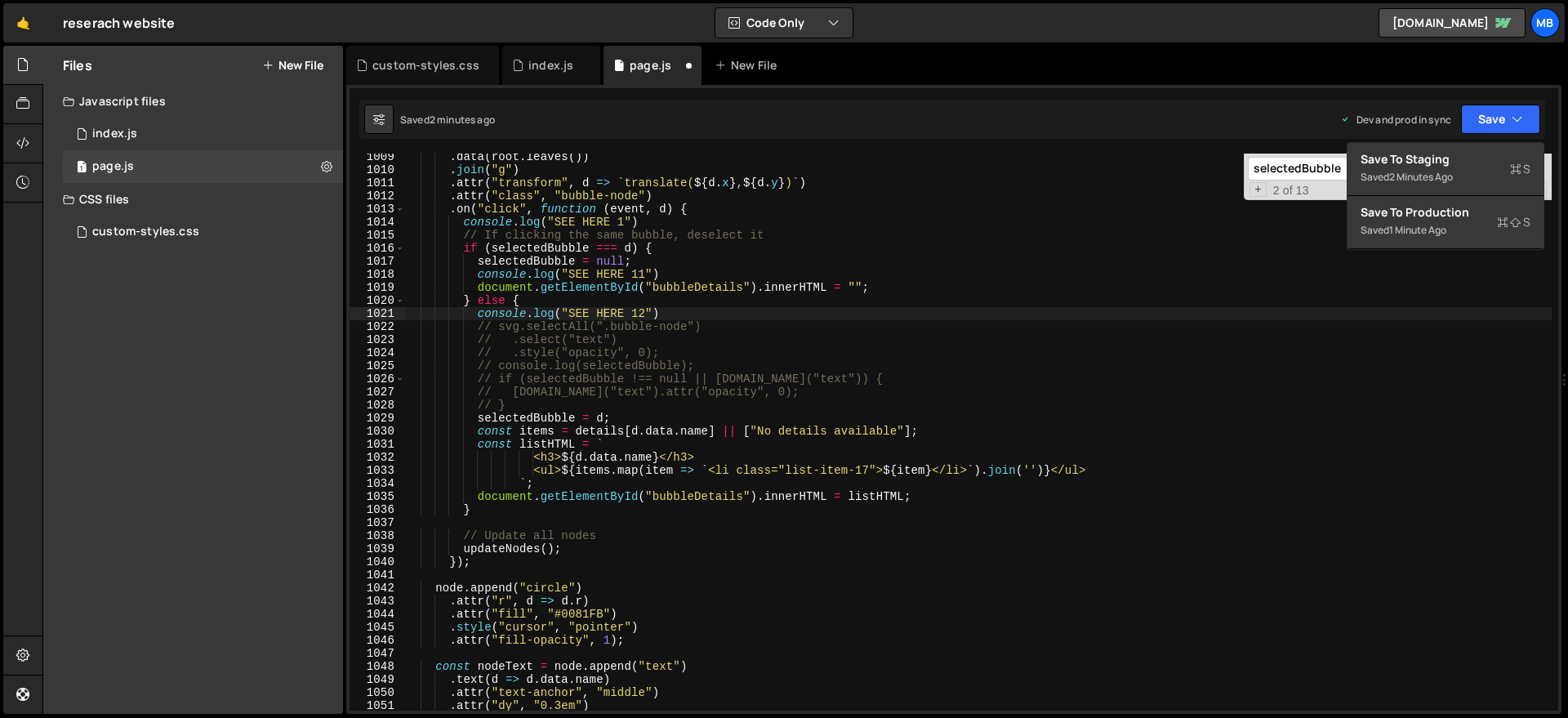
click at [709, 223] on div ". data ( root . leaves ( )) . join ( "g" ) . attr ( "transform" , d => ` transl…" at bounding box center [977, 442] width 1147 height 583
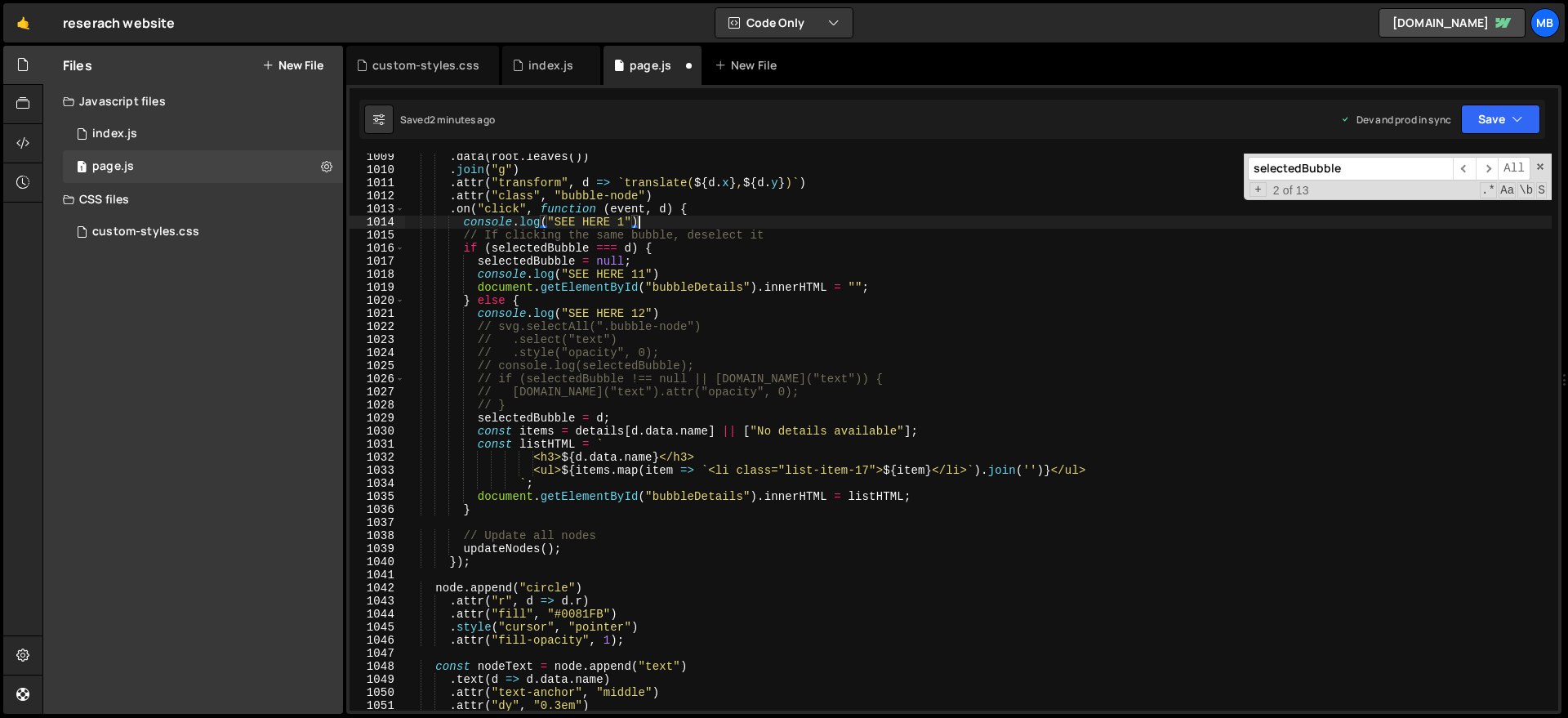
drag, startPoint x: 666, startPoint y: 347, endPoint x: 656, endPoint y: 317, distance: 31.6
click at [666, 345] on div ". data ( root . leaves ( )) . join ( "g" ) . attr ( "transform" , d => ` transl…" at bounding box center [977, 442] width 1147 height 583
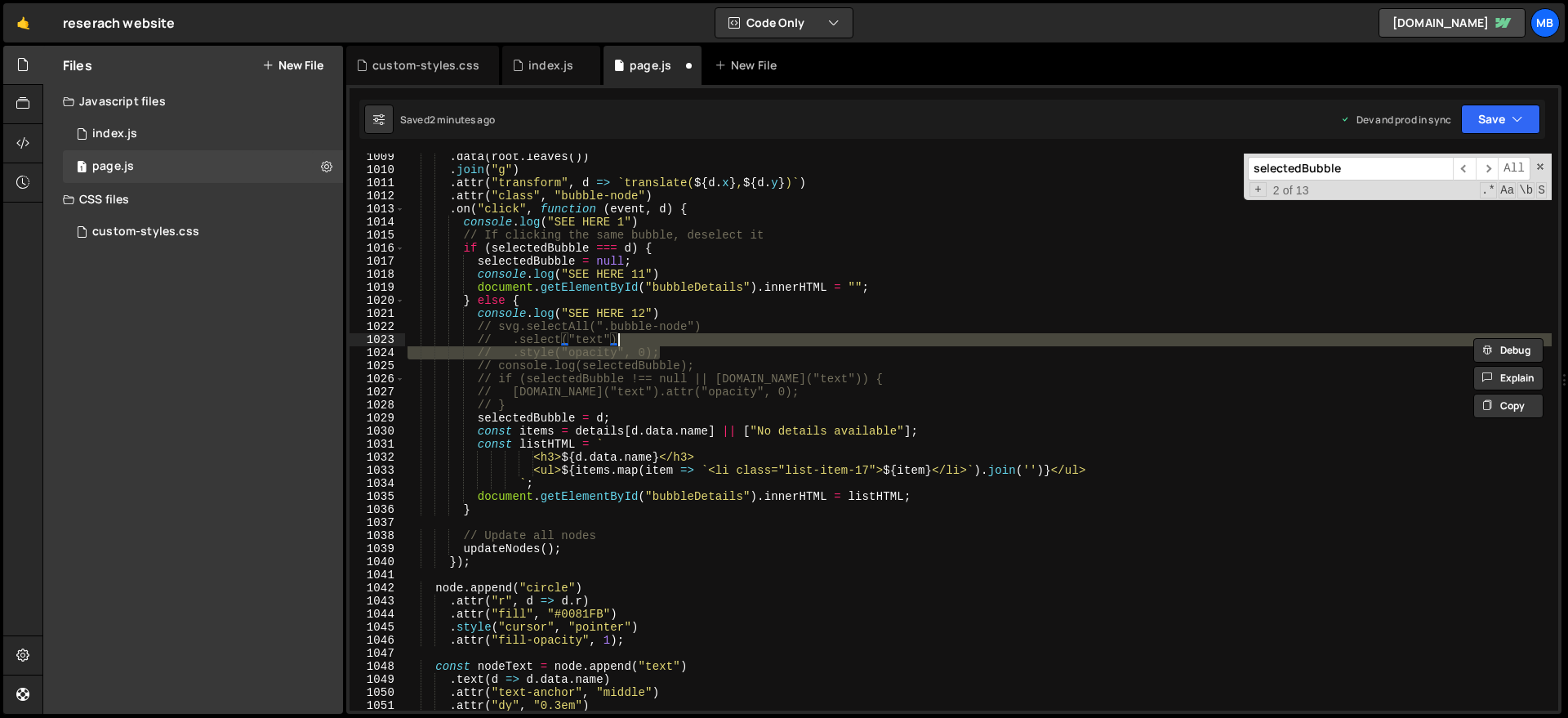
click at [655, 312] on div ". data ( root . leaves ( )) . join ( "g" ) . attr ( "transform" , d => ` transl…" at bounding box center [977, 442] width 1147 height 583
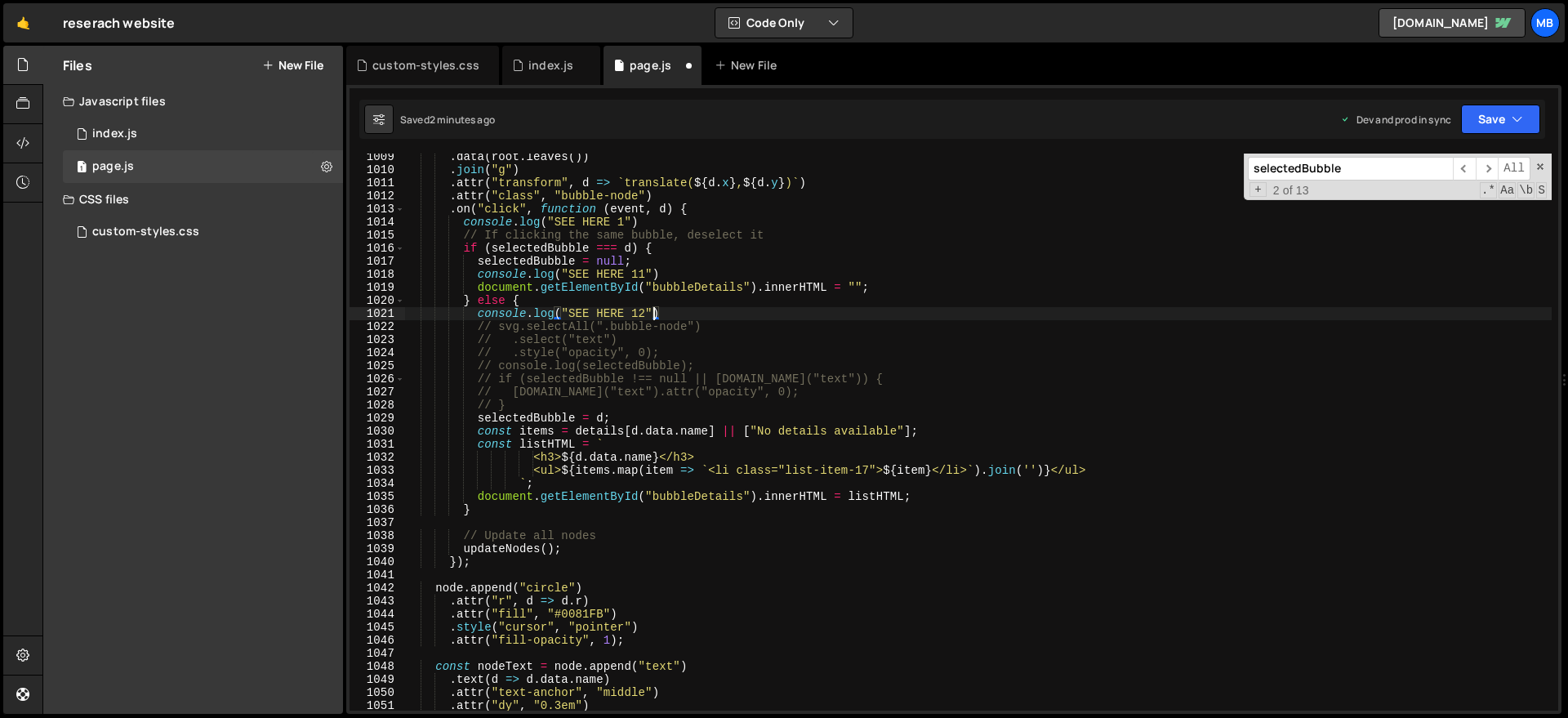
click at [616, 292] on div ". data ( root . leaves ( )) . join ( "g" ) . attr ( "transform" , d => ` transl…" at bounding box center [977, 442] width 1147 height 583
type textarea "document.getElementById("bubbleDetails").innerHTML = "";"
type input "s"
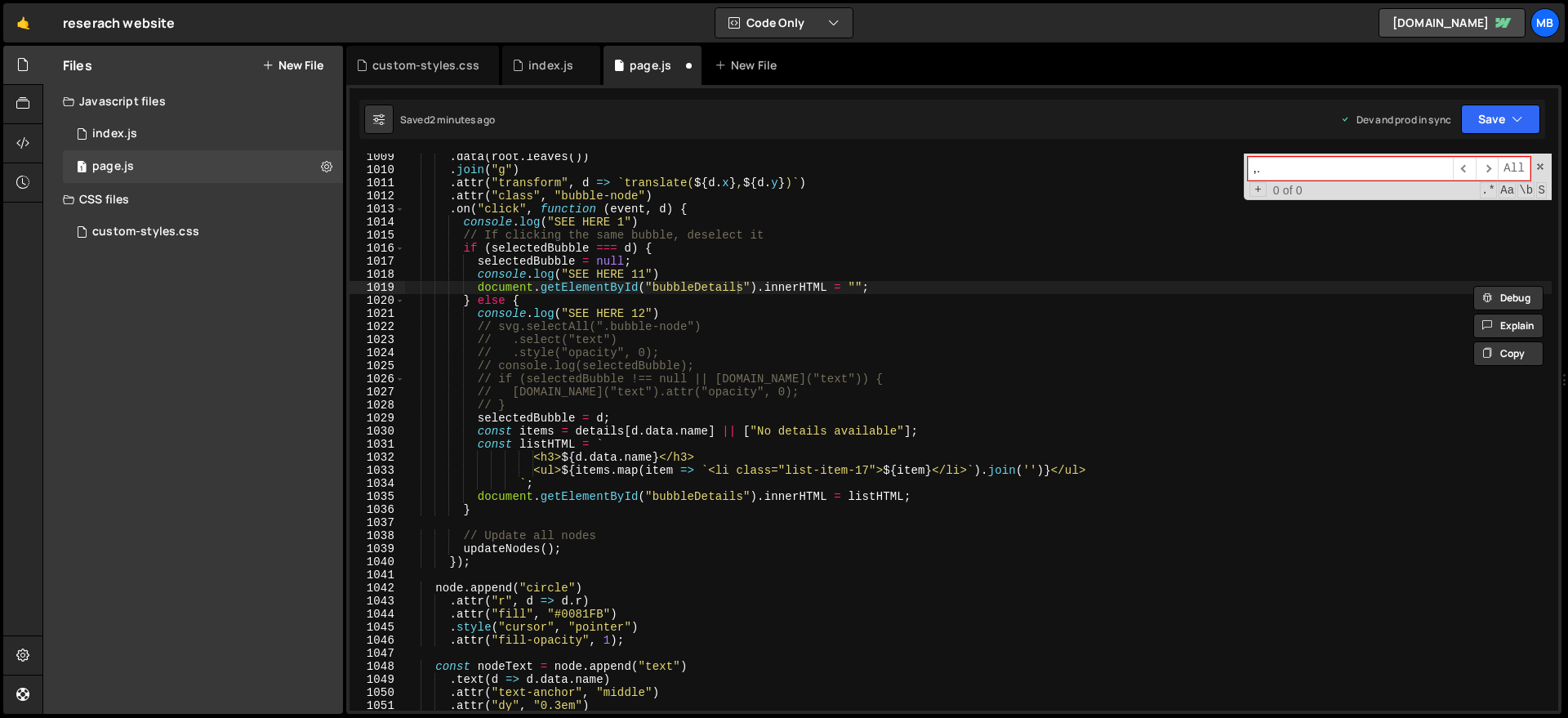
type input ","
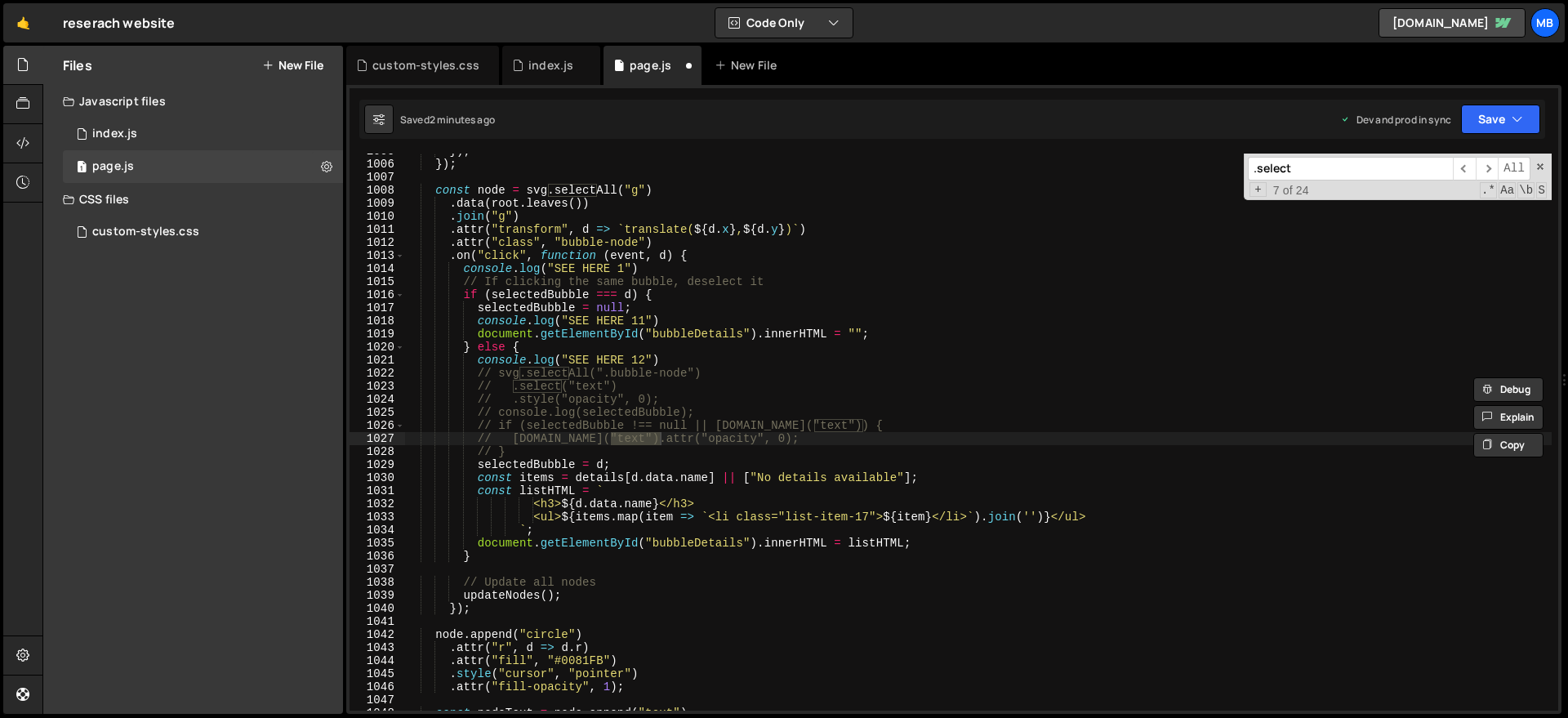
scroll to position [13134, 0]
type input ".select"
click at [1511, 115] on icon "button" at bounding box center [1516, 119] width 11 height 16
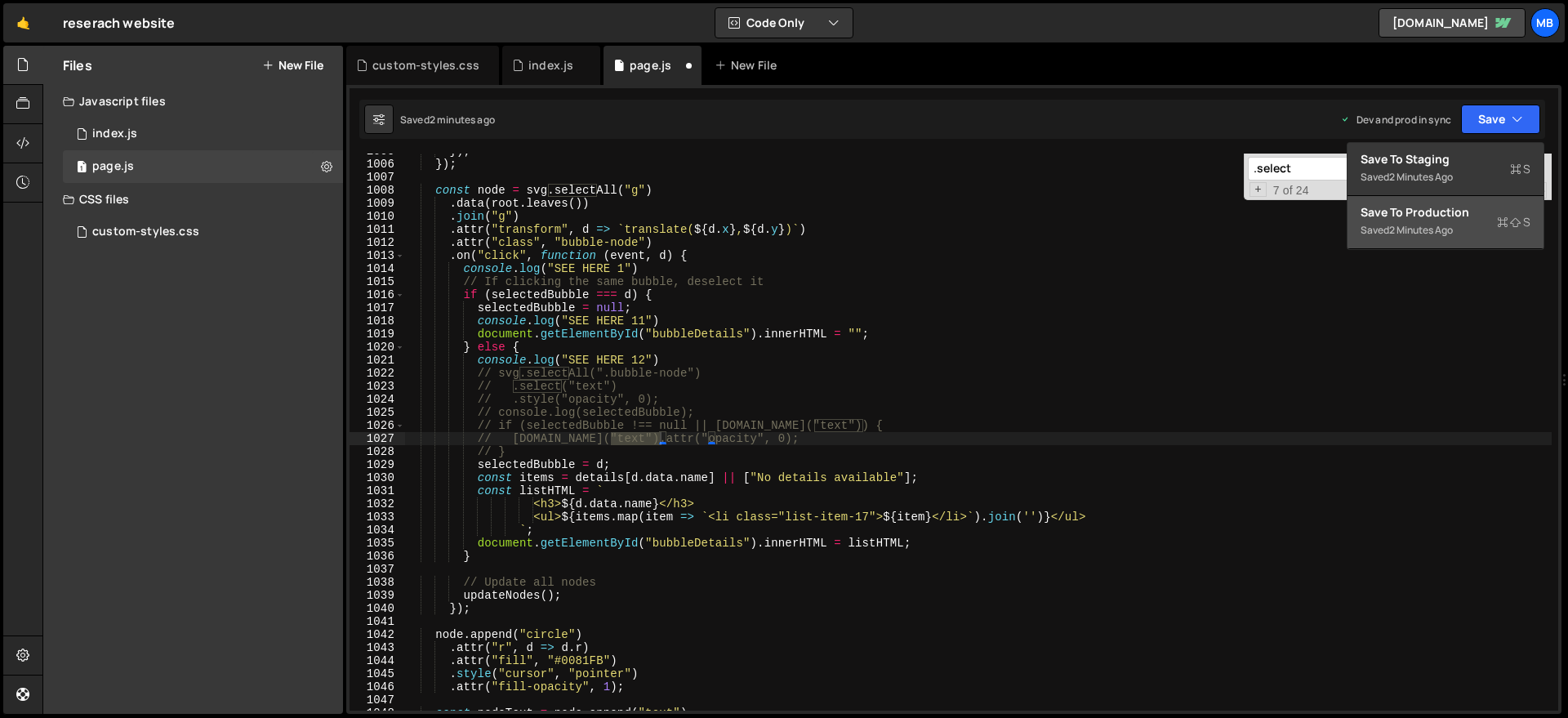
click at [1434, 222] on div "Saved 2 minutes ago" at bounding box center [1445, 231] width 170 height 20
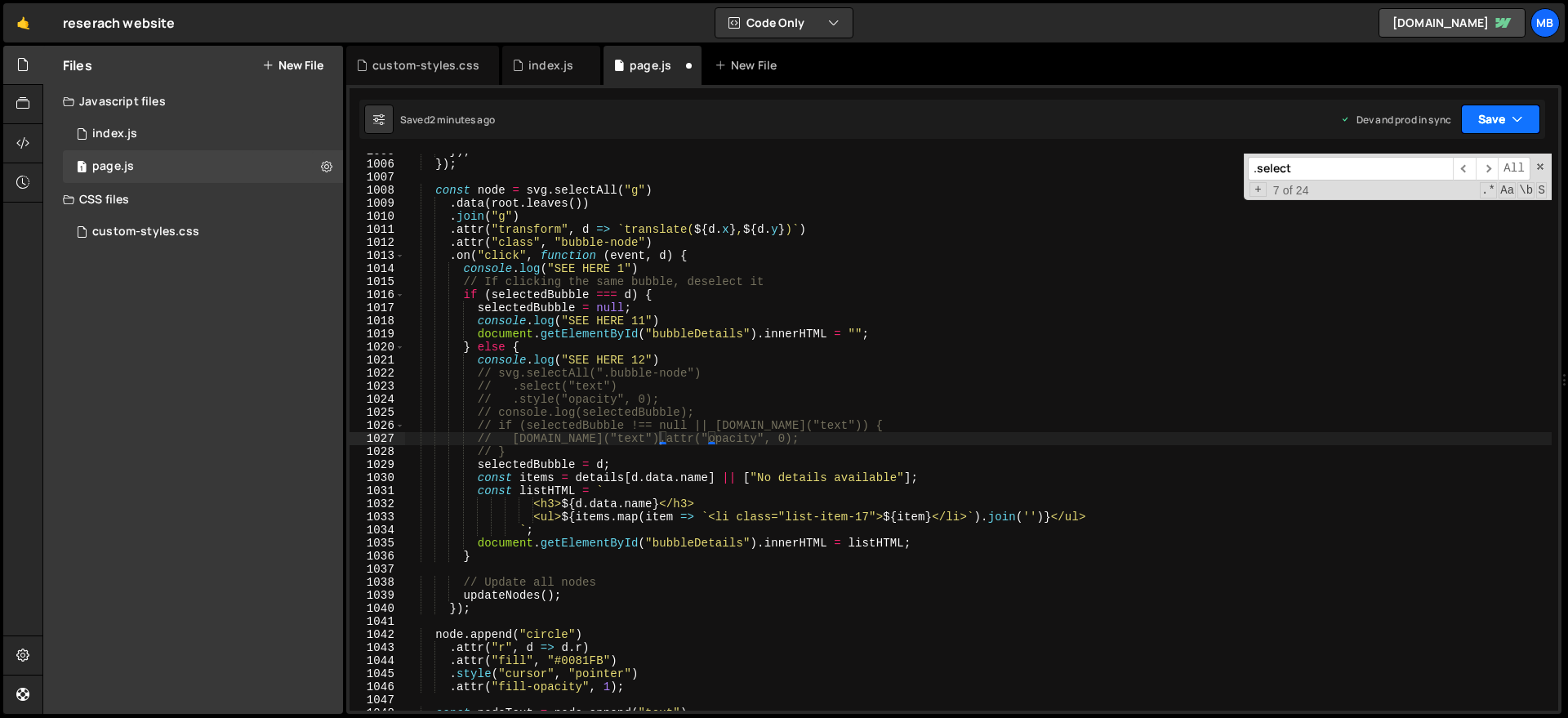
click at [1480, 115] on button "Save" at bounding box center [1500, 119] width 79 height 29
